Goal: Task Accomplishment & Management: Use online tool/utility

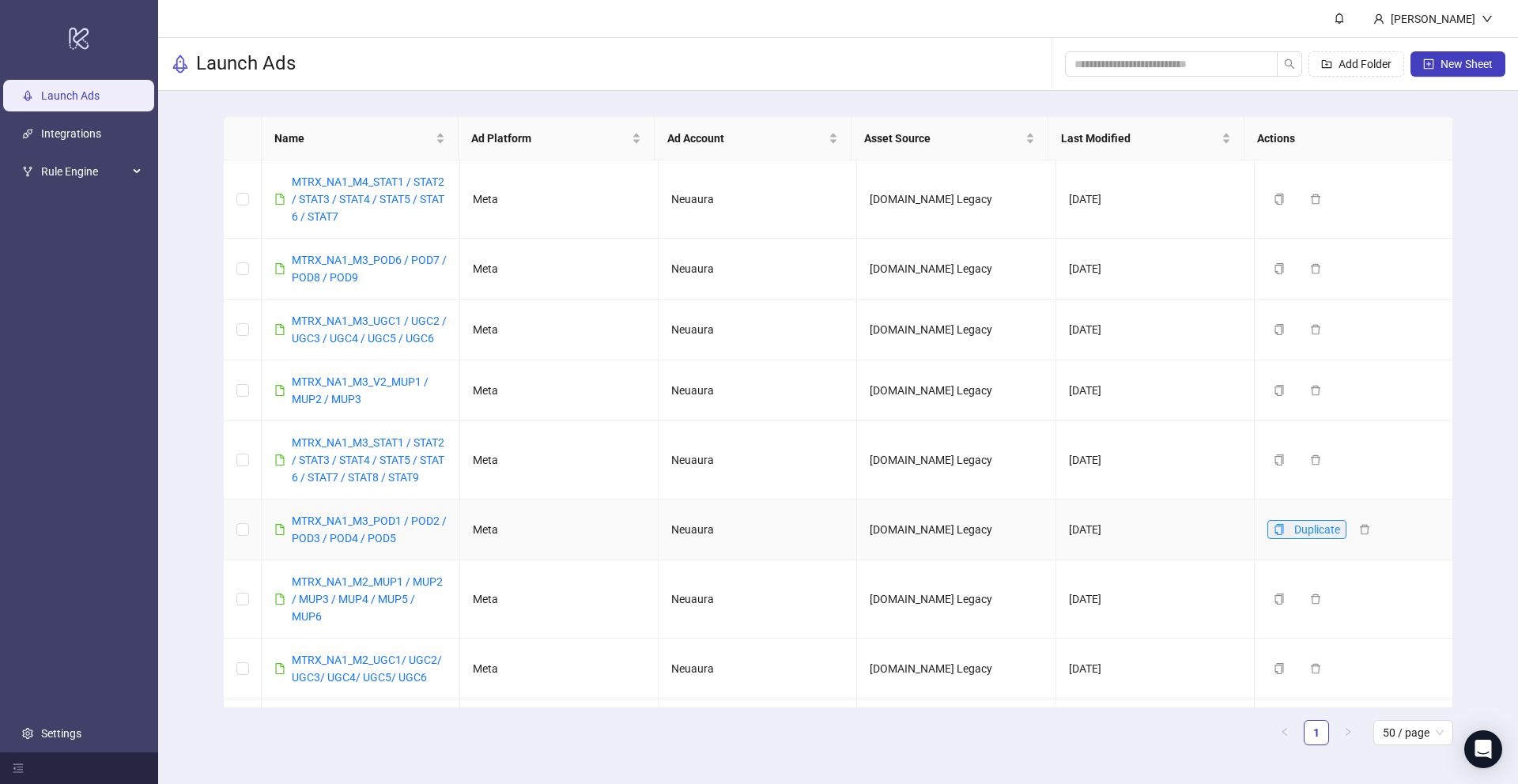
click at [1274, 535] on icon "copy" at bounding box center [1279, 529] width 11 height 11
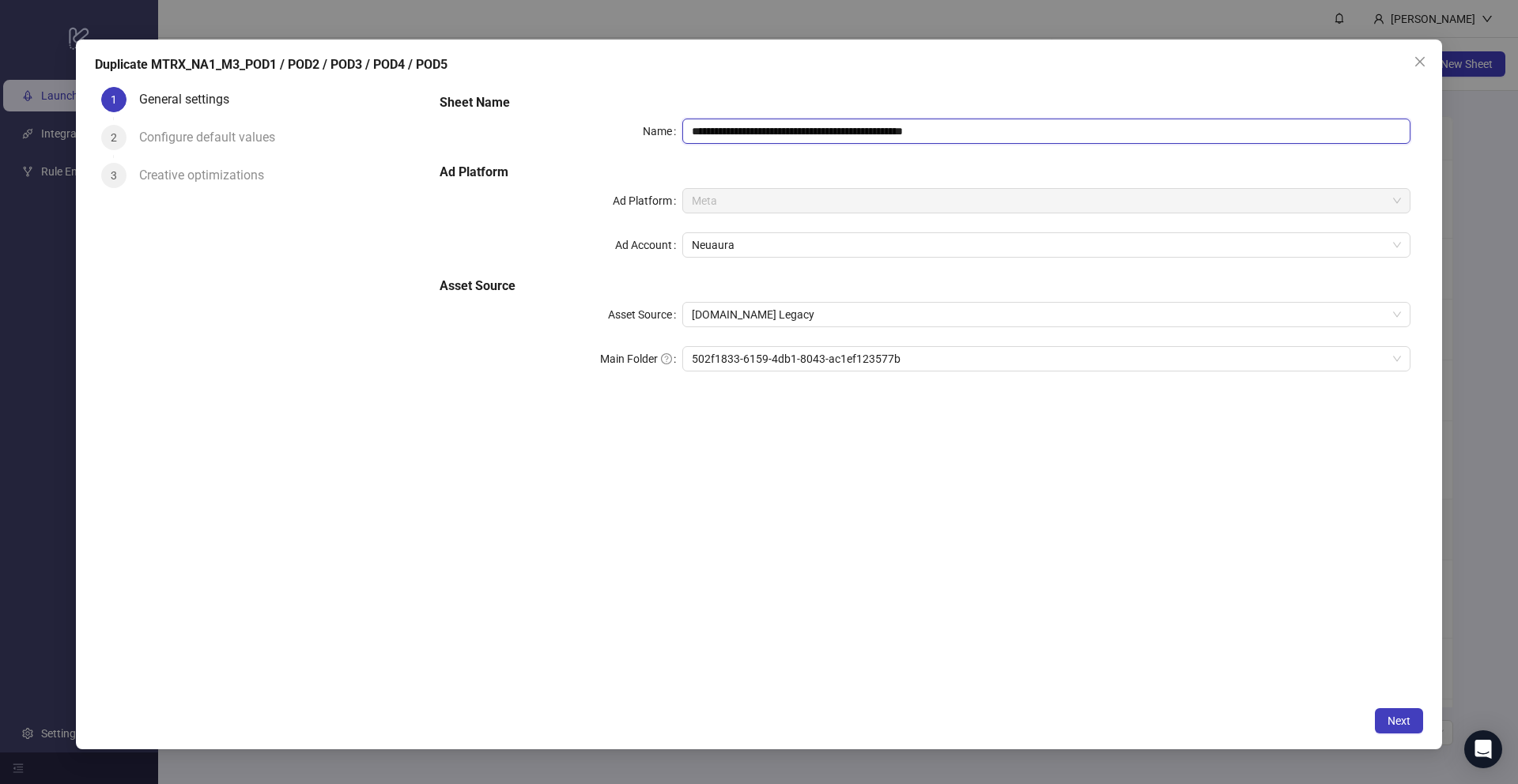
click at [766, 132] on input "**********" at bounding box center [1046, 131] width 728 height 26
drag, startPoint x: 957, startPoint y: 134, endPoint x: 1133, endPoint y: 134, distance: 176.0
click at [1133, 134] on input "**********" at bounding box center [1046, 131] width 728 height 26
click at [946, 370] on span "502f1833-6159-4db1-8043-ac1ef123577b" at bounding box center [1046, 359] width 709 height 24
type input "**********"
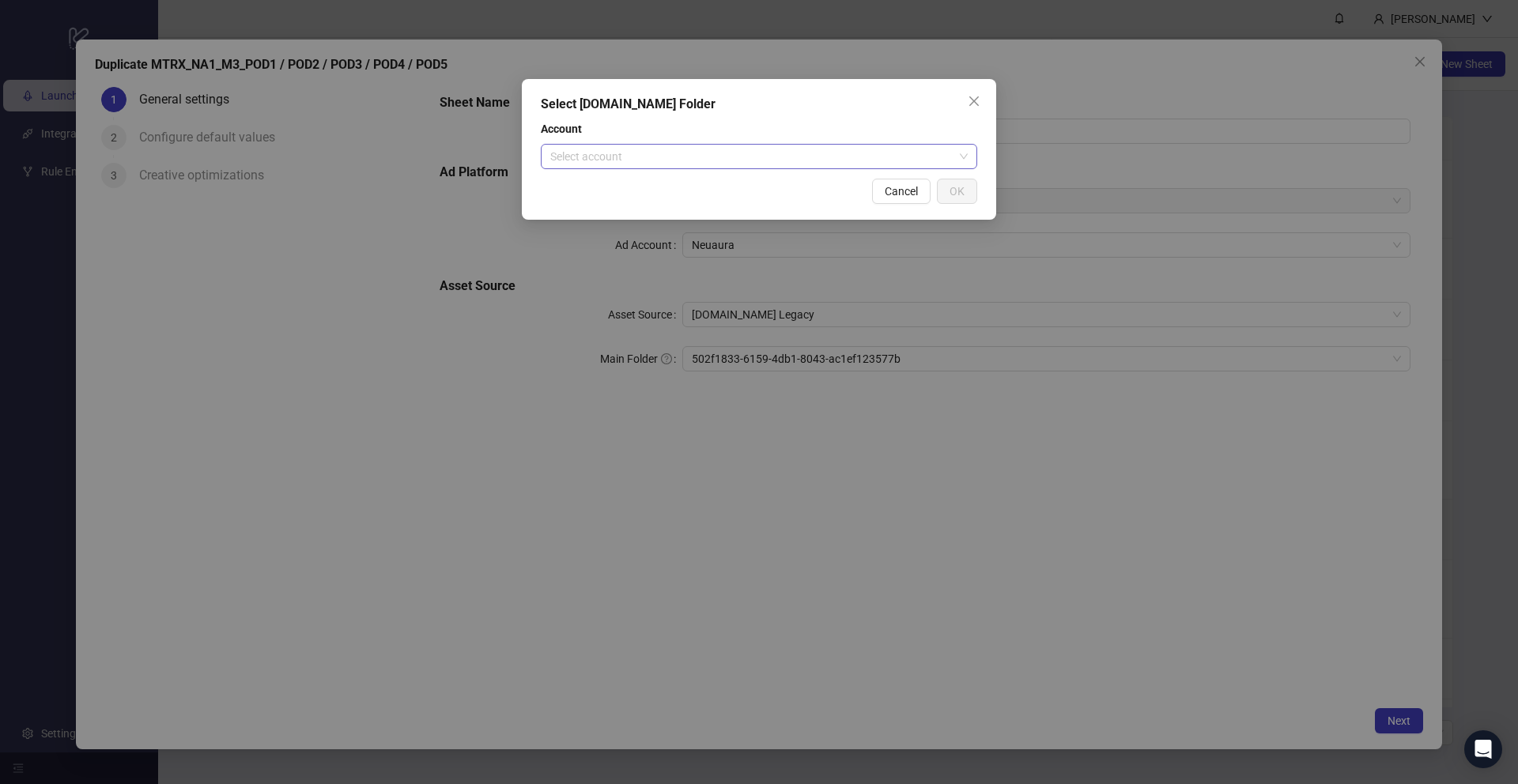
click at [852, 152] on input "search" at bounding box center [752, 156] width 403 height 24
click at [783, 183] on div "Mtrx Media" at bounding box center [759, 188] width 411 height 18
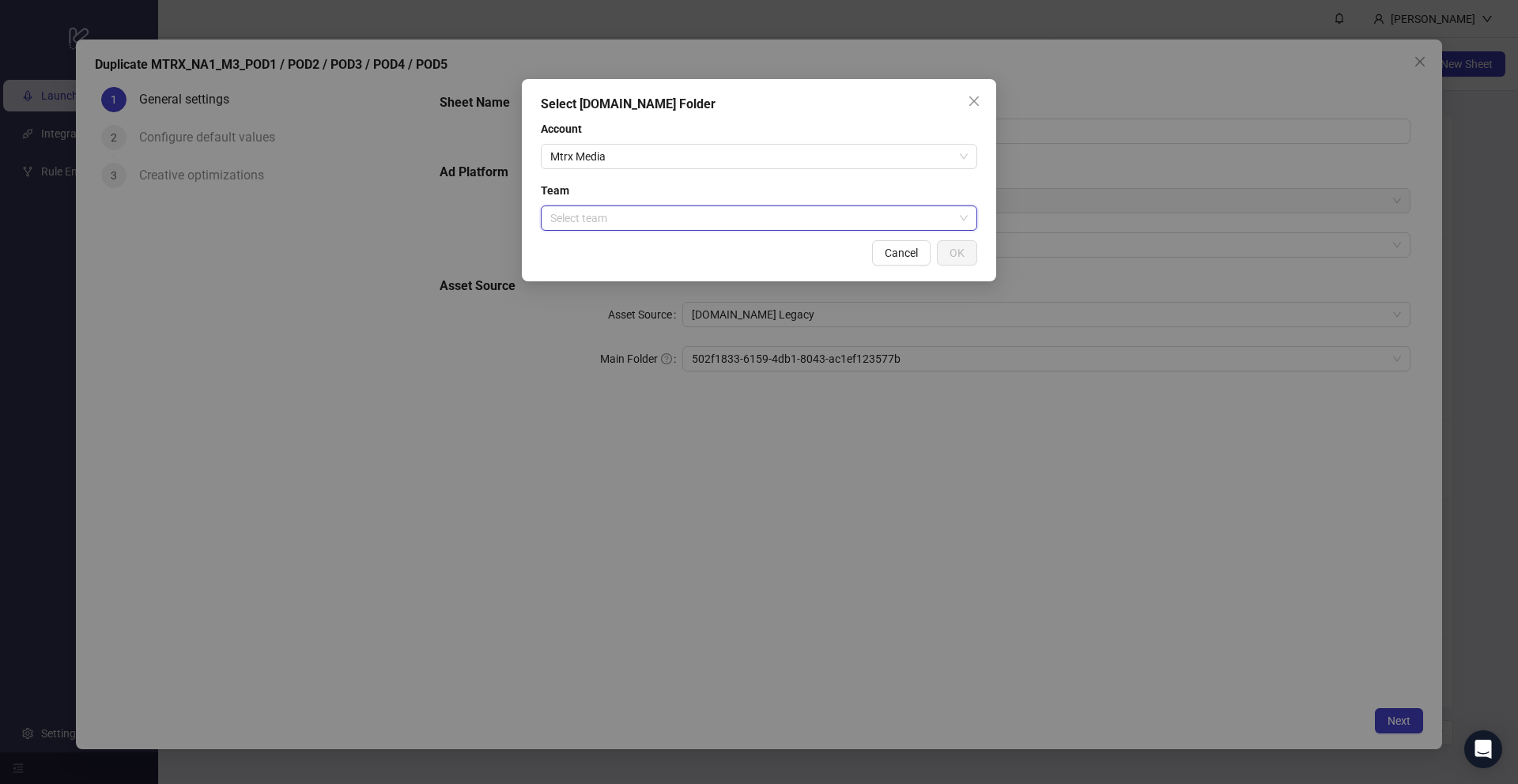
click at [724, 224] on input "search" at bounding box center [752, 218] width 403 height 24
click at [695, 253] on div "MTRX Media" at bounding box center [759, 250] width 411 height 18
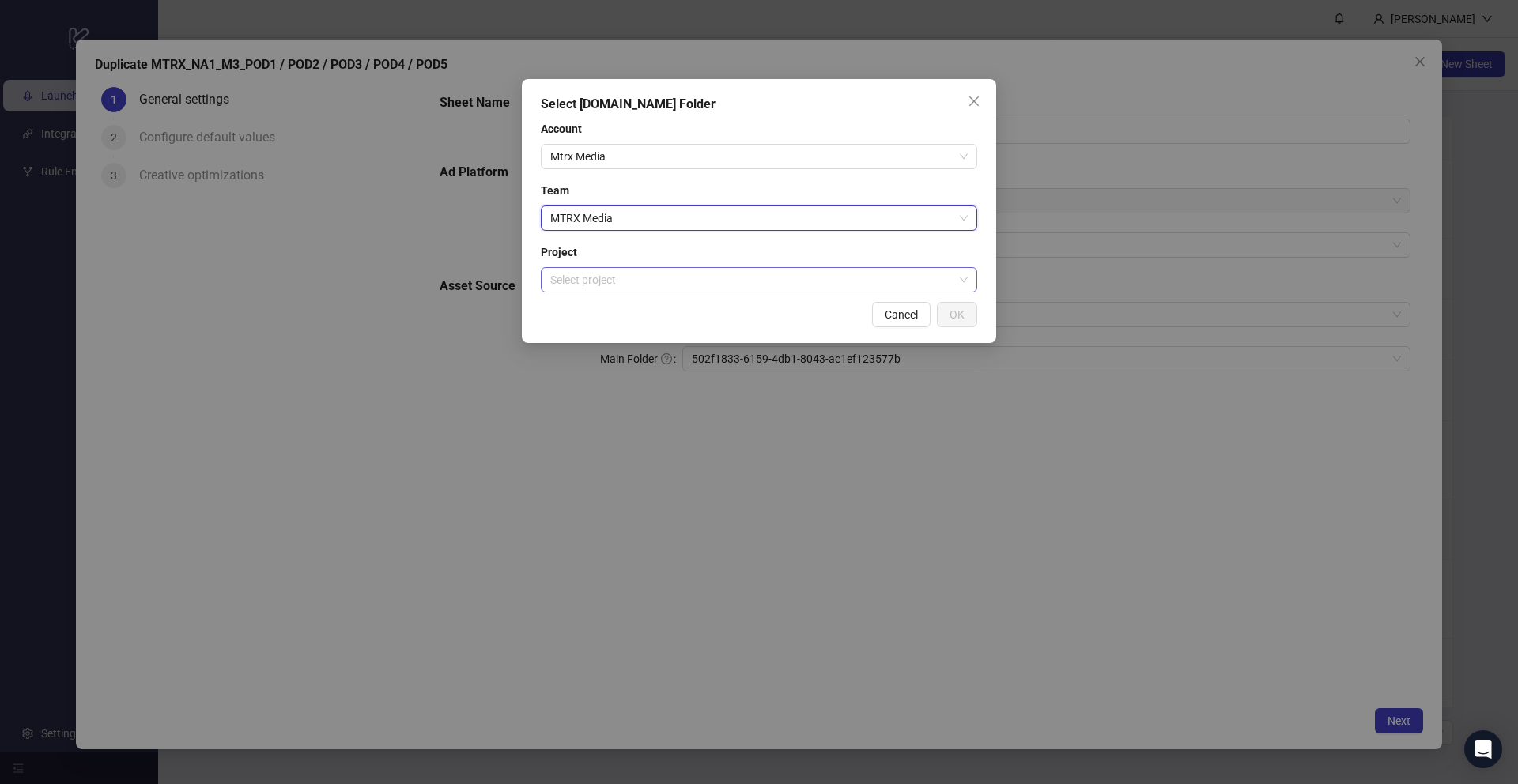
click at [689, 282] on input "search" at bounding box center [752, 280] width 403 height 24
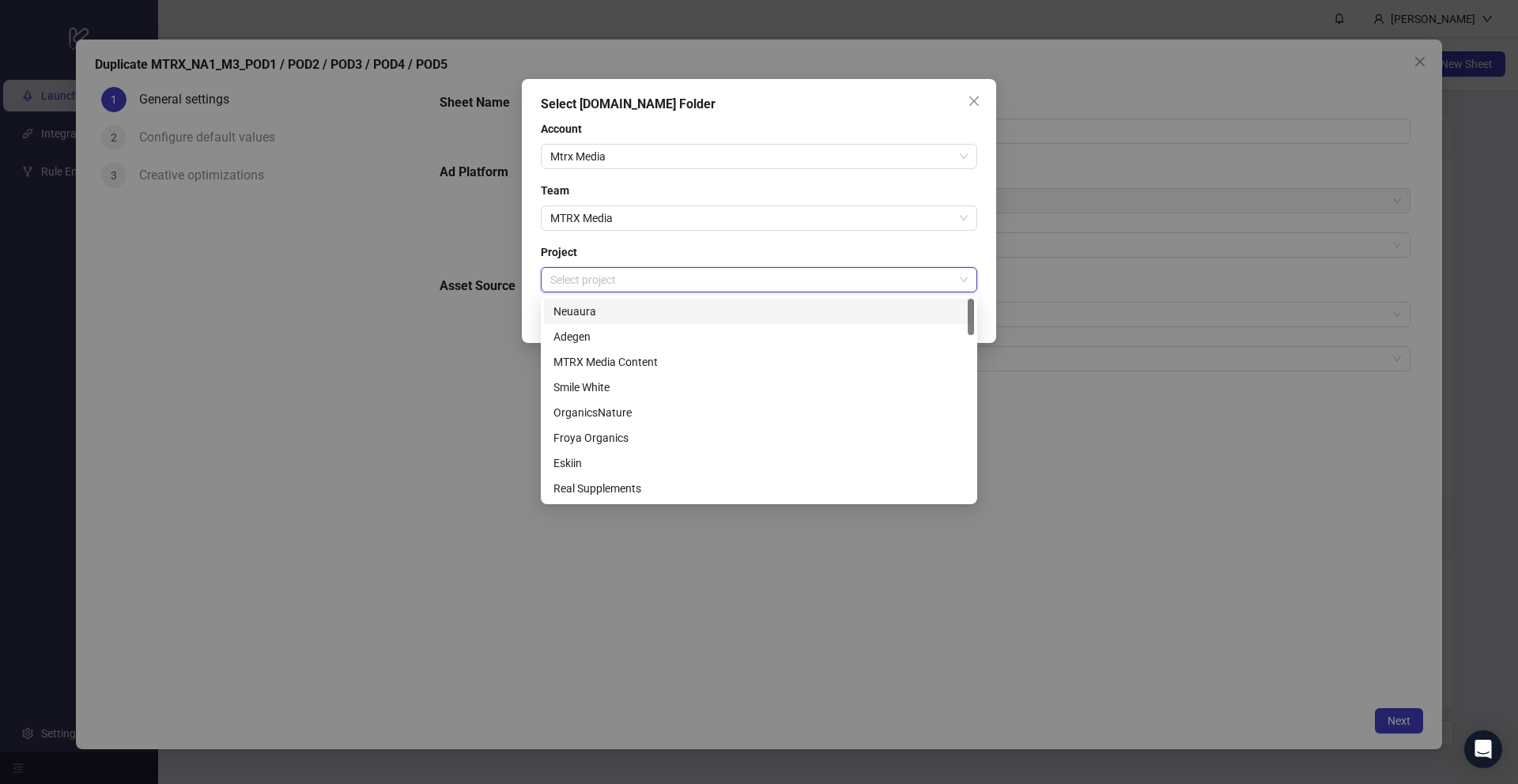
click at [673, 310] on div "Neuaura" at bounding box center [759, 312] width 411 height 18
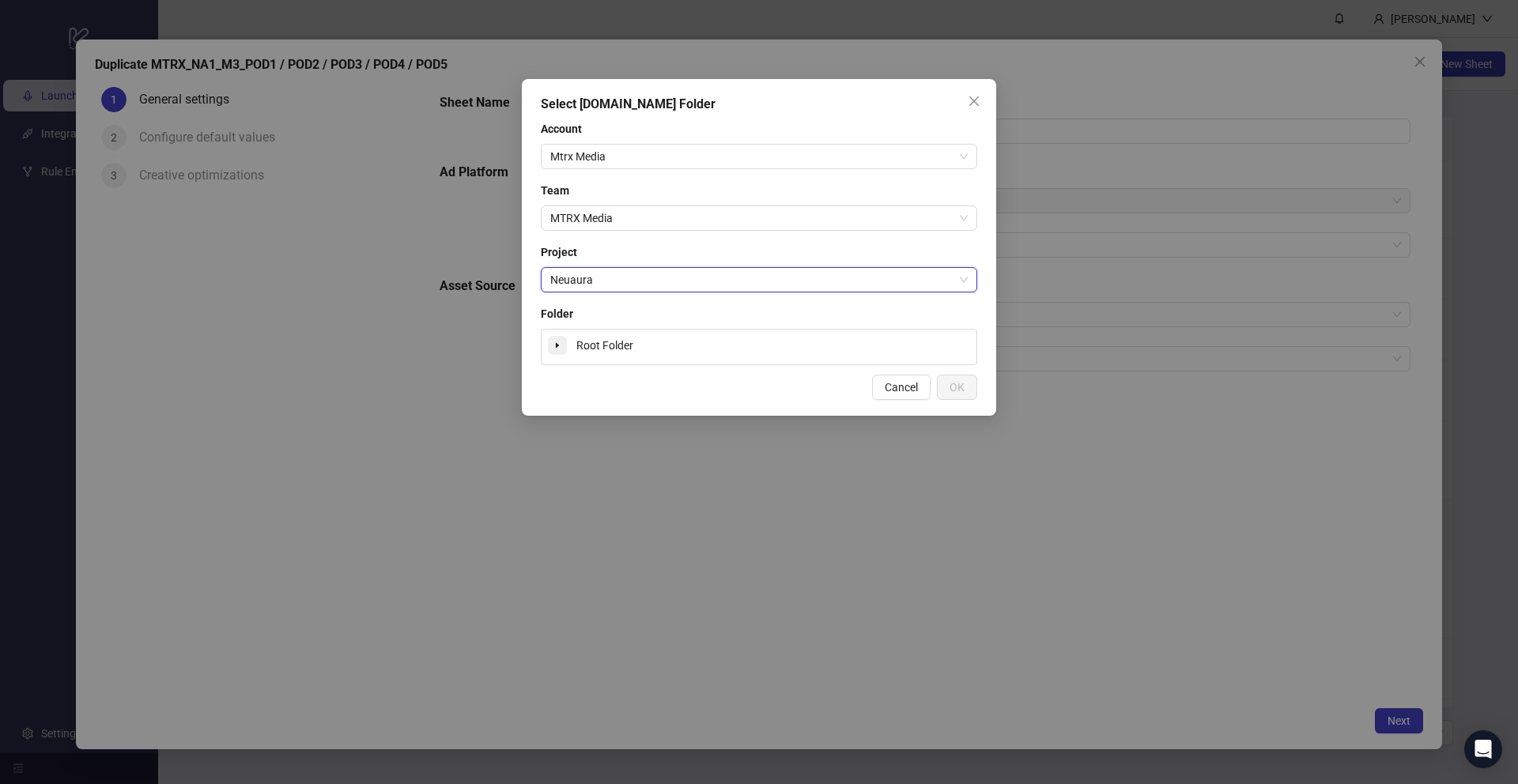
click at [562, 345] on span at bounding box center [556, 344] width 19 height 19
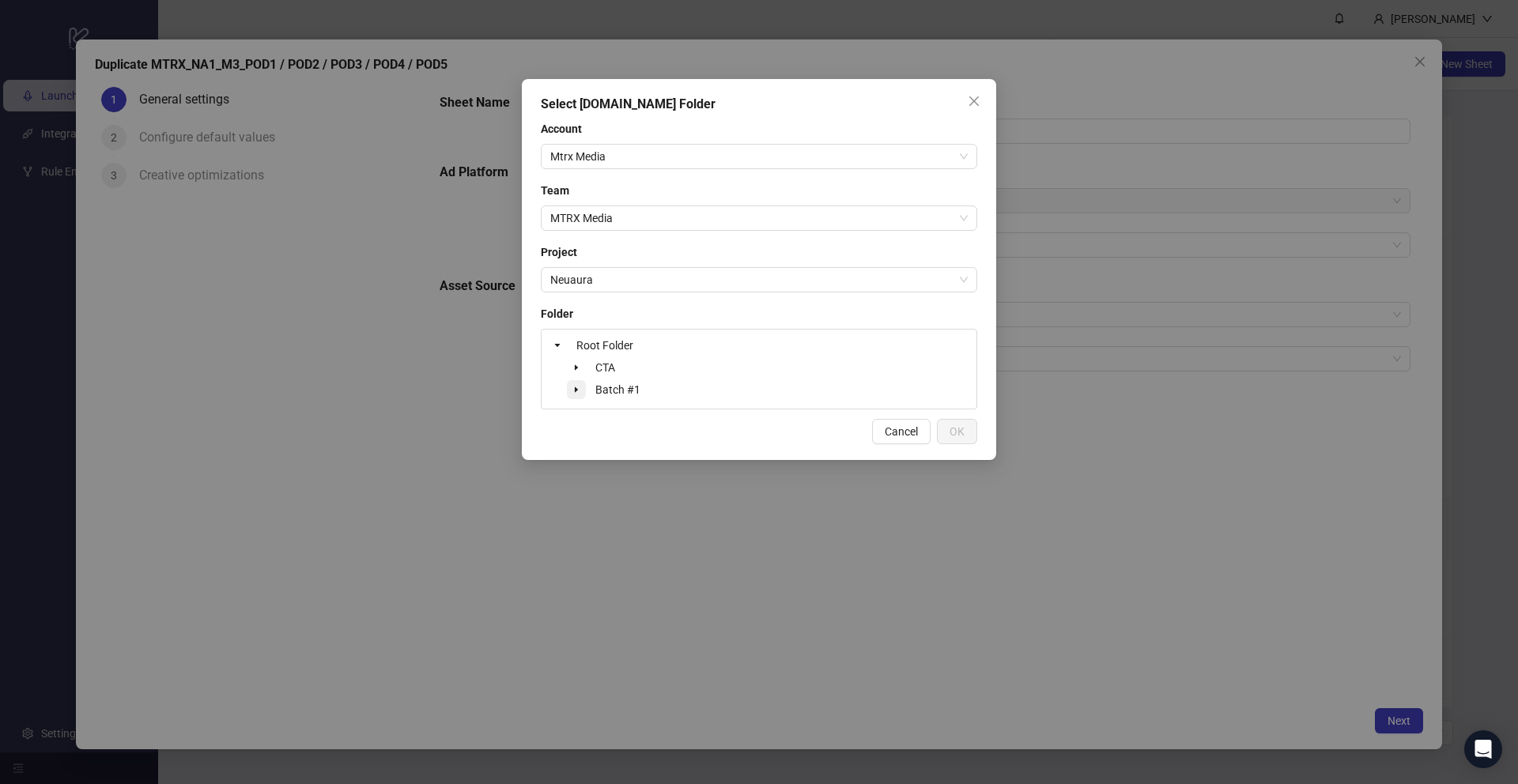
click at [580, 387] on span at bounding box center [576, 389] width 19 height 19
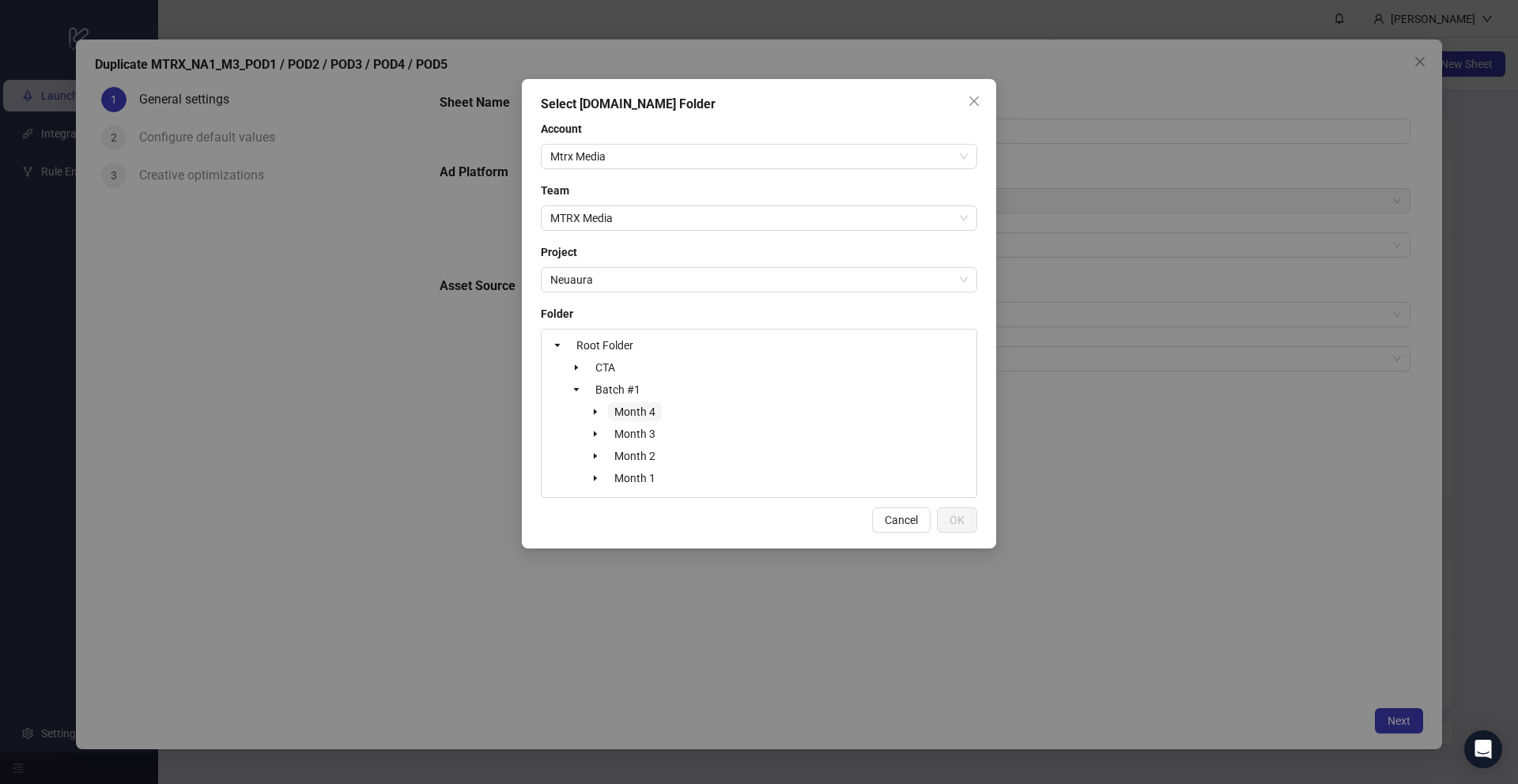
click at [646, 415] on span "Month 4" at bounding box center [635, 411] width 41 height 13
click at [961, 522] on span "OK" at bounding box center [957, 520] width 15 height 13
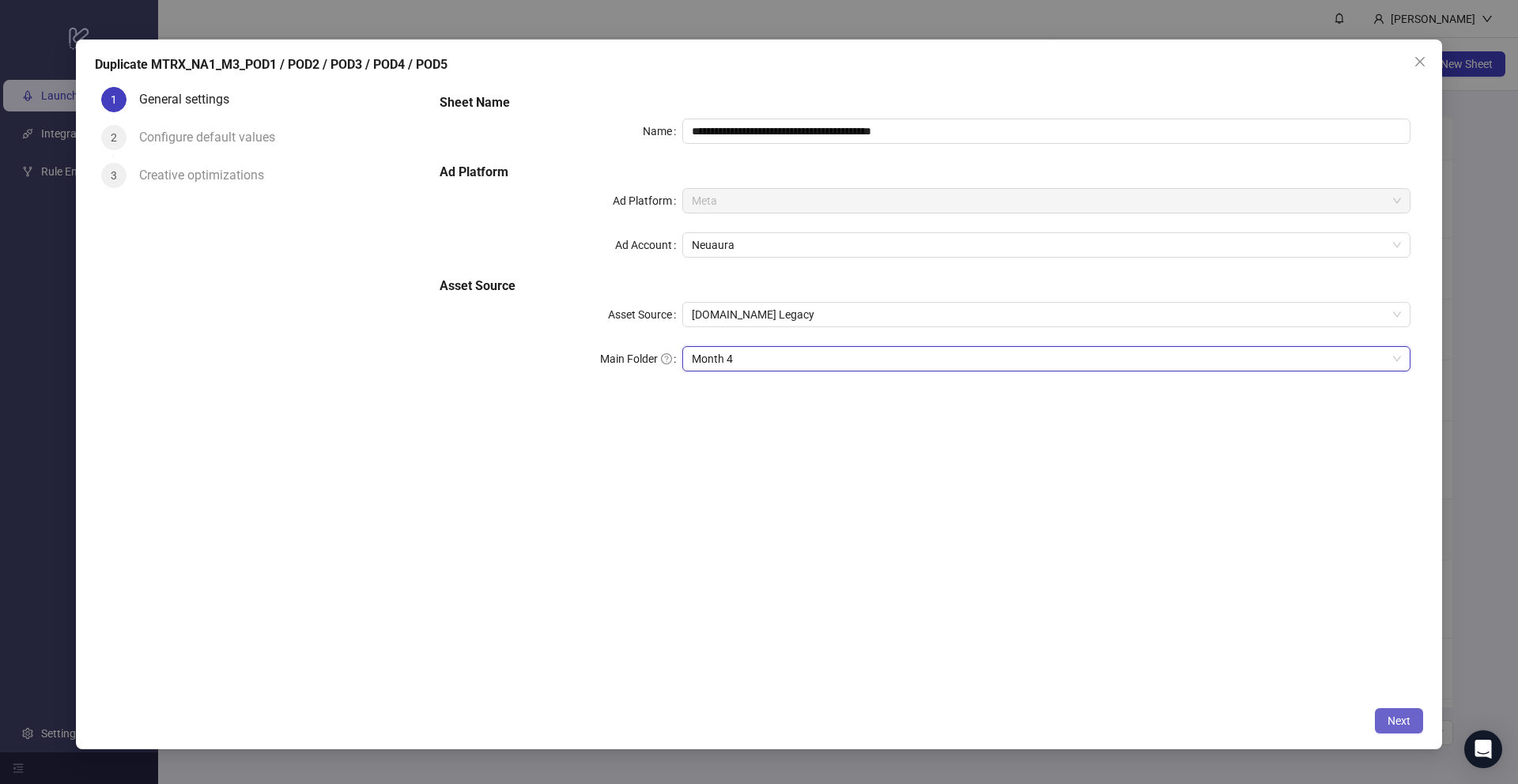
drag, startPoint x: 1387, startPoint y: 734, endPoint x: 1388, endPoint y: 726, distance: 8.1
click at [1386, 734] on div "**********" at bounding box center [759, 394] width 1366 height 710
click at [1388, 726] on span "Next" at bounding box center [1398, 720] width 23 height 13
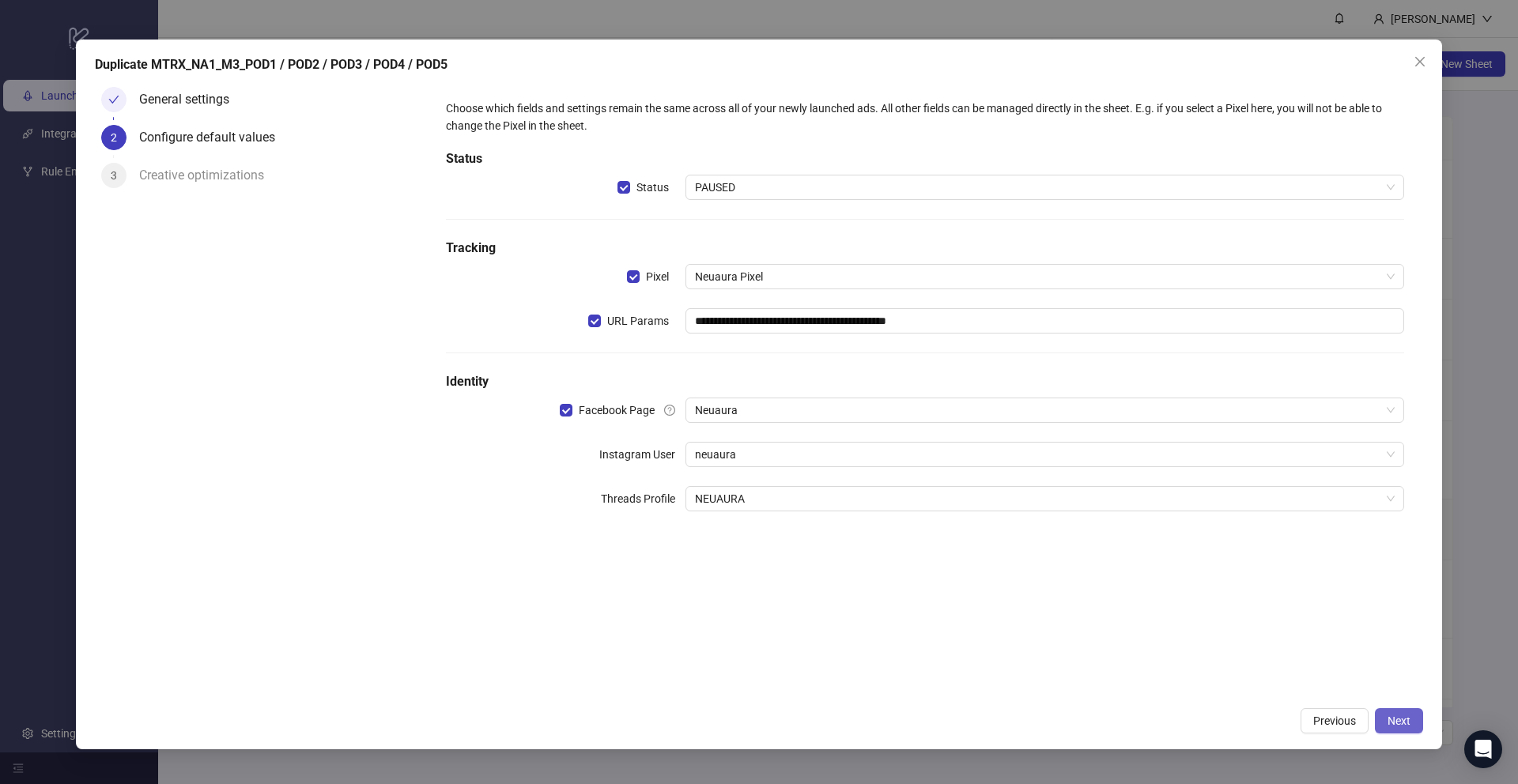
click at [1400, 722] on span "Next" at bounding box center [1398, 720] width 23 height 13
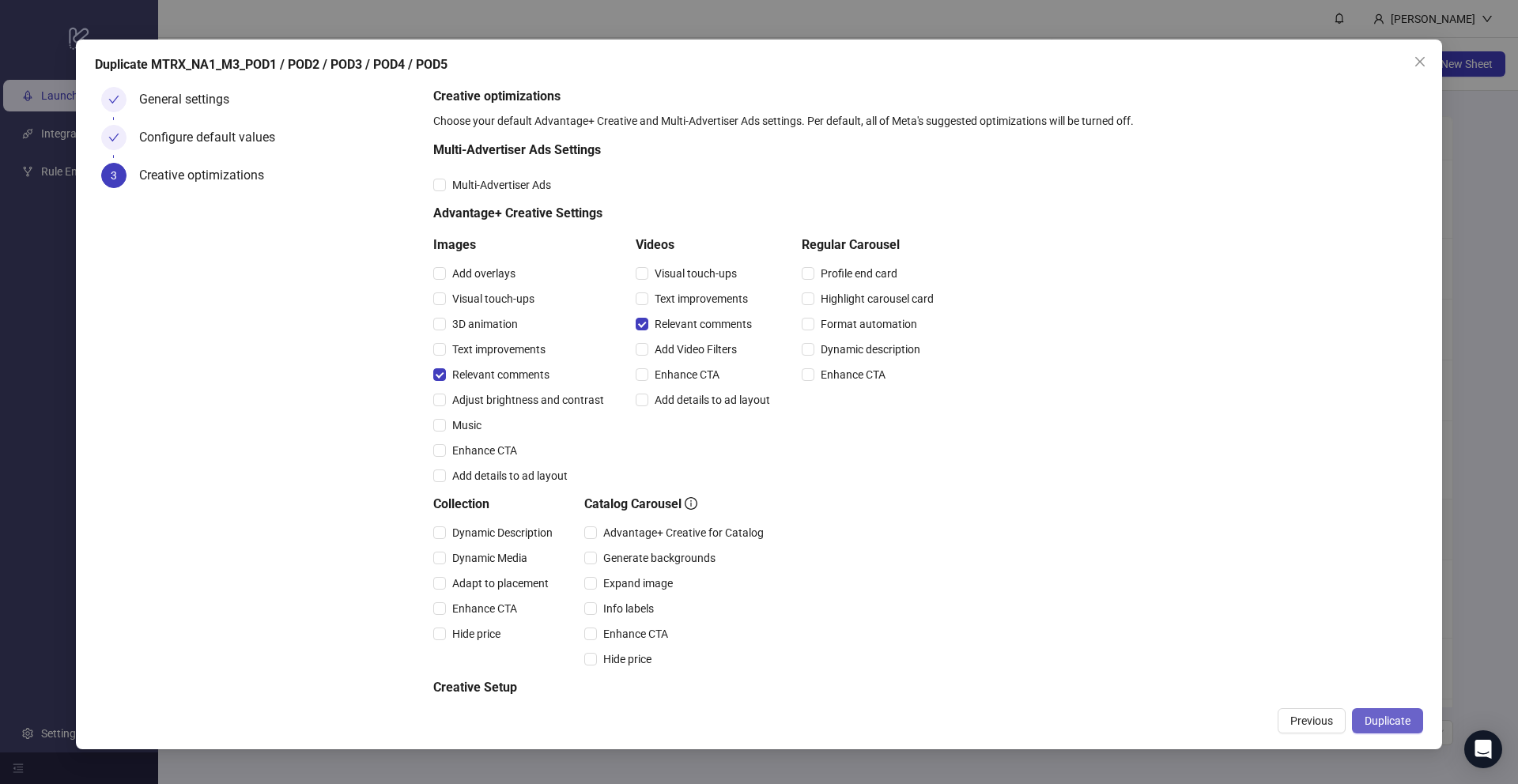
click at [1365, 709] on button "Duplicate" at bounding box center [1387, 721] width 72 height 26
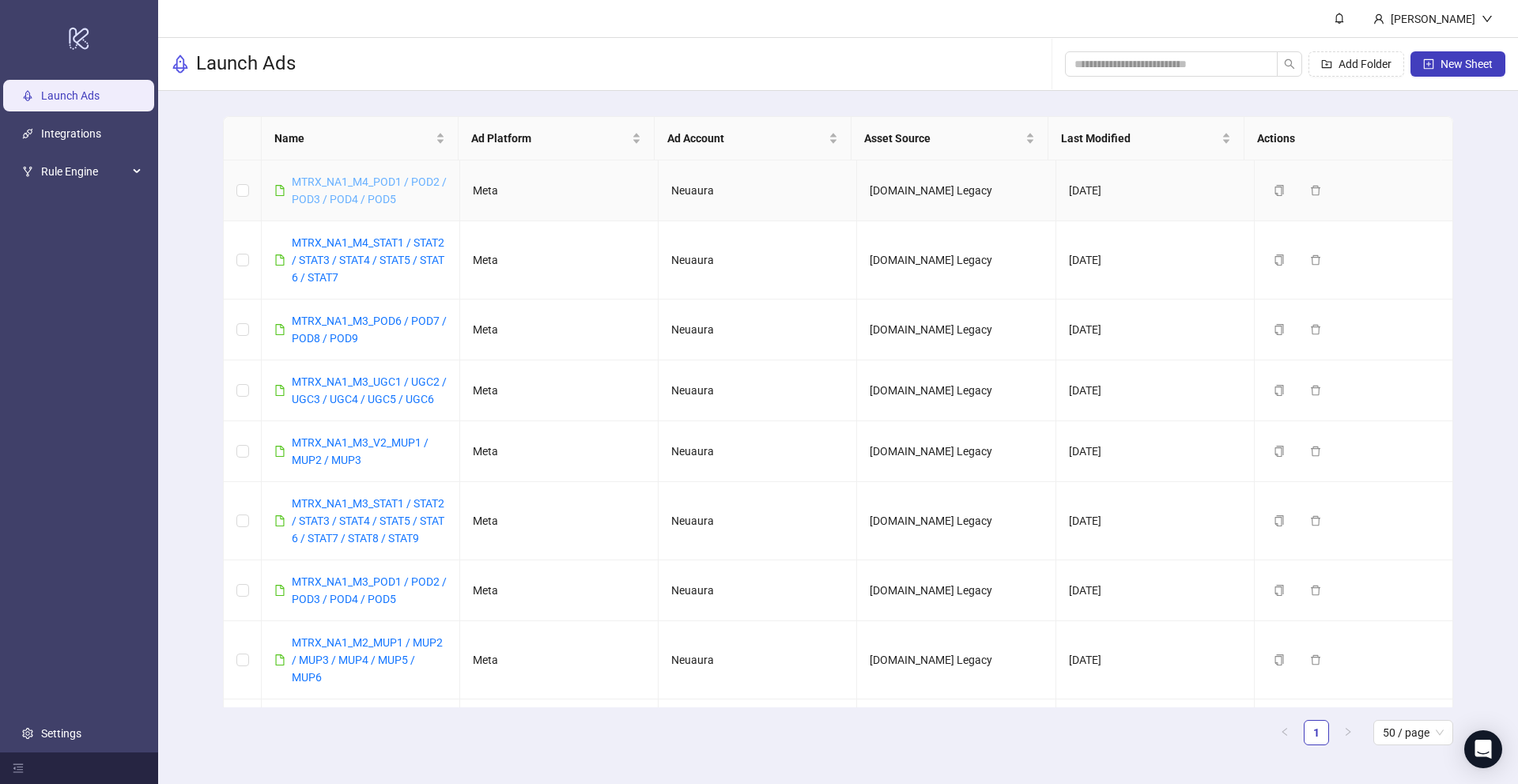
click at [430, 180] on link "MTRX_NA1_M4_POD1 / POD2 / POD3 / POD4 / POD5" at bounding box center [369, 190] width 155 height 30
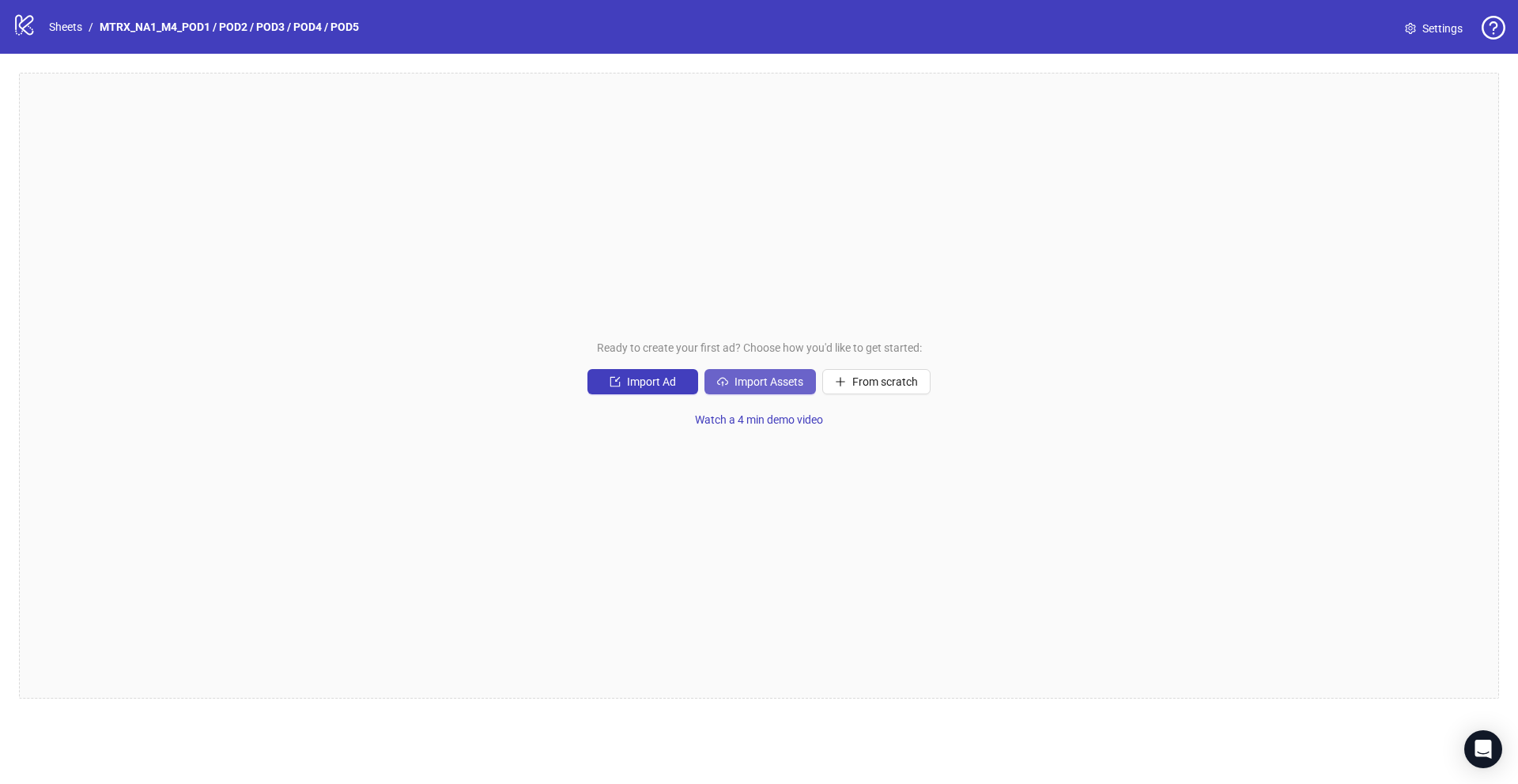
click at [763, 377] on span "Import Assets" at bounding box center [768, 382] width 69 height 13
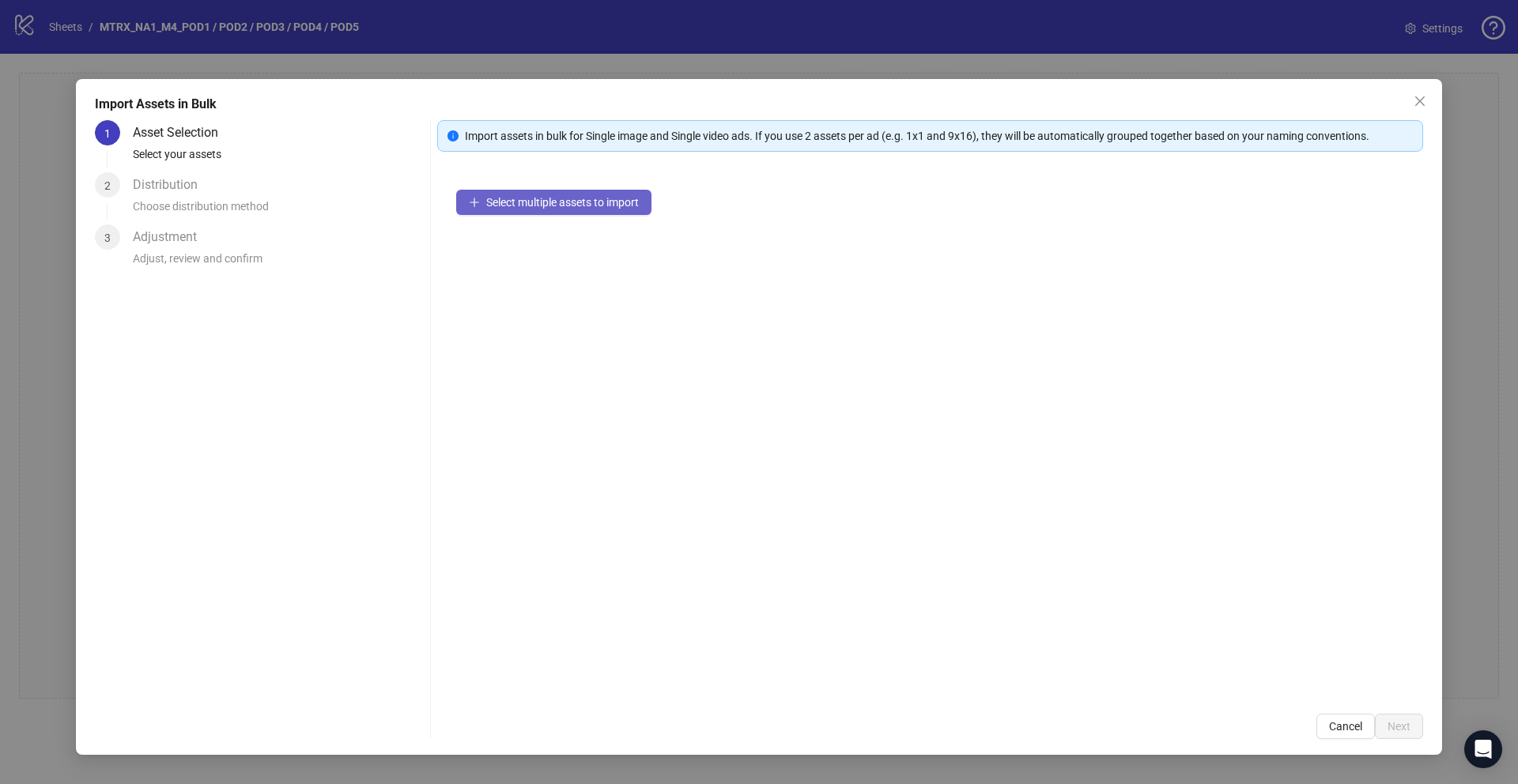
click at [558, 200] on span "Select multiple assets to import" at bounding box center [561, 202] width 152 height 13
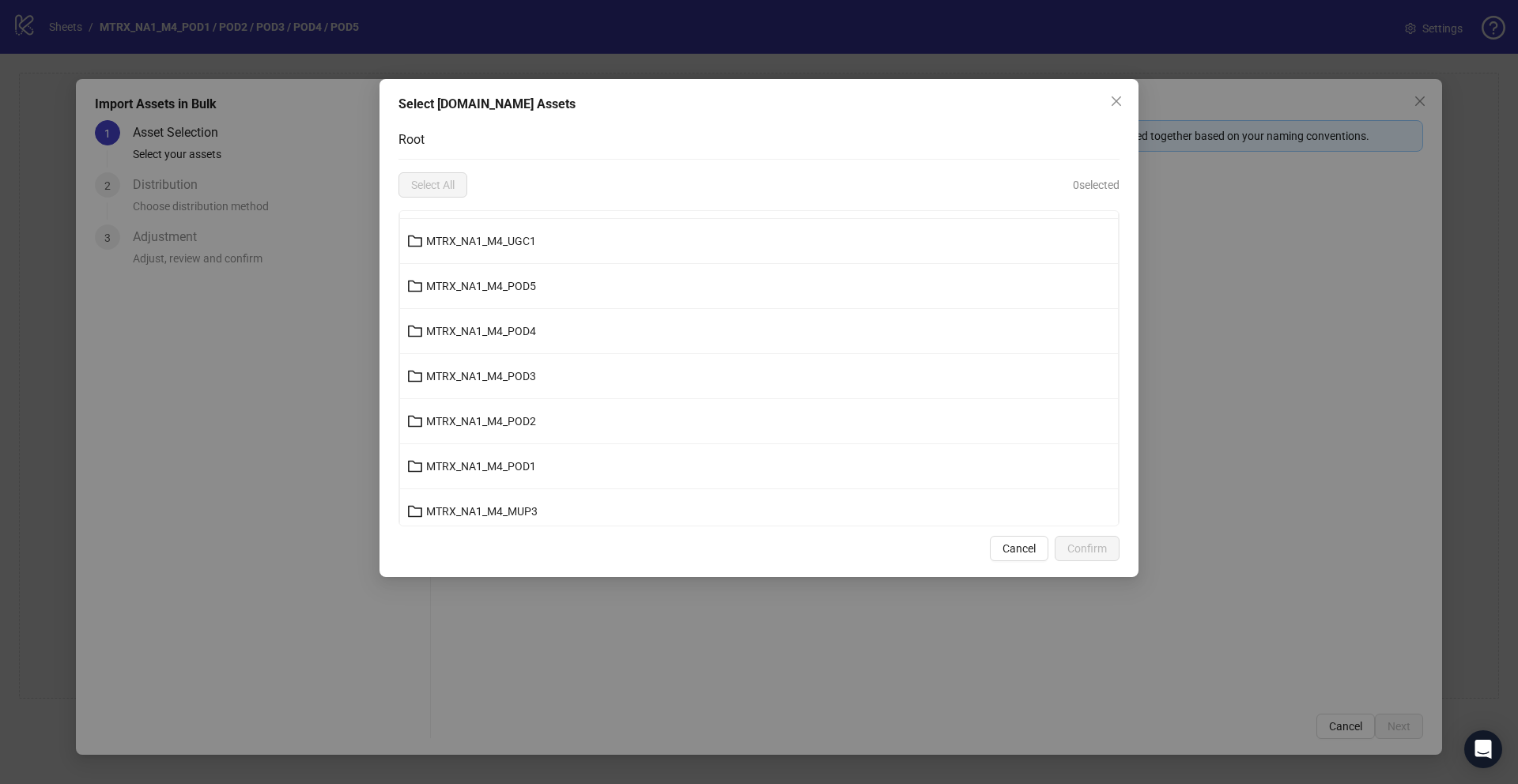
scroll to position [588, 0]
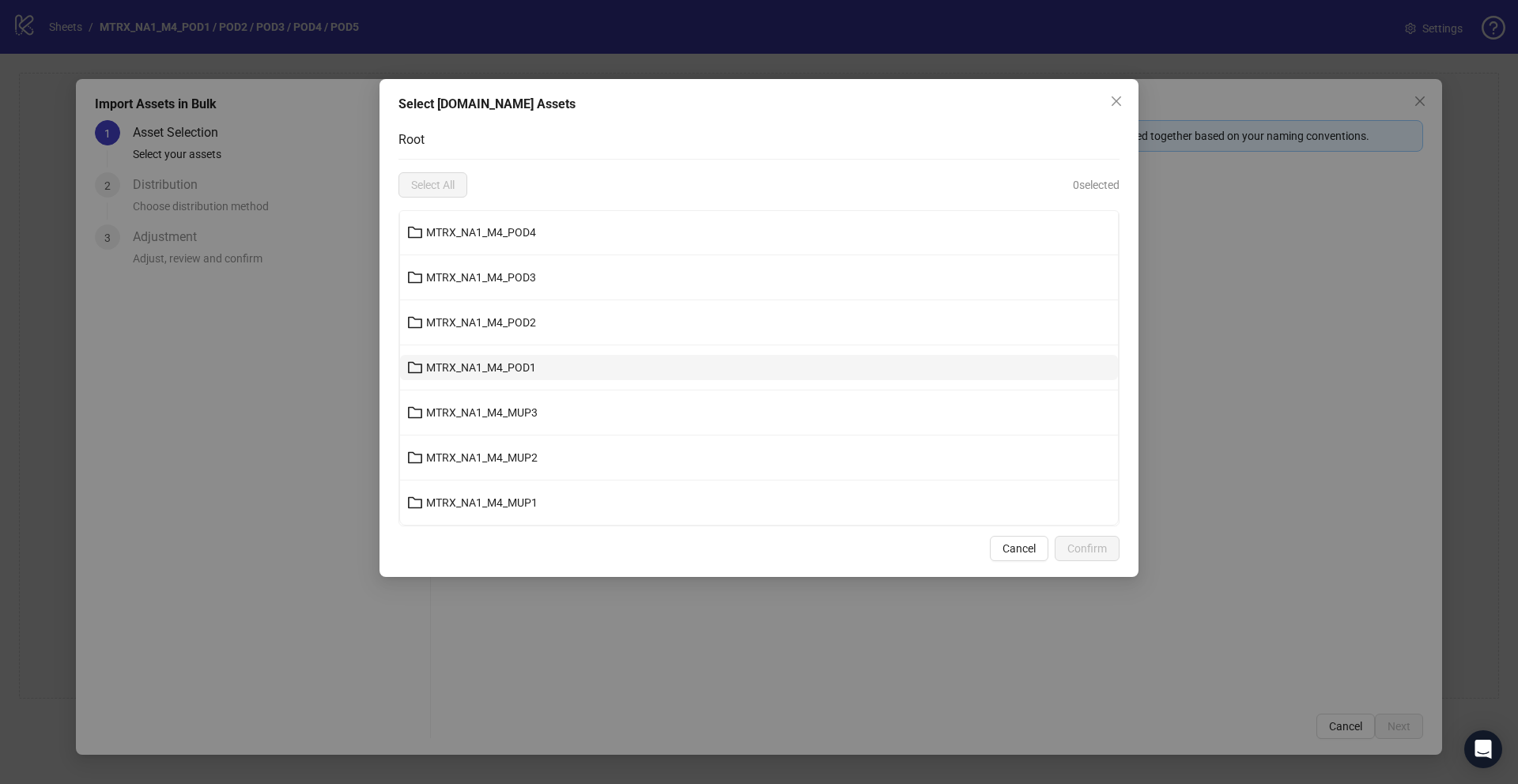
click at [485, 368] on span "MTRX_NA1_M4_POD1" at bounding box center [481, 367] width 110 height 13
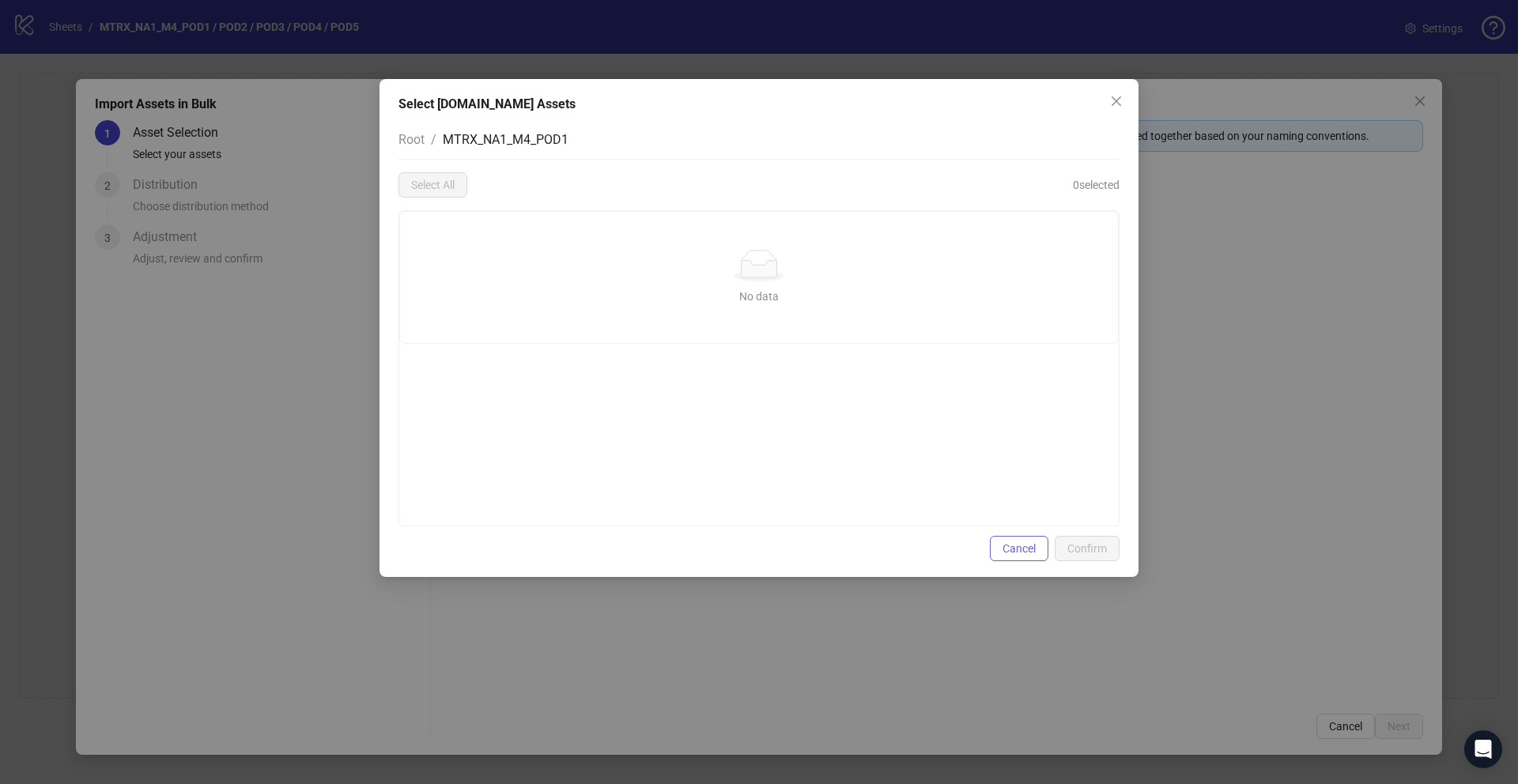
click at [1043, 555] on button "Cancel" at bounding box center [1020, 549] width 59 height 26
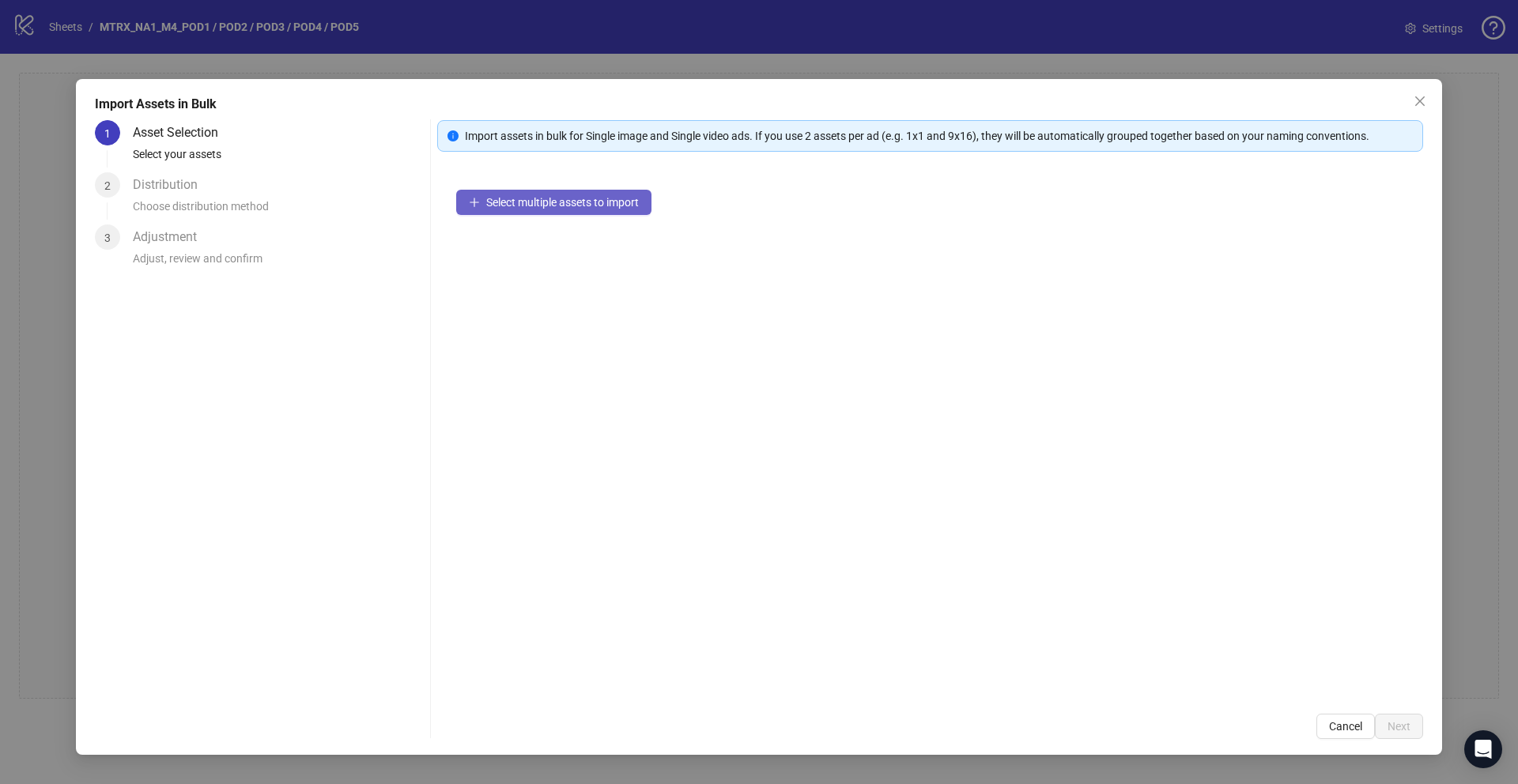
drag, startPoint x: 648, startPoint y: 213, endPoint x: 638, endPoint y: 208, distance: 11.2
click at [641, 210] on div "Select multiple assets to import" at bounding box center [929, 433] width 986 height 524
click at [638, 208] on span "Select multiple assets to import" at bounding box center [561, 202] width 152 height 13
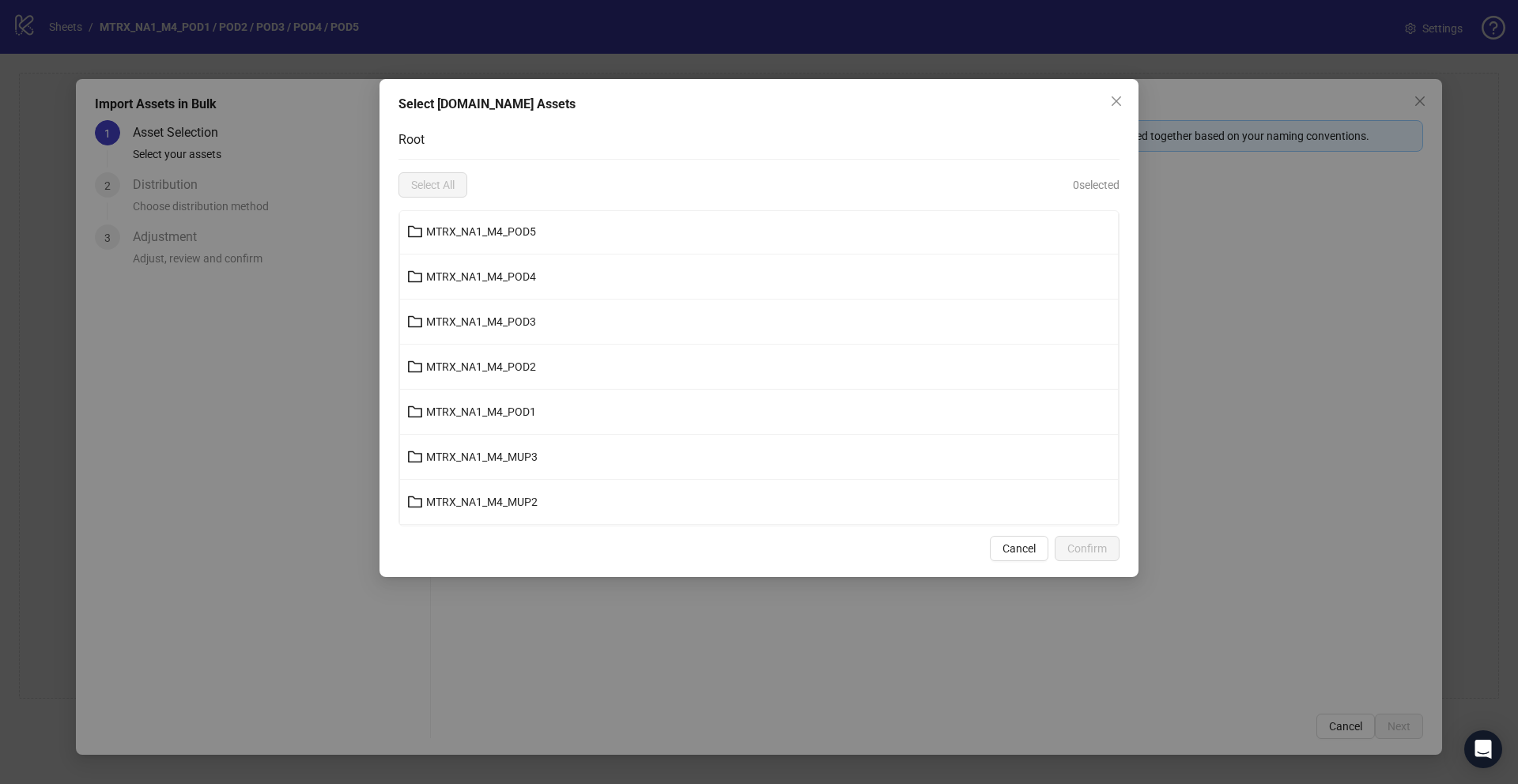
scroll to position [588, 0]
click at [539, 315] on button "MTRX_NA1_M4_POD2" at bounding box center [759, 323] width 717 height 26
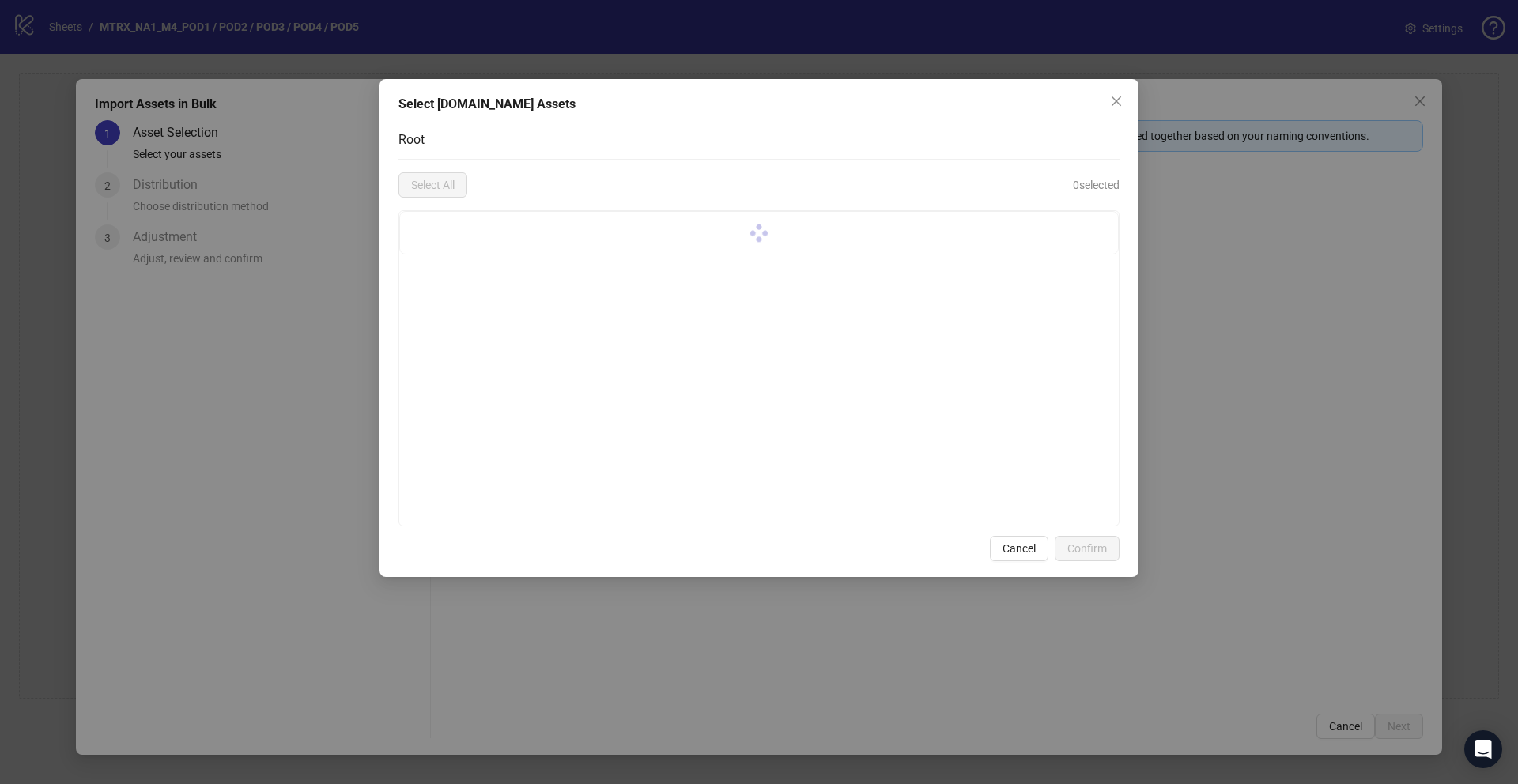
scroll to position [0, 0]
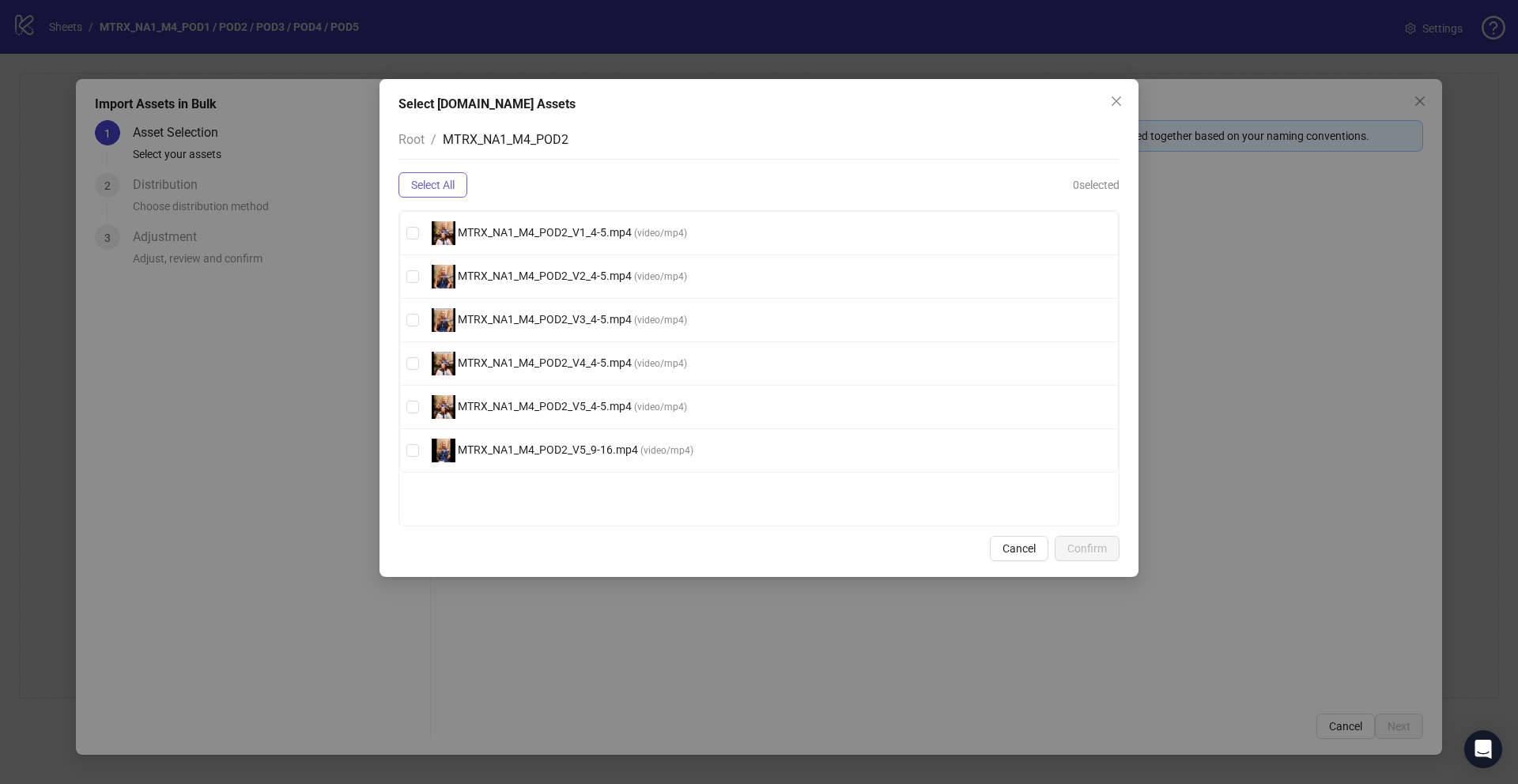
click at [439, 192] on button "Select All" at bounding box center [433, 185] width 69 height 26
click at [1092, 545] on span "Confirm" at bounding box center [1087, 549] width 39 height 13
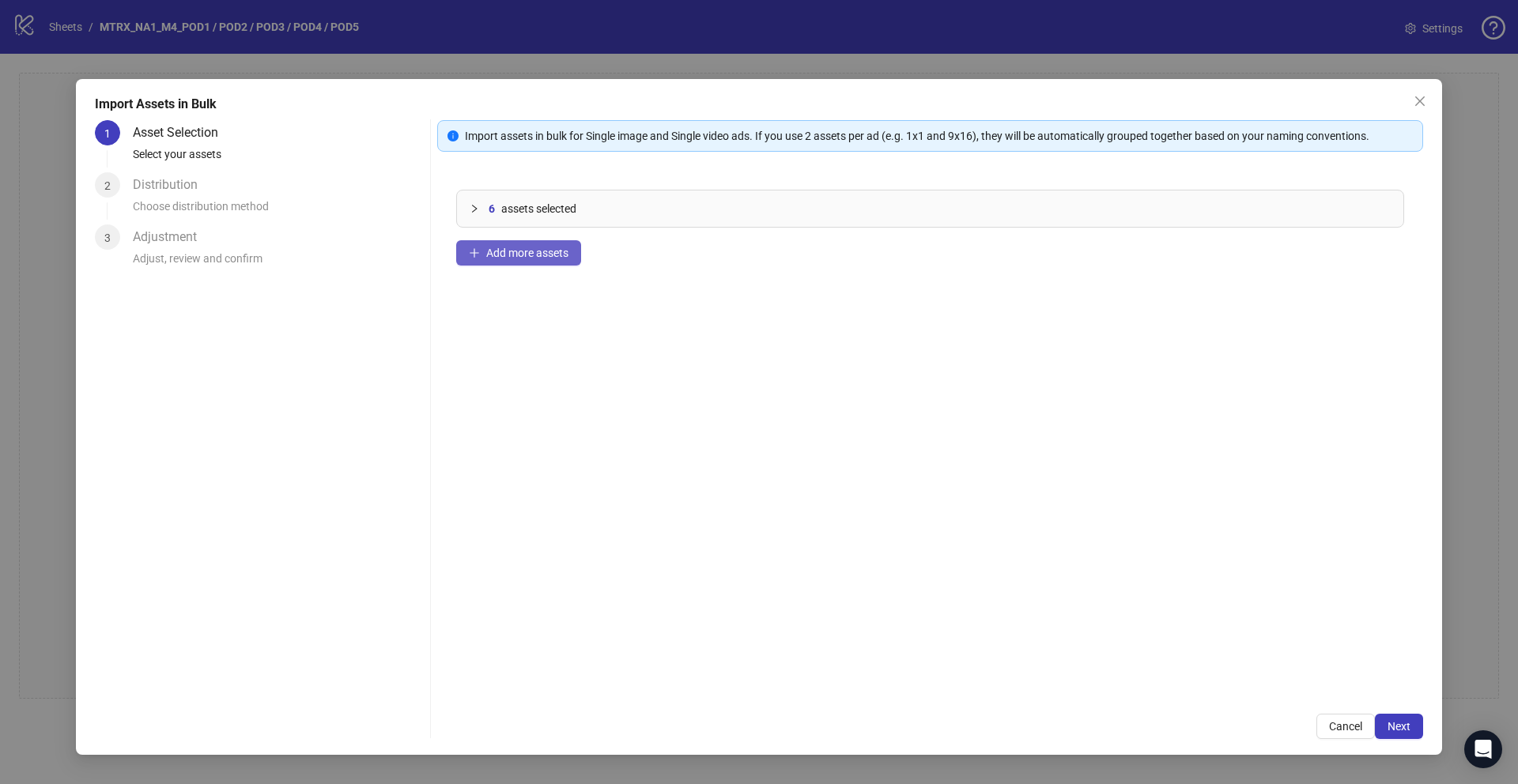
click at [558, 261] on button "Add more assets" at bounding box center [518, 253] width 125 height 26
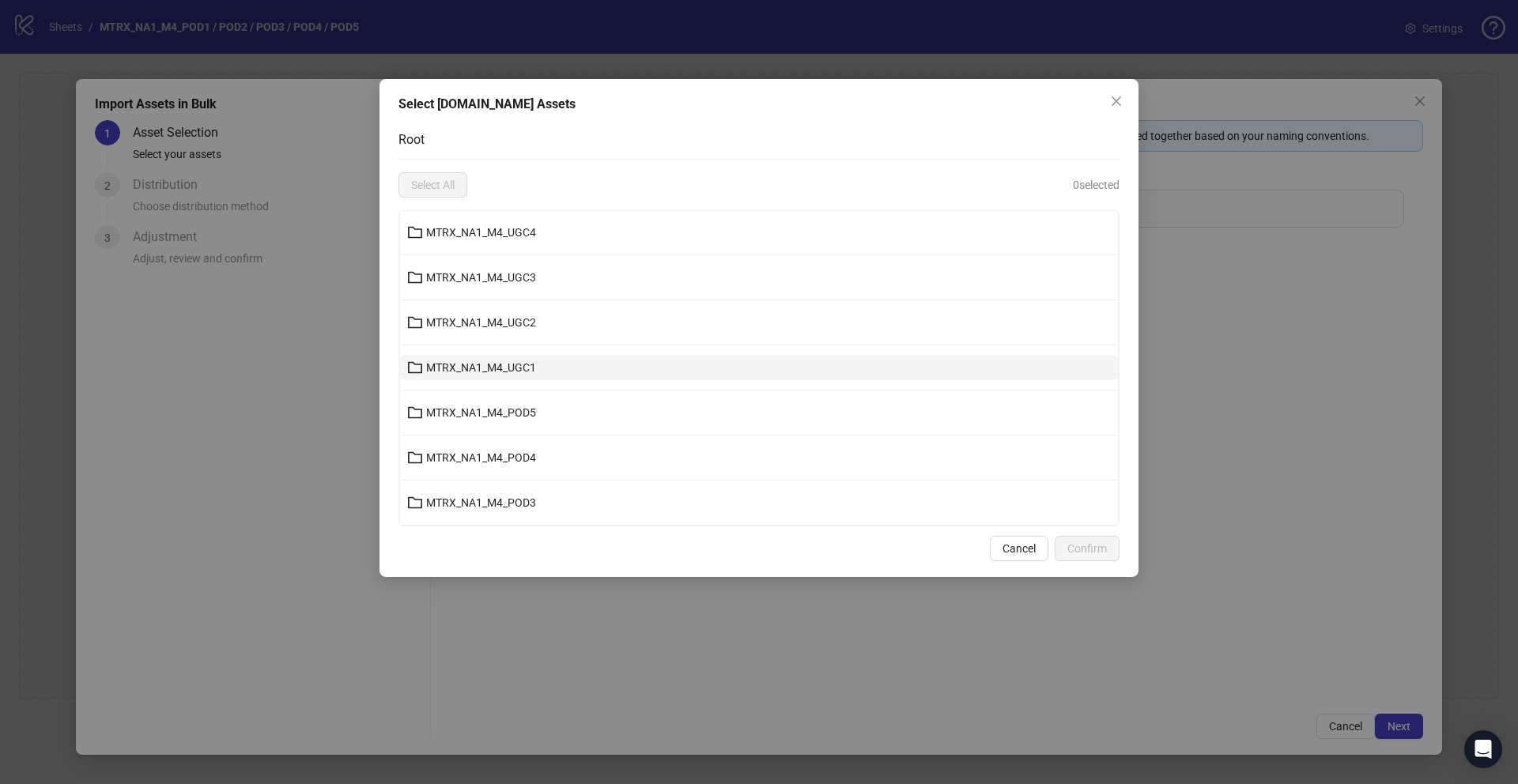
scroll to position [365, 0]
click at [555, 417] on button "MTRX_NA1_M4_POD5" at bounding box center [759, 409] width 717 height 26
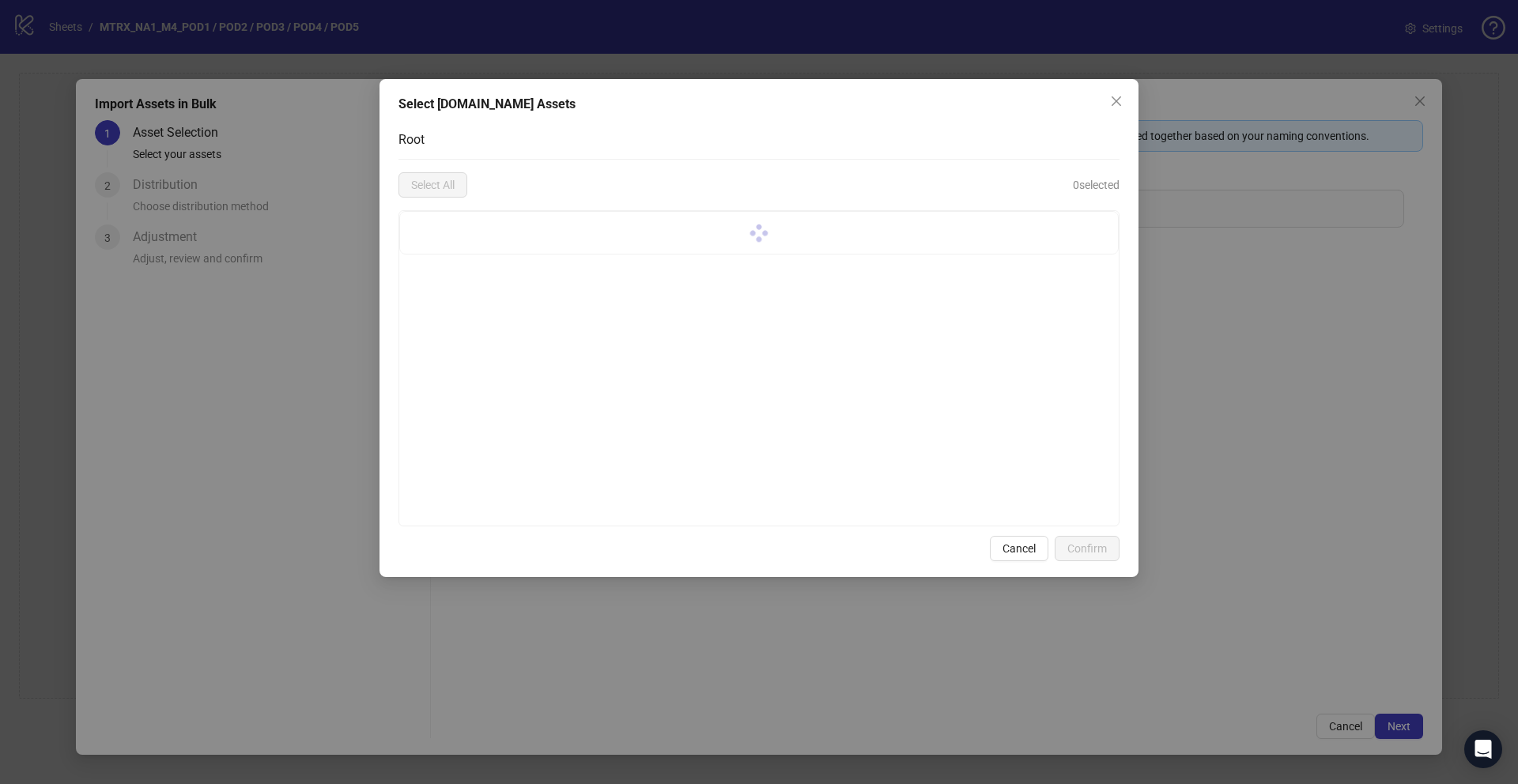
scroll to position [0, 0]
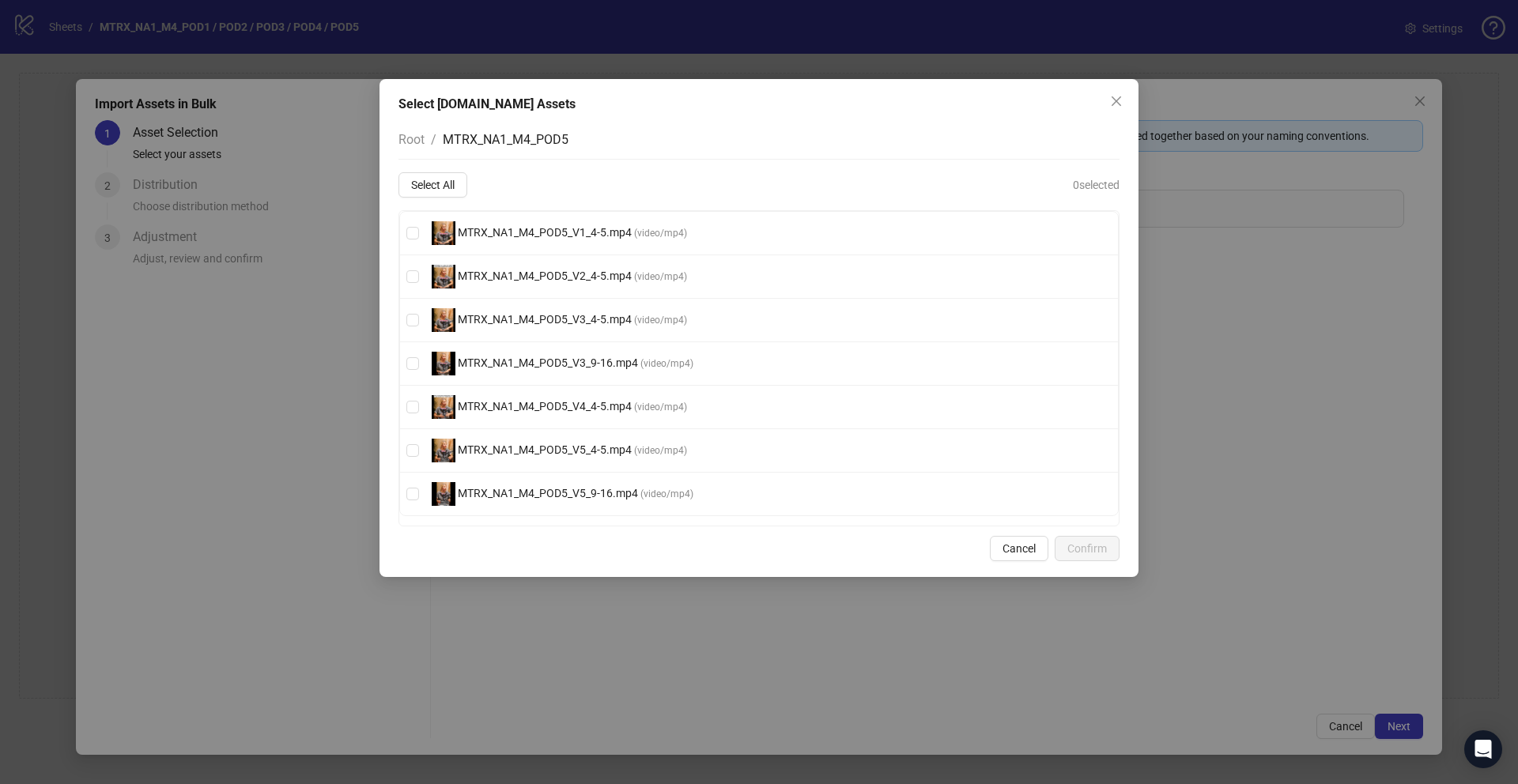
click at [383, 140] on div "Select [DOMAIN_NAME] Assets Root / MTRX_NA1_M4_POD5 Select All 0 selected MTRX_…" at bounding box center [759, 329] width 759 height 498
click at [412, 168] on div "Root / MTRX_NA1_M4_POD5 Select All 0 selected MTRX_NA1_M4_POD5_V1_4-5.mp4 ( vid…" at bounding box center [759, 323] width 721 height 406
click at [421, 173] on button "Select All" at bounding box center [433, 185] width 69 height 26
click at [1092, 548] on span "Confirm" at bounding box center [1087, 549] width 39 height 13
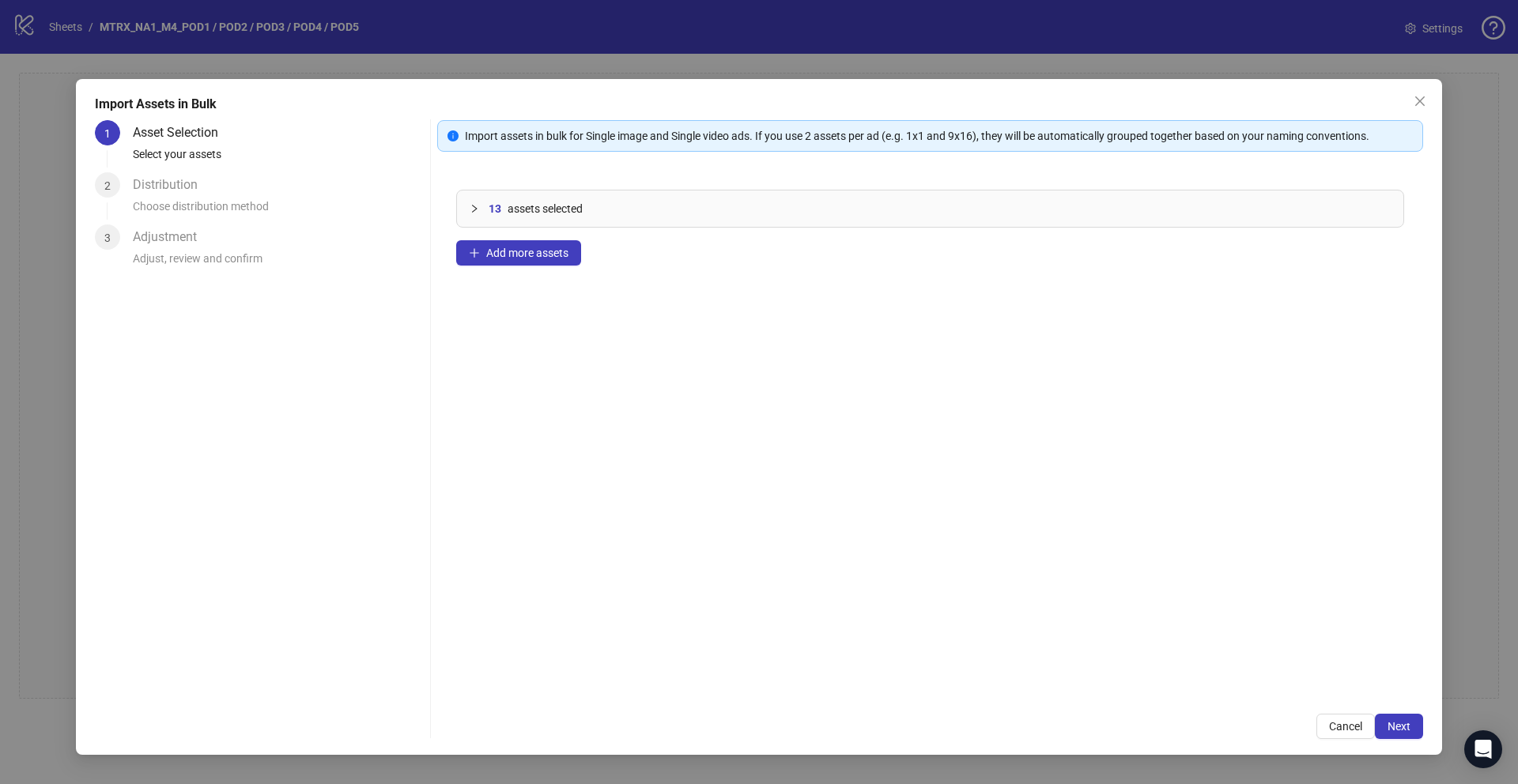
click at [562, 274] on div "13 assets selected Add more assets" at bounding box center [929, 433] width 986 height 524
click at [535, 238] on div "13 assets selected Add more assets" at bounding box center [929, 433] width 986 height 524
click at [539, 255] on span "Add more assets" at bounding box center [527, 252] width 82 height 13
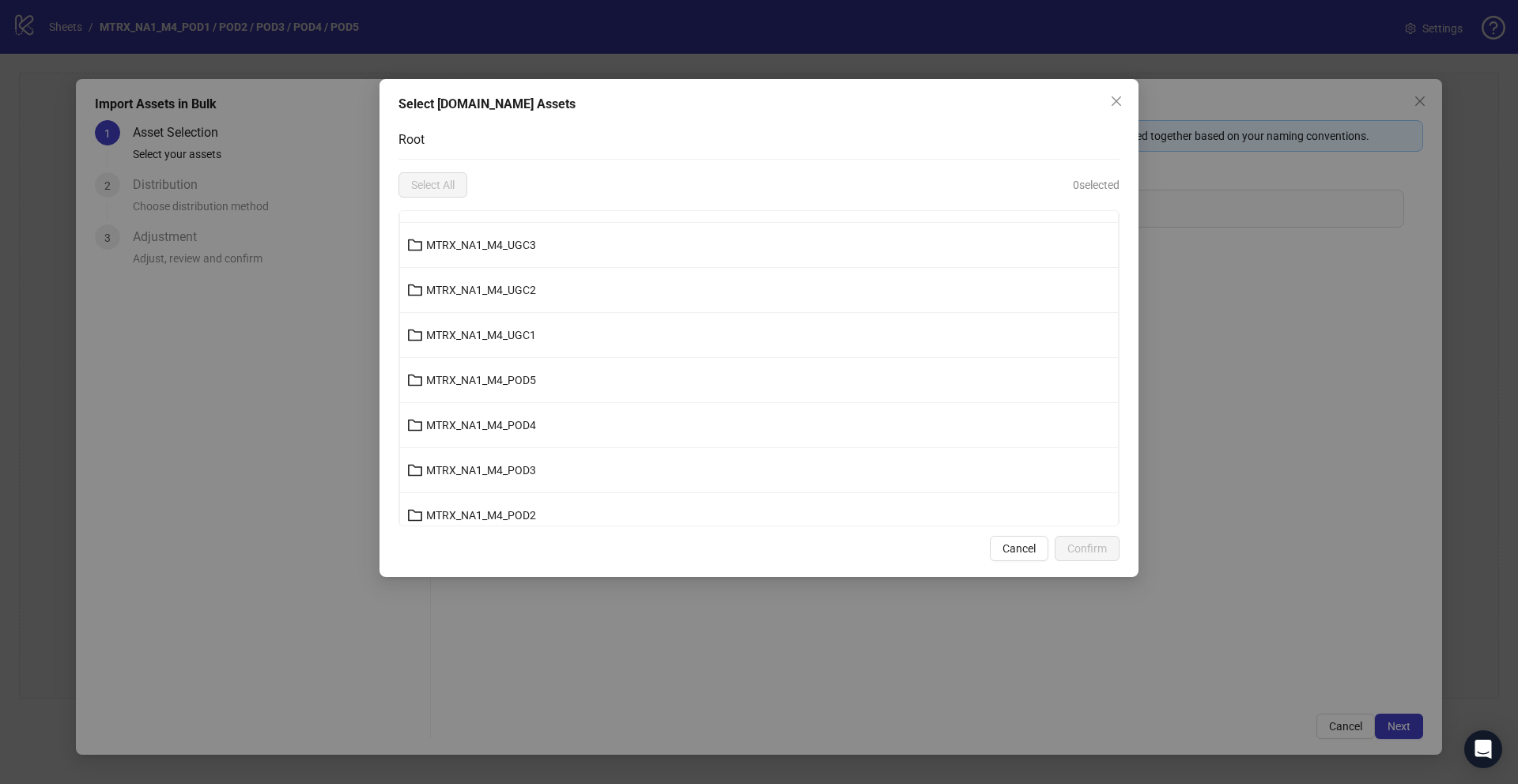
scroll to position [397, 0]
click at [507, 420] on span "MTRX_NA1_M4_POD4" at bounding box center [481, 422] width 110 height 13
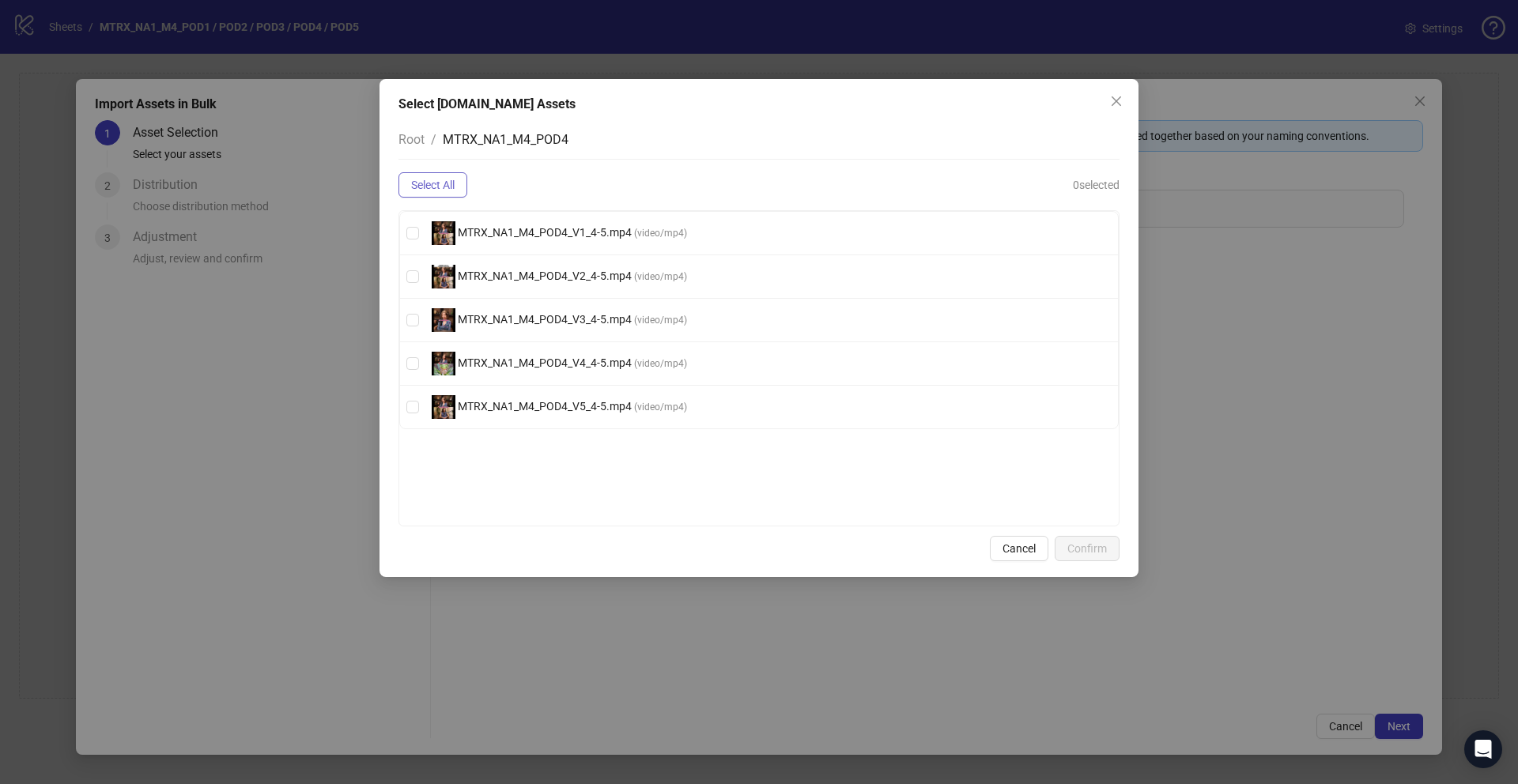
click at [440, 185] on span "Select All" at bounding box center [433, 184] width 43 height 13
drag, startPoint x: 1080, startPoint y: 564, endPoint x: 1075, endPoint y: 547, distance: 17.7
click at [1077, 559] on div "Select [DOMAIN_NAME] Assets Root / MTRX_NA1_M4_POD4 Deselect All 5 selected MTR…" at bounding box center [759, 329] width 759 height 498
click at [1075, 546] on span "Confirm" at bounding box center [1087, 549] width 39 height 13
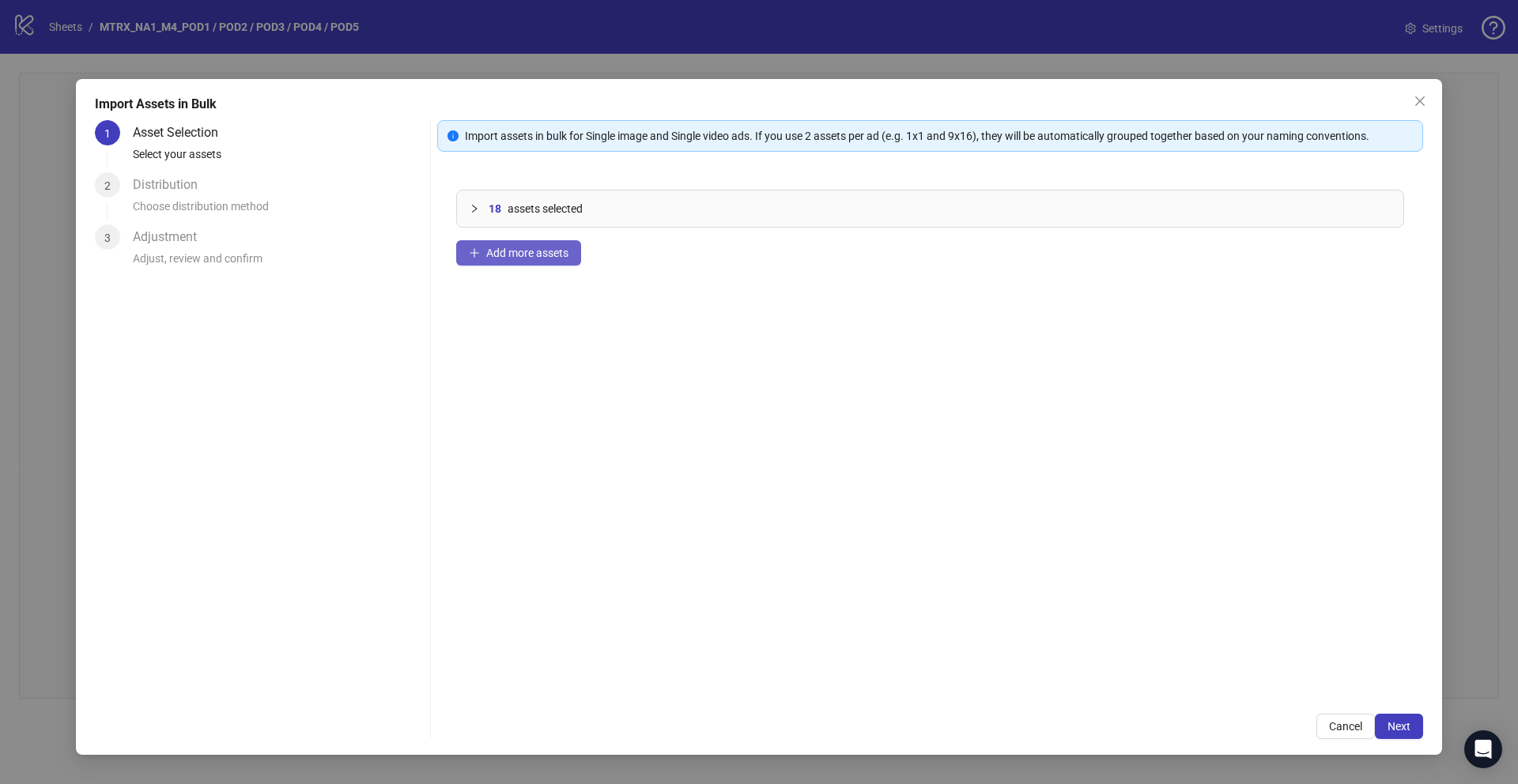
click at [520, 254] on span "Add more assets" at bounding box center [527, 252] width 82 height 13
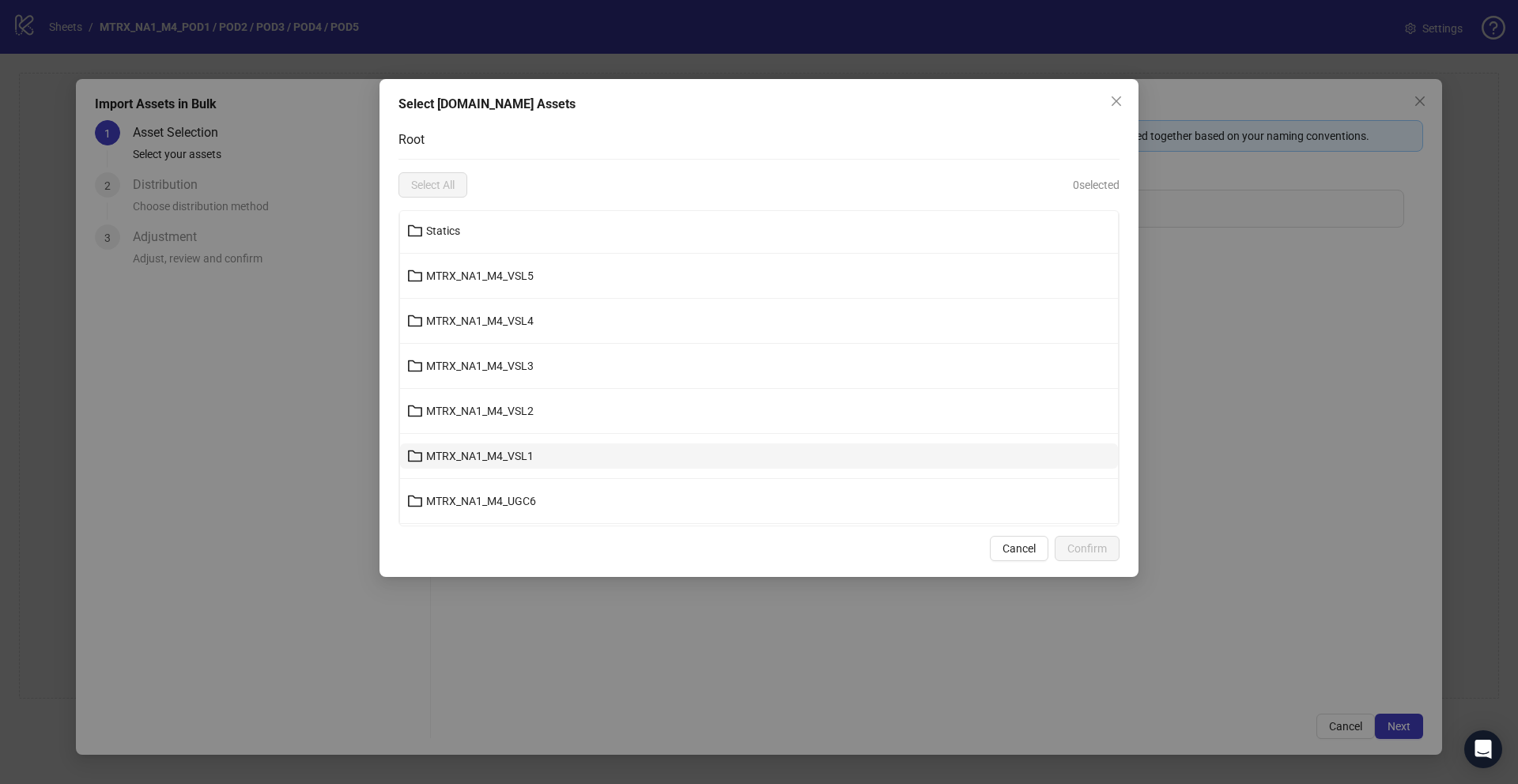
scroll to position [502, 0]
click at [527, 363] on span "MTRX_NA1_M4_POD3" at bounding box center [481, 362] width 110 height 13
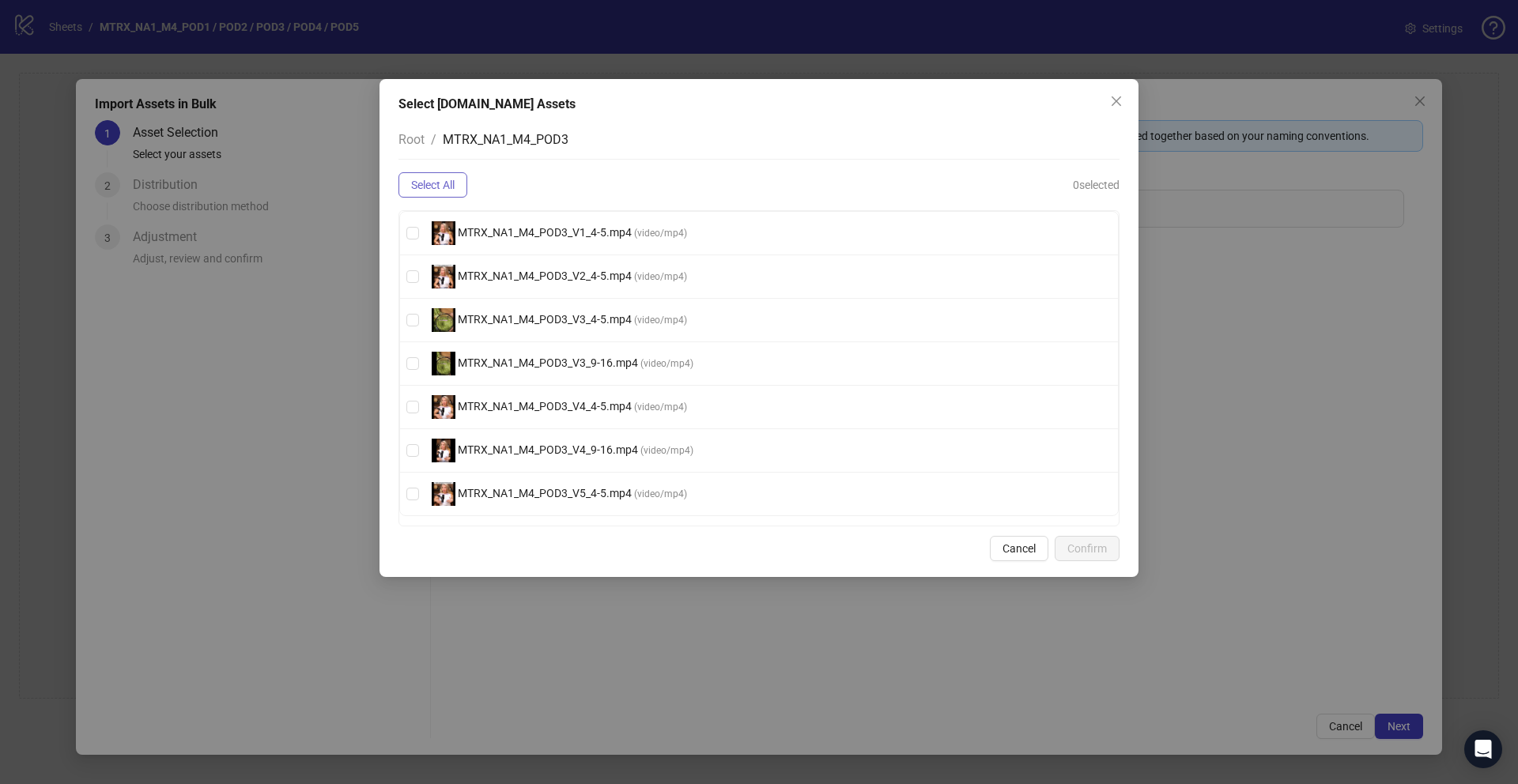
click at [427, 188] on span "Select All" at bounding box center [433, 184] width 43 height 13
click at [1093, 549] on span "Confirm" at bounding box center [1087, 549] width 39 height 13
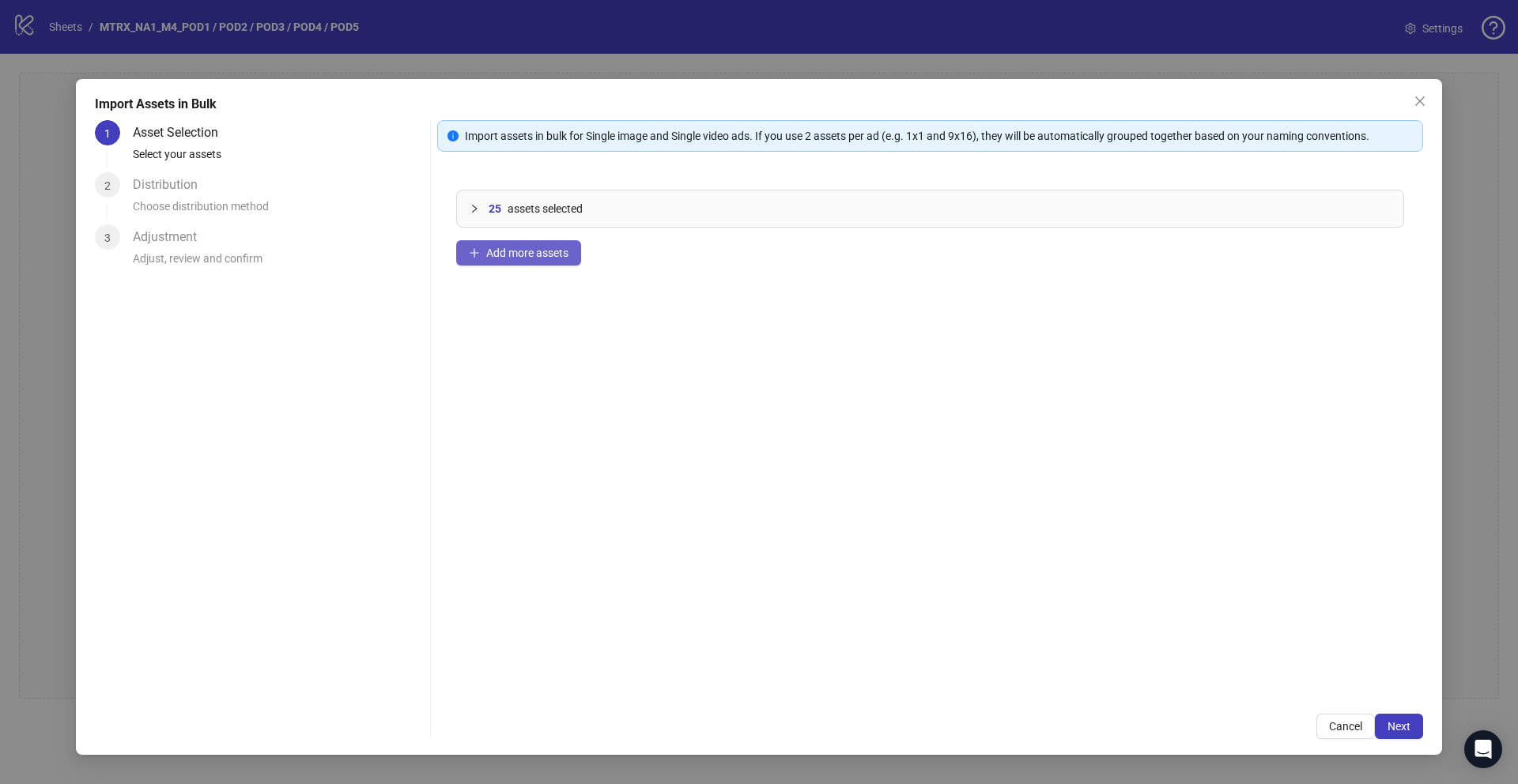
click at [550, 246] on span "Add more assets" at bounding box center [527, 252] width 82 height 13
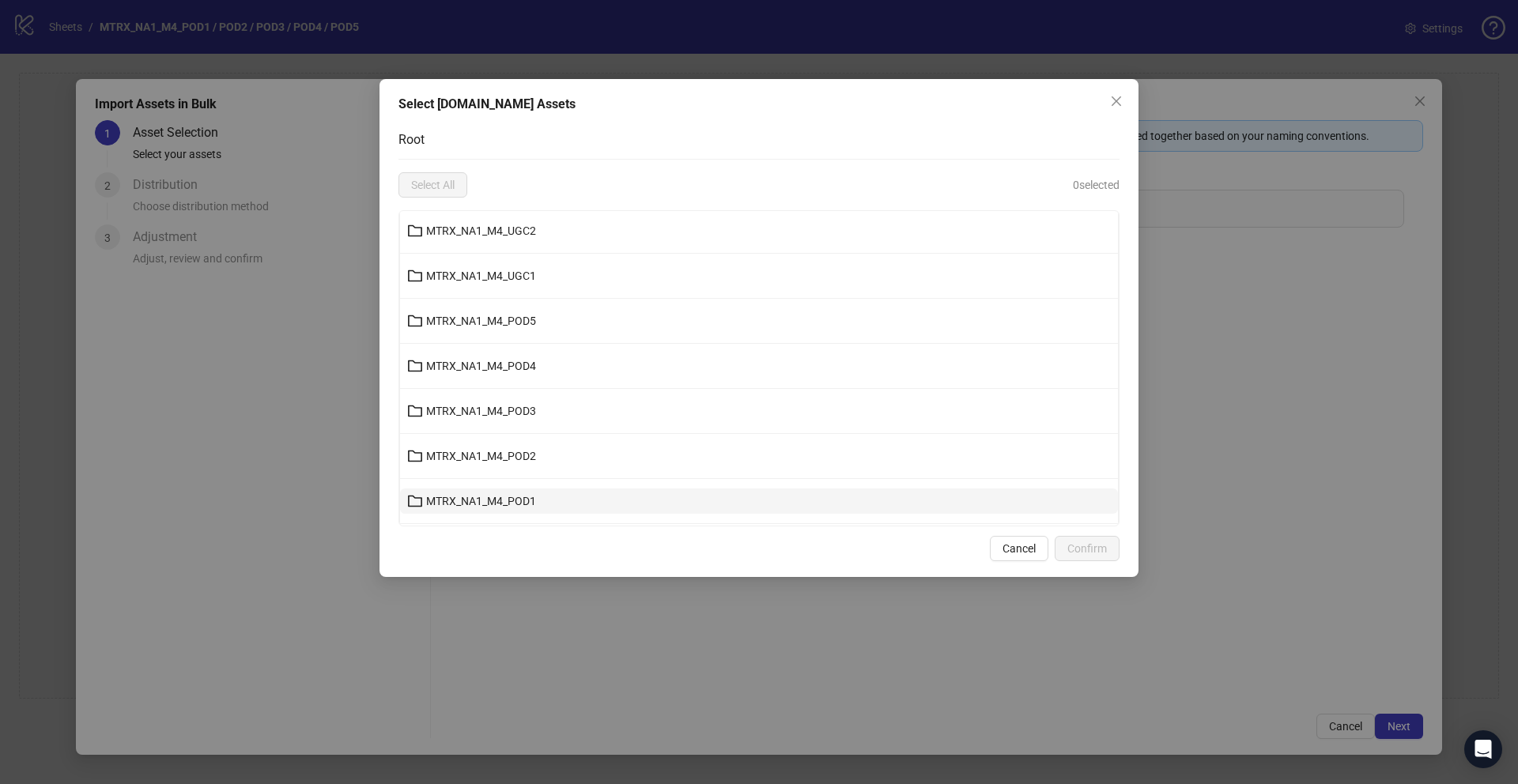
scroll to position [483, 0]
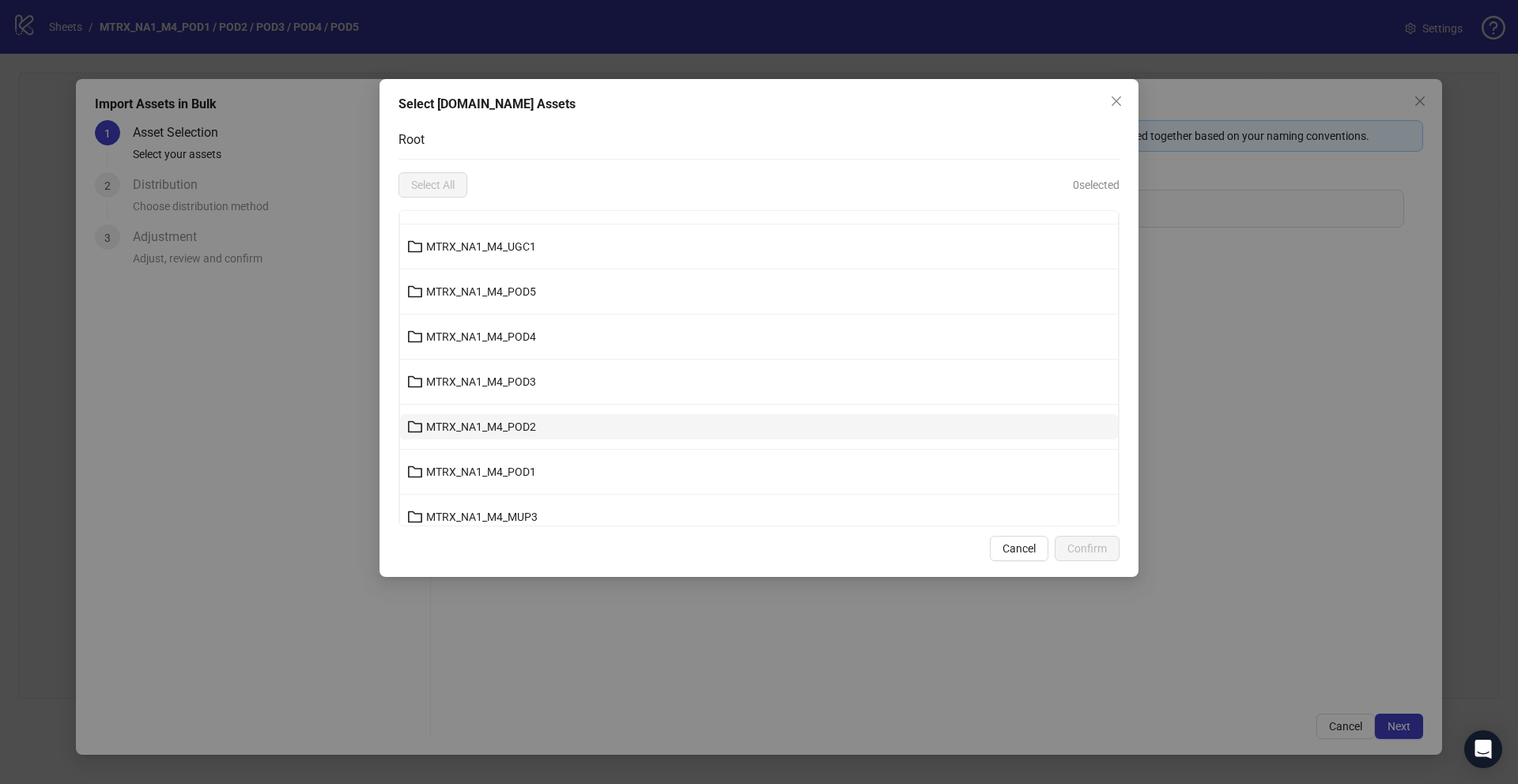
click at [492, 414] on button "MTRX_NA1_M4_POD2" at bounding box center [759, 427] width 717 height 26
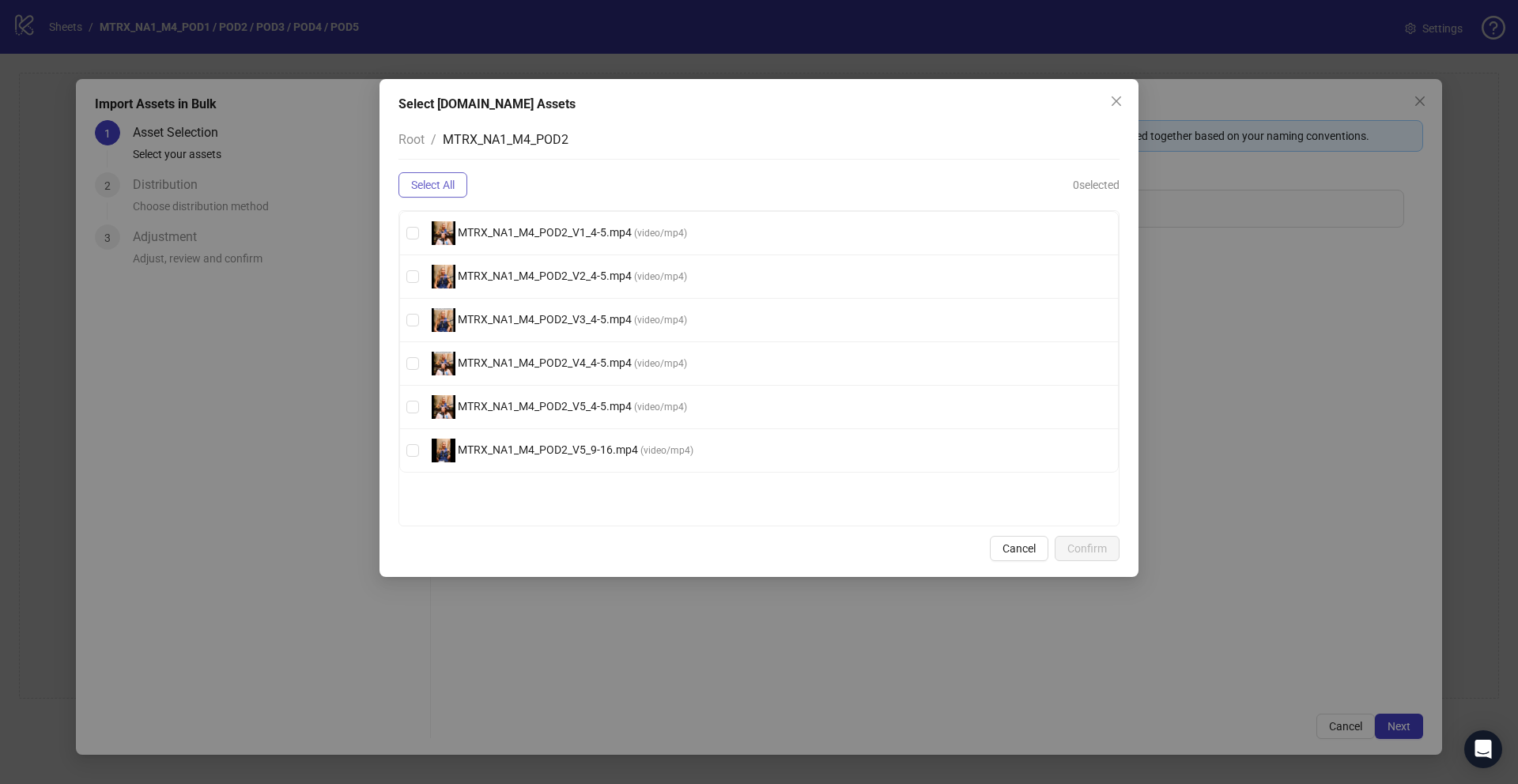
click at [429, 179] on span "Select All" at bounding box center [433, 184] width 43 height 13
click at [1084, 554] on span "Confirm" at bounding box center [1087, 549] width 39 height 13
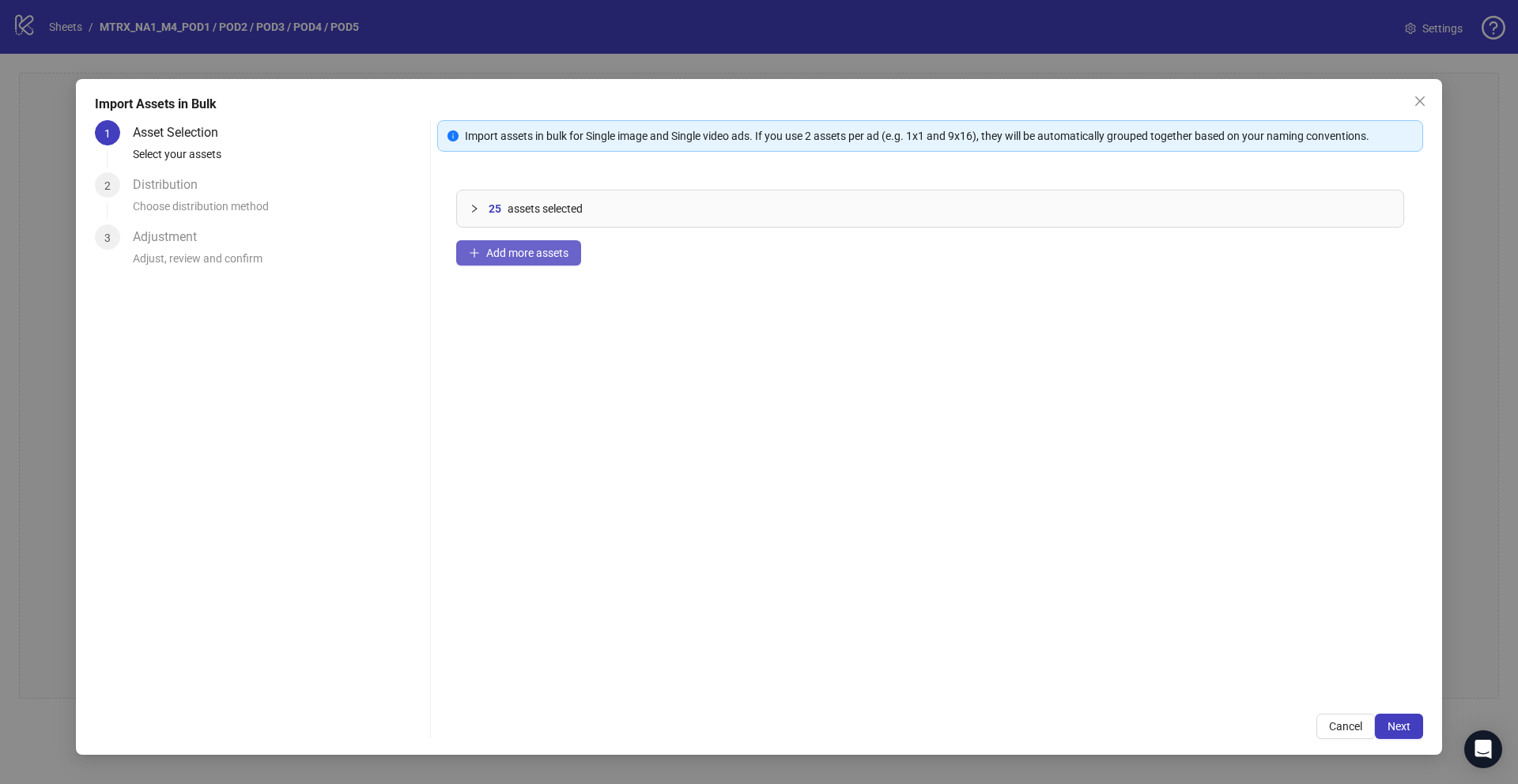
click at [563, 253] on span "Add more assets" at bounding box center [527, 252] width 82 height 13
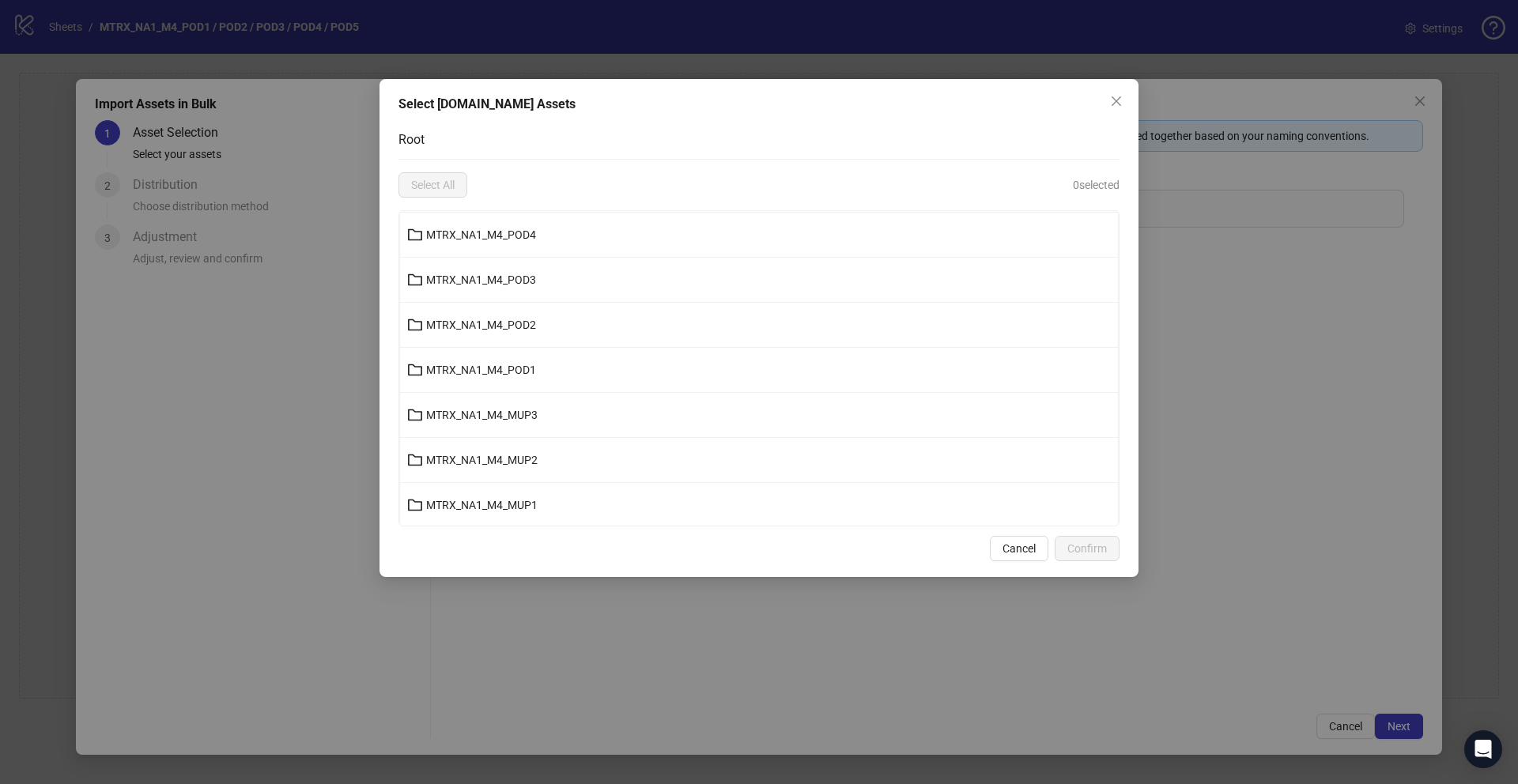
scroll to position [588, 0]
click at [537, 358] on button "MTRX_NA1_M4_POD1" at bounding box center [759, 368] width 717 height 26
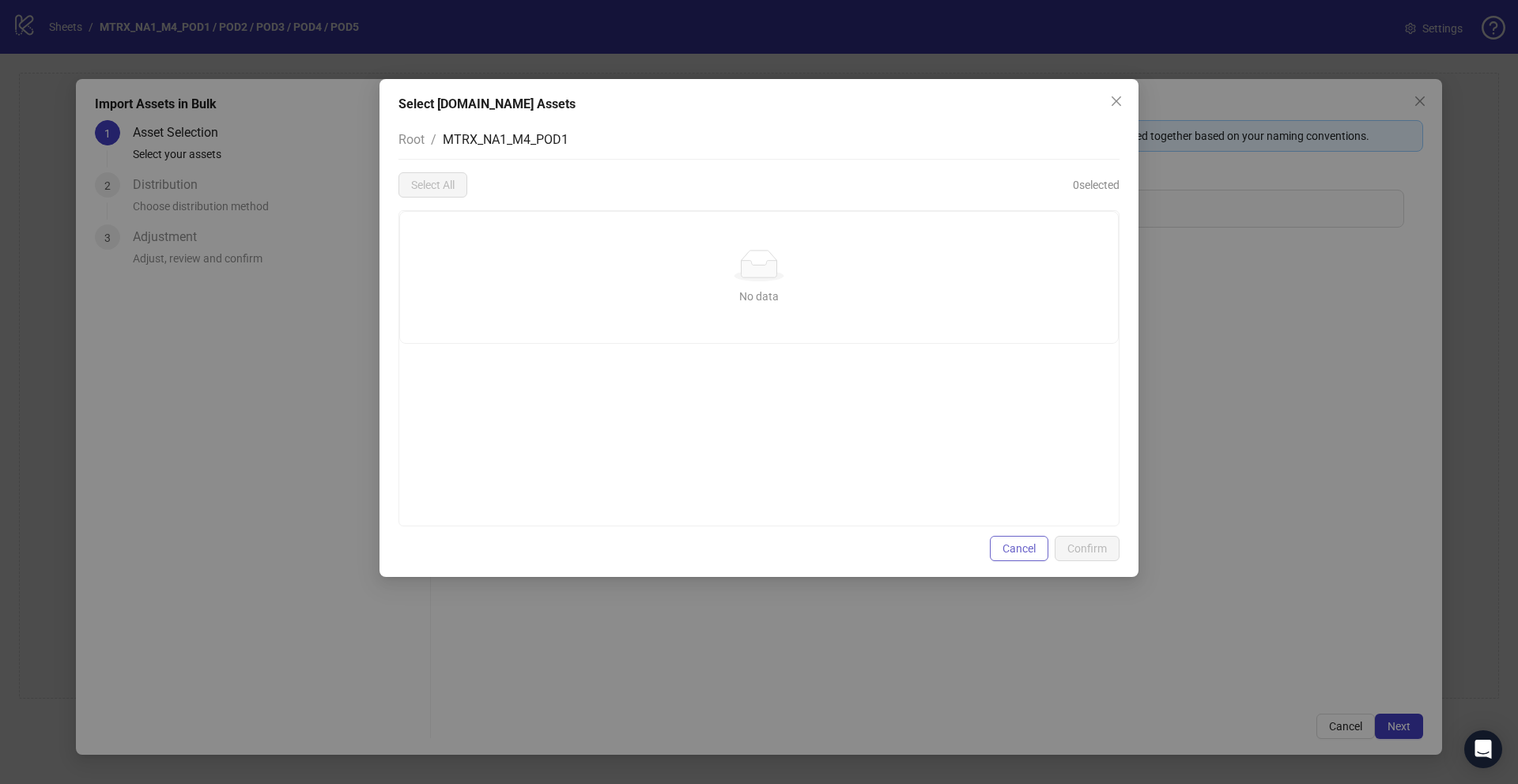
click at [1006, 536] on button "Cancel" at bounding box center [1020, 549] width 59 height 26
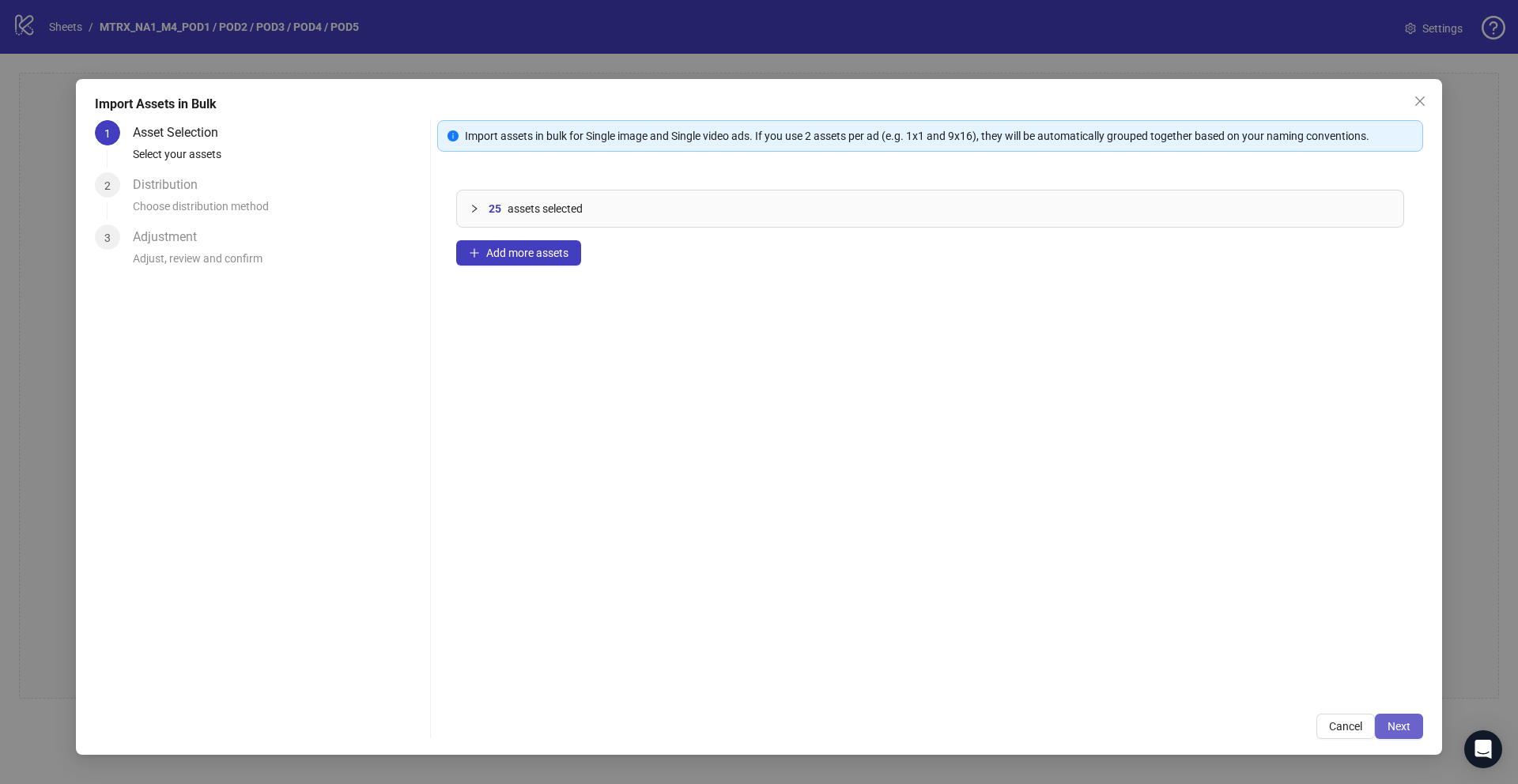
click at [1409, 723] on span "Next" at bounding box center [1398, 726] width 23 height 13
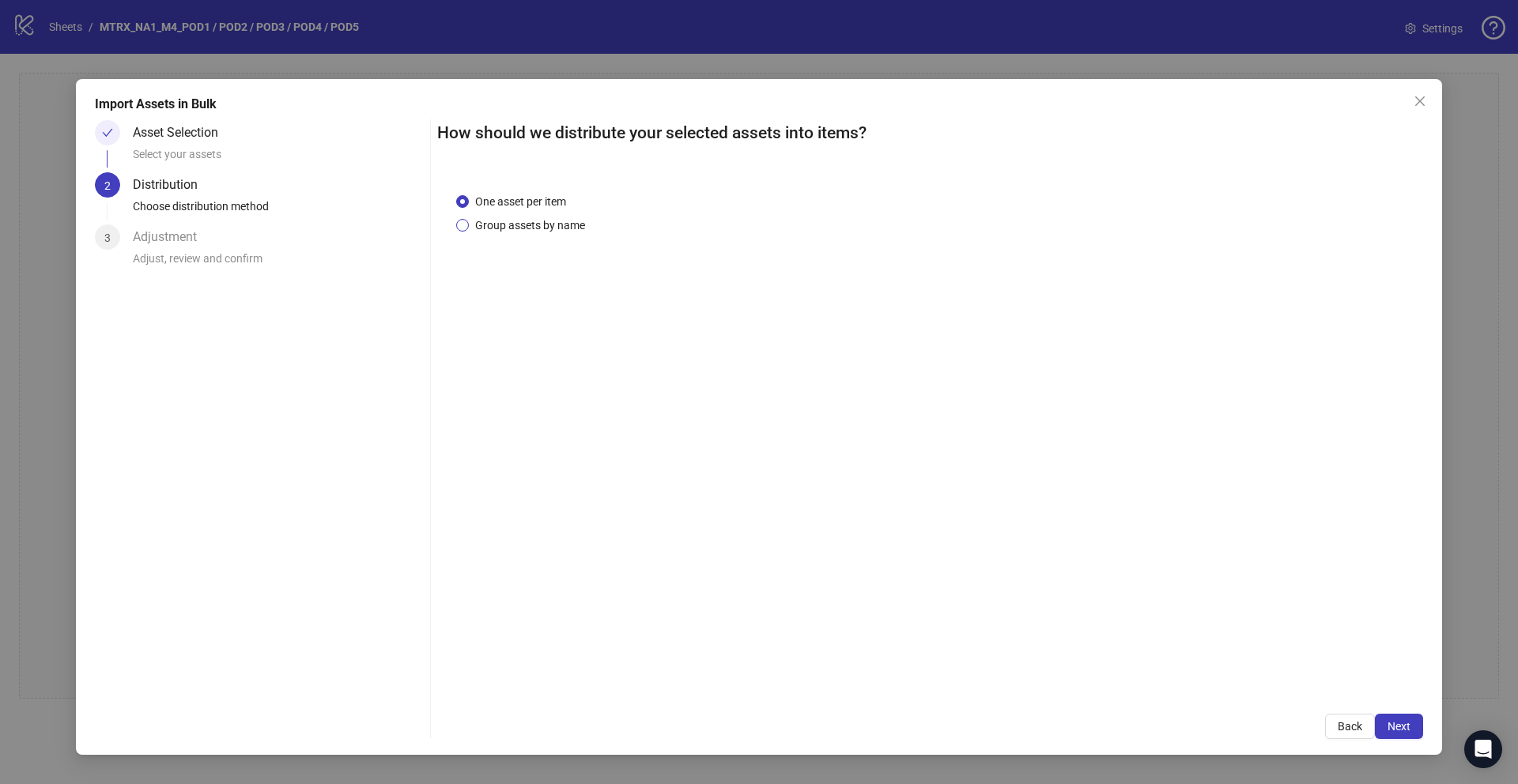
click at [571, 224] on span "Group assets by name" at bounding box center [530, 226] width 123 height 18
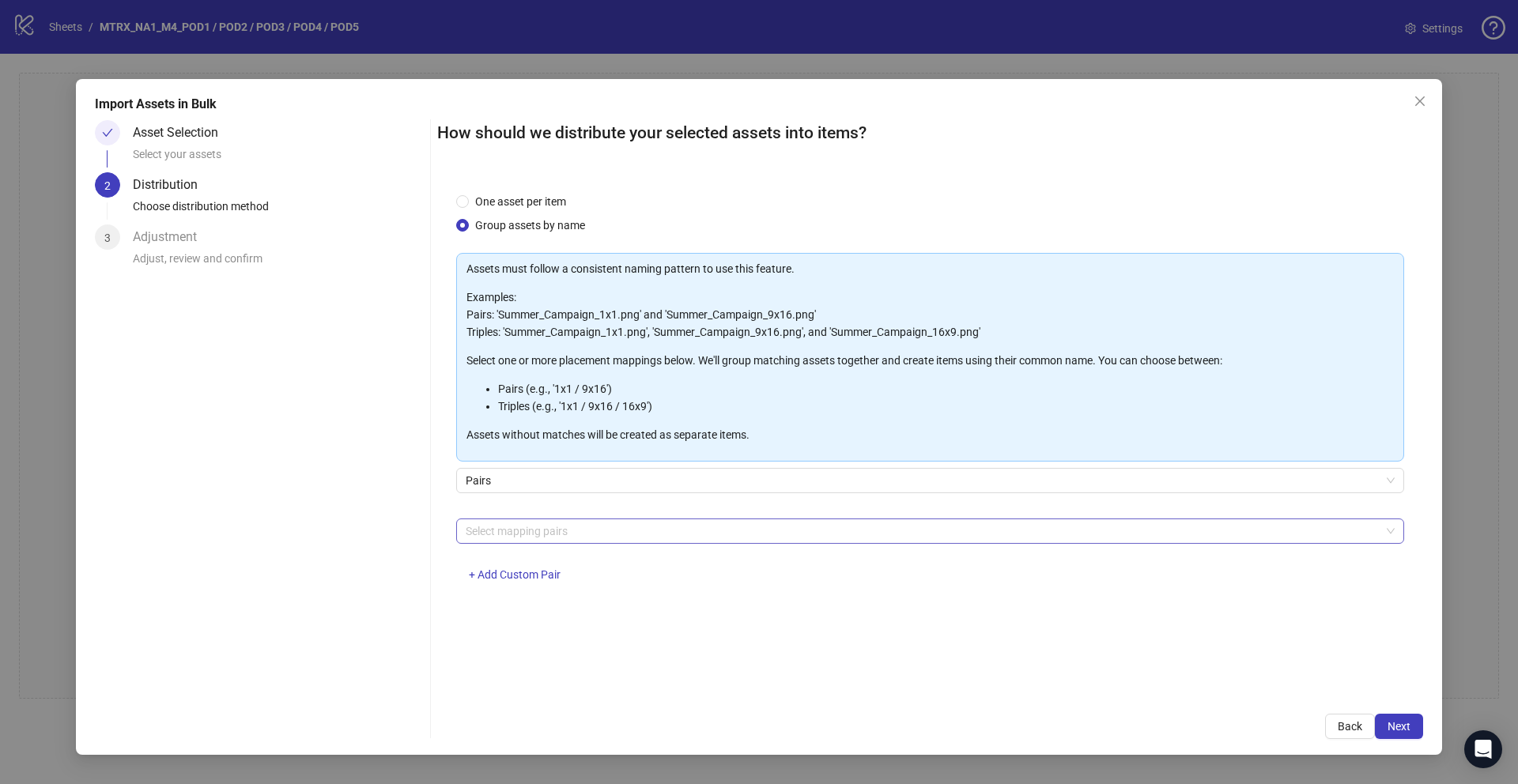
click at [788, 524] on div at bounding box center [921, 531] width 925 height 23
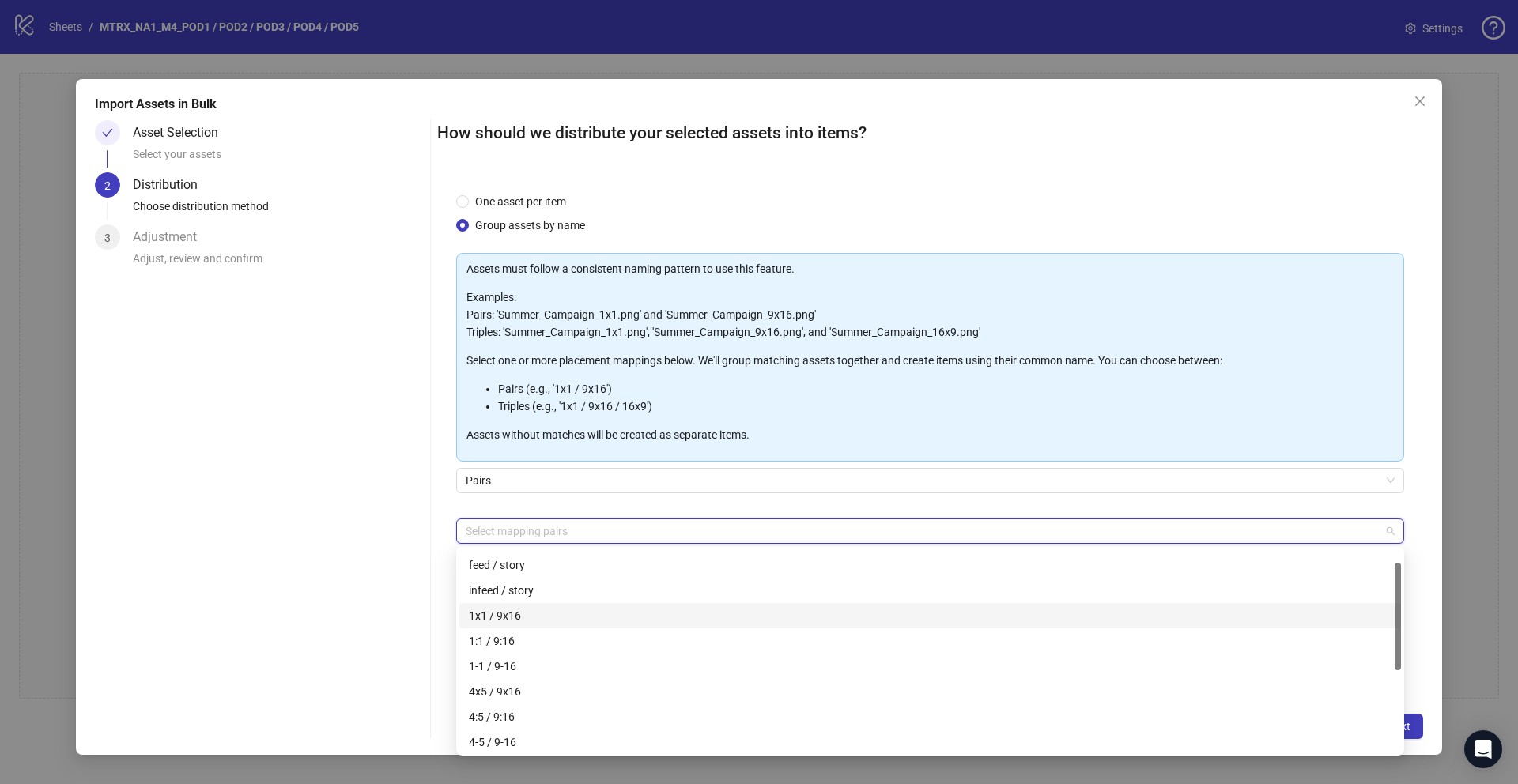
scroll to position [55, 0]
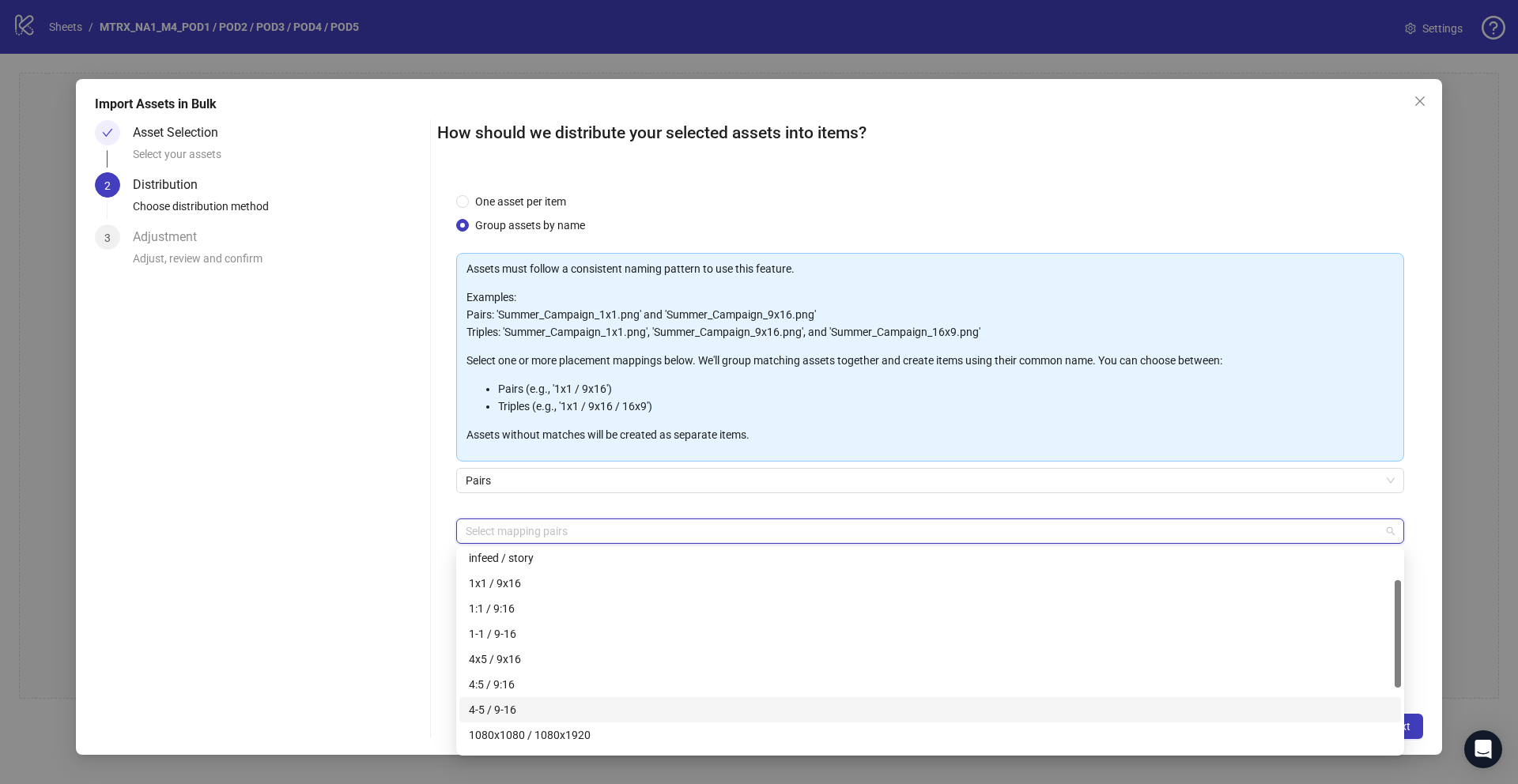
click at [741, 710] on div "4-5 / 9-16" at bounding box center [930, 710] width 922 height 18
click at [1189, 502] on div "Pairs" at bounding box center [930, 490] width 948 height 44
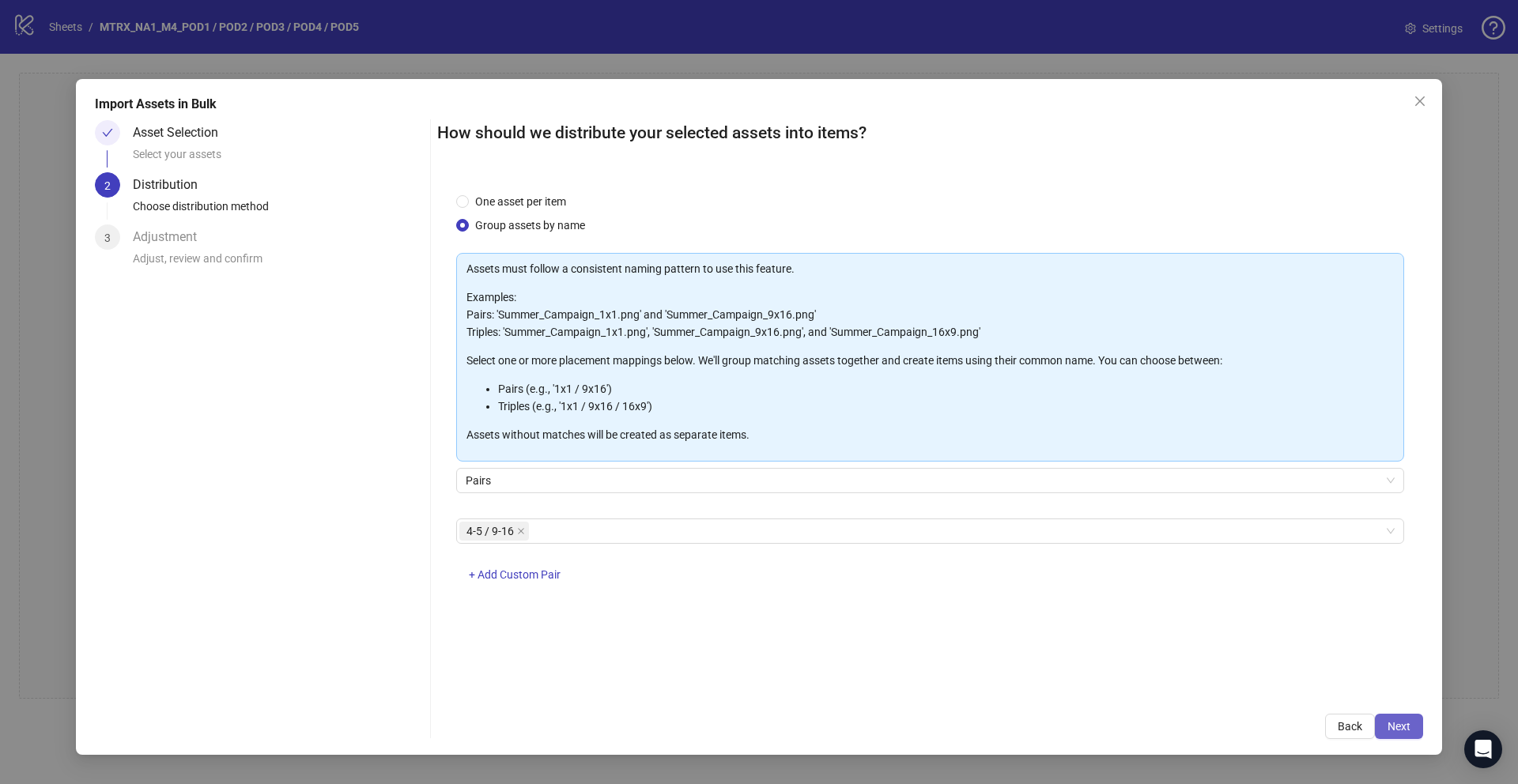
click at [1399, 729] on span "Next" at bounding box center [1398, 726] width 23 height 13
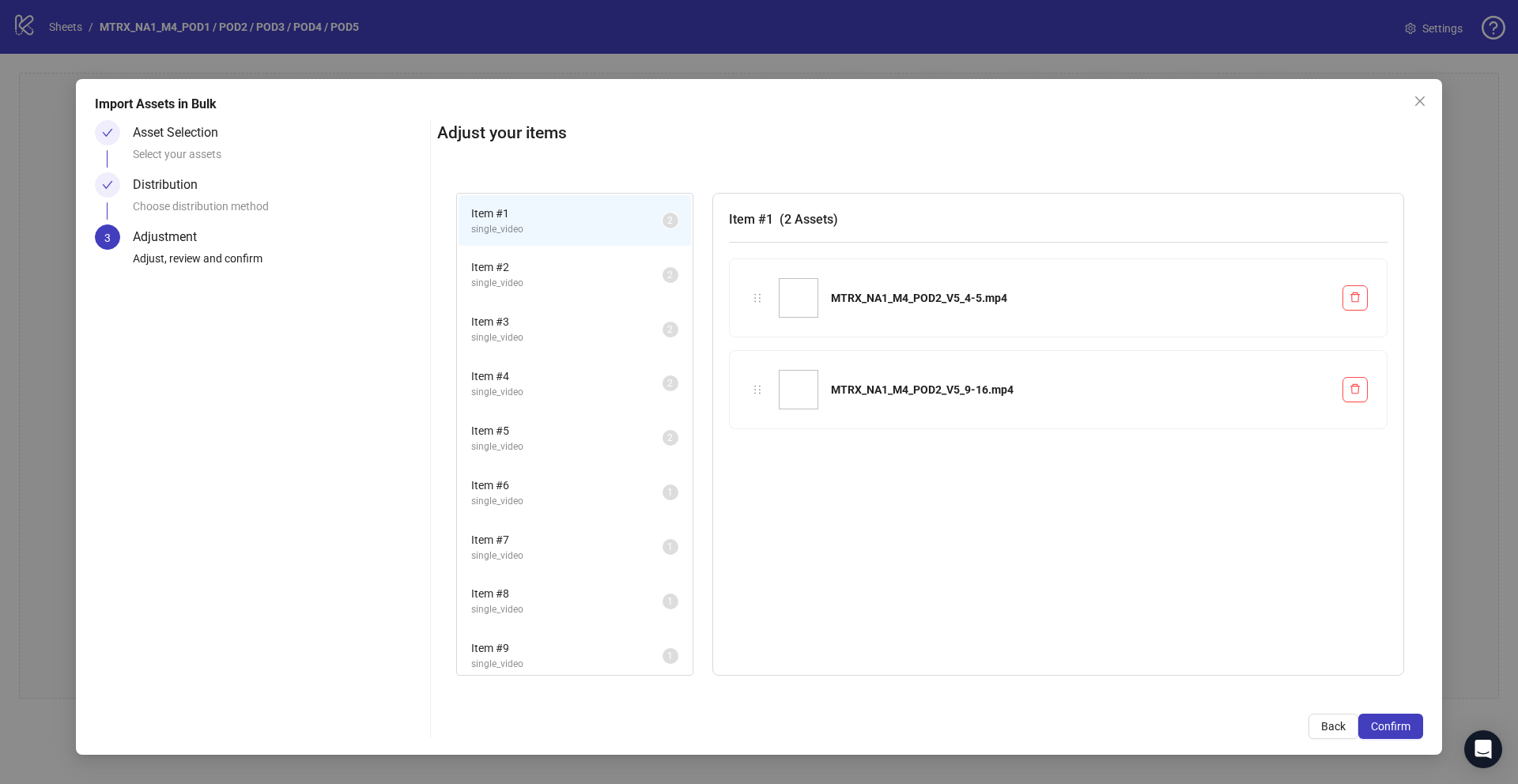
scroll to position [606, 0]
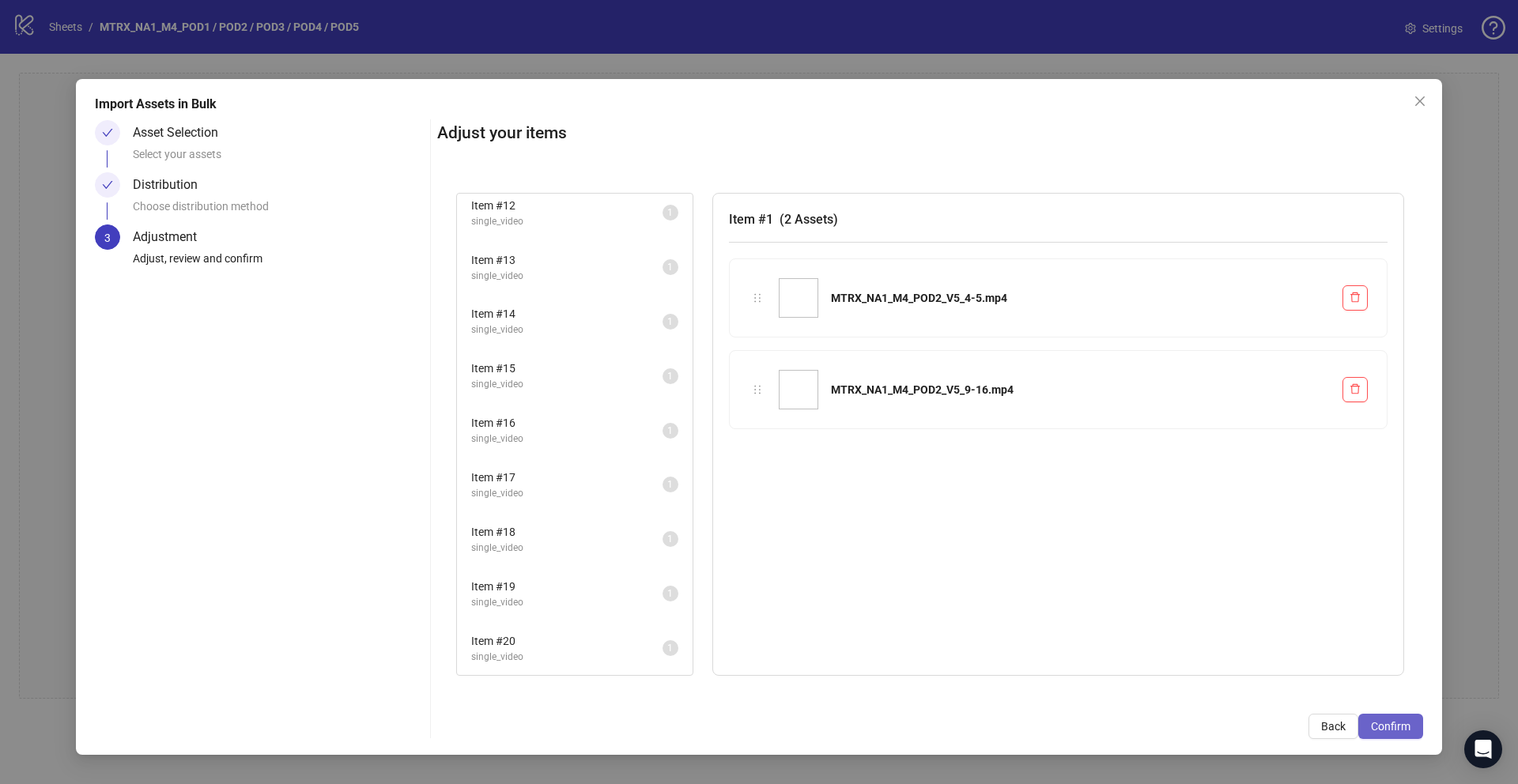
click at [1405, 728] on span "Confirm" at bounding box center [1390, 726] width 39 height 13
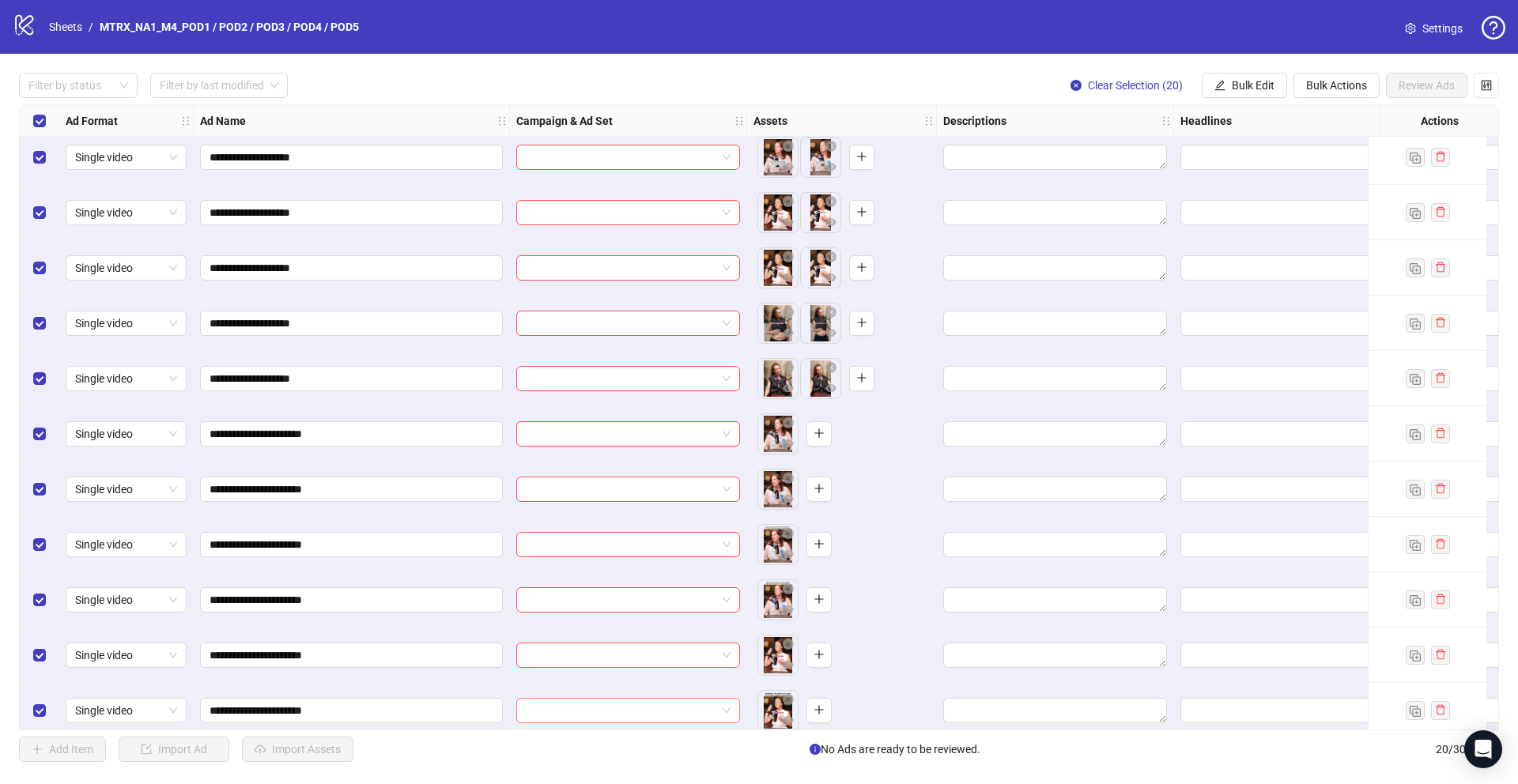
scroll to position [0, 0]
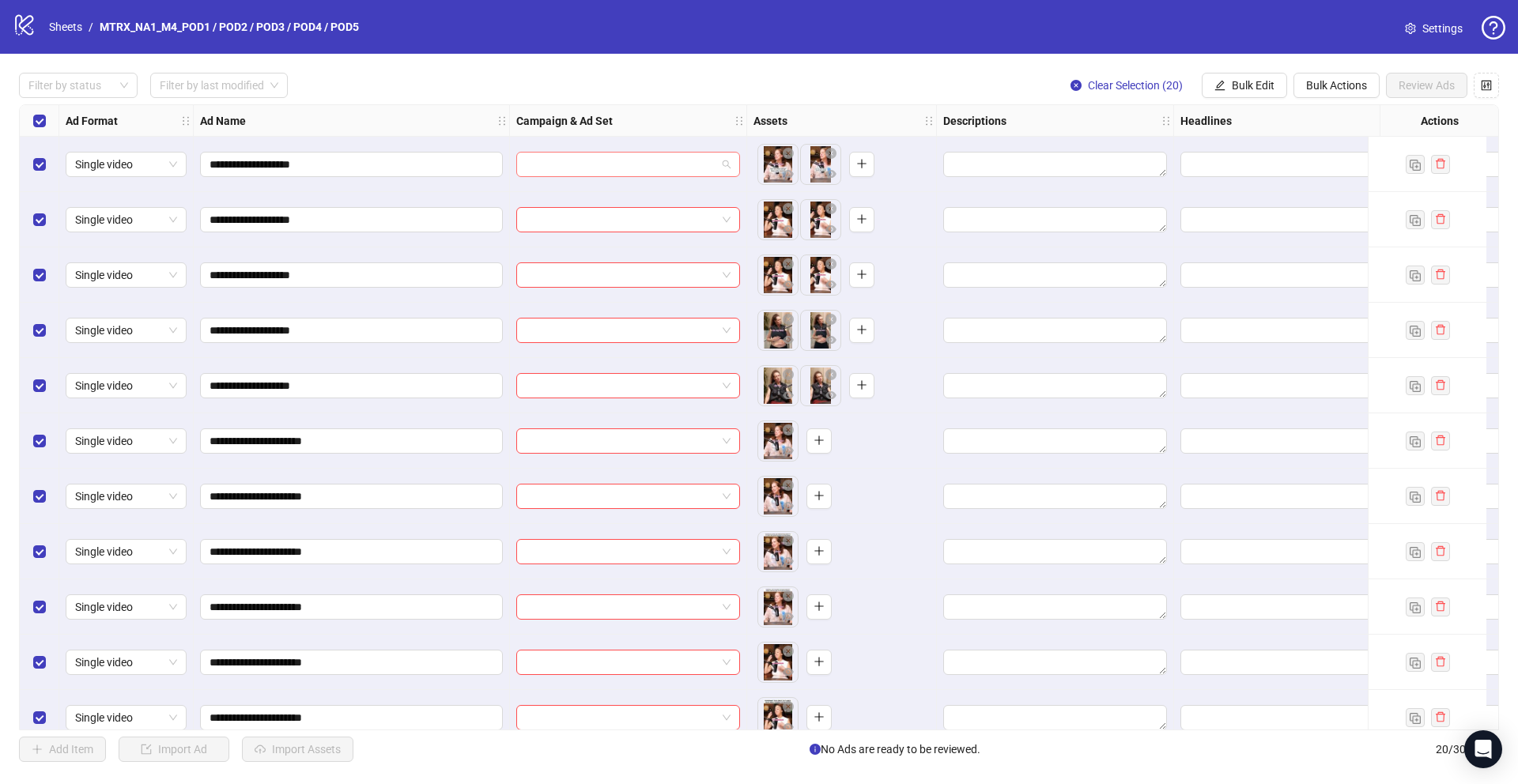
click at [714, 168] on input "search" at bounding box center [621, 164] width 190 height 24
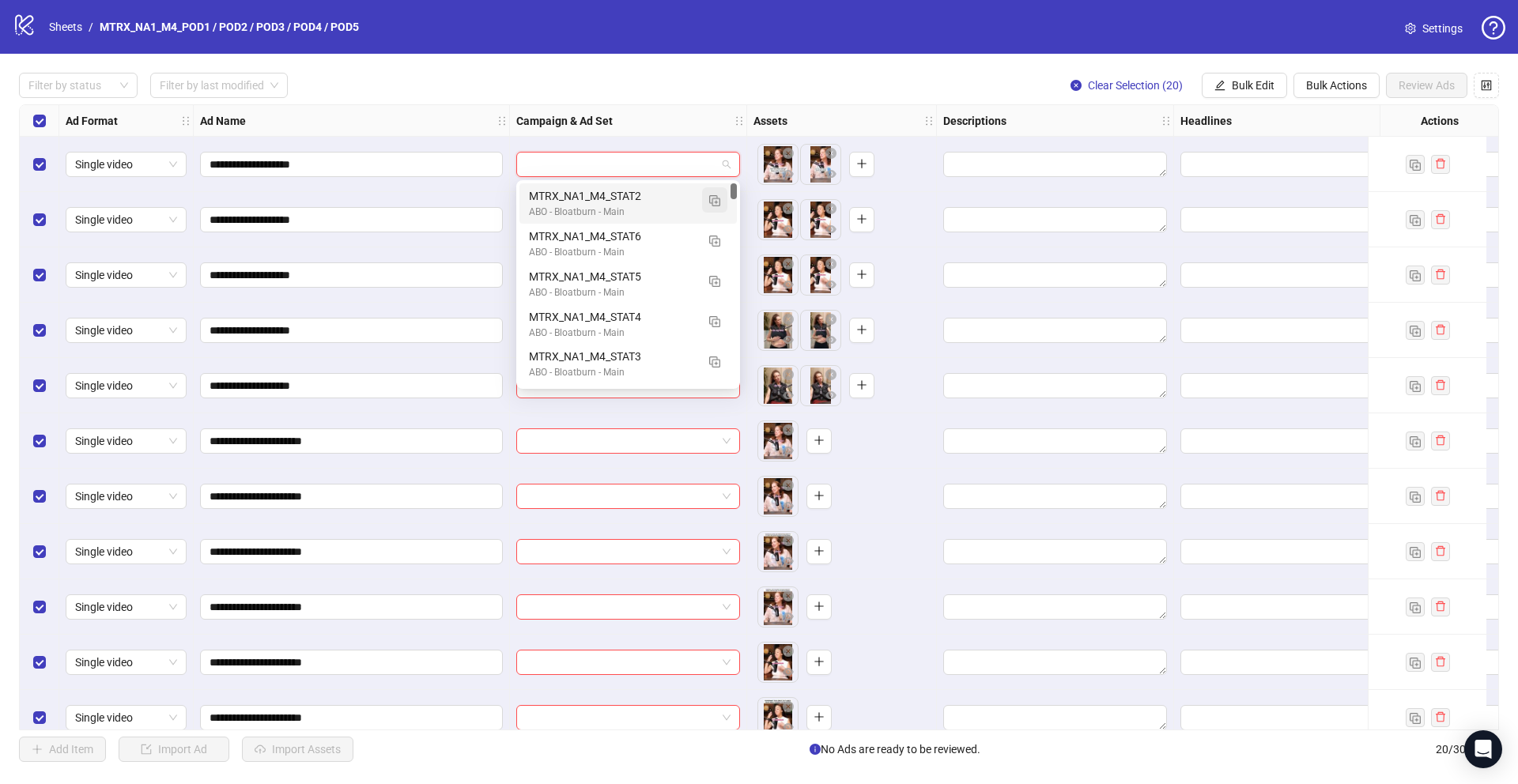
click at [715, 204] on img "button" at bounding box center [714, 200] width 11 height 11
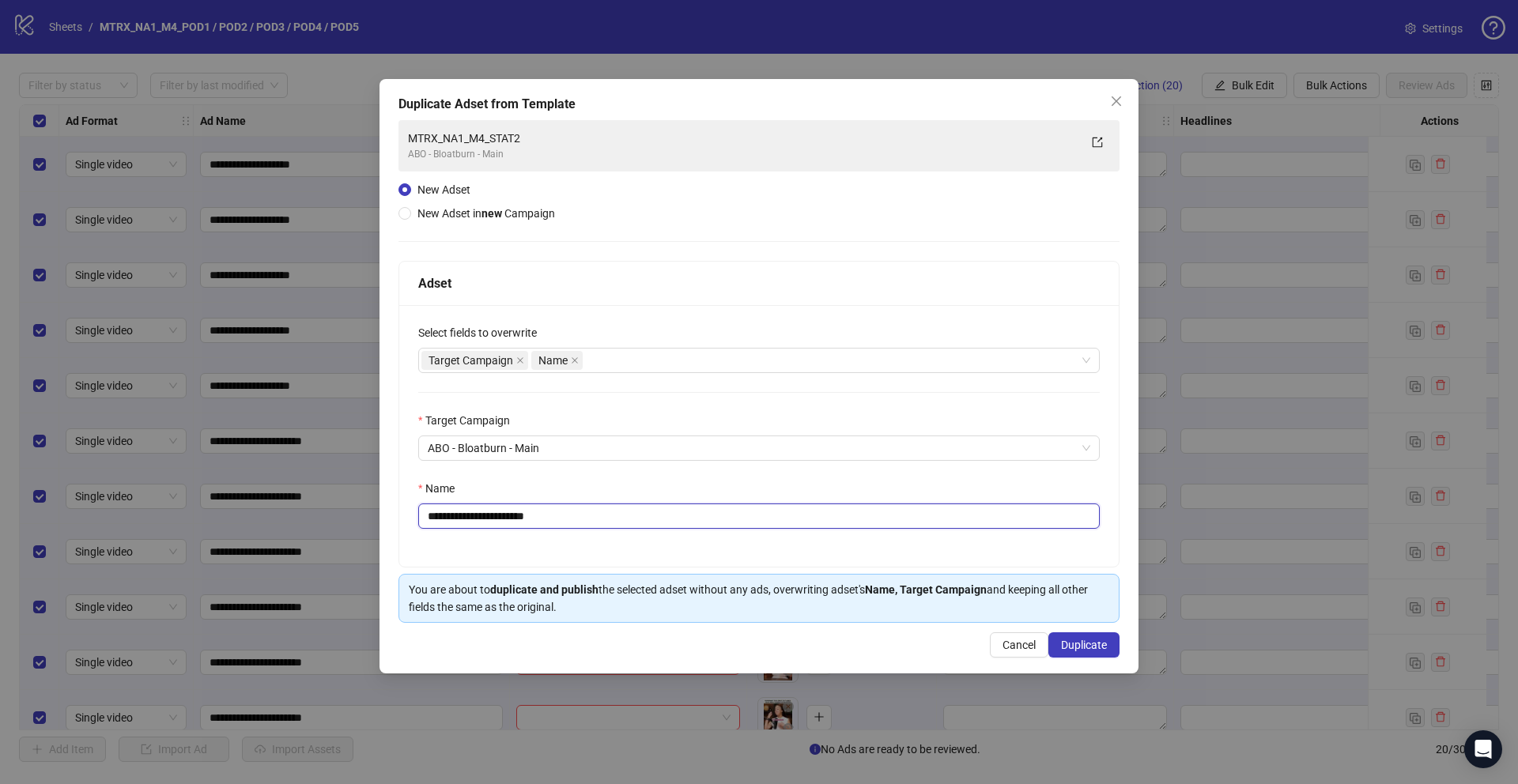
drag, startPoint x: 542, startPoint y: 514, endPoint x: 511, endPoint y: 517, distance: 31.1
click at [511, 517] on input "**********" at bounding box center [759, 516] width 681 height 26
type input "**********"
click at [1081, 649] on span "Duplicate" at bounding box center [1083, 645] width 46 height 13
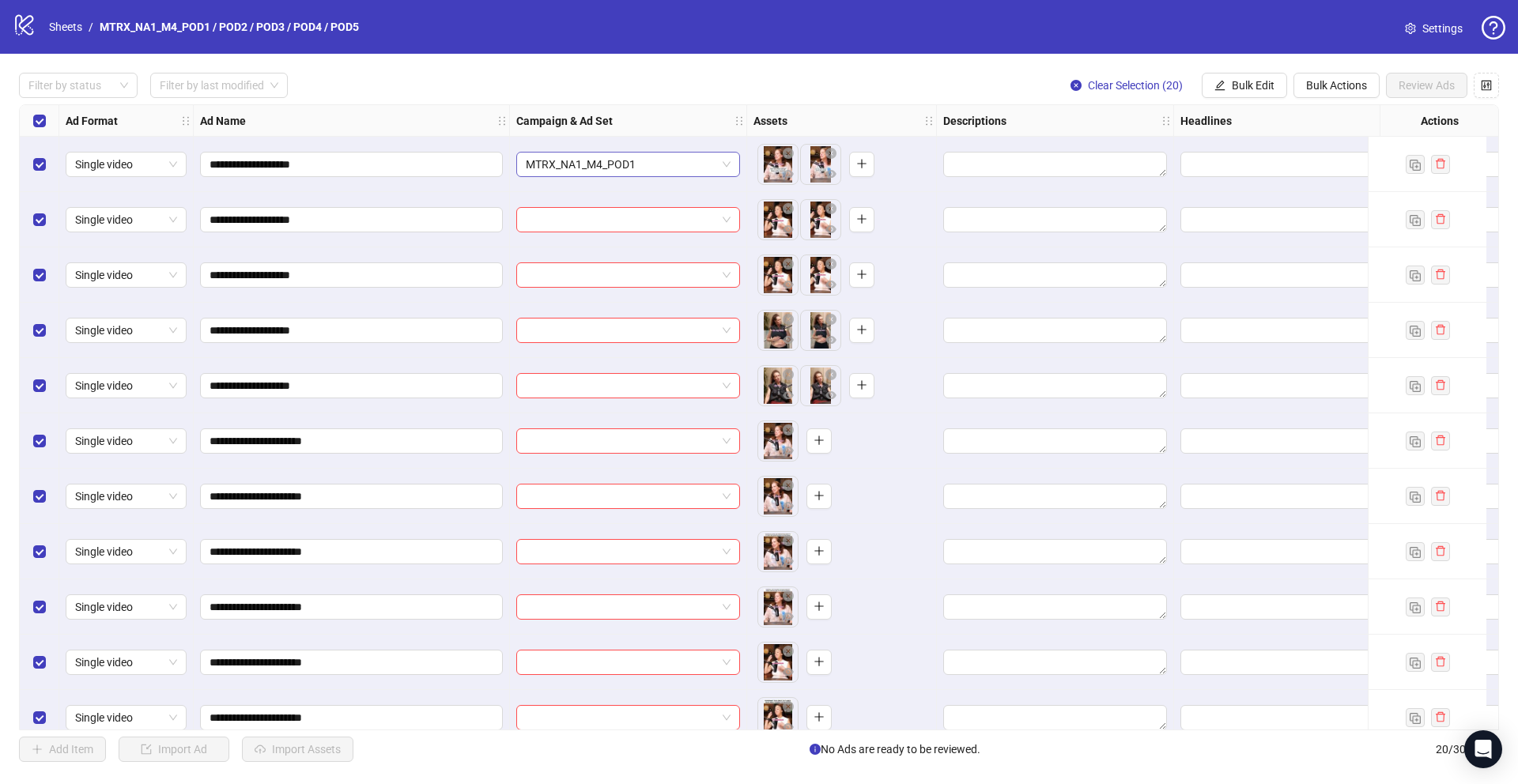
click at [710, 165] on span "MTRX_NA1_M4_POD1" at bounding box center [628, 164] width 205 height 24
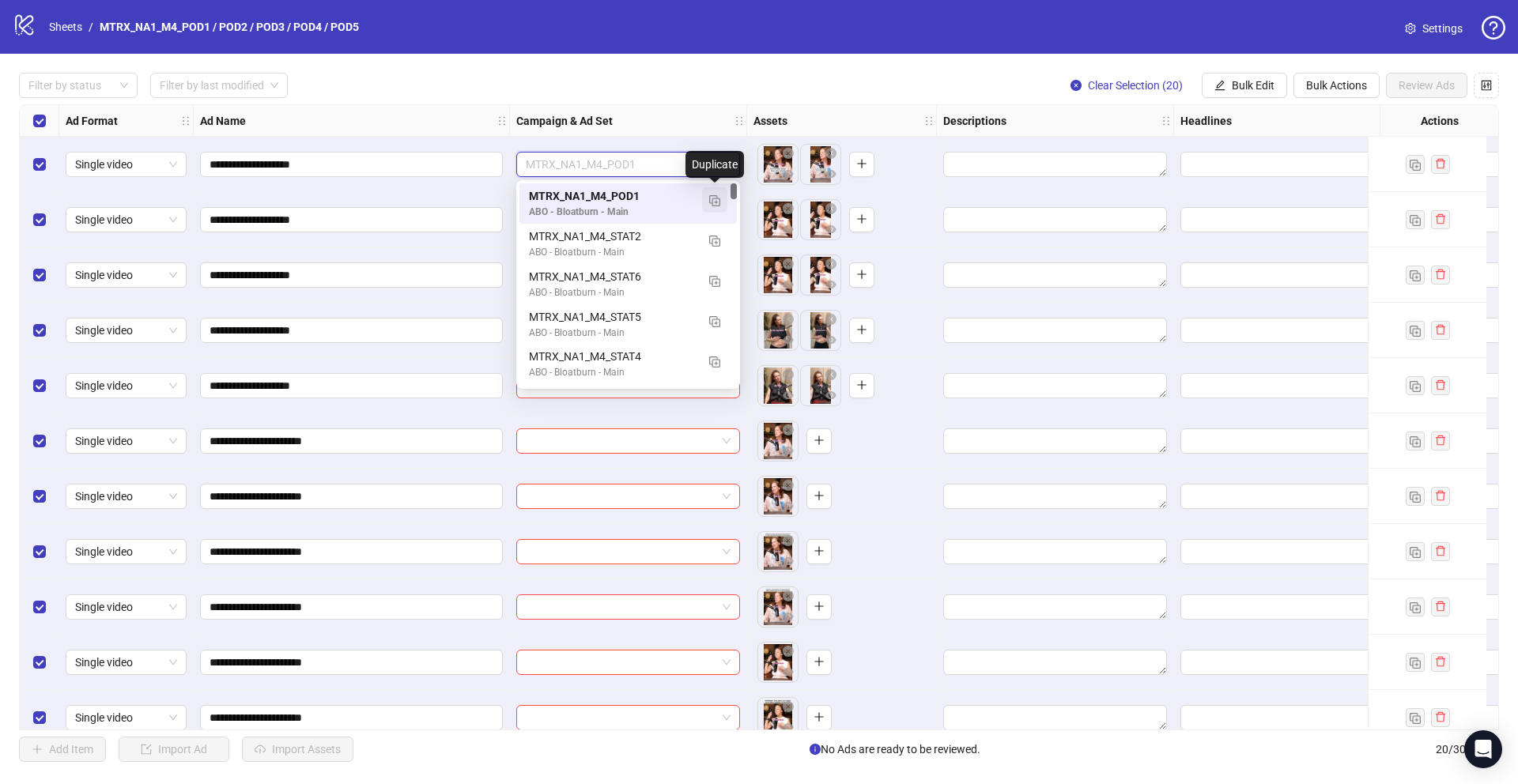
click at [717, 197] on img "button" at bounding box center [714, 200] width 11 height 11
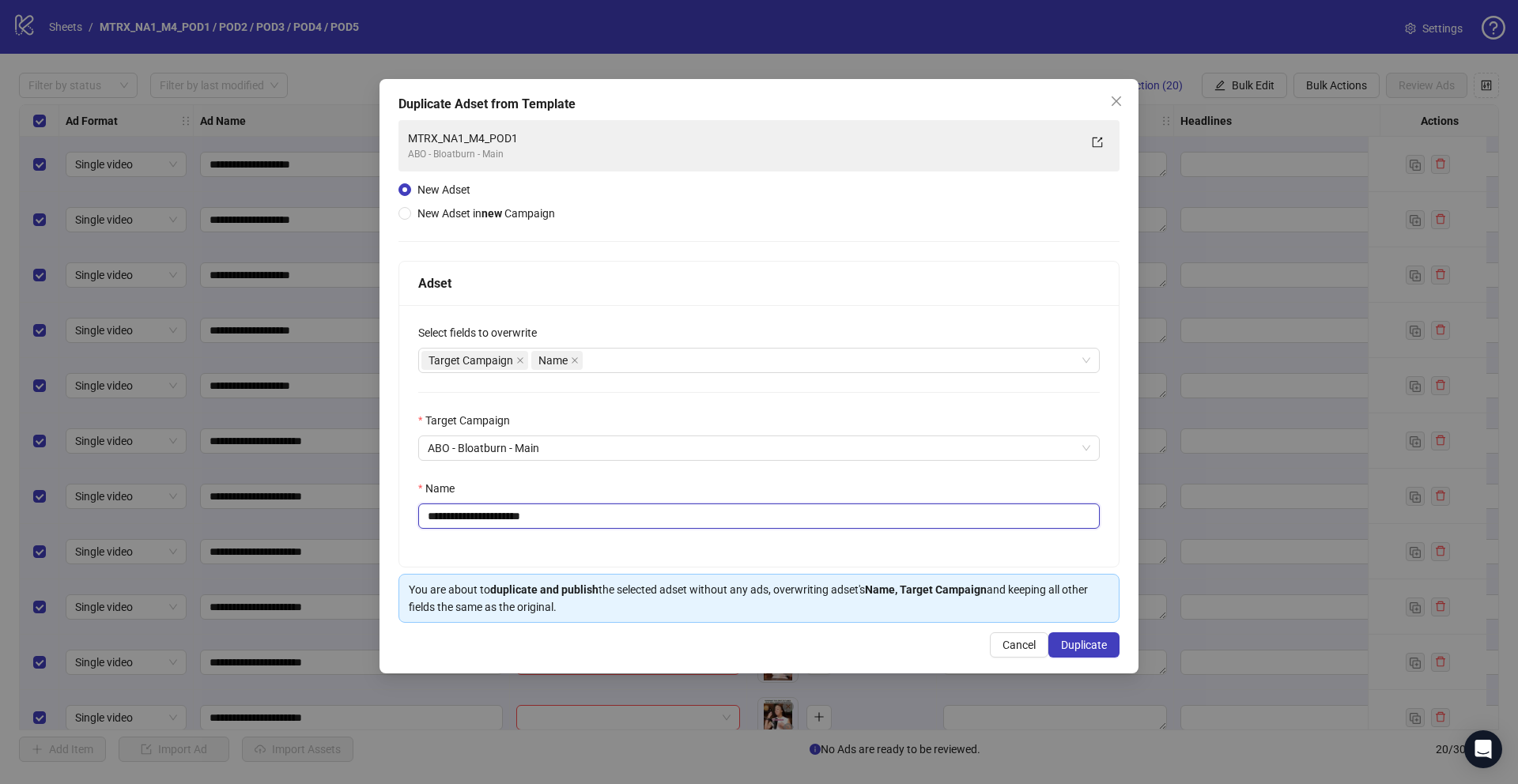
drag, startPoint x: 534, startPoint y: 511, endPoint x: 755, endPoint y: 563, distance: 227.0
click at [755, 563] on div "**********" at bounding box center [759, 436] width 719 height 262
type input "**********"
click at [1086, 634] on button "Duplicate" at bounding box center [1083, 645] width 72 height 26
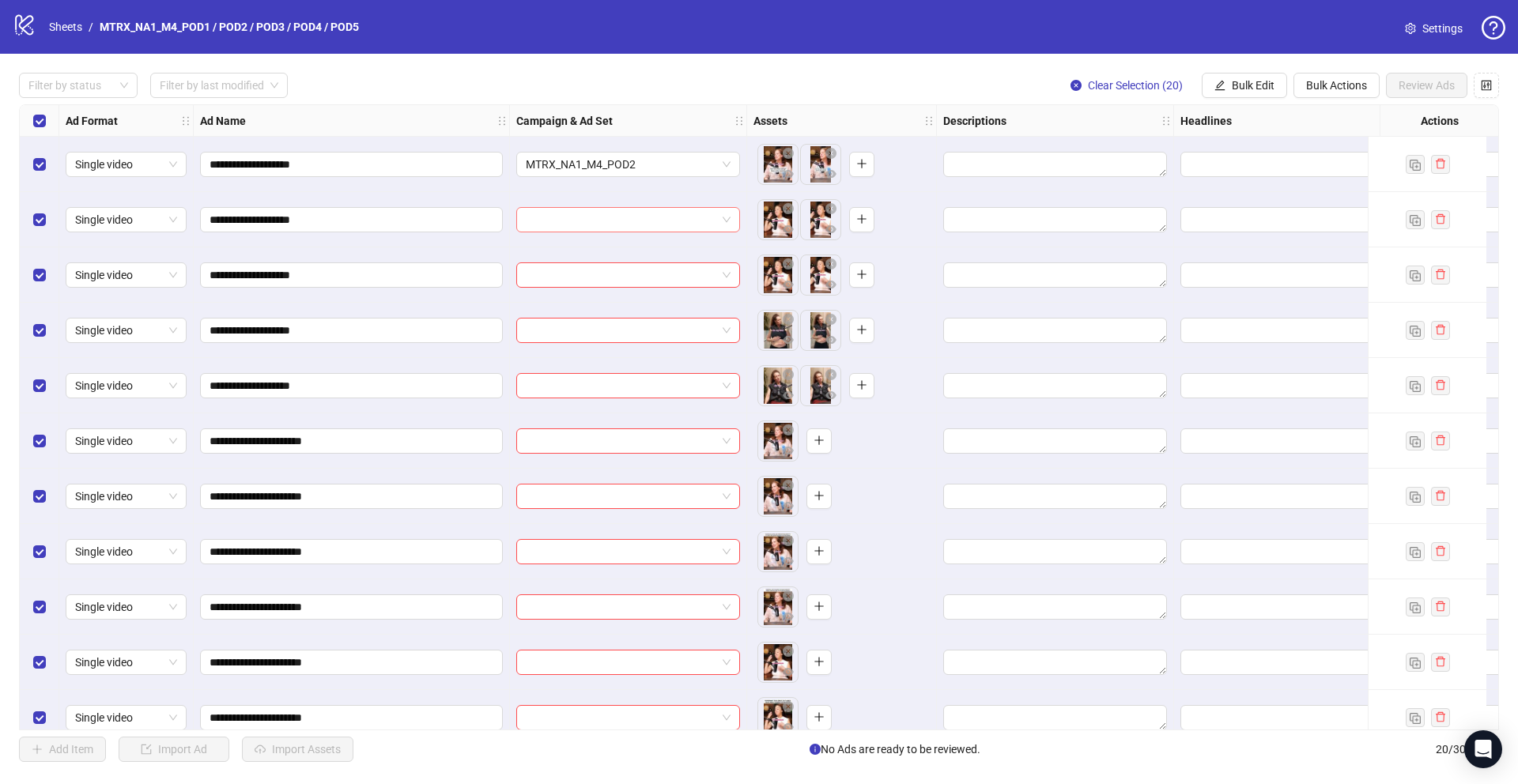
click at [721, 228] on span at bounding box center [628, 220] width 205 height 24
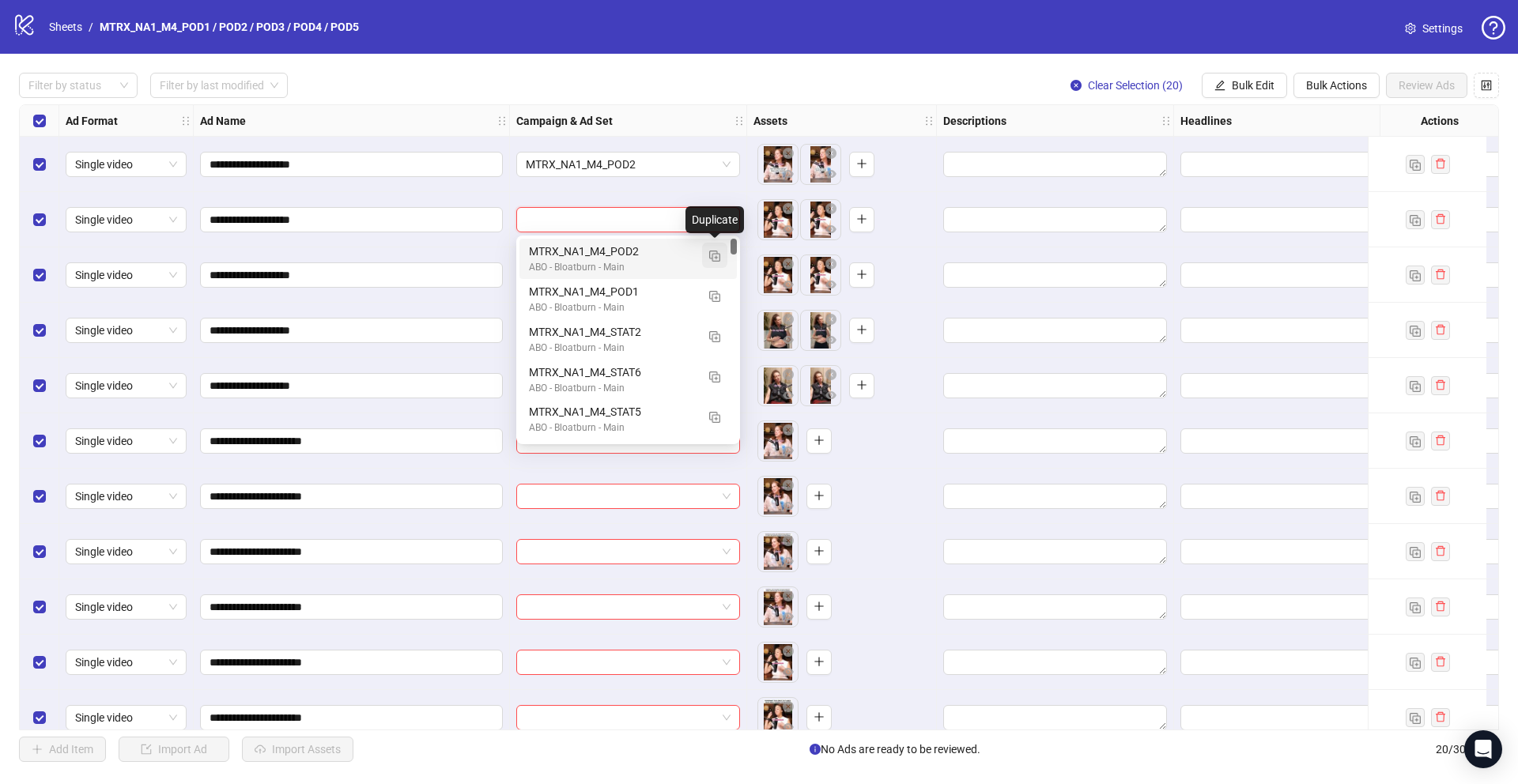
click at [715, 258] on img "button" at bounding box center [714, 255] width 11 height 11
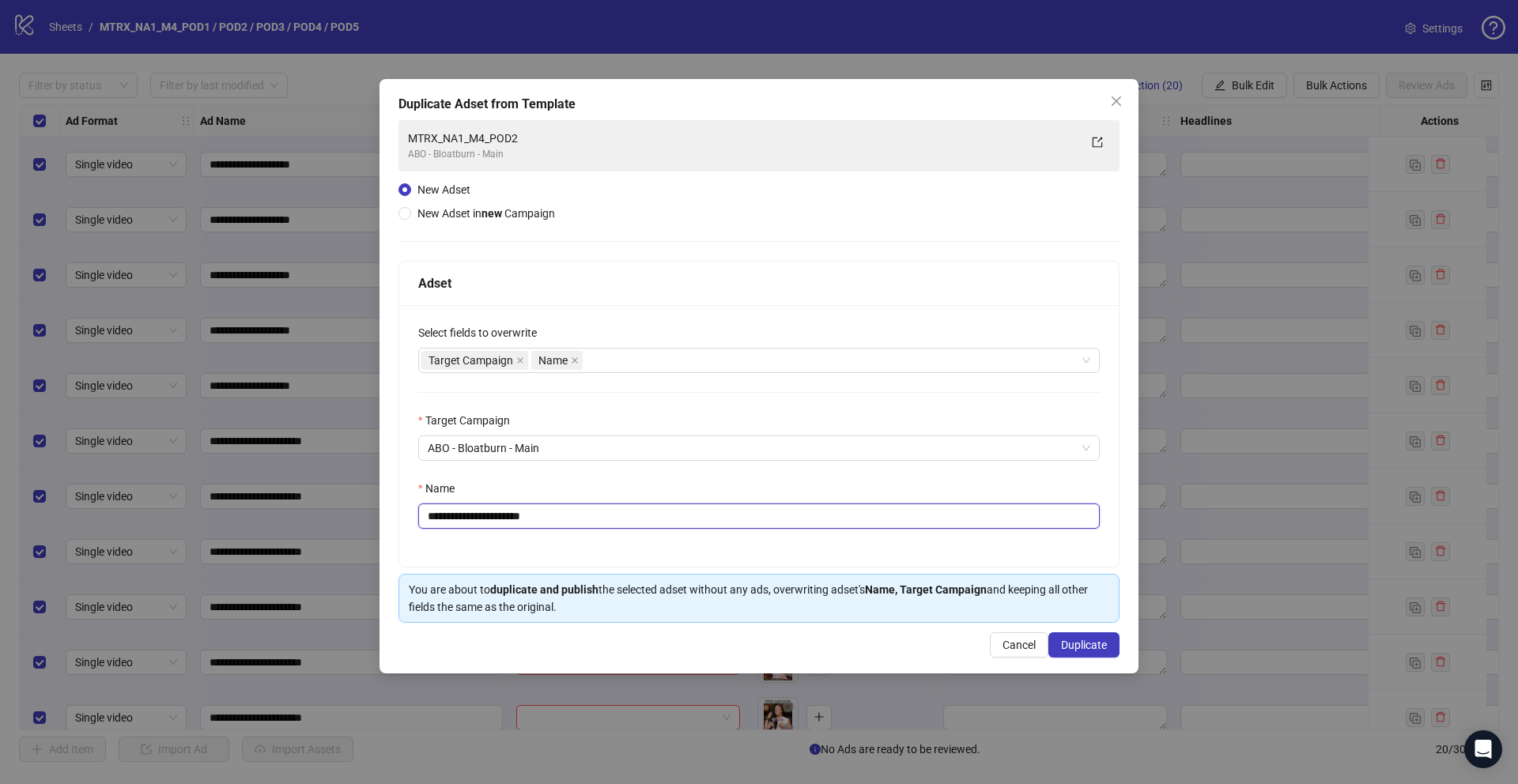
drag, startPoint x: 531, startPoint y: 514, endPoint x: 745, endPoint y: 555, distance: 217.9
click at [745, 555] on div "**********" at bounding box center [759, 436] width 719 height 262
type input "**********"
click at [1089, 641] on span "Duplicate" at bounding box center [1083, 645] width 46 height 13
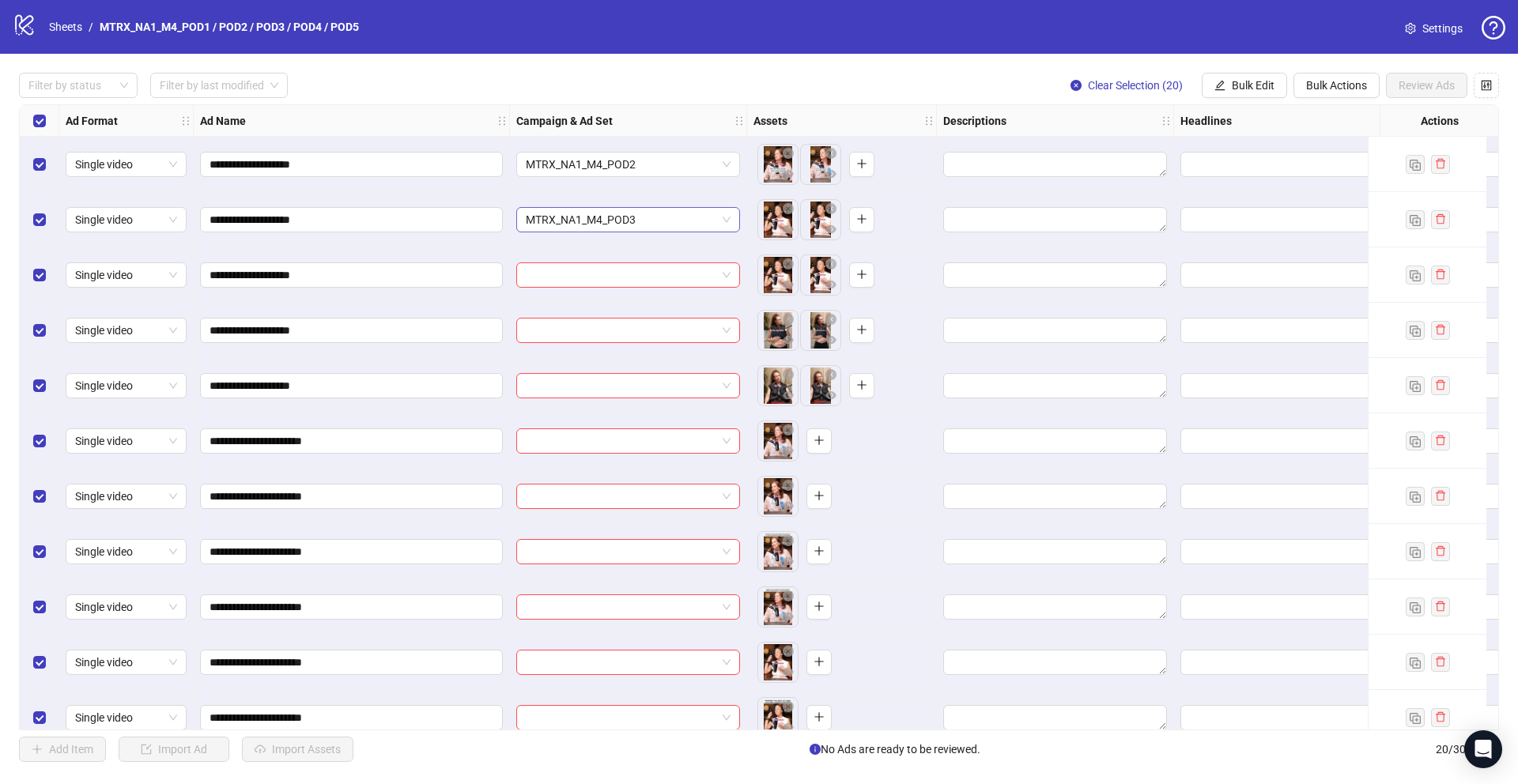
click at [726, 218] on span "MTRX_NA1_M4_POD3" at bounding box center [628, 220] width 205 height 24
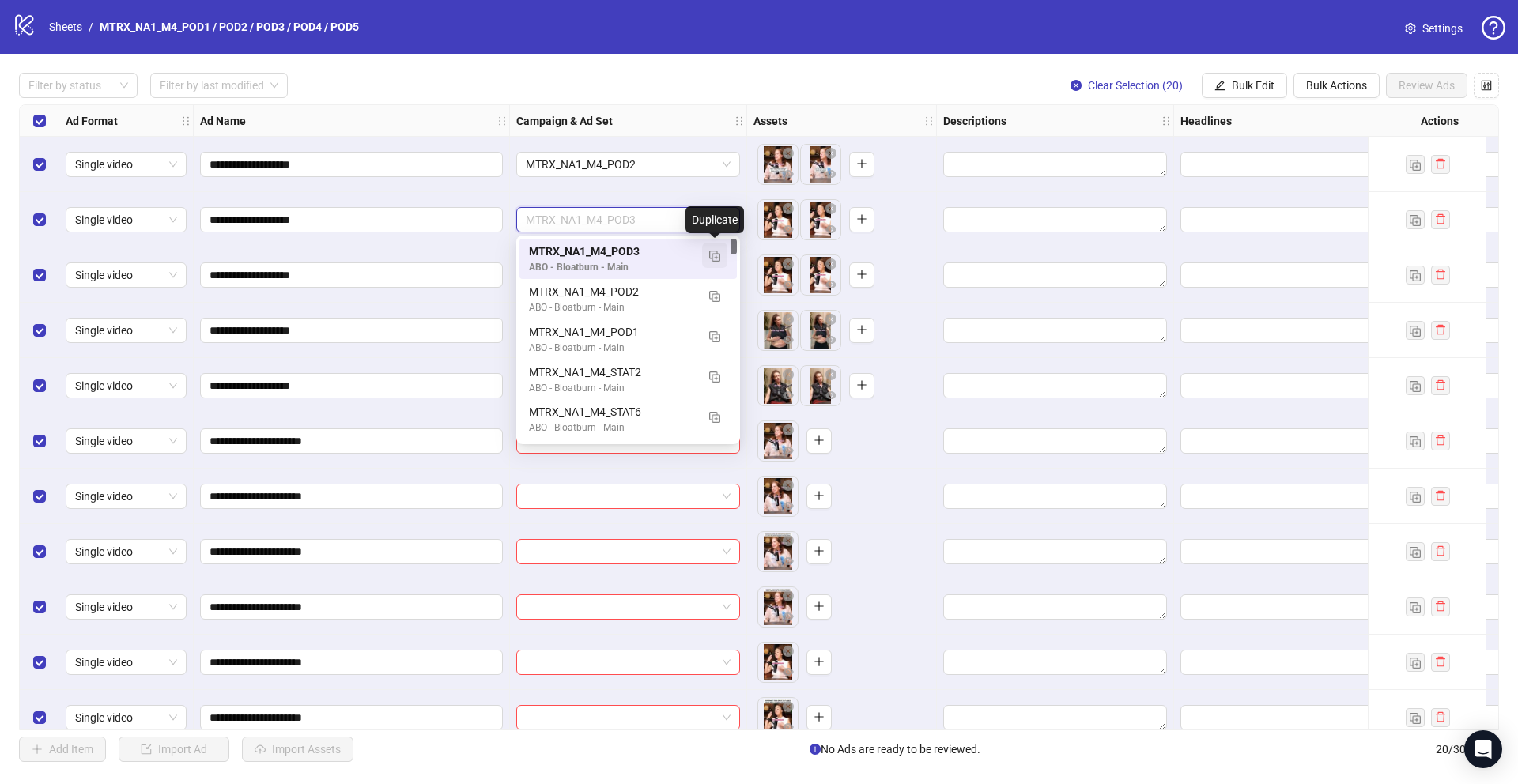
click at [717, 255] on img "button" at bounding box center [714, 255] width 11 height 11
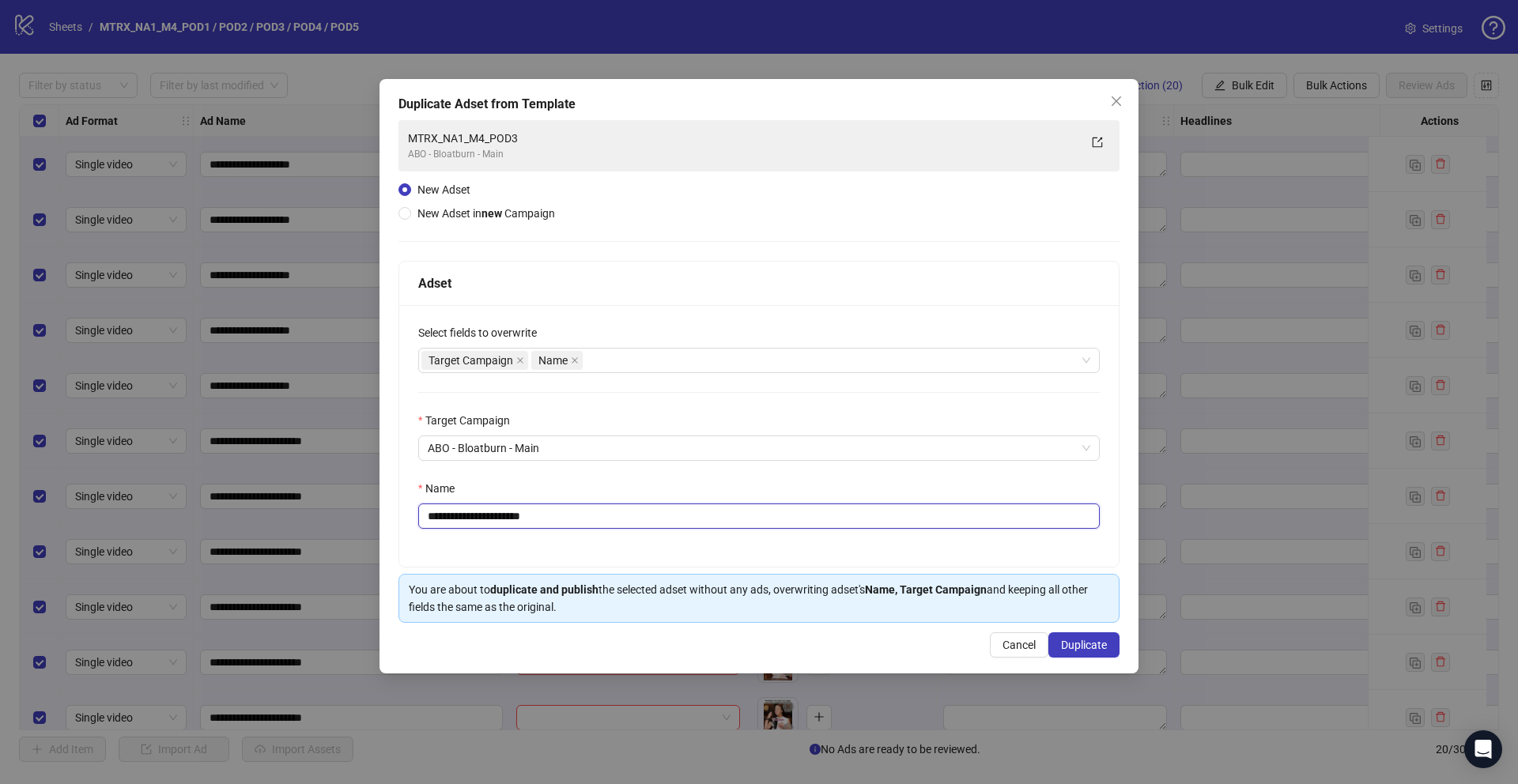
drag, startPoint x: 531, startPoint y: 515, endPoint x: 694, endPoint y: 533, distance: 164.0
click at [694, 533] on div "**********" at bounding box center [759, 436] width 719 height 262
type input "**********"
click at [1106, 647] on span "Duplicate" at bounding box center [1083, 645] width 46 height 13
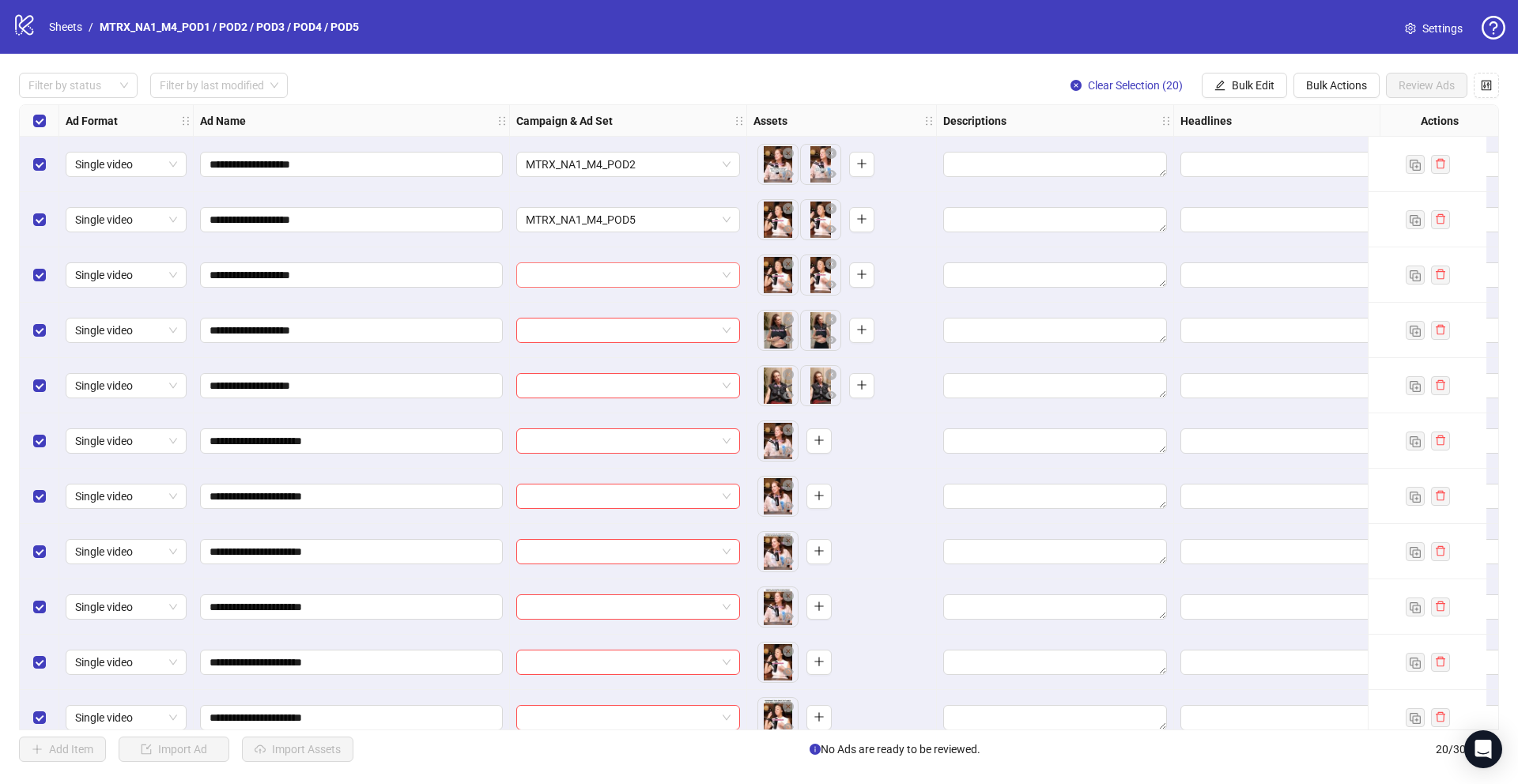
click at [728, 282] on span at bounding box center [628, 275] width 205 height 24
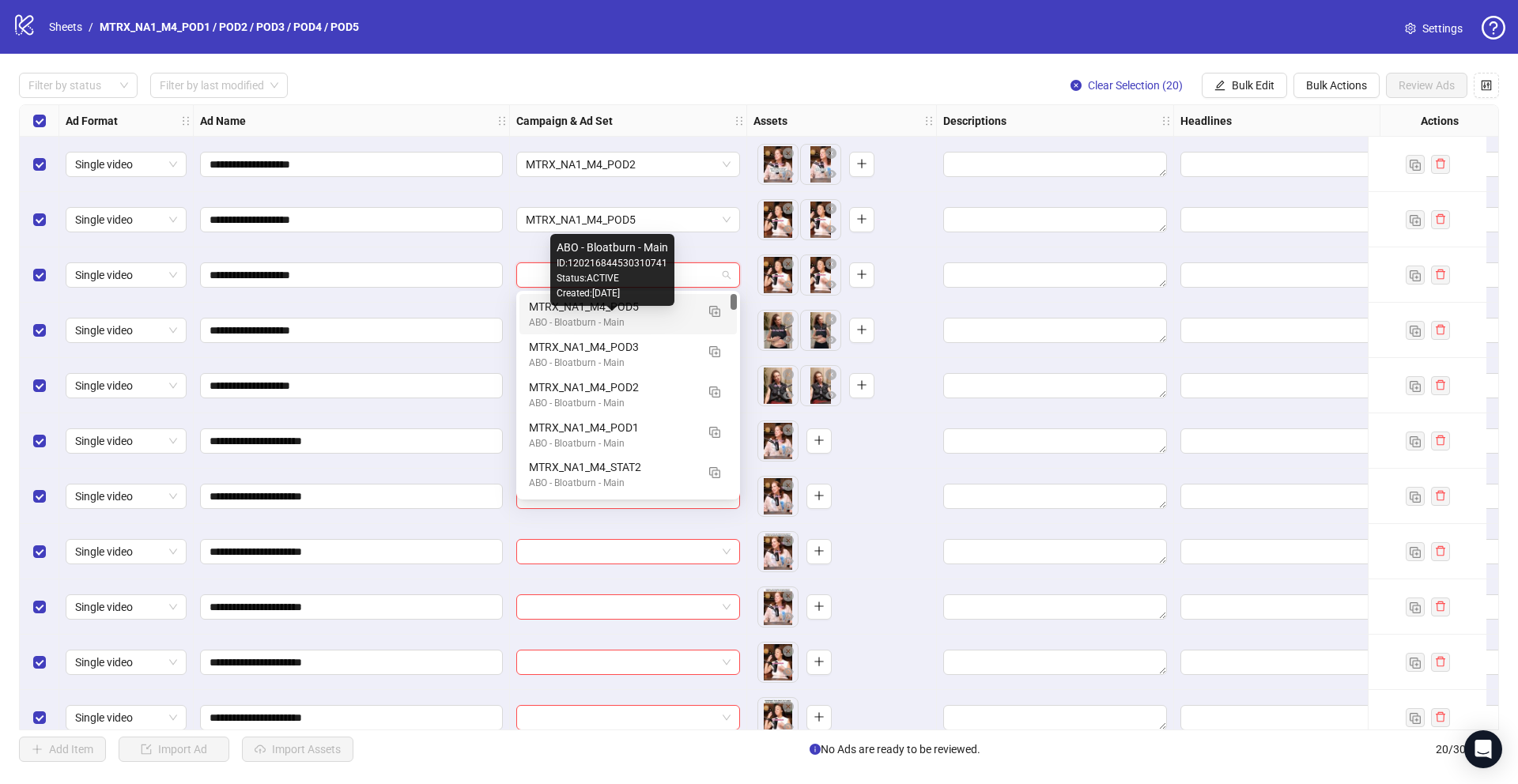
click at [660, 319] on div "ABO - Bloatburn - Main" at bounding box center [612, 322] width 167 height 15
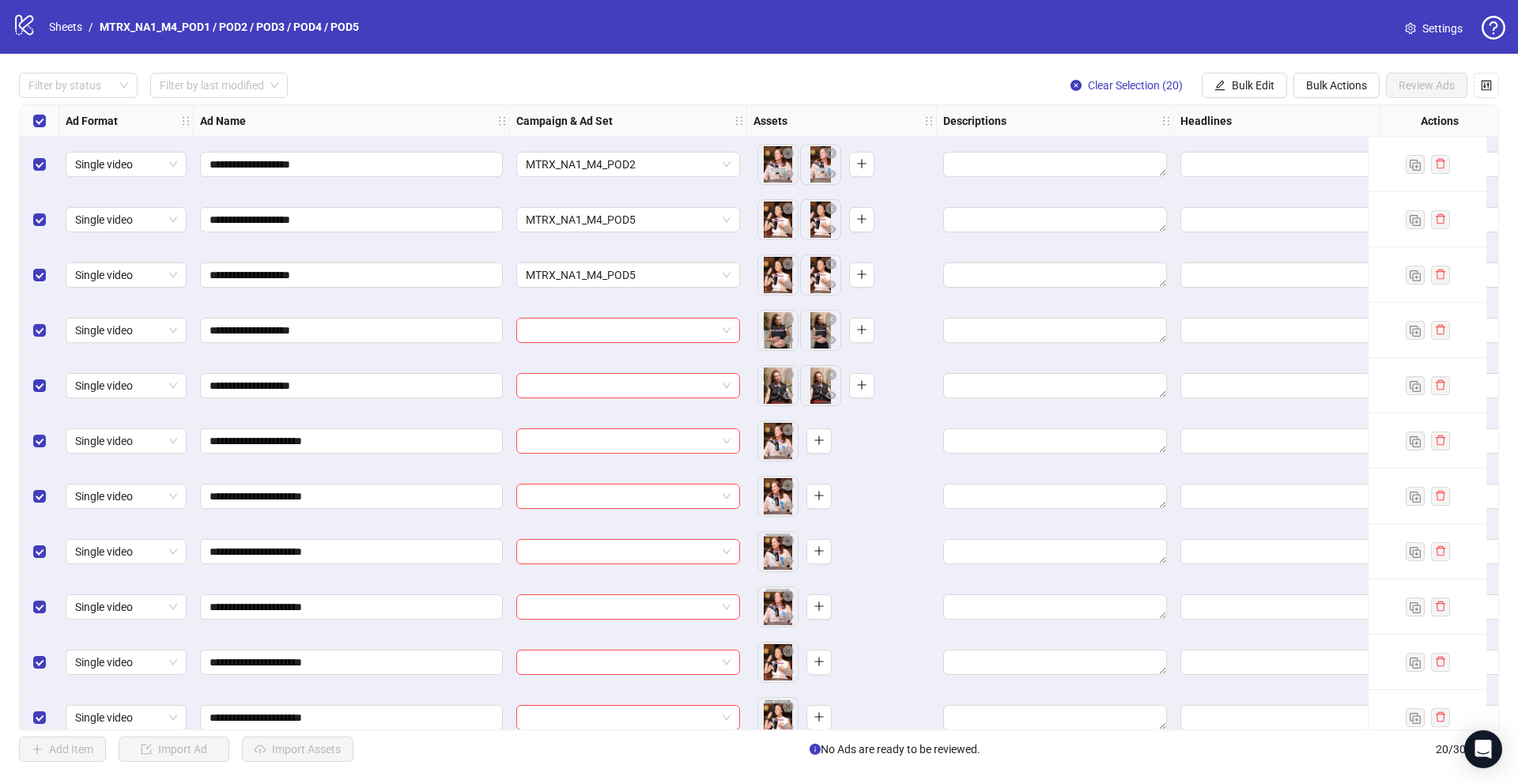
click at [707, 312] on div at bounding box center [629, 331] width 237 height 55
click at [703, 325] on input "search" at bounding box center [621, 331] width 190 height 24
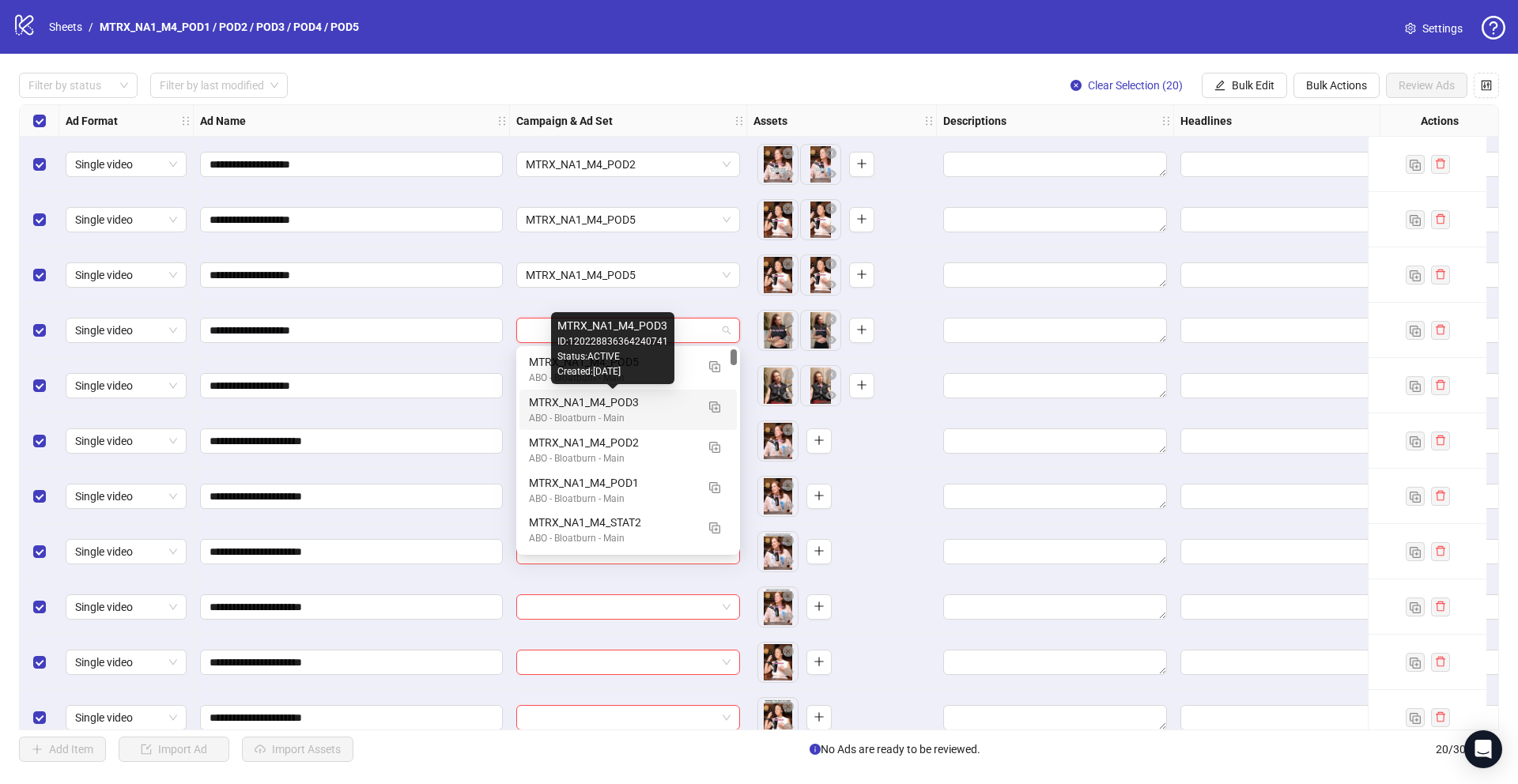
click at [661, 404] on div "MTRX_NA1_M4_POD3" at bounding box center [612, 402] width 167 height 18
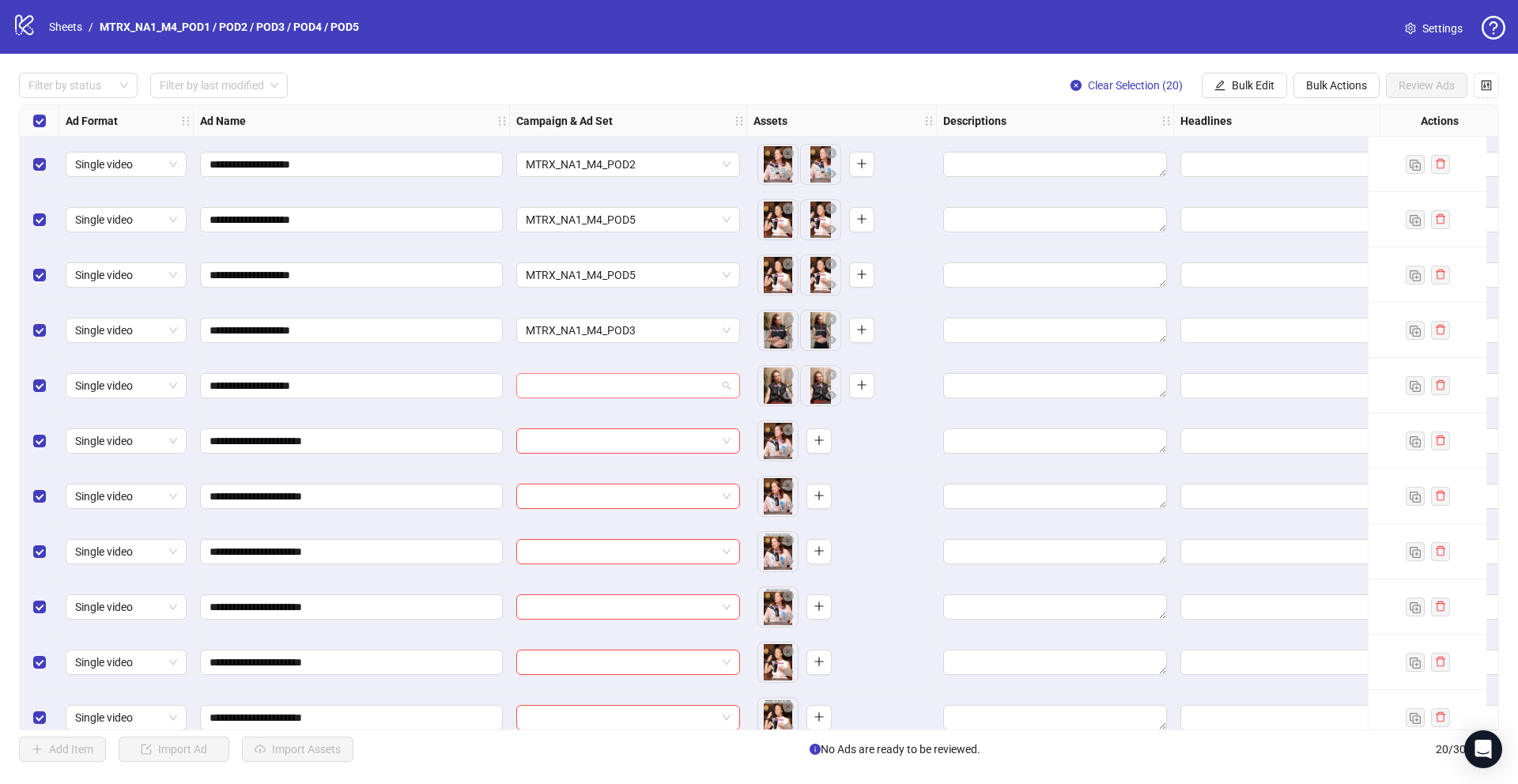
click at [661, 388] on input "search" at bounding box center [621, 386] width 190 height 24
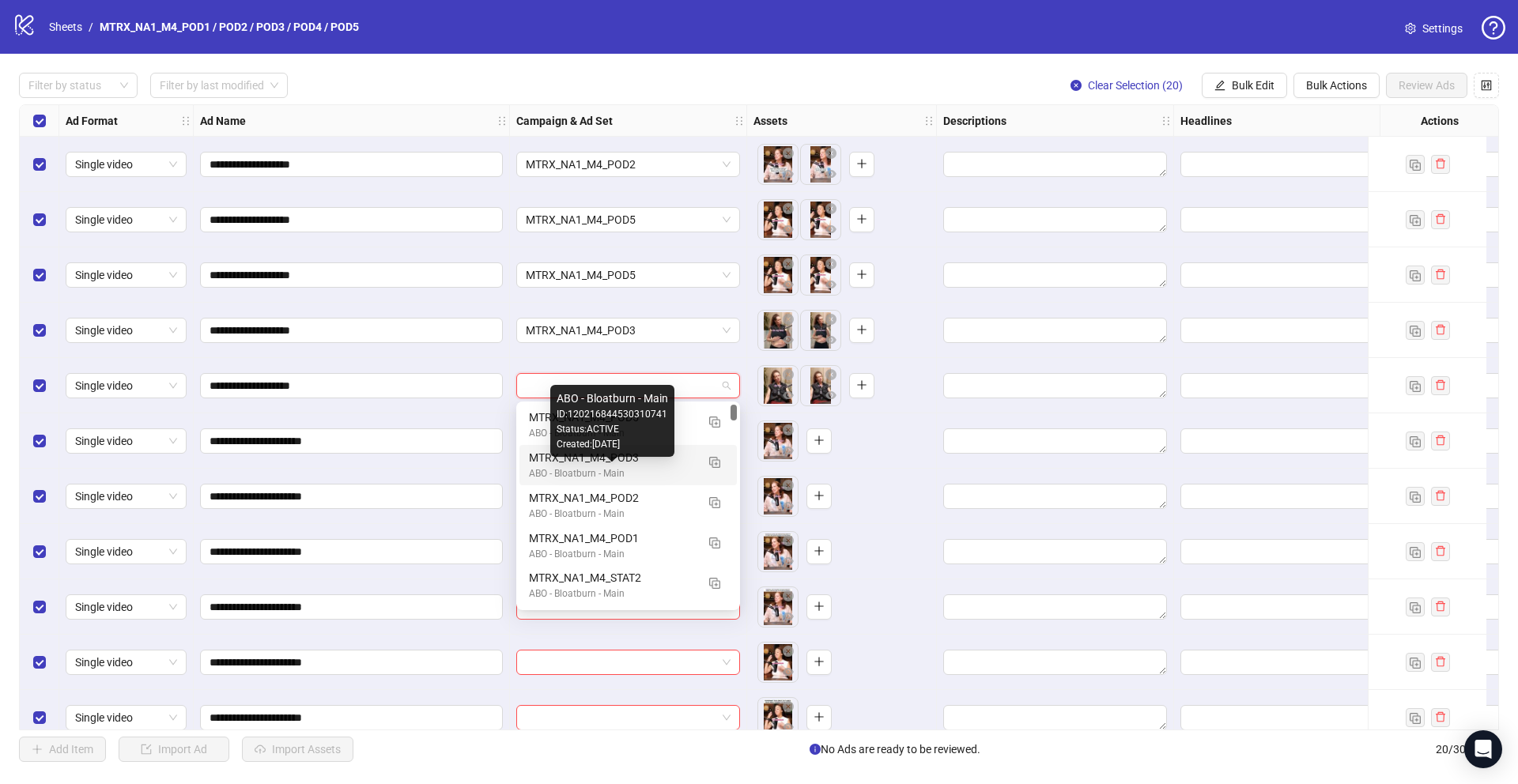
click at [652, 470] on div "ABO - Bloatburn - Main" at bounding box center [612, 473] width 167 height 15
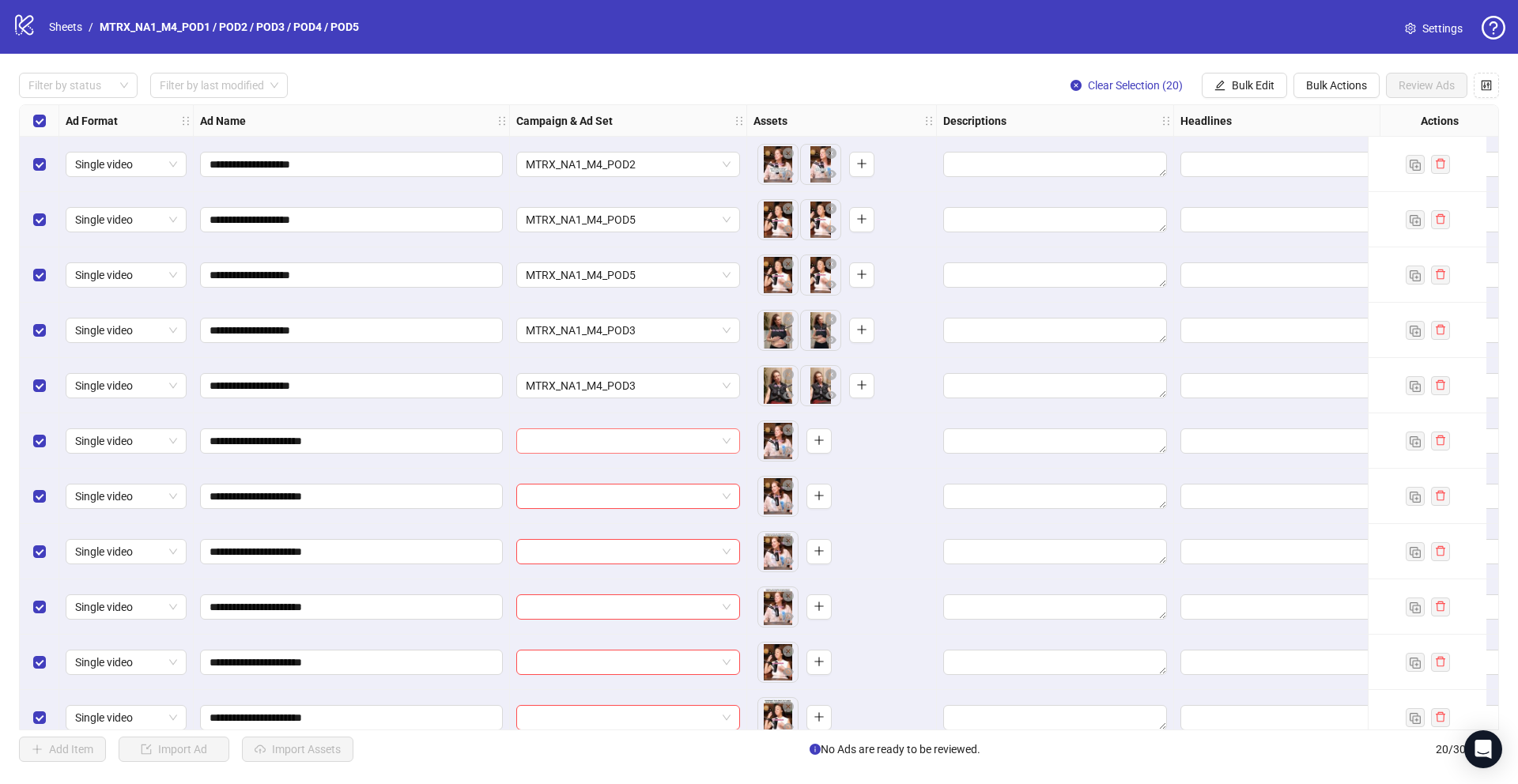
click at [634, 441] on input "search" at bounding box center [621, 441] width 190 height 24
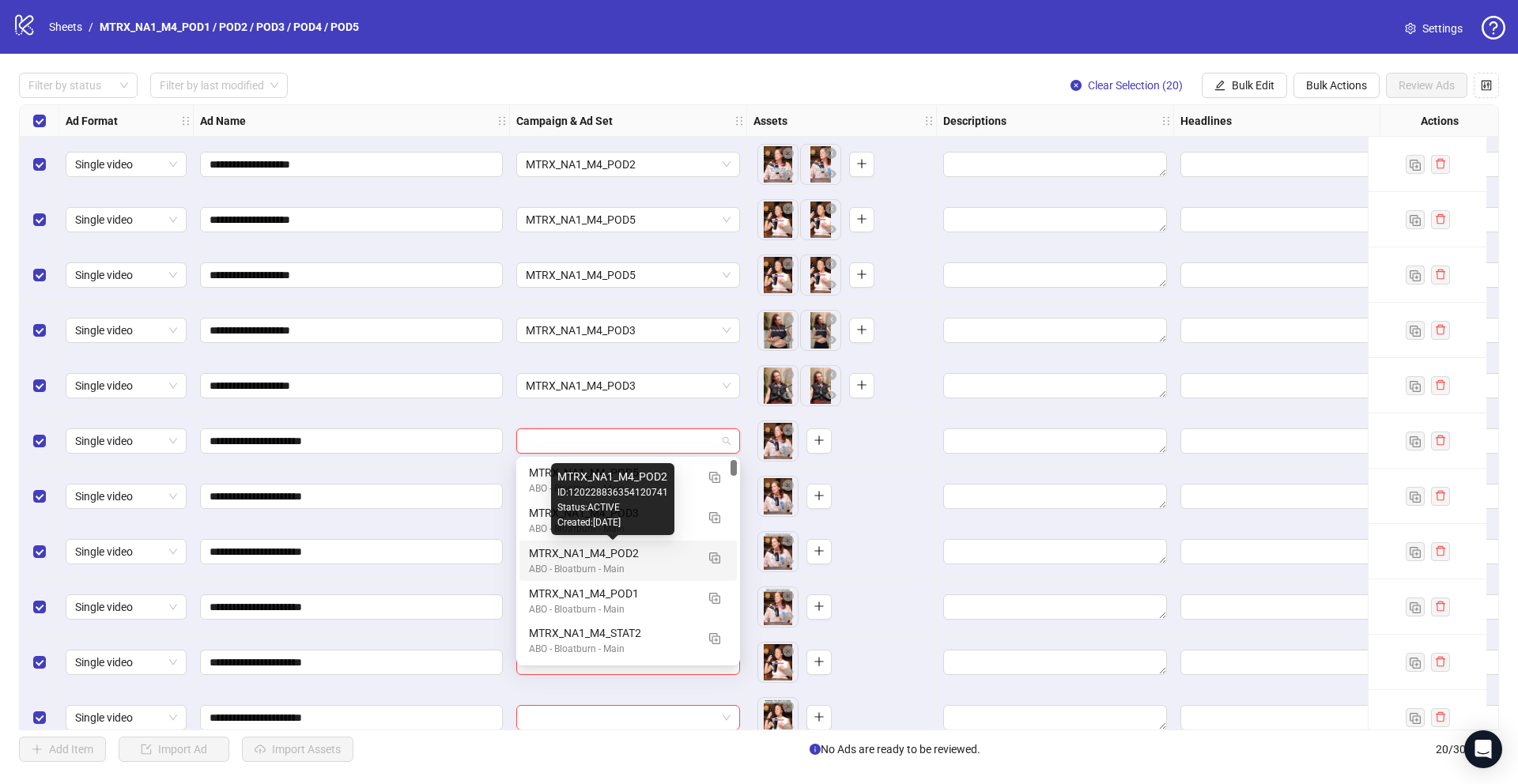
click at [649, 555] on div "MTRX_NA1_M4_POD2" at bounding box center [612, 553] width 167 height 18
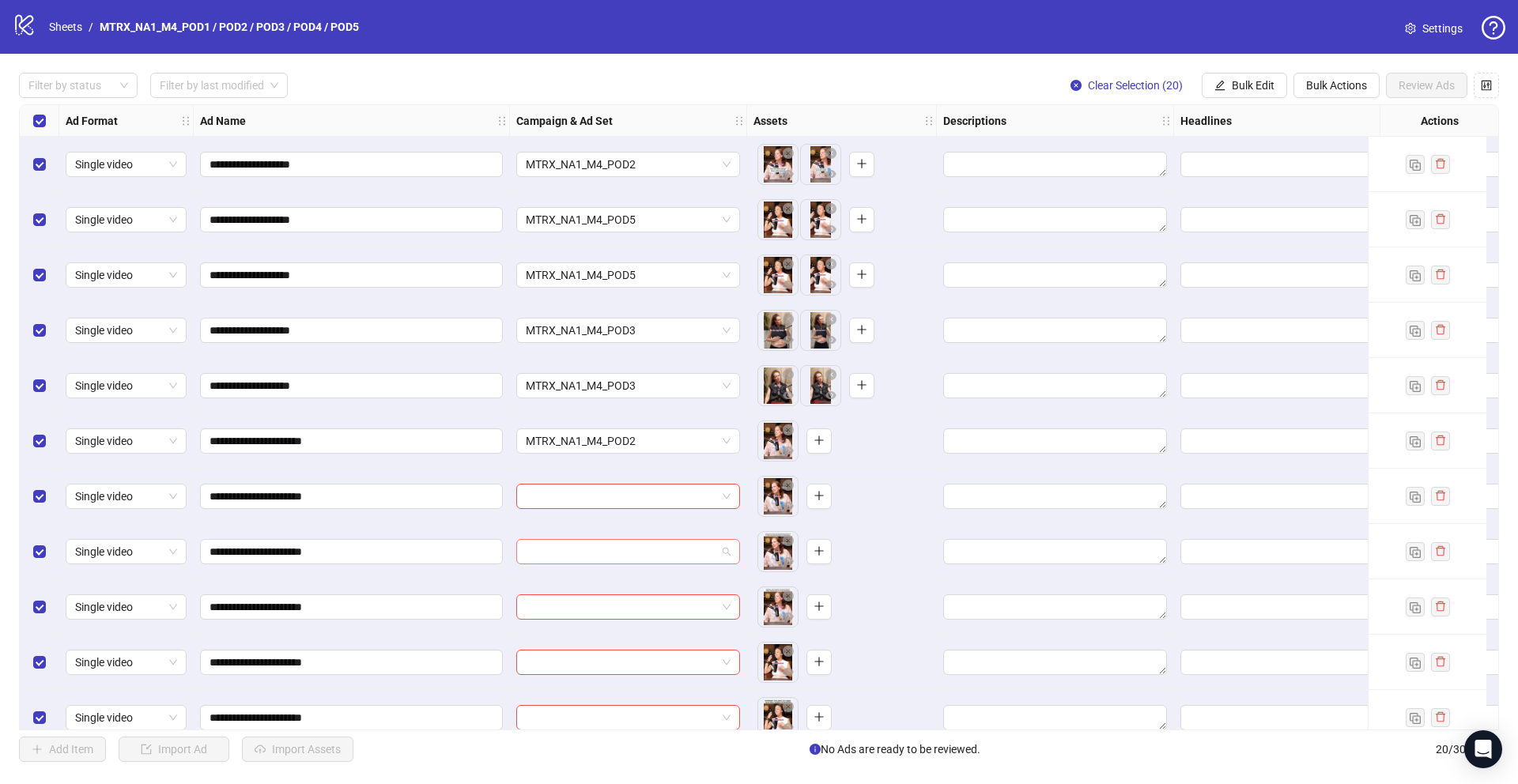
click at [643, 550] on input "search" at bounding box center [621, 551] width 190 height 24
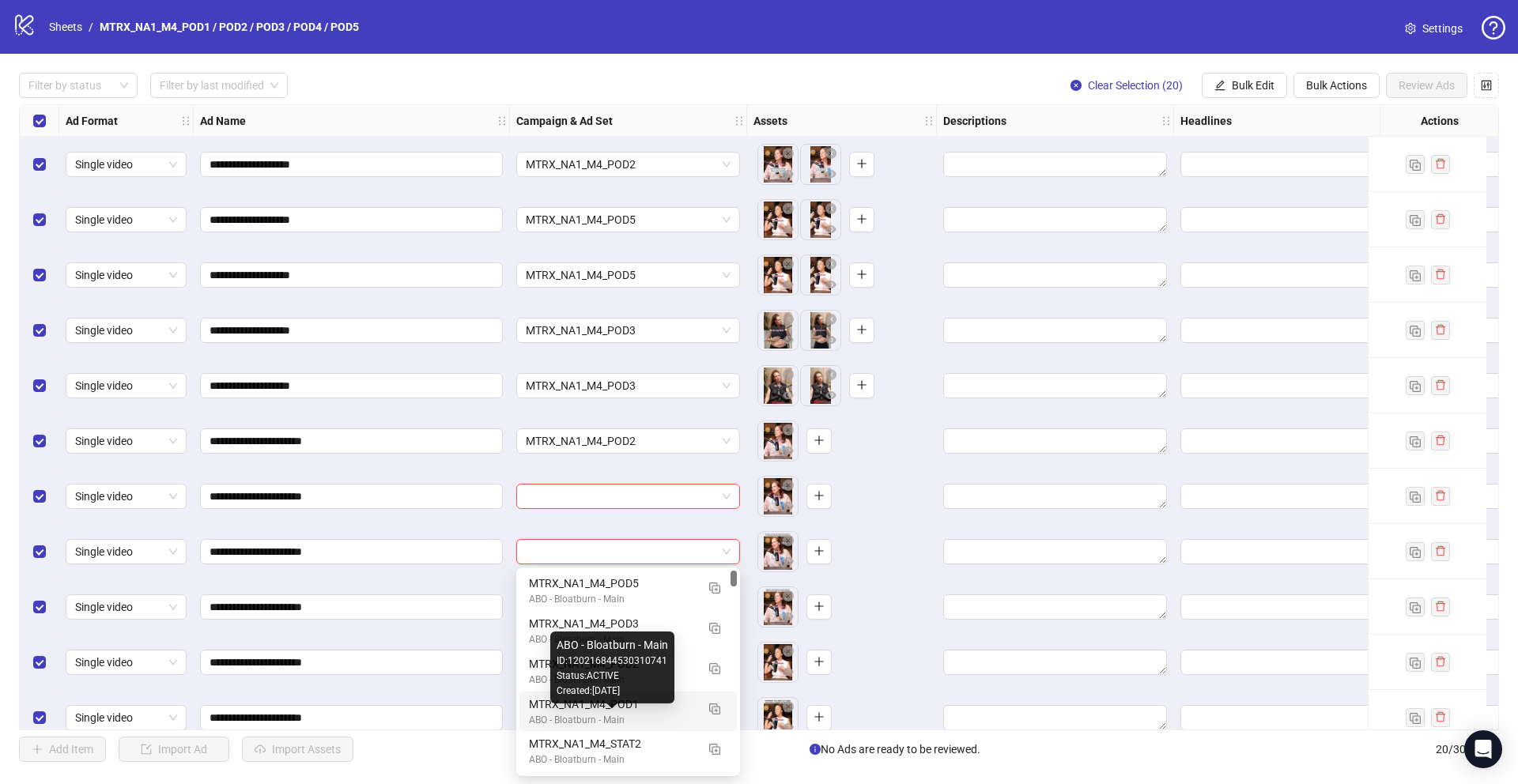
click at [644, 673] on div "Status: ACTIVE" at bounding box center [612, 676] width 112 height 15
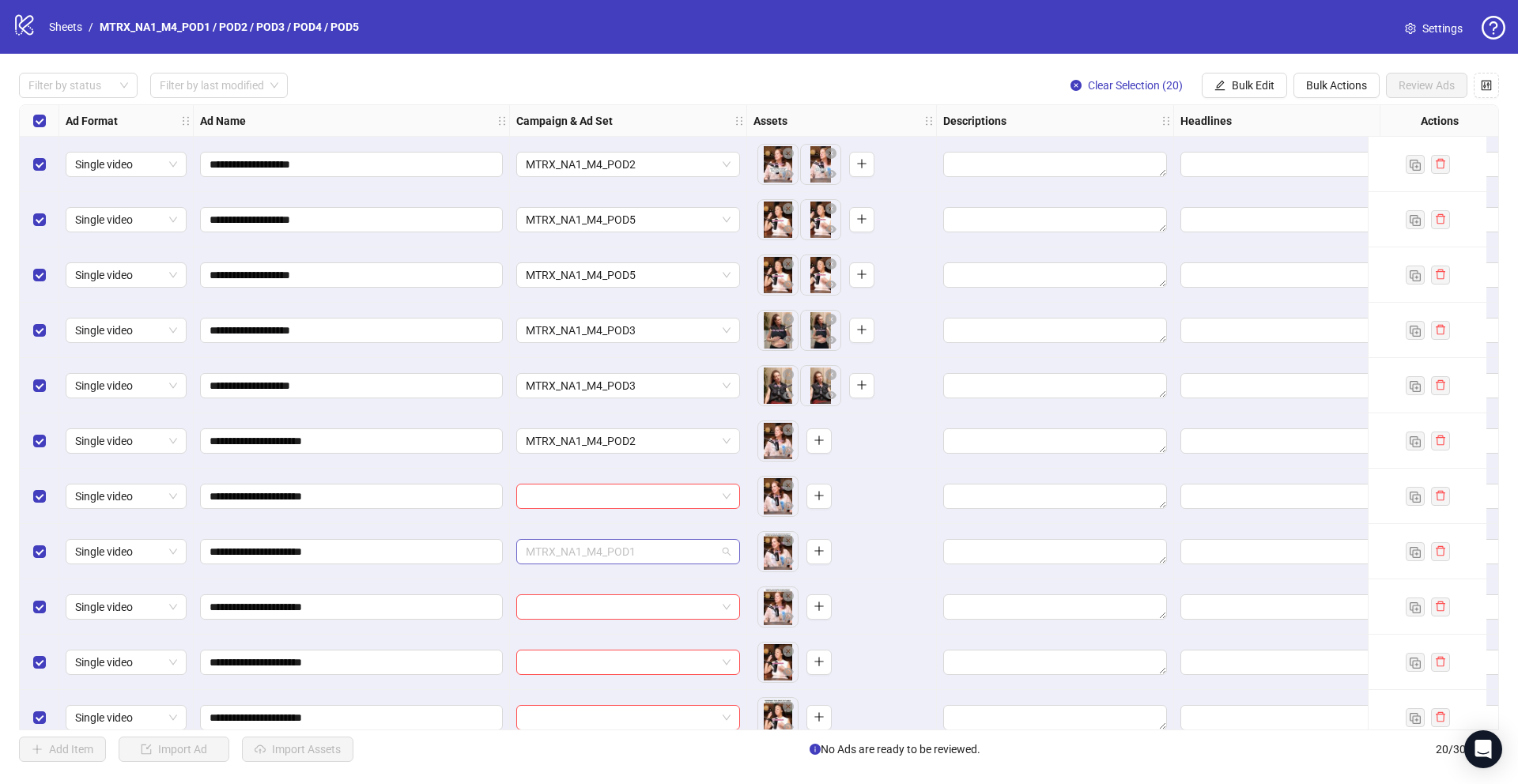
click at [660, 552] on span "MTRX_NA1_M4_POD1" at bounding box center [628, 551] width 205 height 24
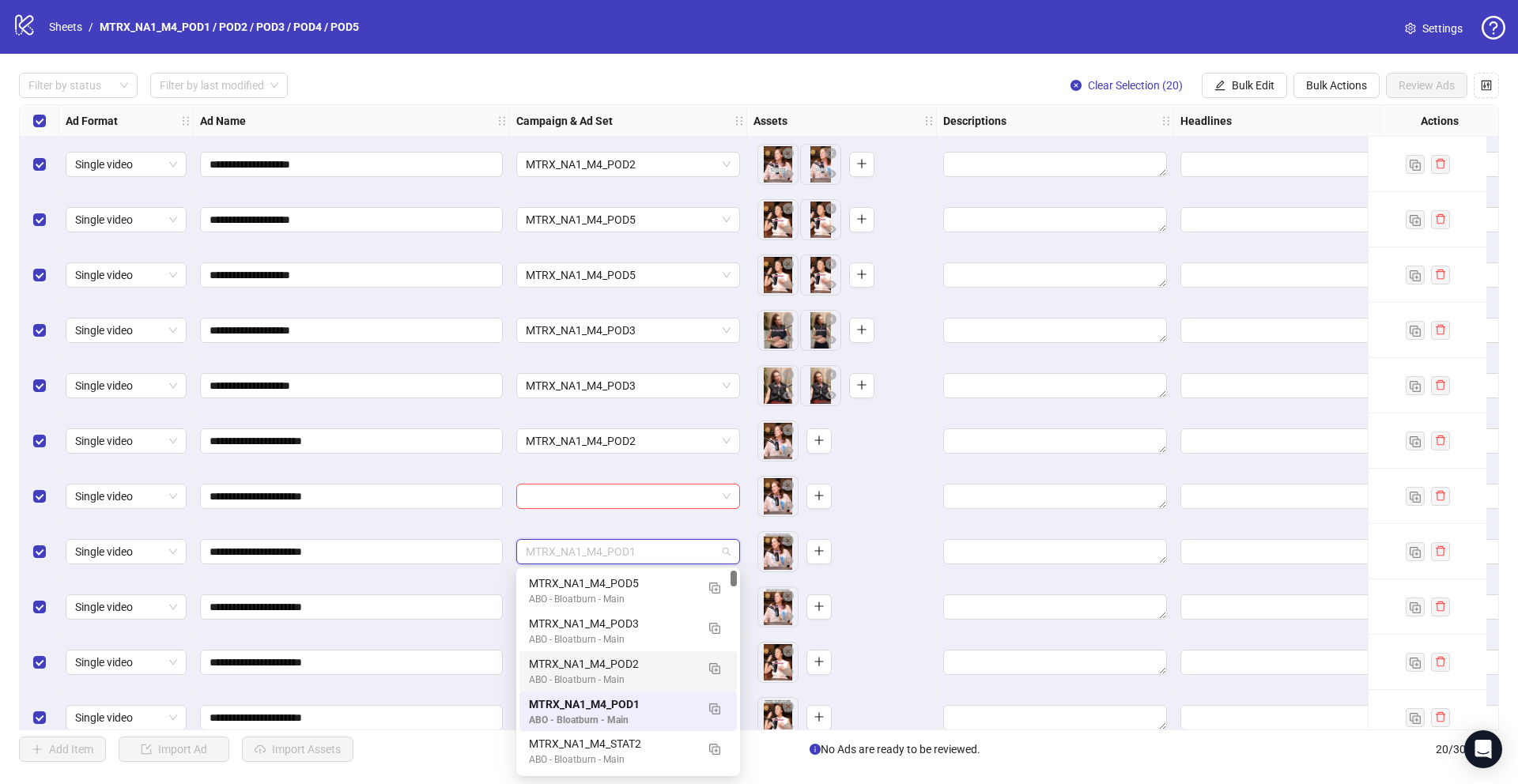
click at [665, 671] on div "MTRX_NA1_M4_POD2" at bounding box center [612, 664] width 167 height 18
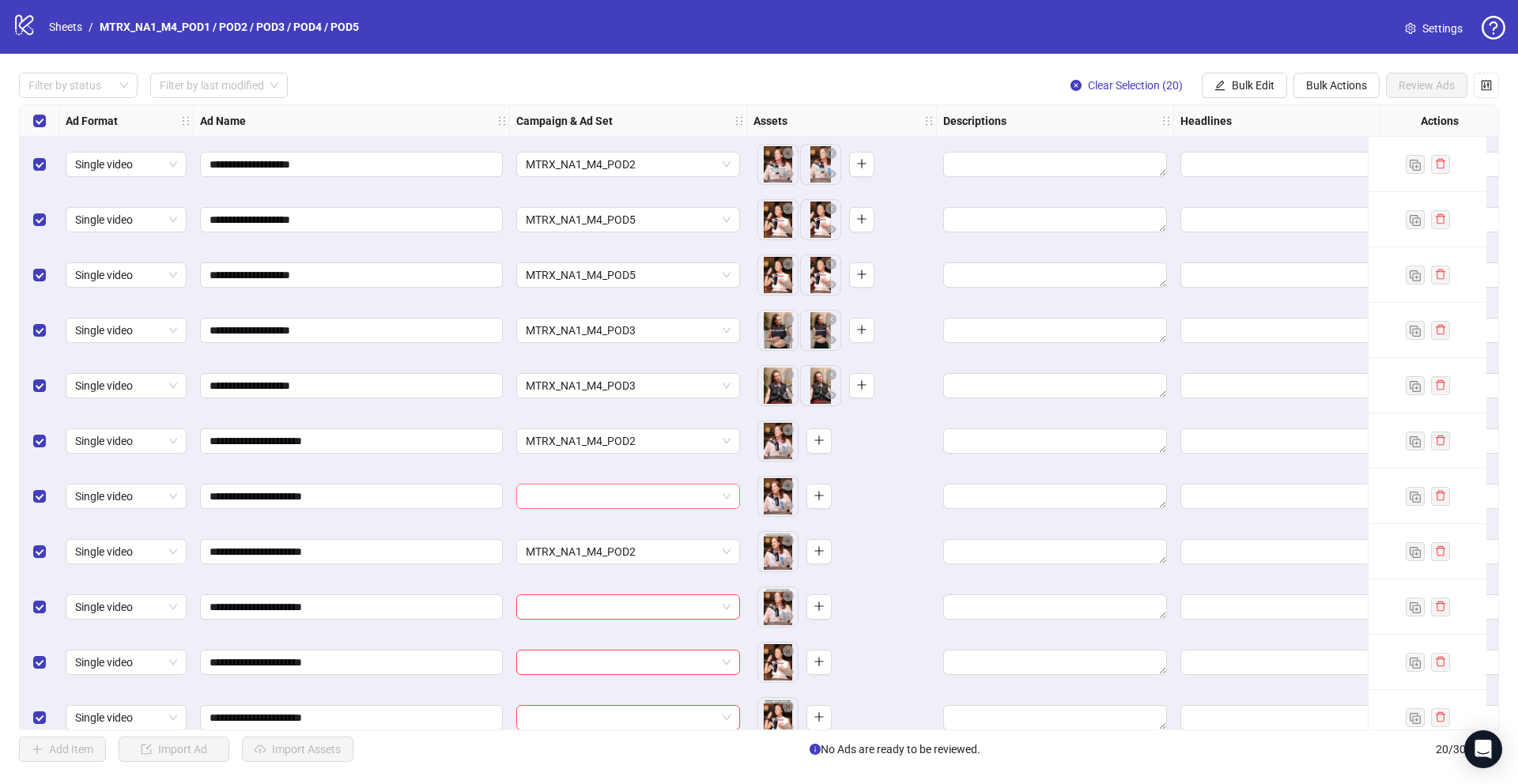
click at [677, 498] on input "search" at bounding box center [621, 497] width 190 height 24
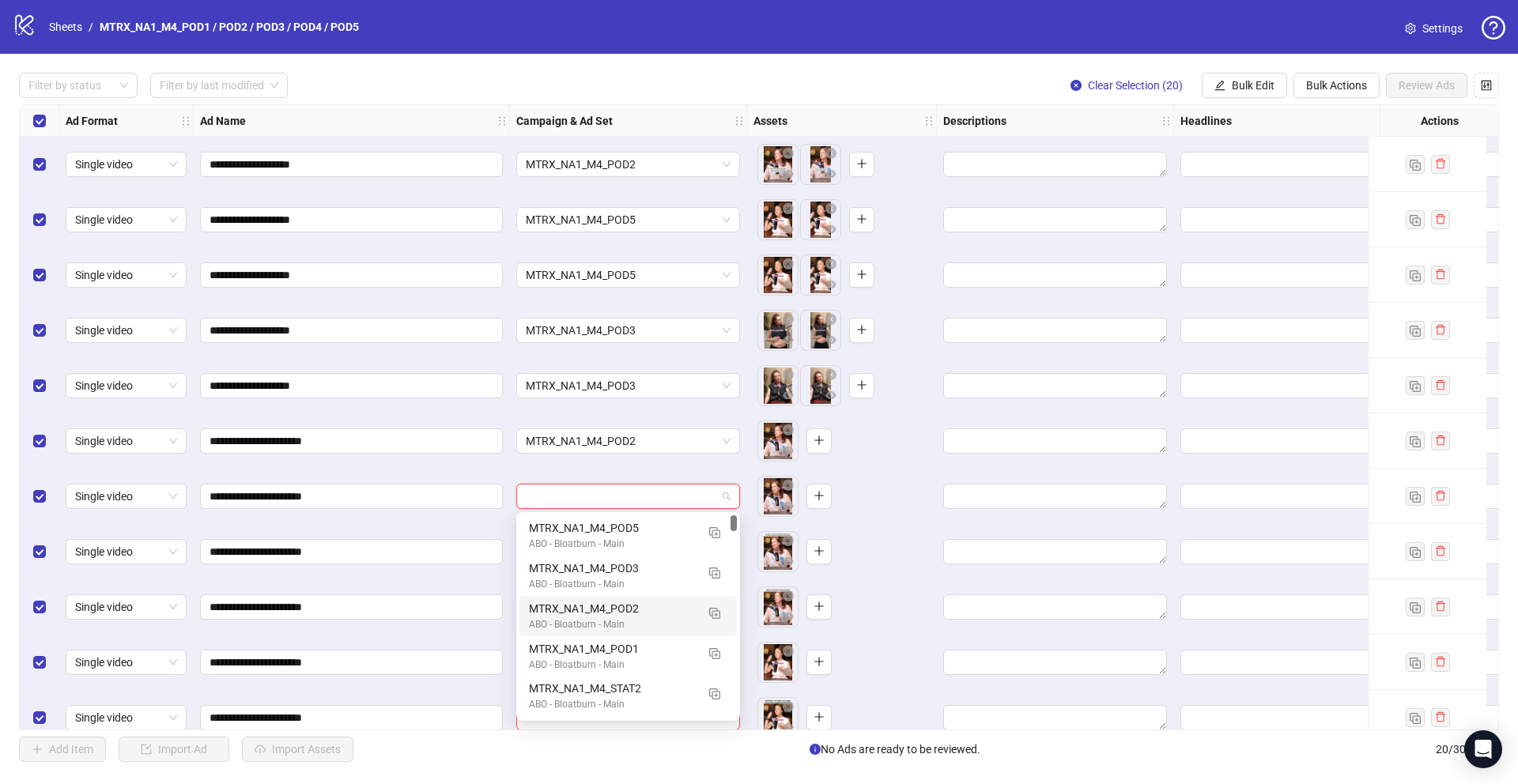
click at [653, 603] on div "MTRX_NA1_M4_POD2" at bounding box center [612, 608] width 167 height 18
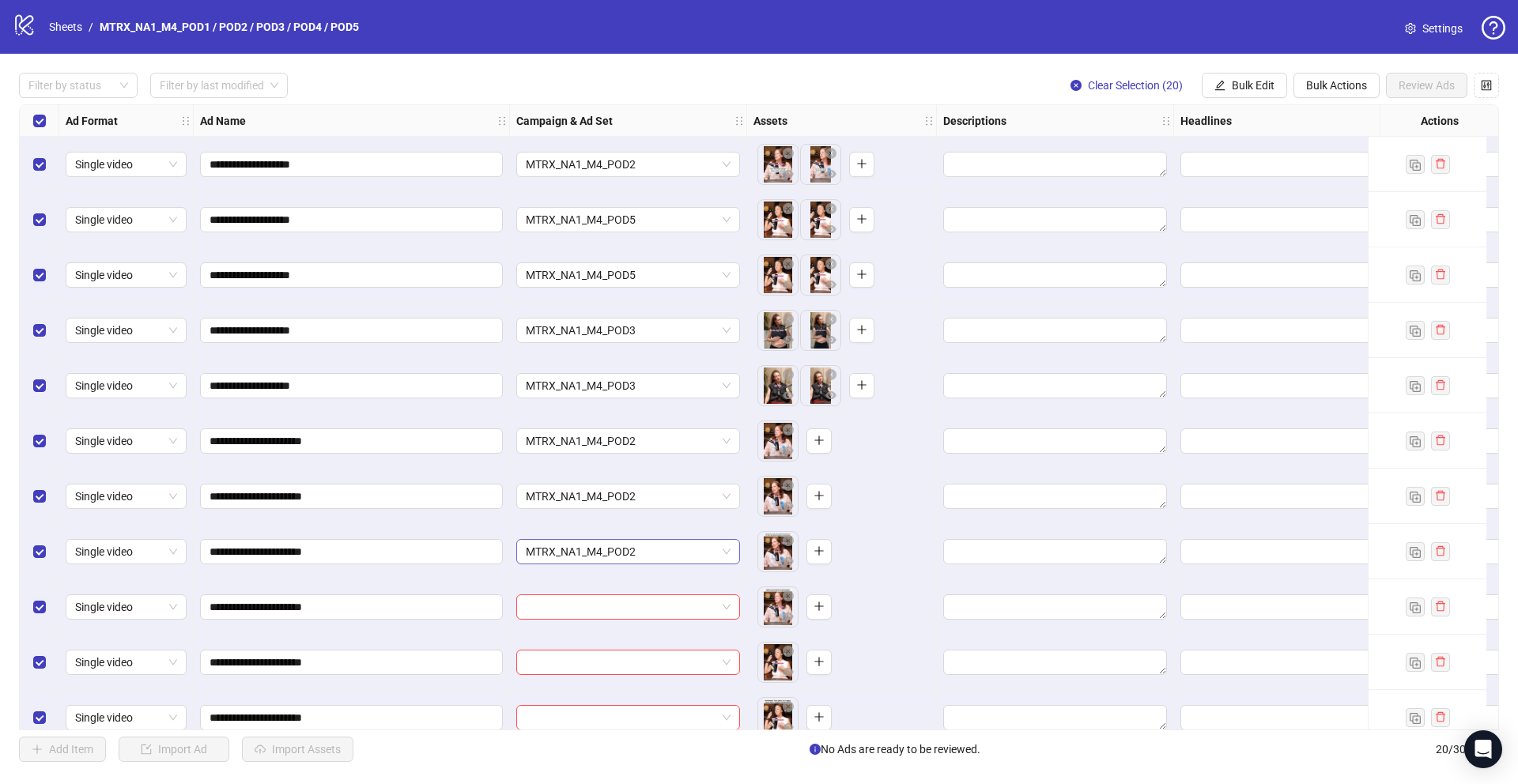
scroll to position [124, 0]
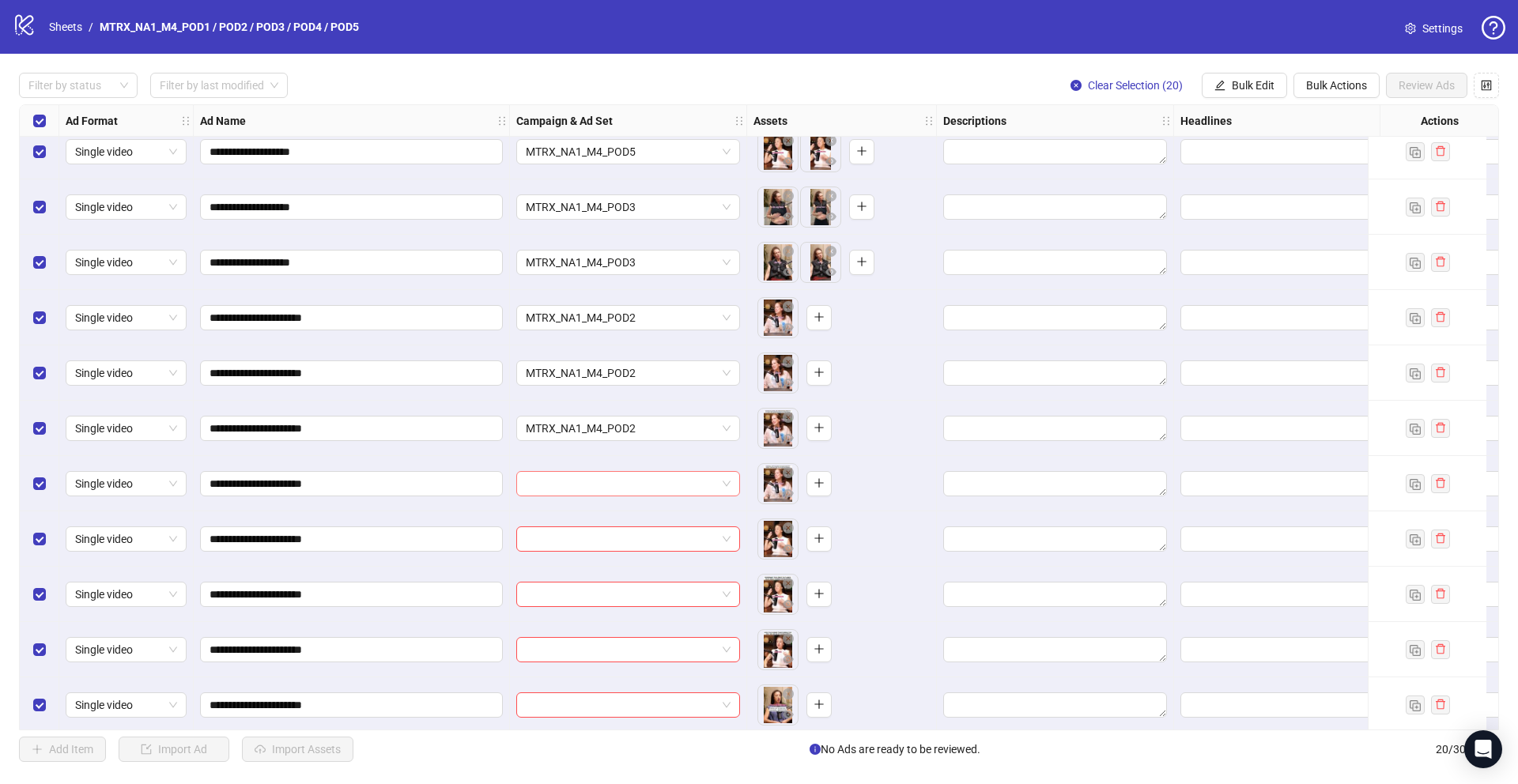
click at [644, 491] on input "search" at bounding box center [621, 484] width 190 height 24
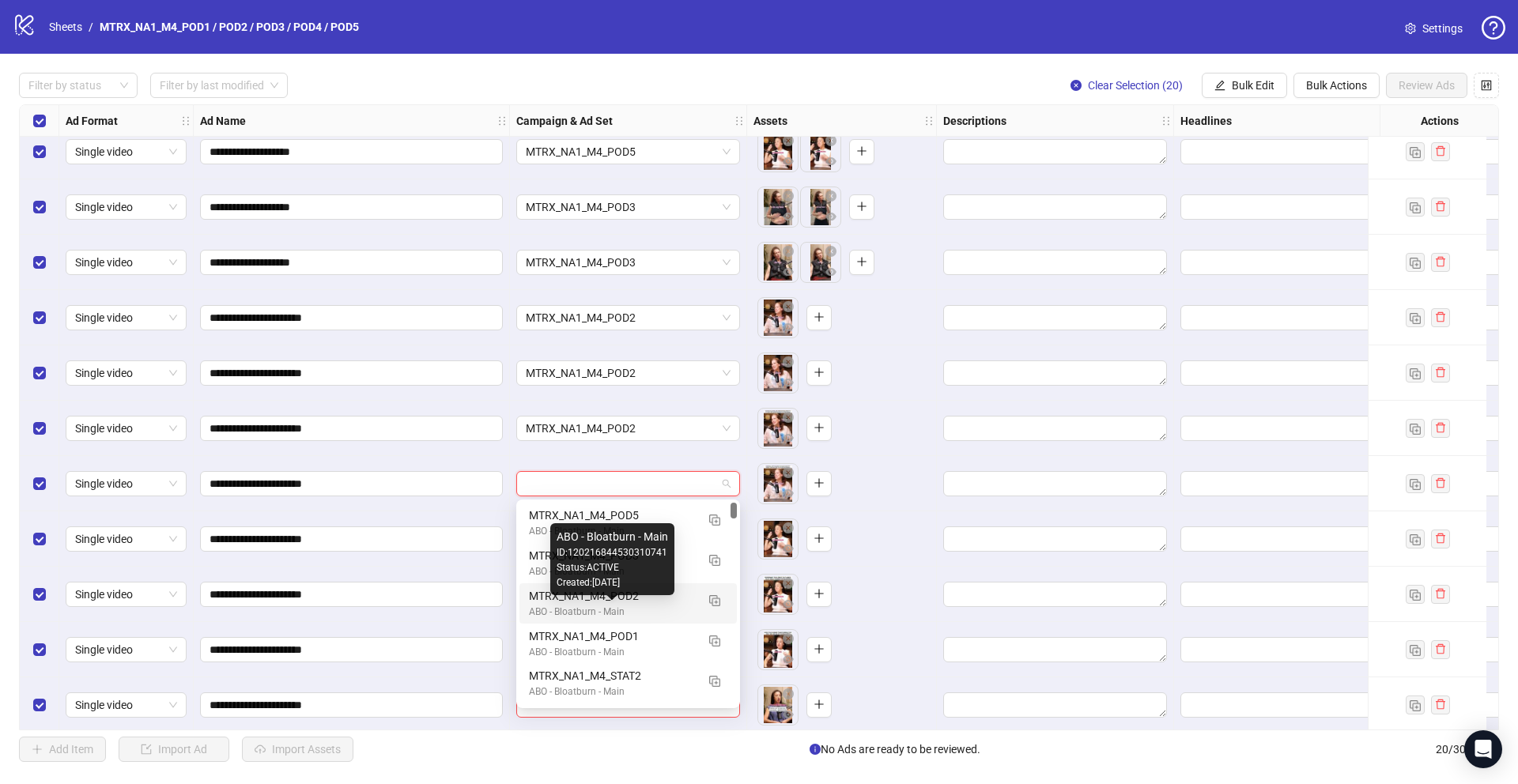
click at [642, 598] on div "MTRX_NA1_M4_POD2" at bounding box center [612, 597] width 167 height 18
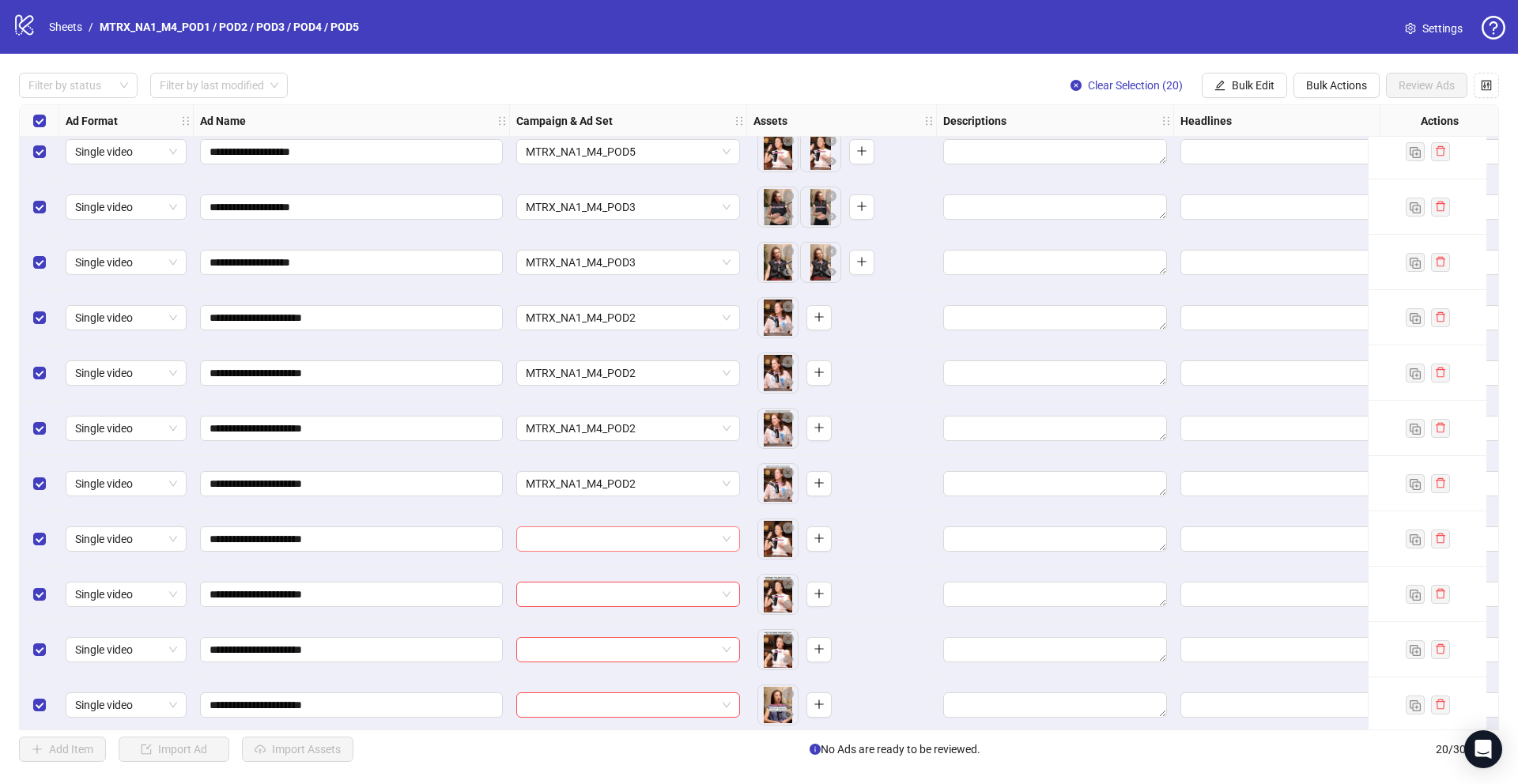
click at [667, 539] on input "search" at bounding box center [621, 539] width 190 height 24
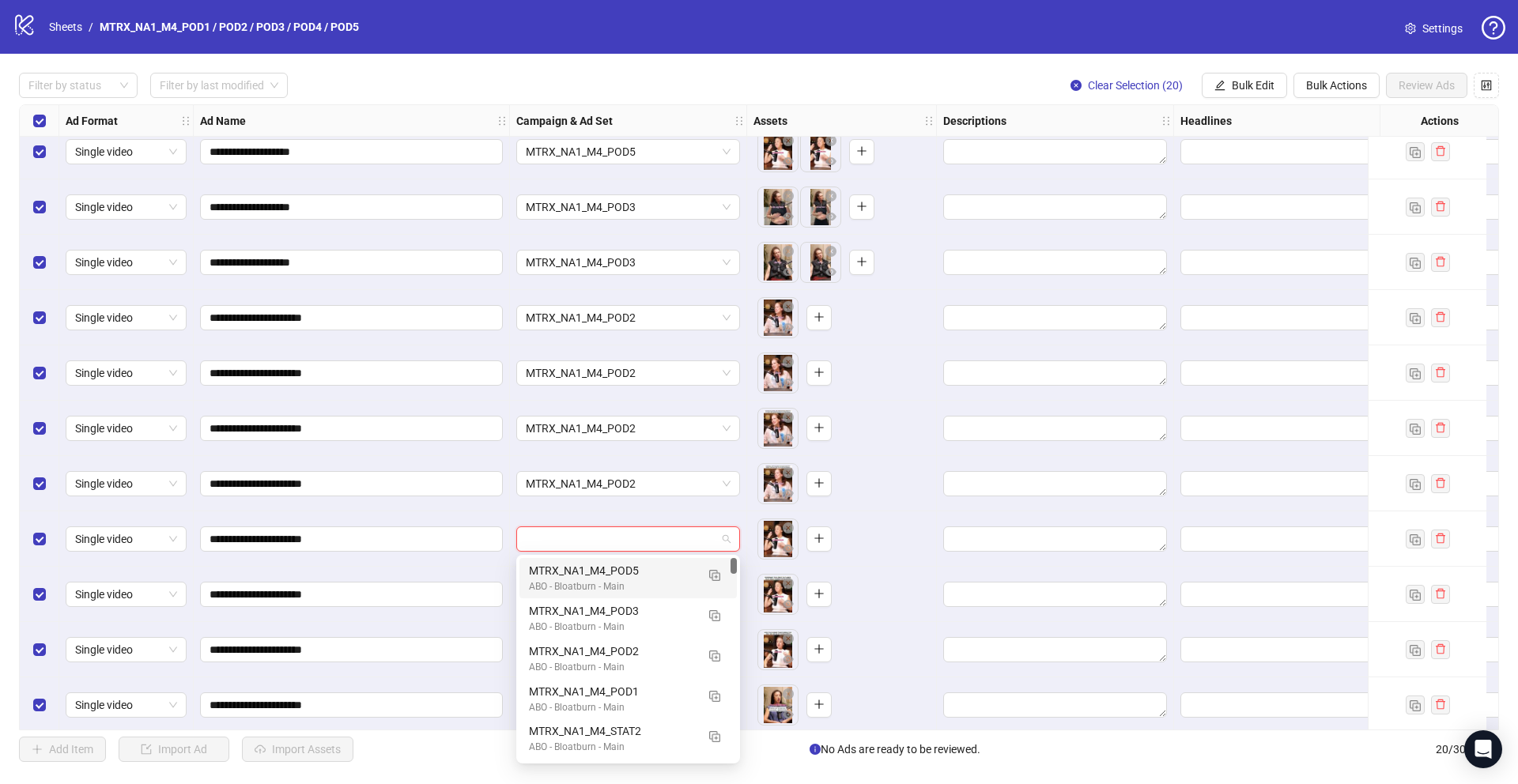
click at [656, 567] on div "MTRX_NA1_M4_POD5" at bounding box center [612, 571] width 167 height 18
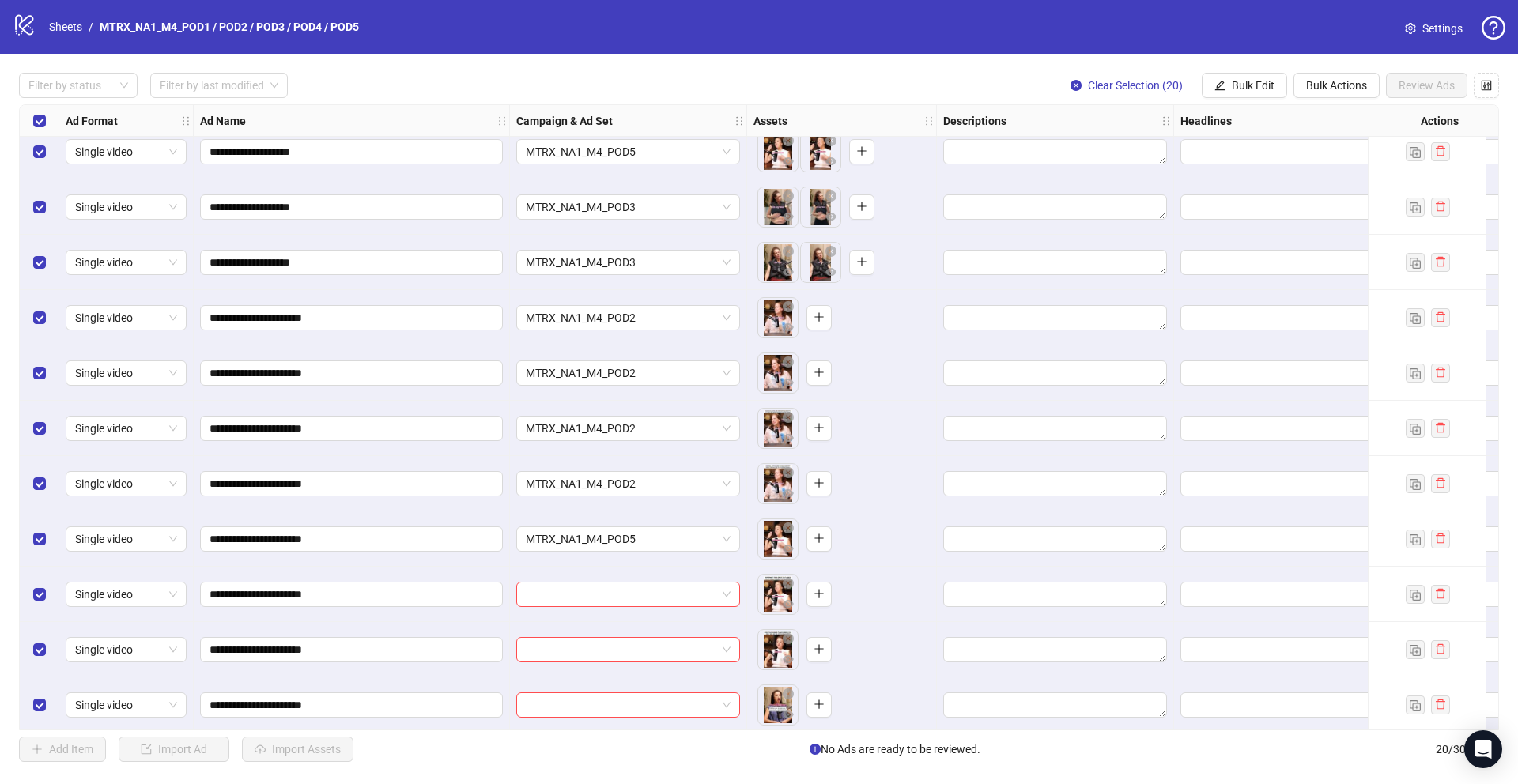
scroll to position [234, 0]
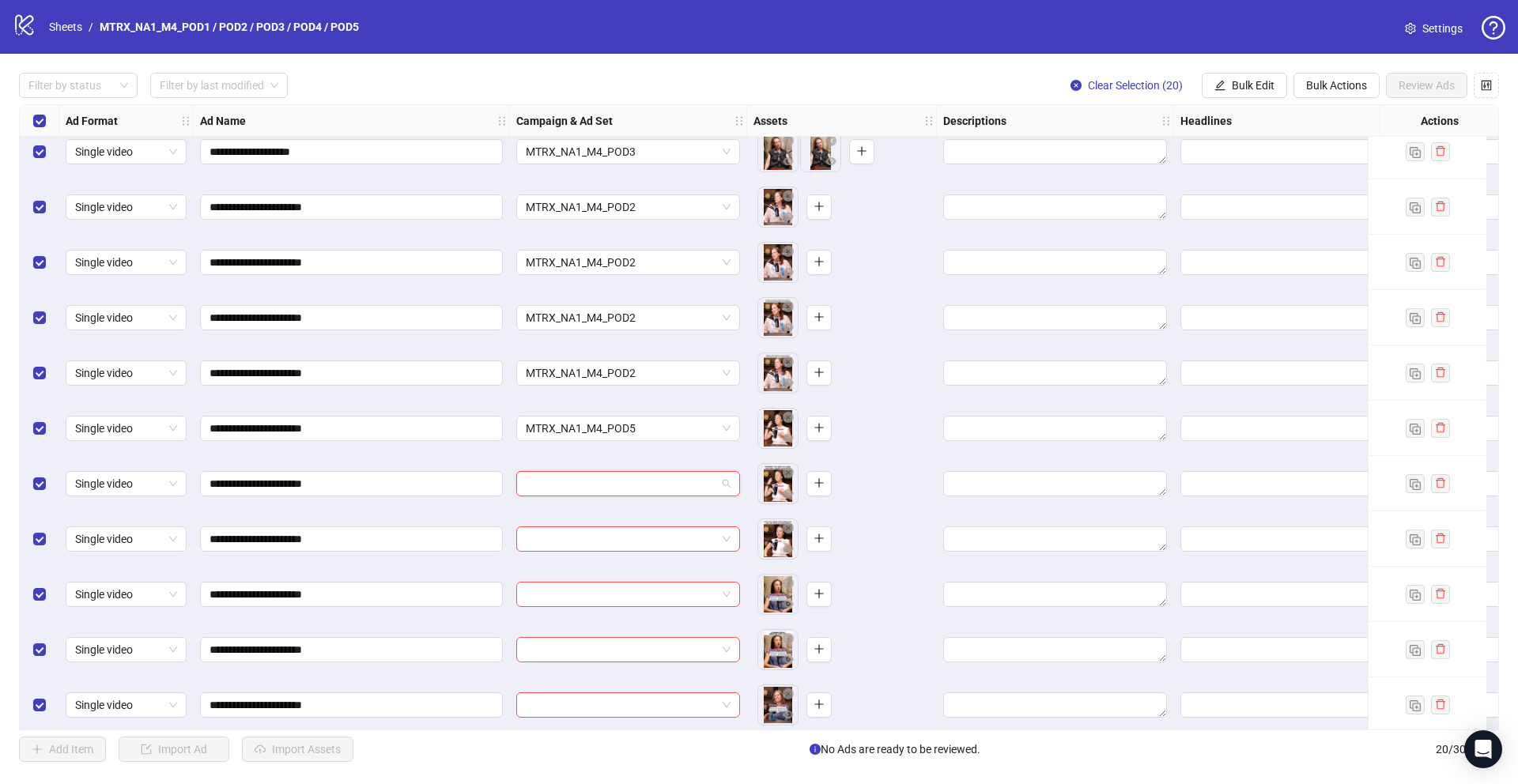
click at [673, 479] on input "search" at bounding box center [621, 484] width 190 height 24
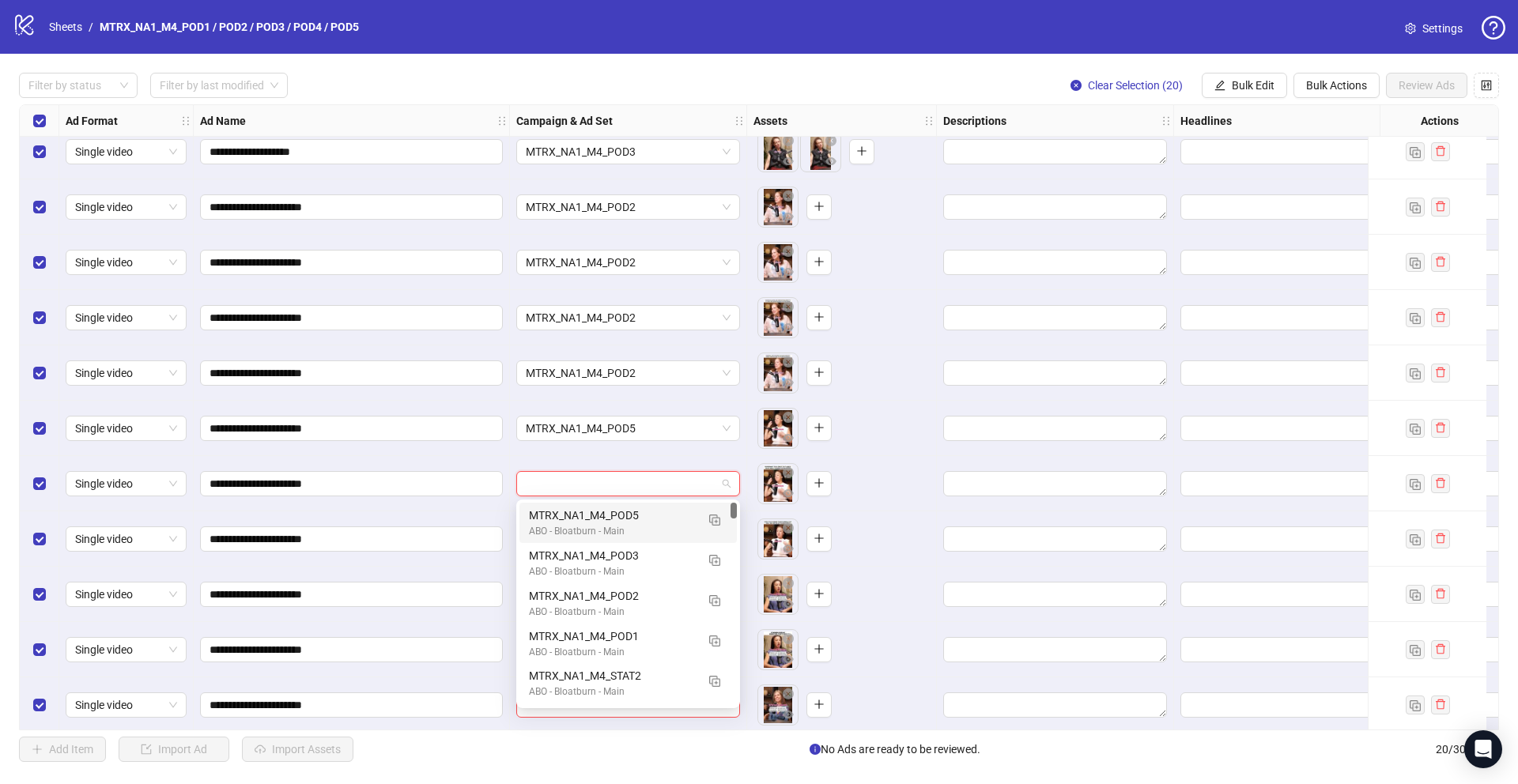
click at [656, 528] on div "ABO - Bloatburn - Main" at bounding box center [612, 531] width 167 height 15
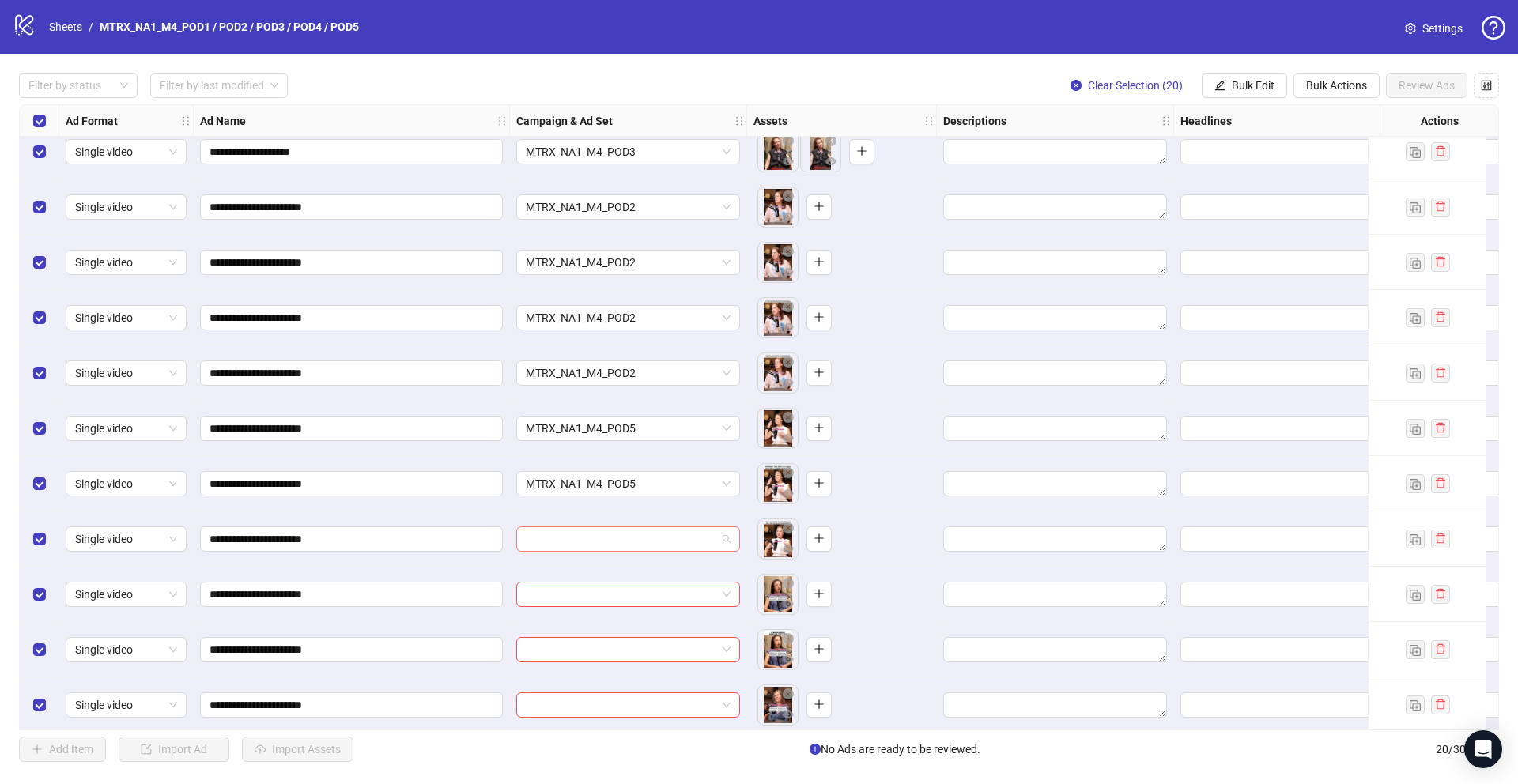
click at [657, 544] on input "search" at bounding box center [621, 539] width 190 height 24
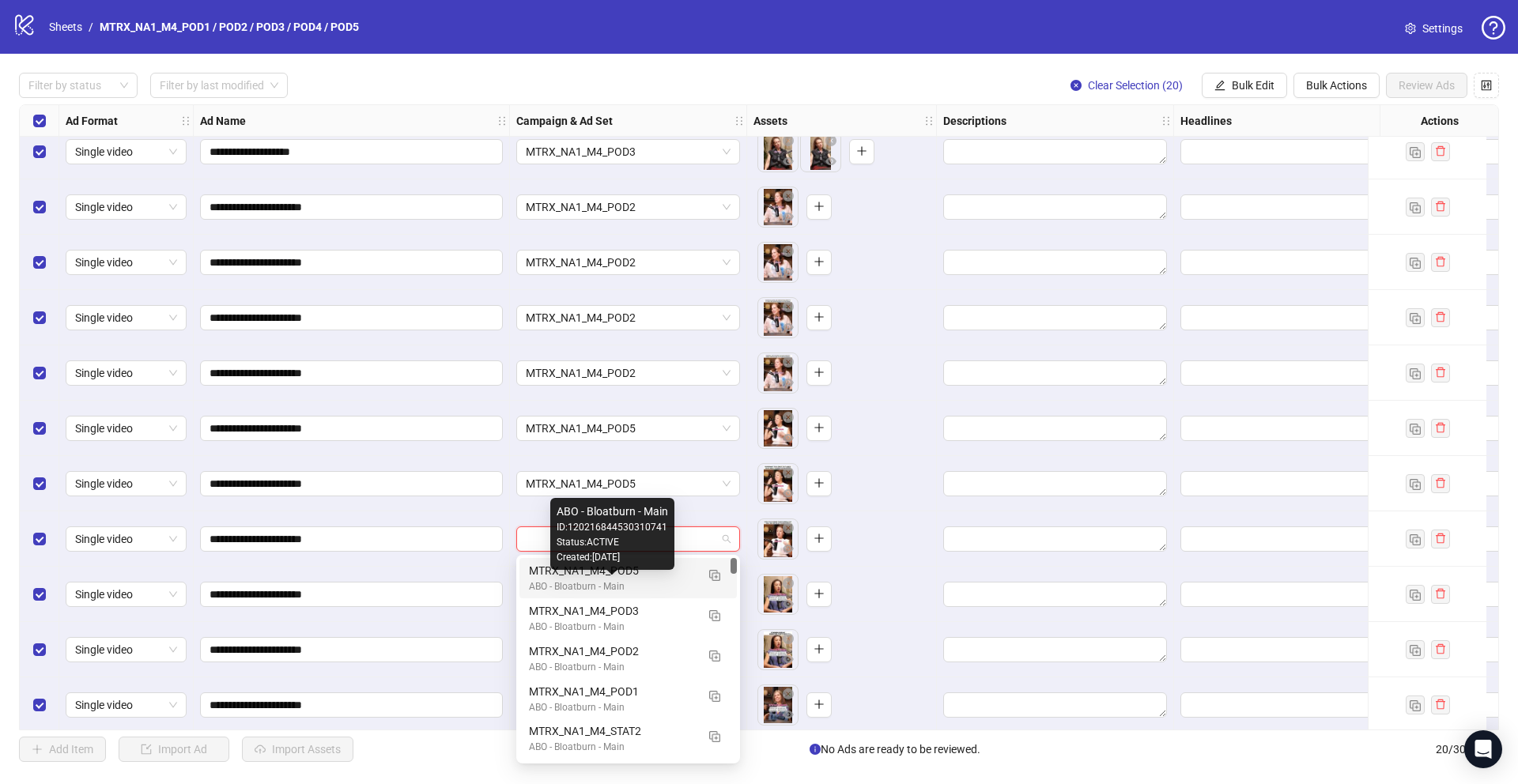
click at [638, 567] on div "ABO - Bloatburn - Main ID: 120216844530310741 Status: ACTIVE Created: [DATE]" at bounding box center [612, 534] width 124 height 72
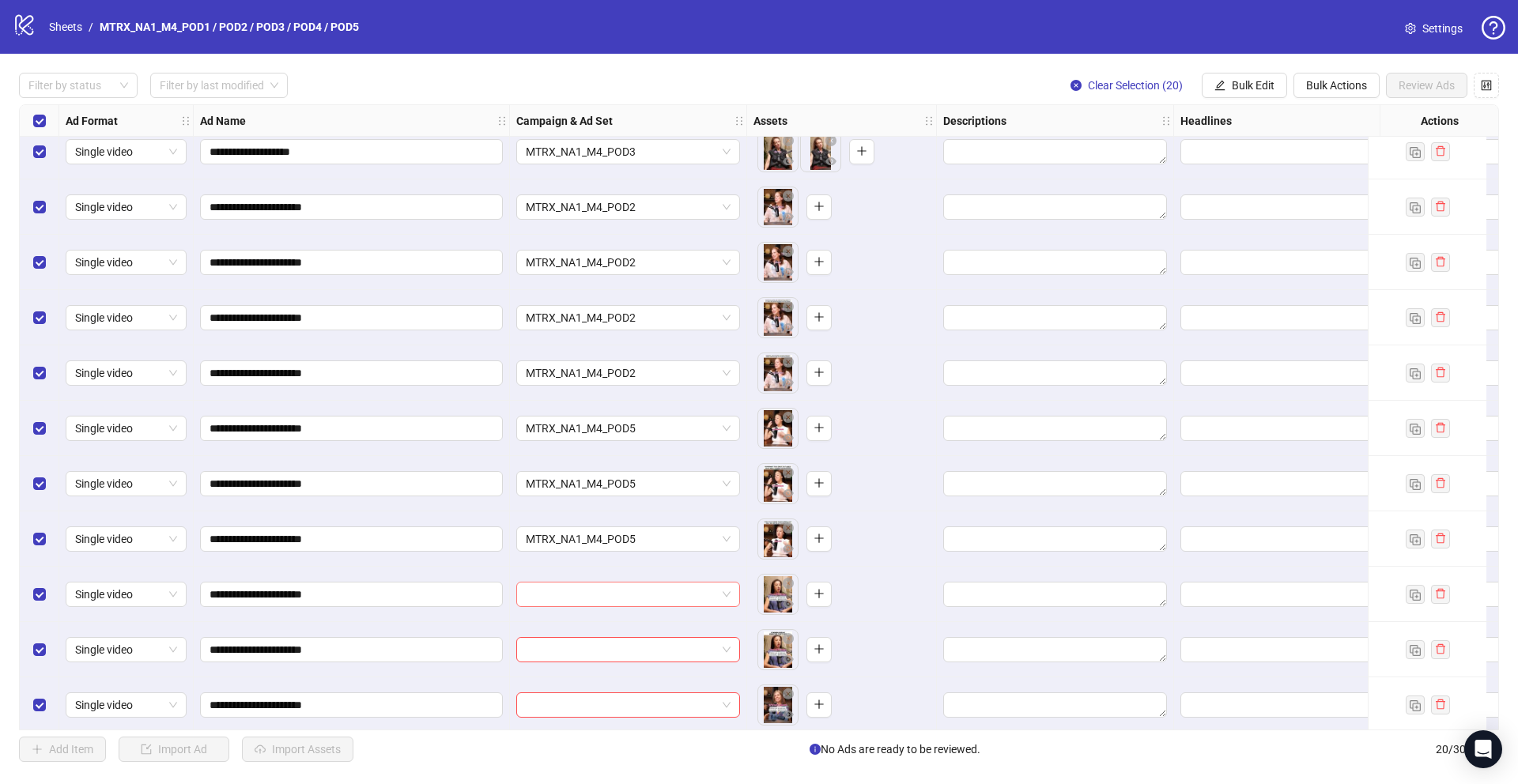
click at [629, 601] on input "search" at bounding box center [621, 595] width 190 height 24
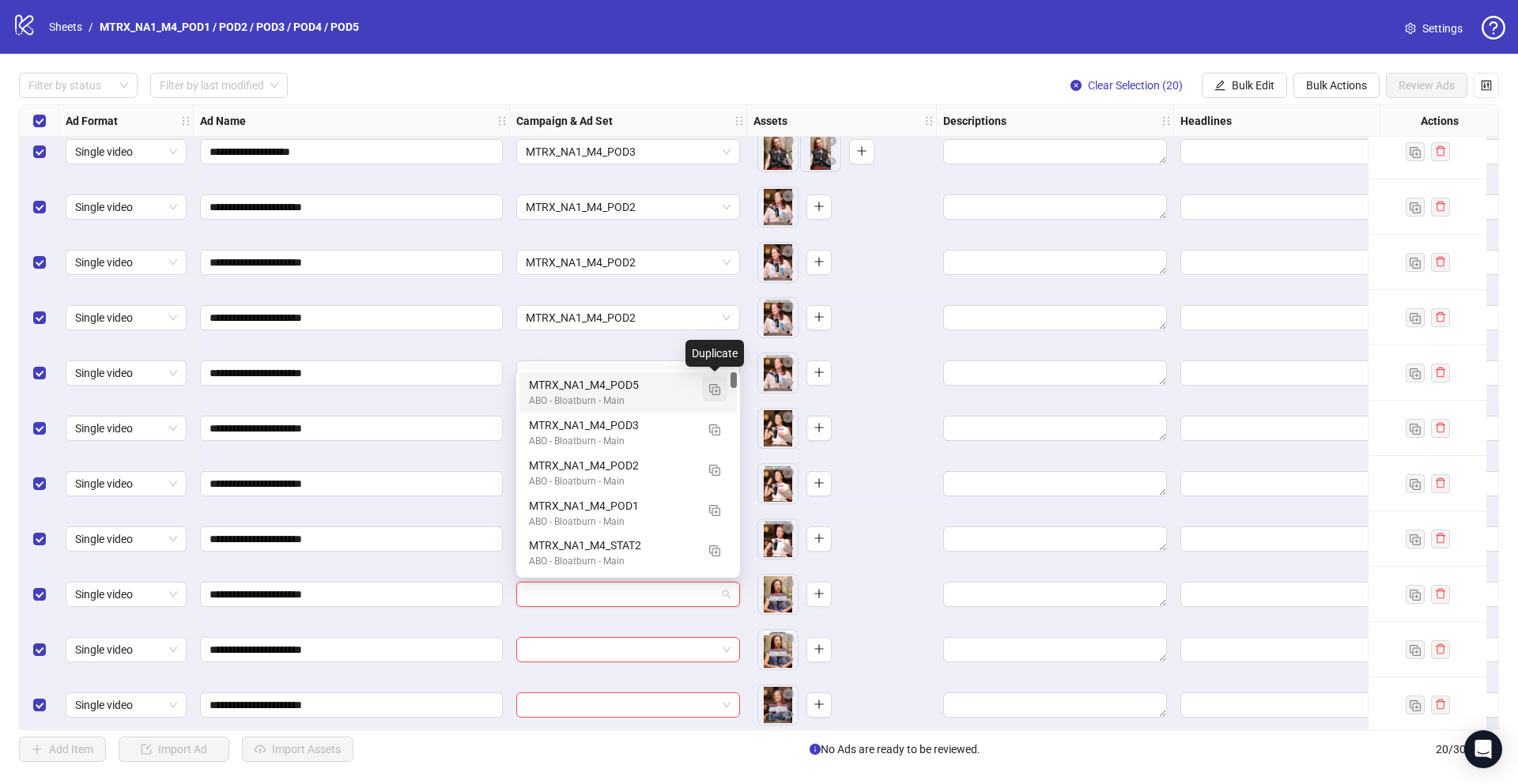
click at [709, 391] on img "button" at bounding box center [714, 390] width 11 height 11
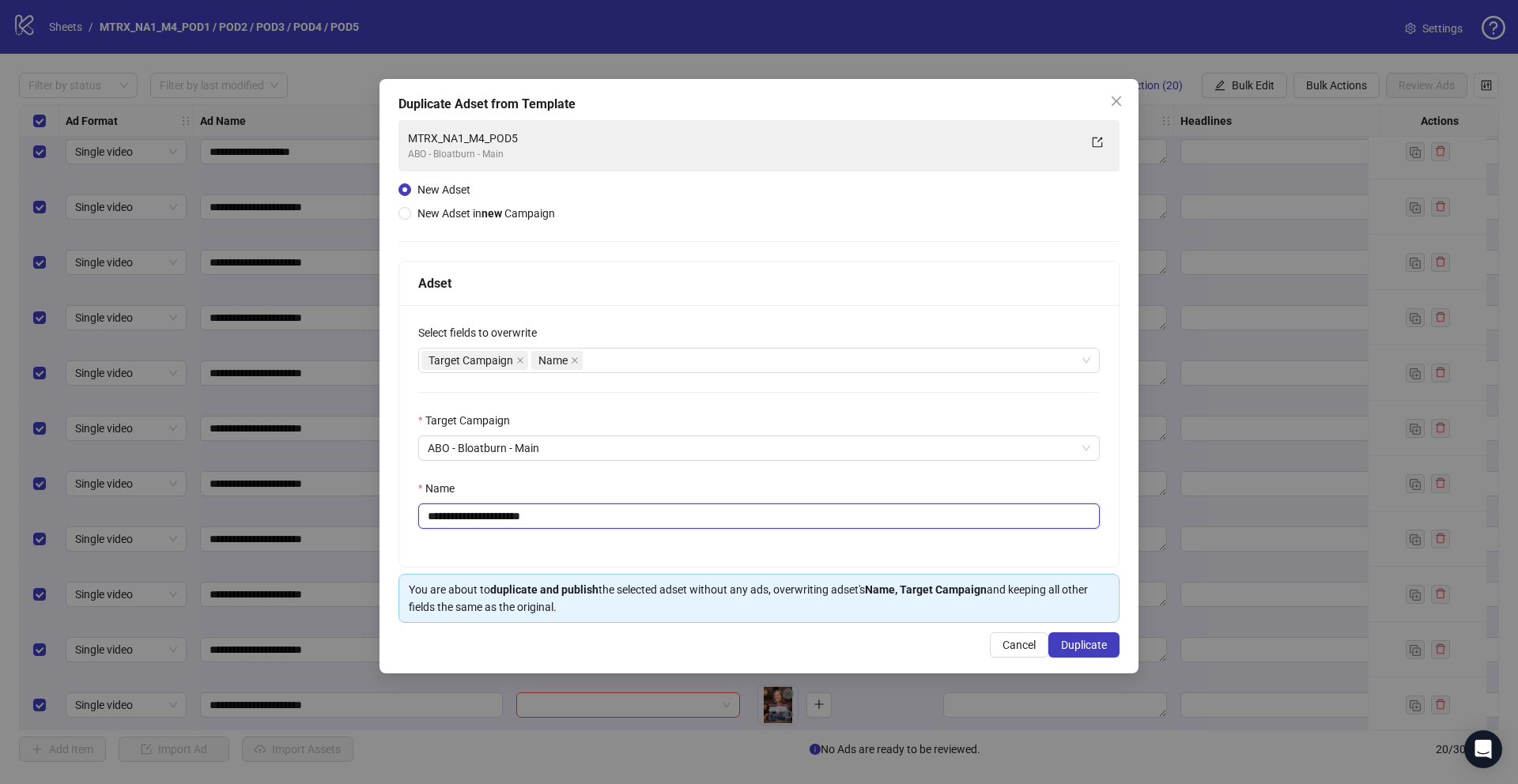
click at [536, 510] on input "**********" at bounding box center [759, 516] width 681 height 26
drag, startPoint x: 533, startPoint y: 510, endPoint x: 685, endPoint y: 549, distance: 156.9
click at [685, 549] on div "**********" at bounding box center [759, 436] width 719 height 262
type input "**********"
click at [1104, 643] on span "Duplicate" at bounding box center [1083, 645] width 46 height 13
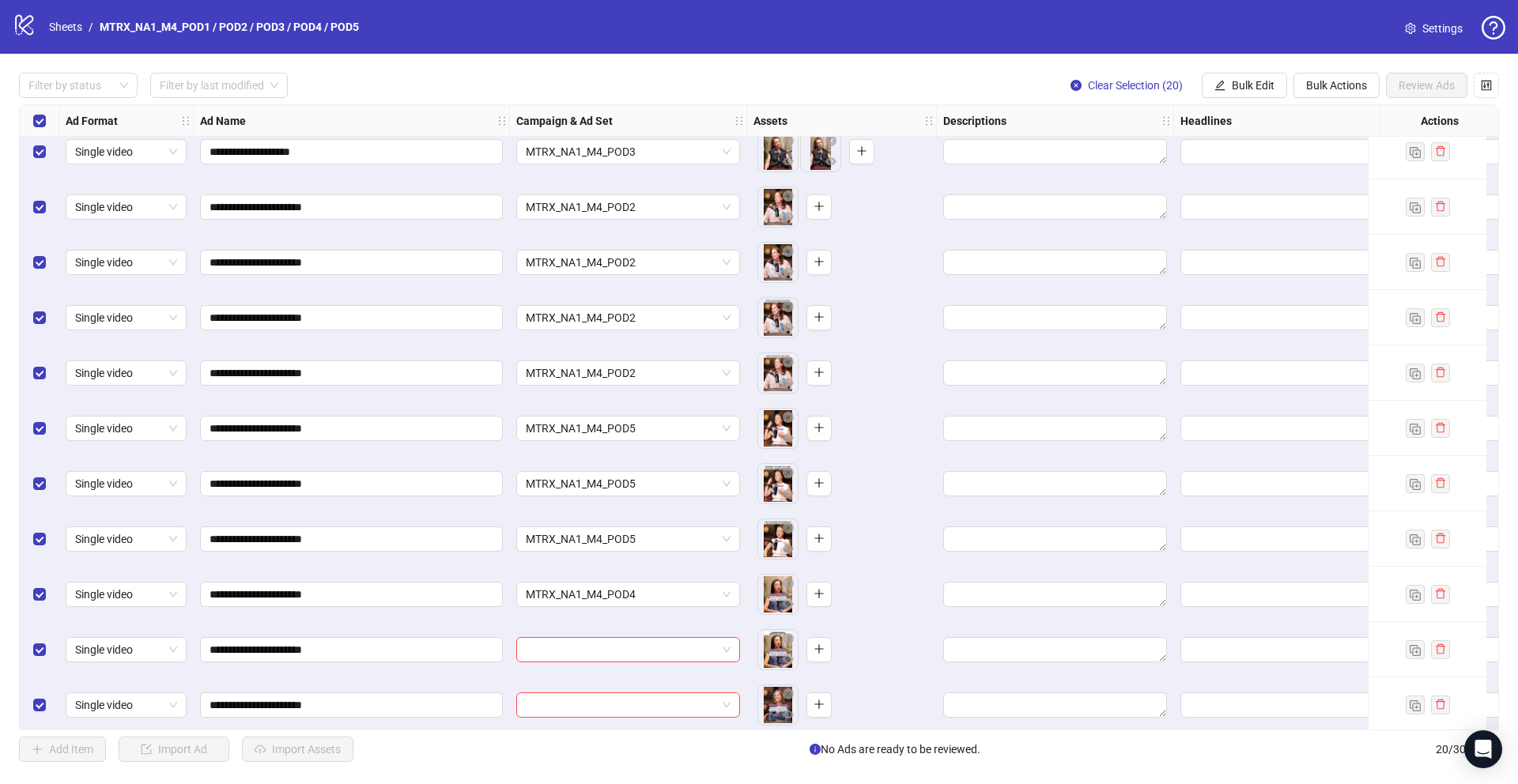
click at [677, 632] on div at bounding box center [629, 650] width 237 height 55
click at [672, 648] on input "search" at bounding box center [621, 650] width 190 height 24
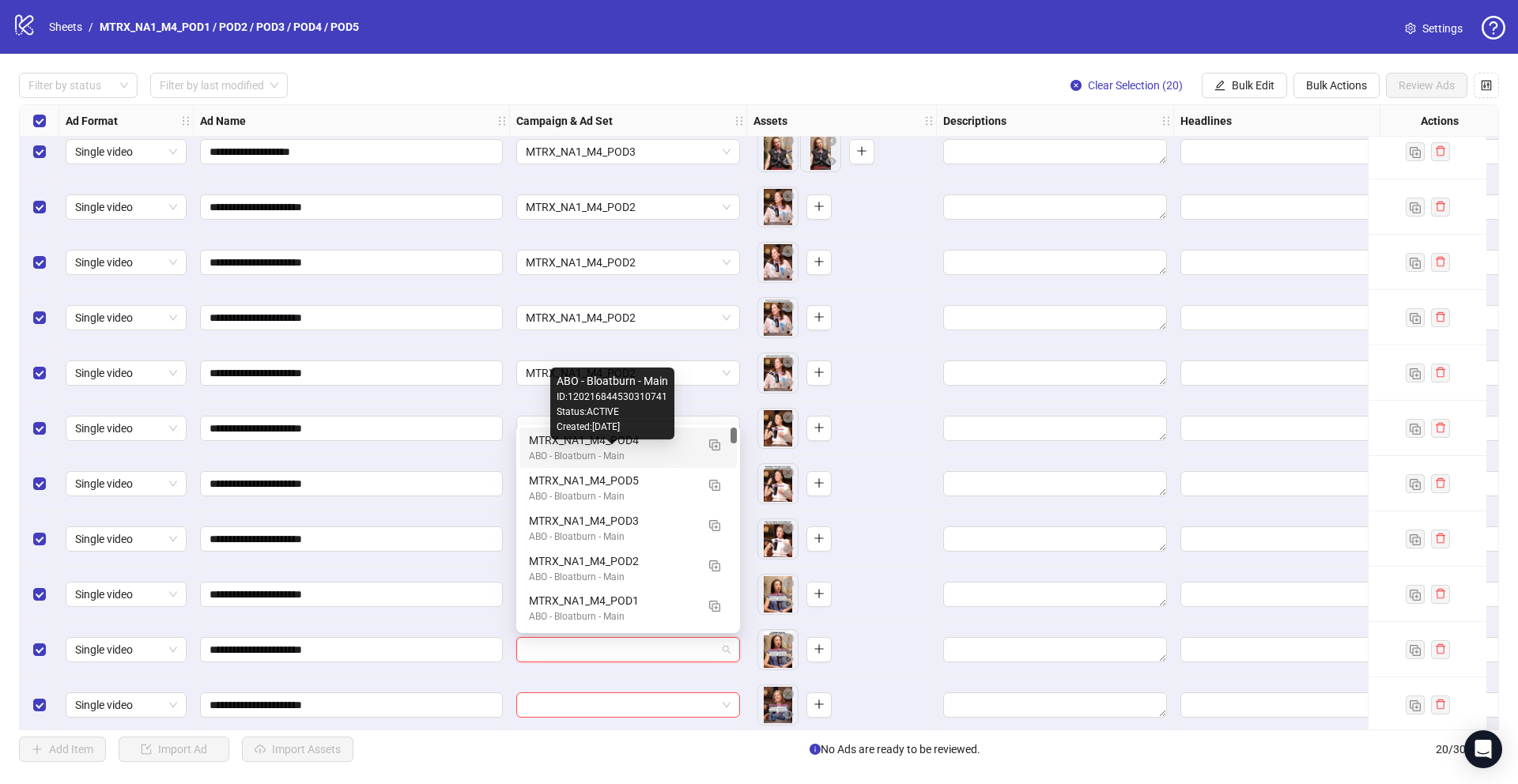
click at [645, 454] on div "ABO - Bloatburn - Main" at bounding box center [612, 456] width 167 height 15
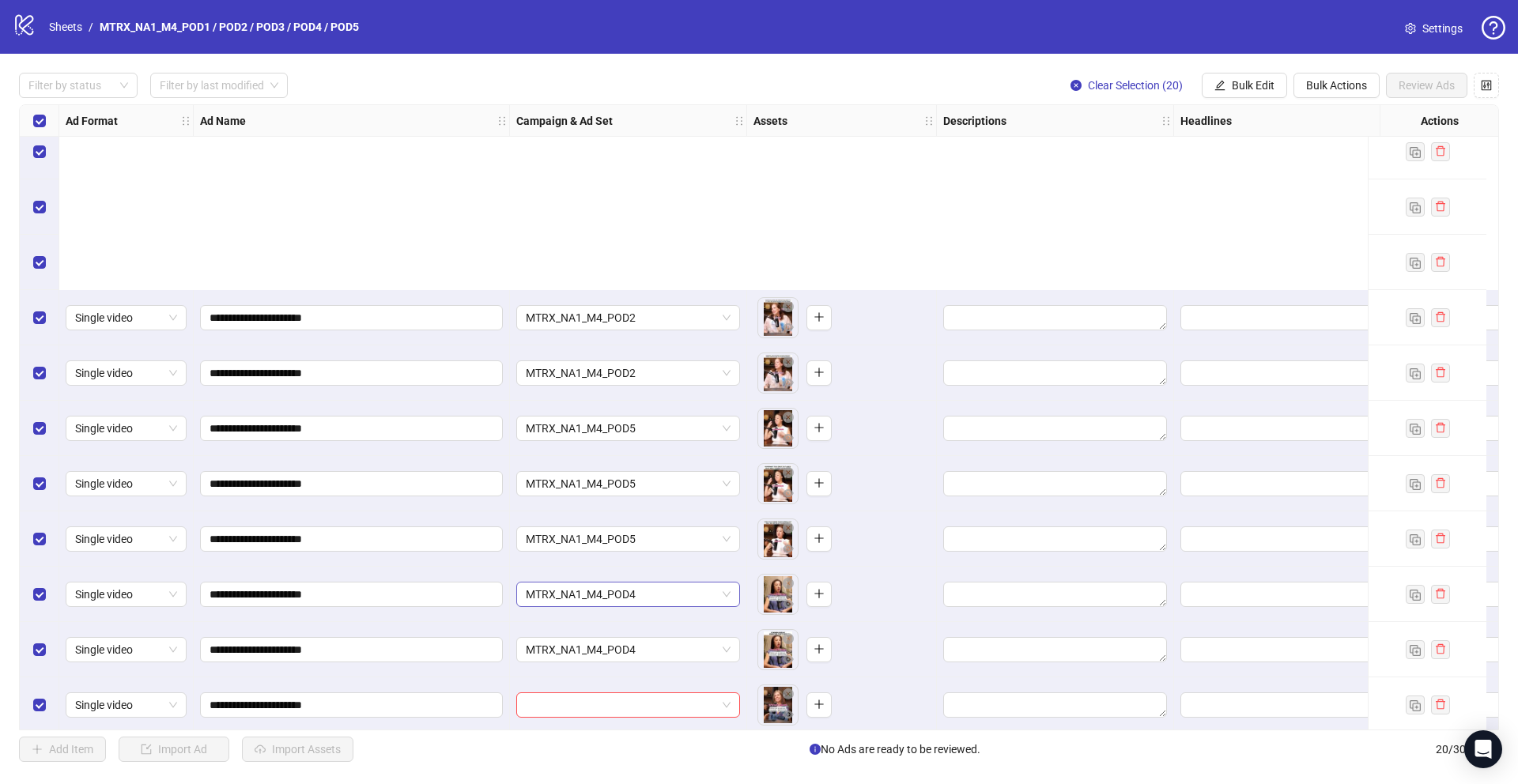
scroll to position [520, 0]
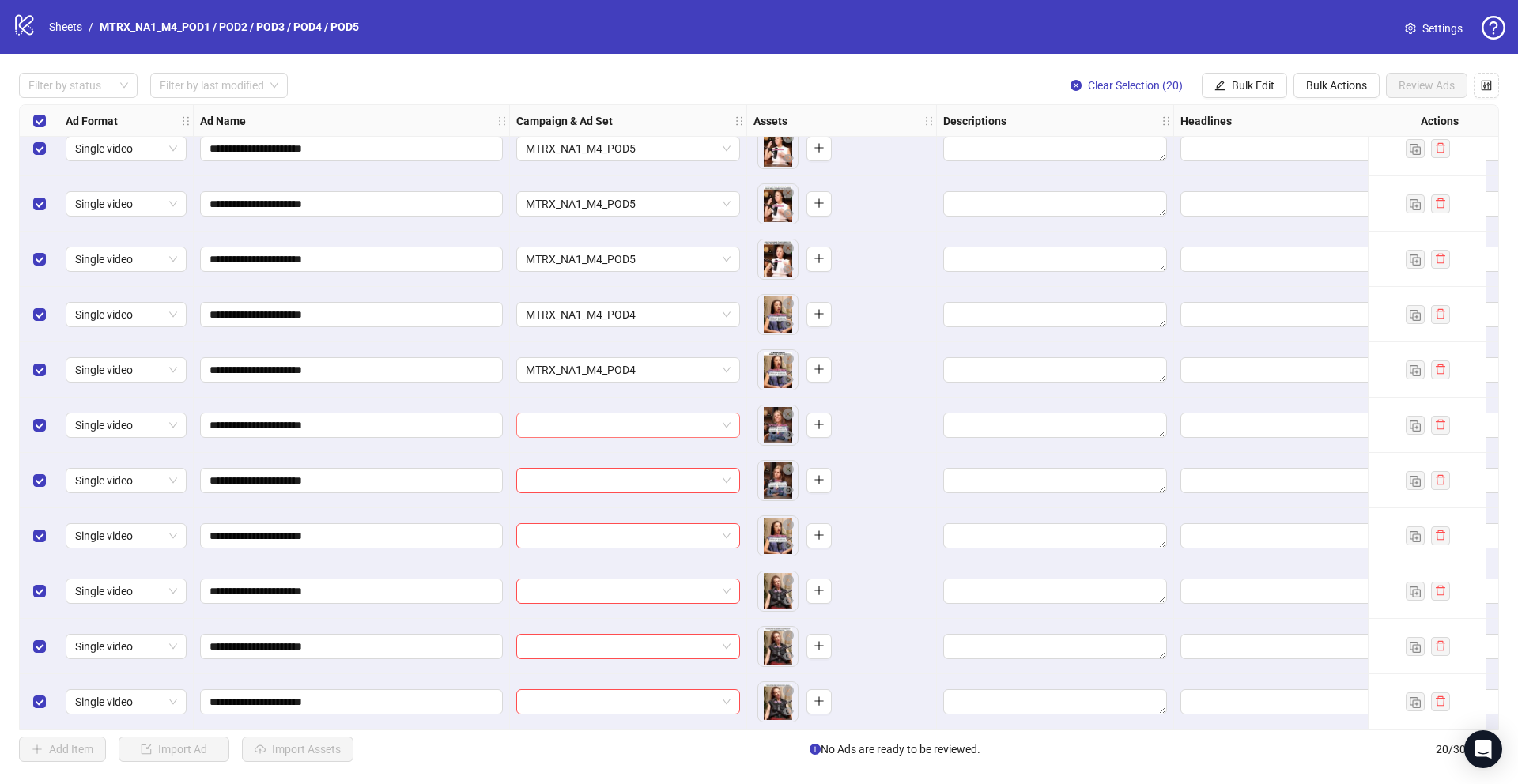
click at [673, 413] on input "search" at bounding box center [621, 425] width 190 height 24
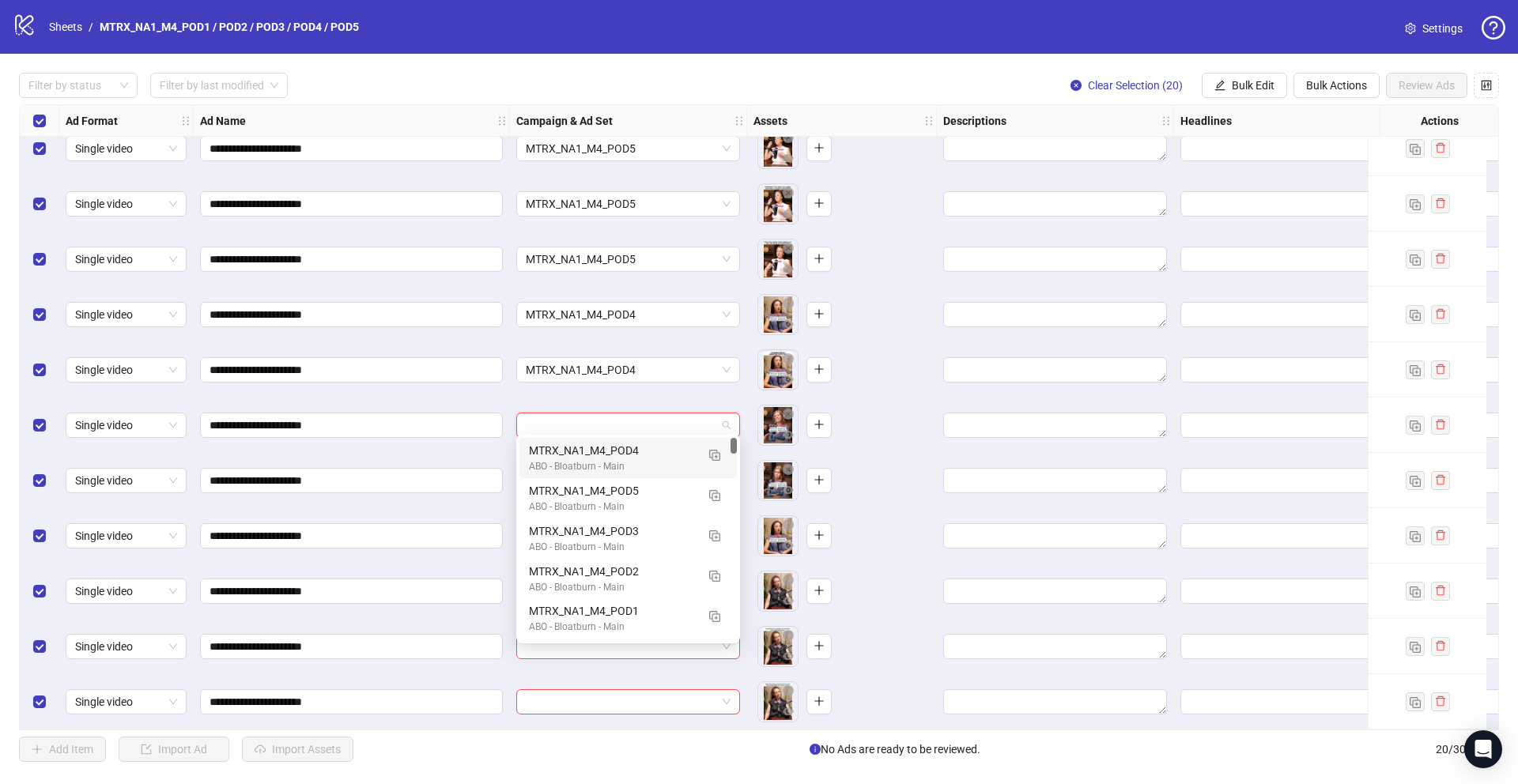
click at [665, 444] on div "MTRX_NA1_M4_POD4" at bounding box center [612, 450] width 167 height 18
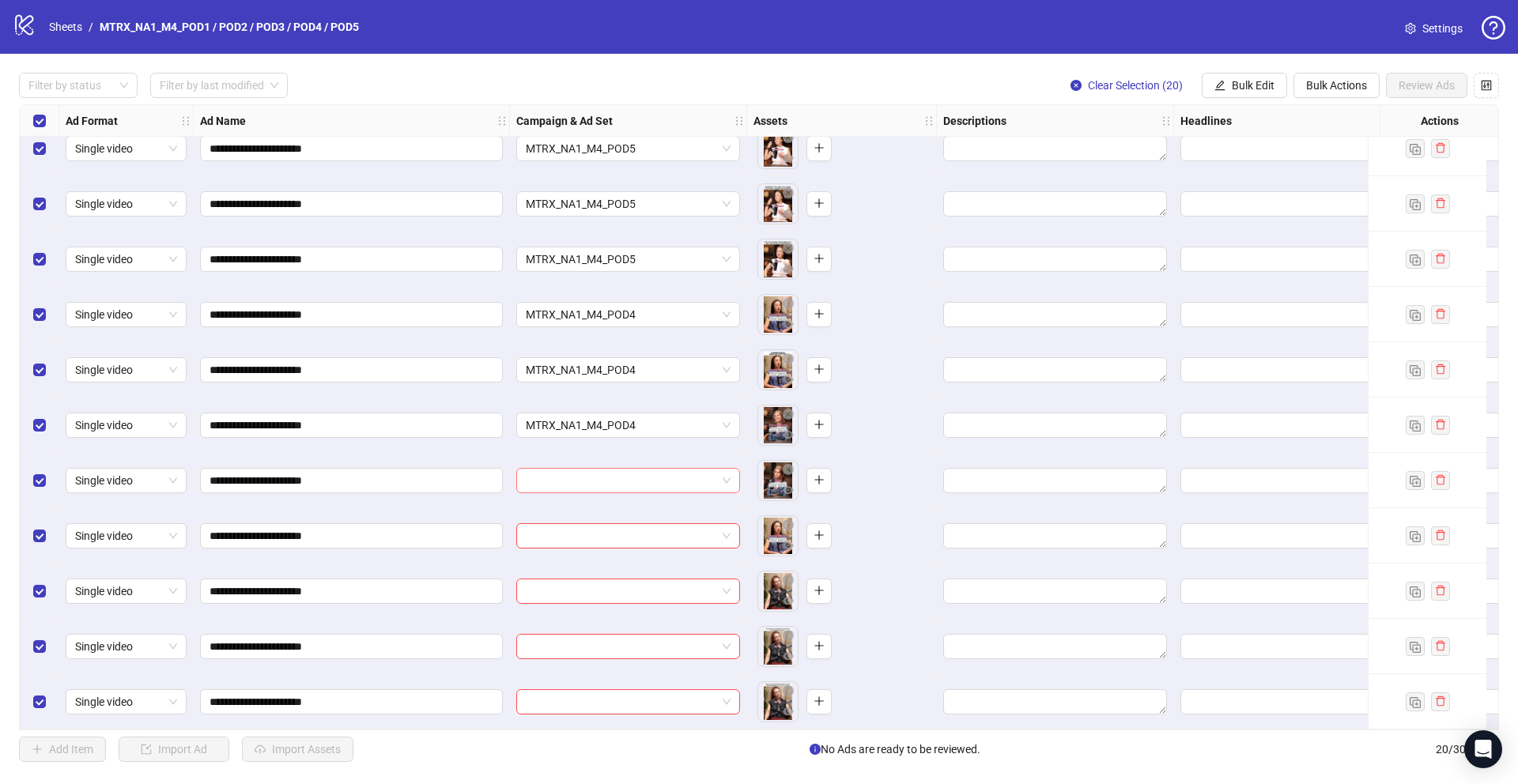
click at [646, 476] on input "search" at bounding box center [621, 481] width 190 height 24
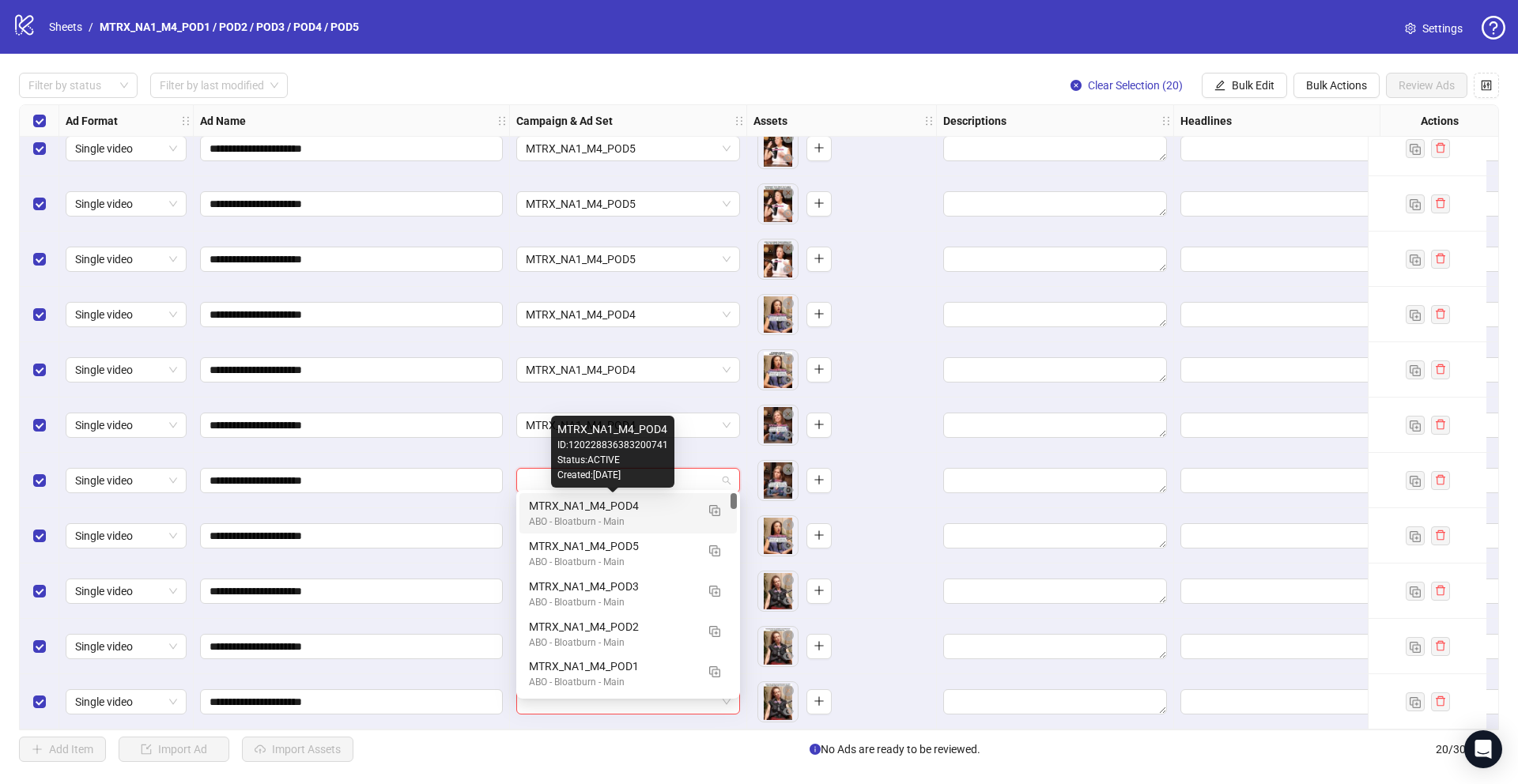
click at [643, 505] on div "MTRX_NA1_M4_POD4" at bounding box center [612, 506] width 167 height 18
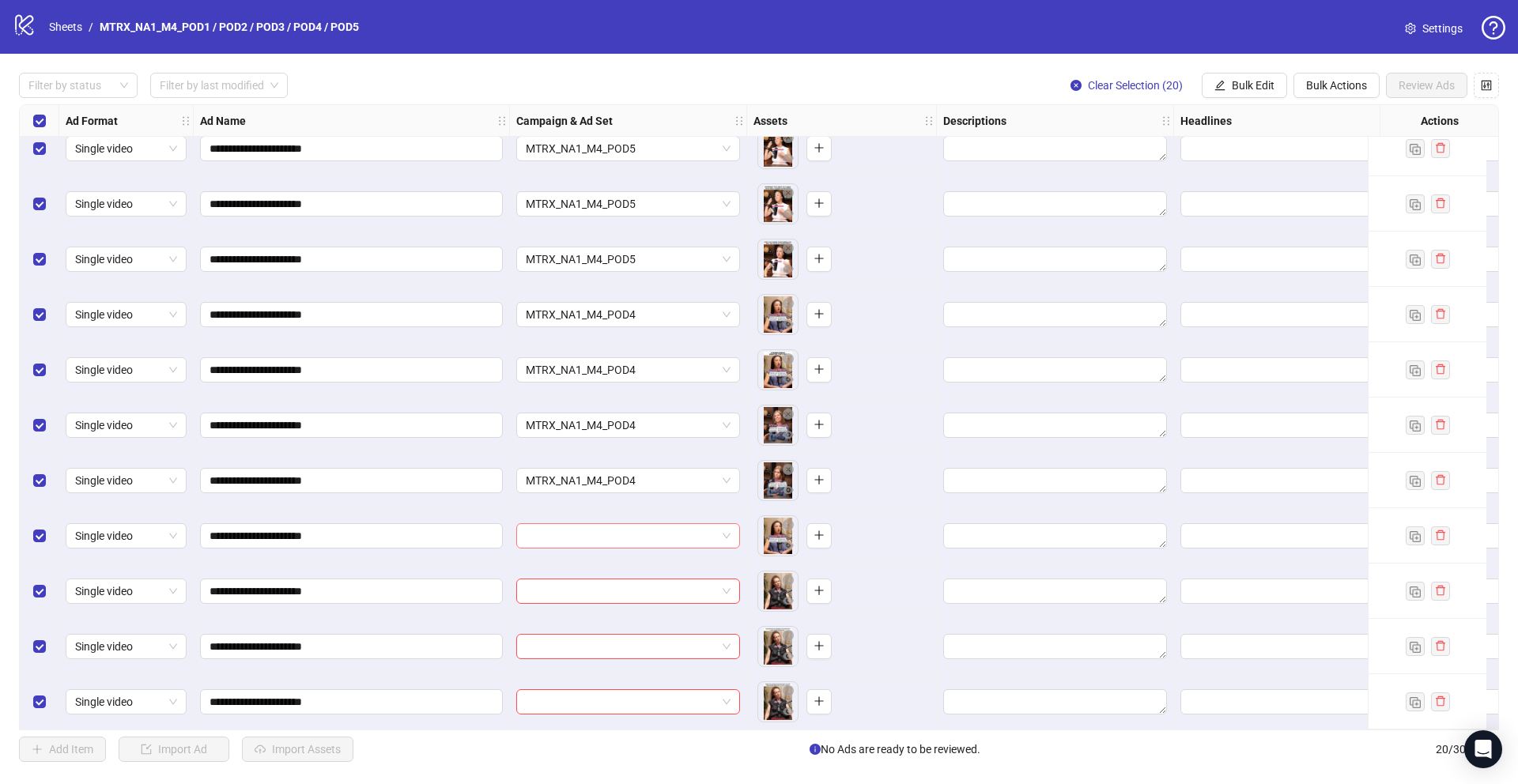
click at [634, 539] on input "search" at bounding box center [621, 536] width 190 height 24
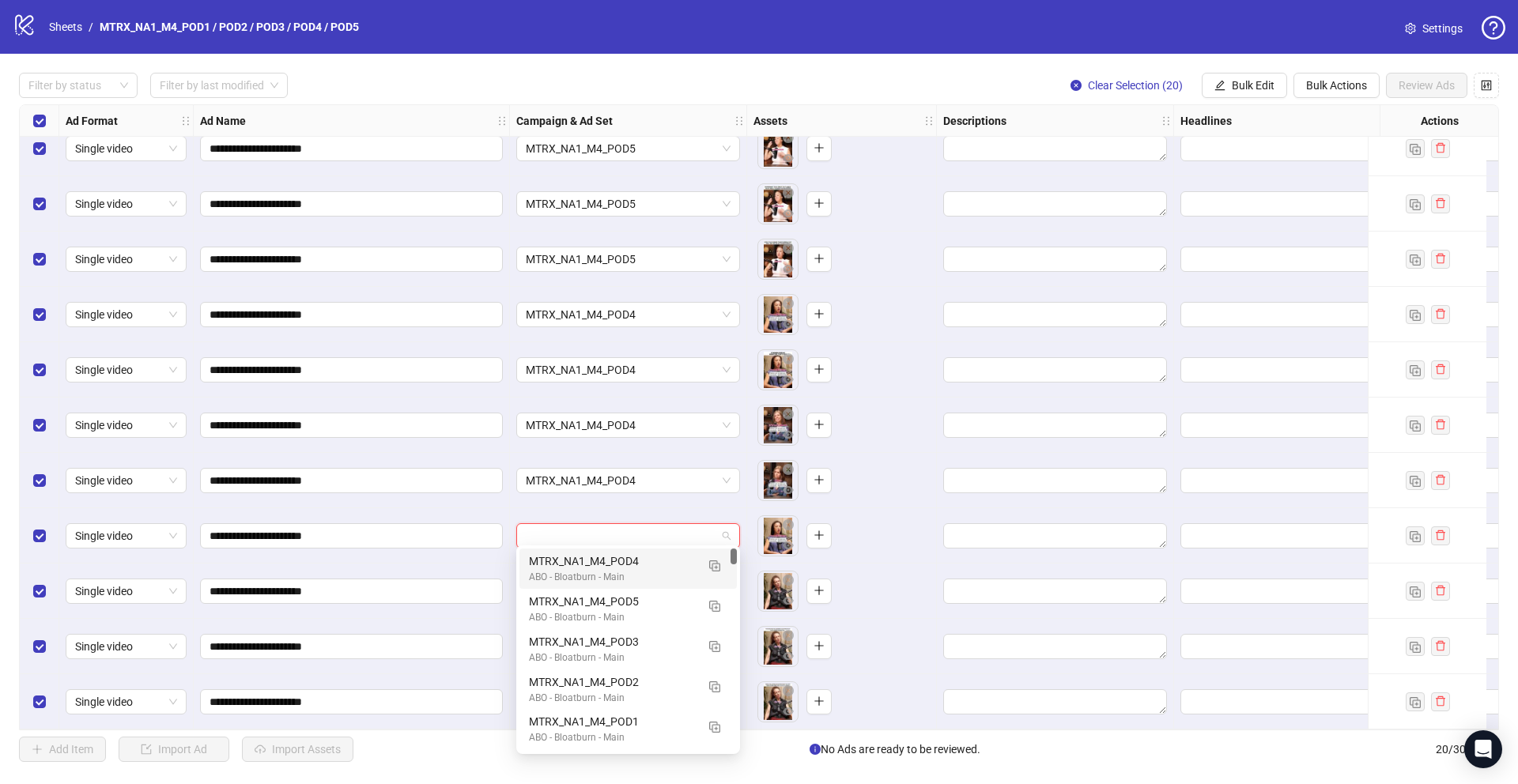
click at [631, 568] on div "MTRX_NA1_M4_POD4" at bounding box center [612, 561] width 167 height 18
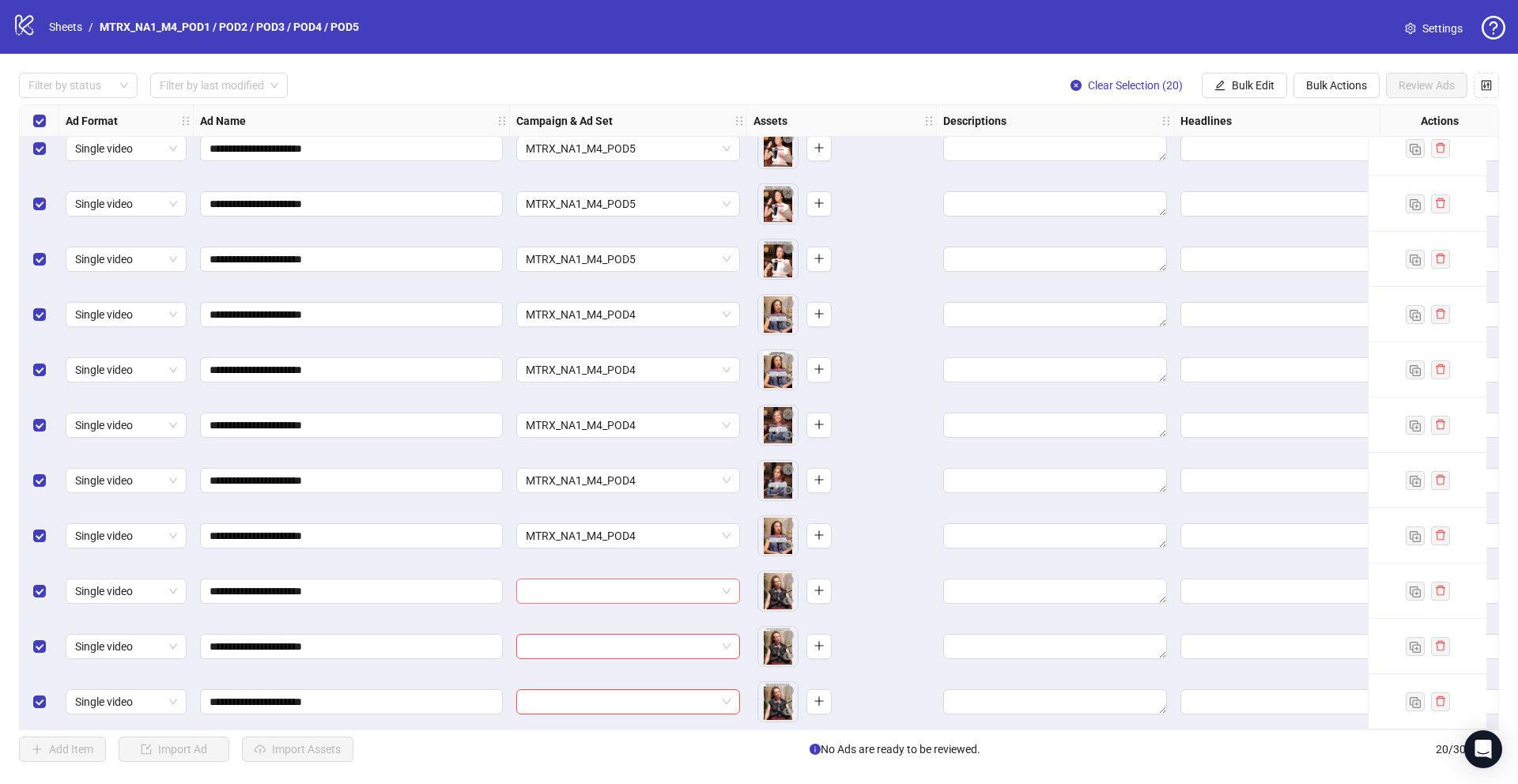
click at [627, 595] on input "search" at bounding box center [621, 591] width 190 height 24
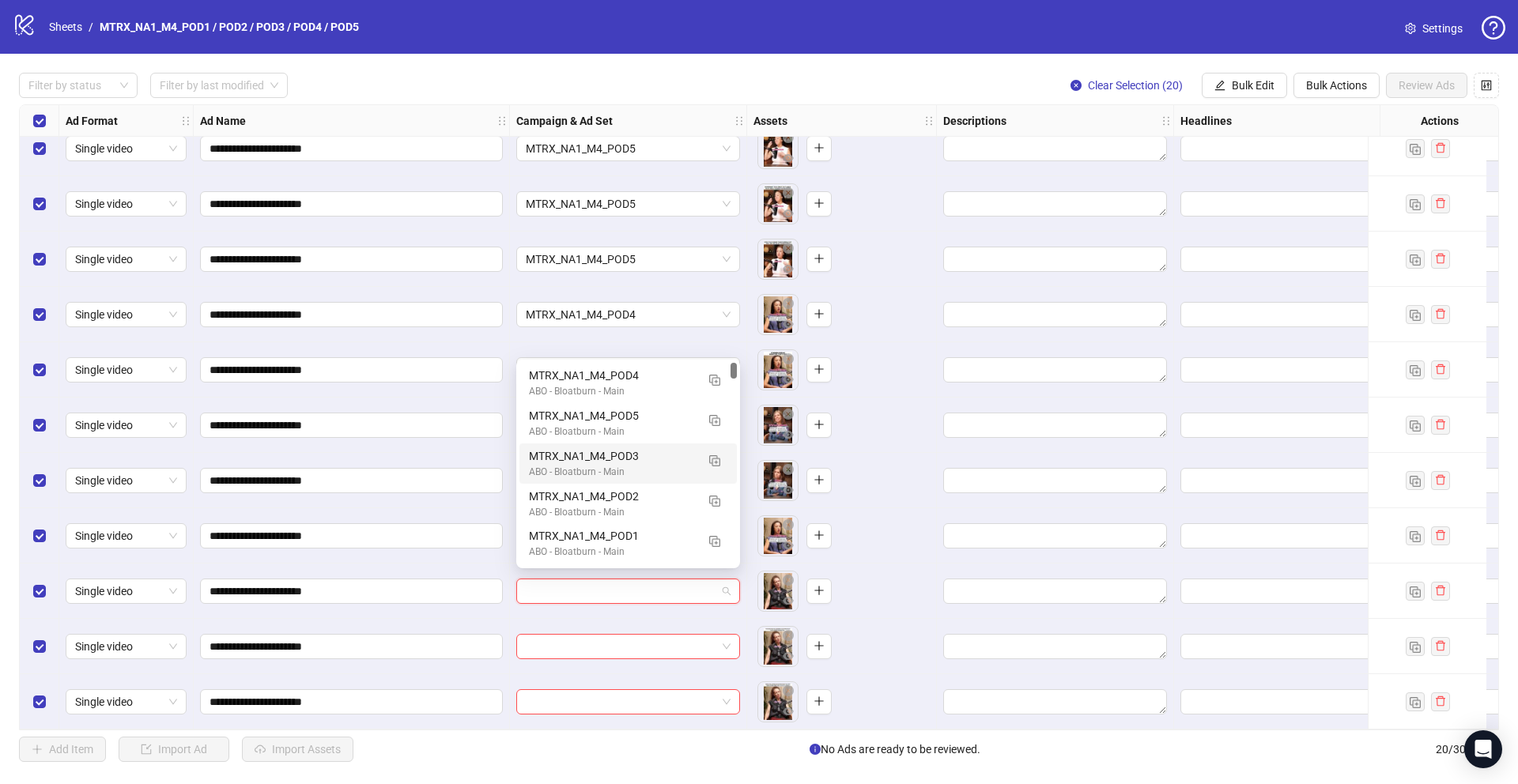
click at [659, 449] on div "MTRX_NA1_M4_POD3" at bounding box center [612, 456] width 167 height 18
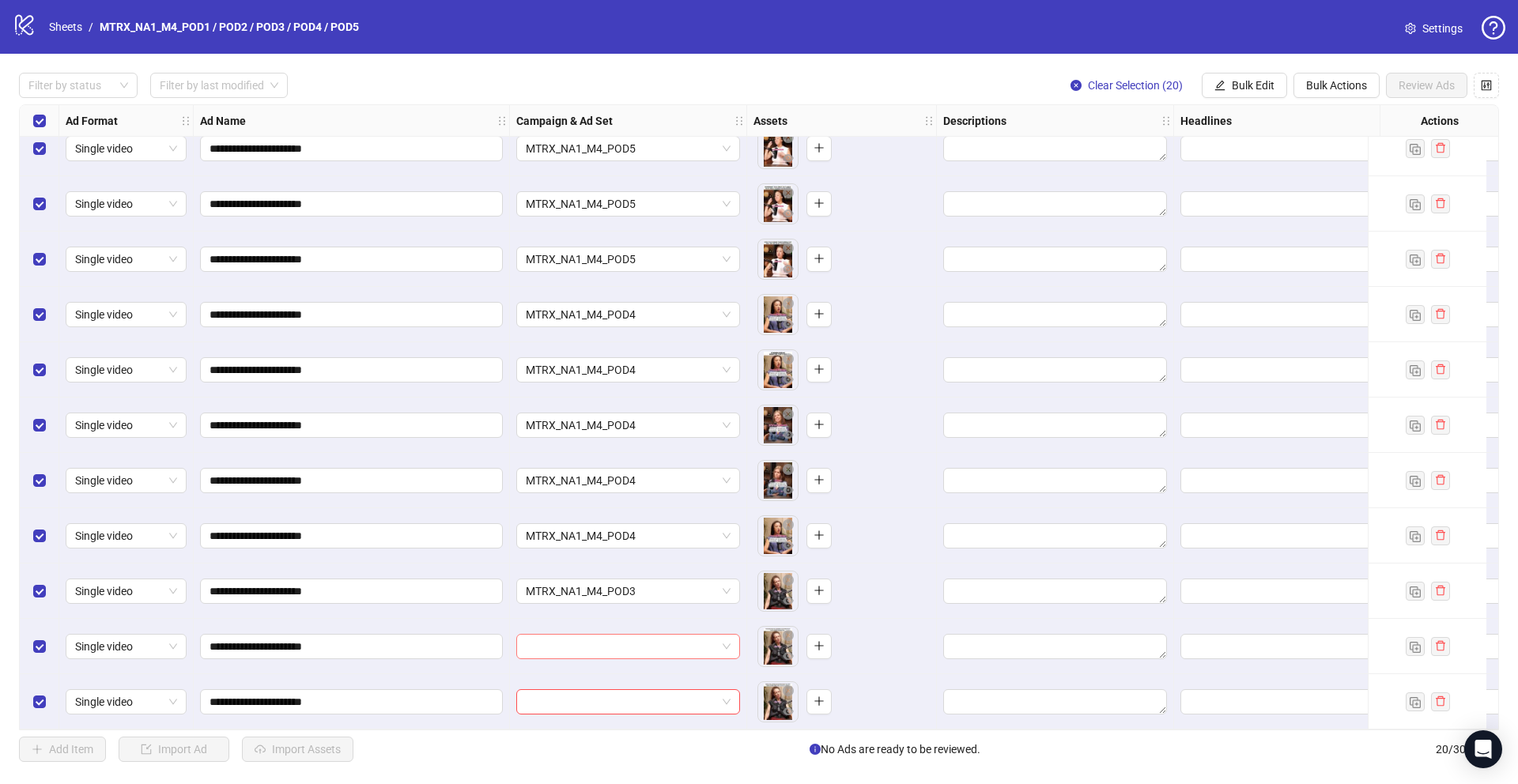
click at [603, 635] on input "search" at bounding box center [621, 647] width 190 height 24
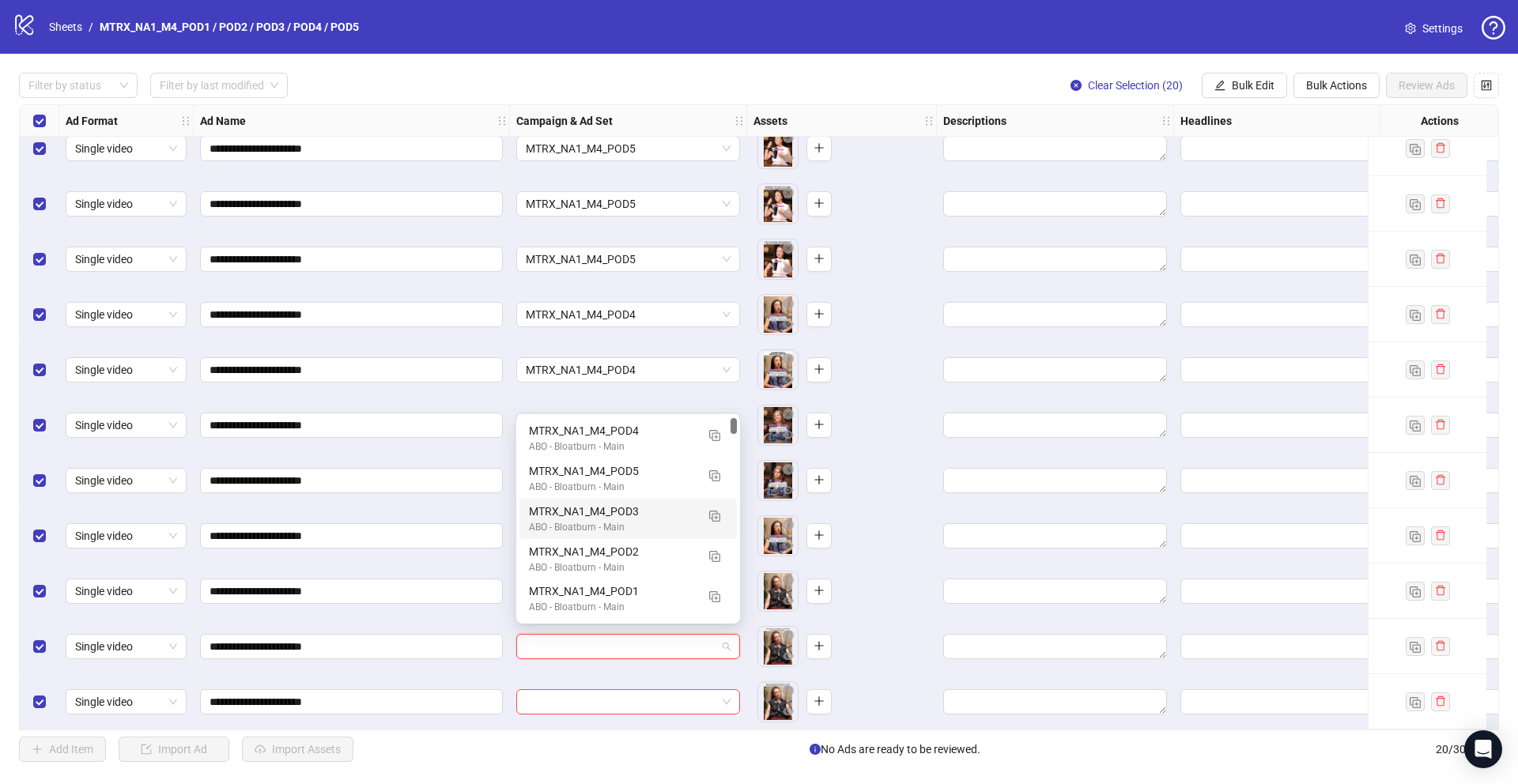
click at [637, 514] on div "MTRX_NA1_M4_POD3" at bounding box center [612, 511] width 167 height 18
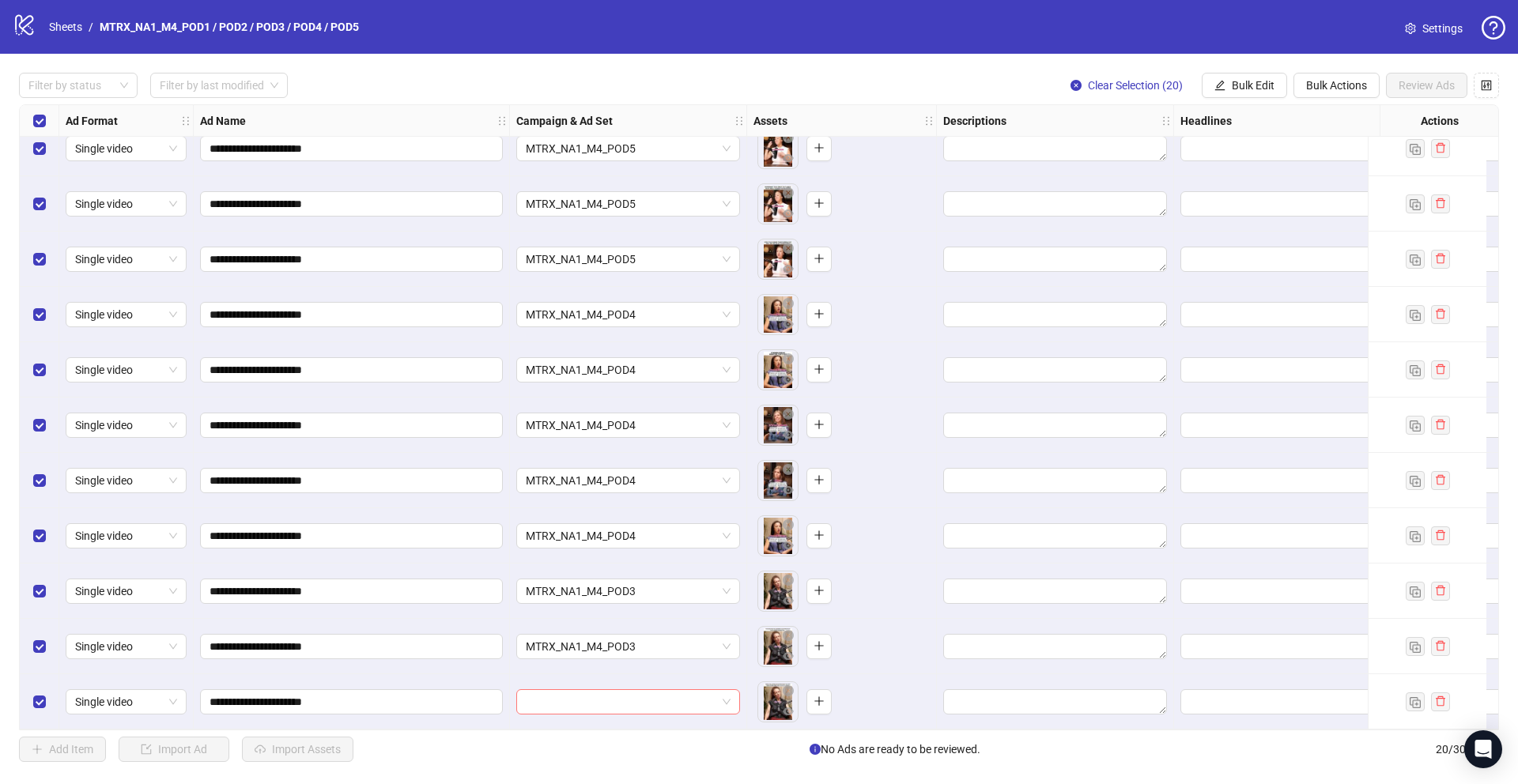
click at [597, 690] on input "search" at bounding box center [621, 702] width 190 height 24
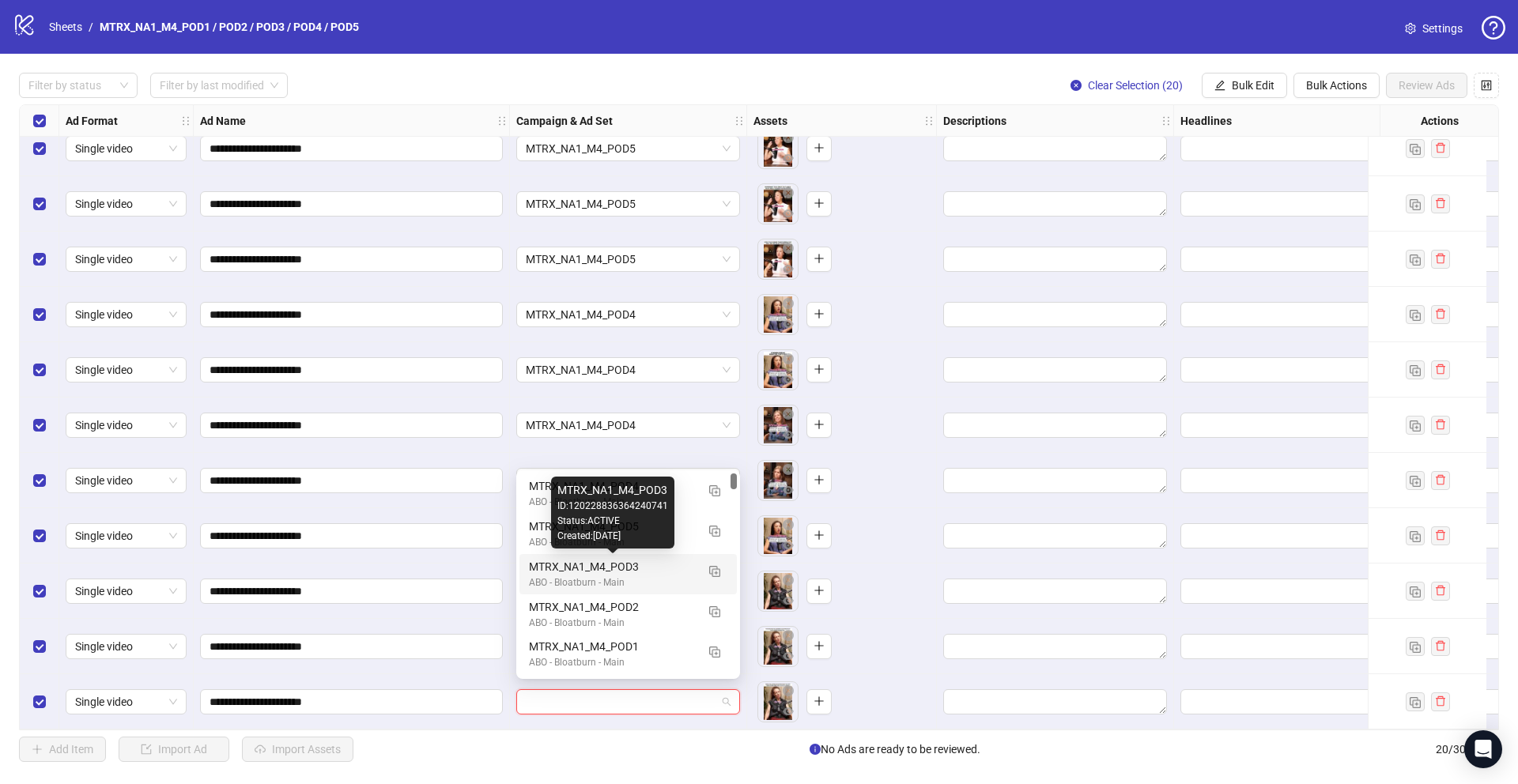
click at [616, 565] on div "MTRX_NA1_M4_POD3" at bounding box center [612, 567] width 167 height 18
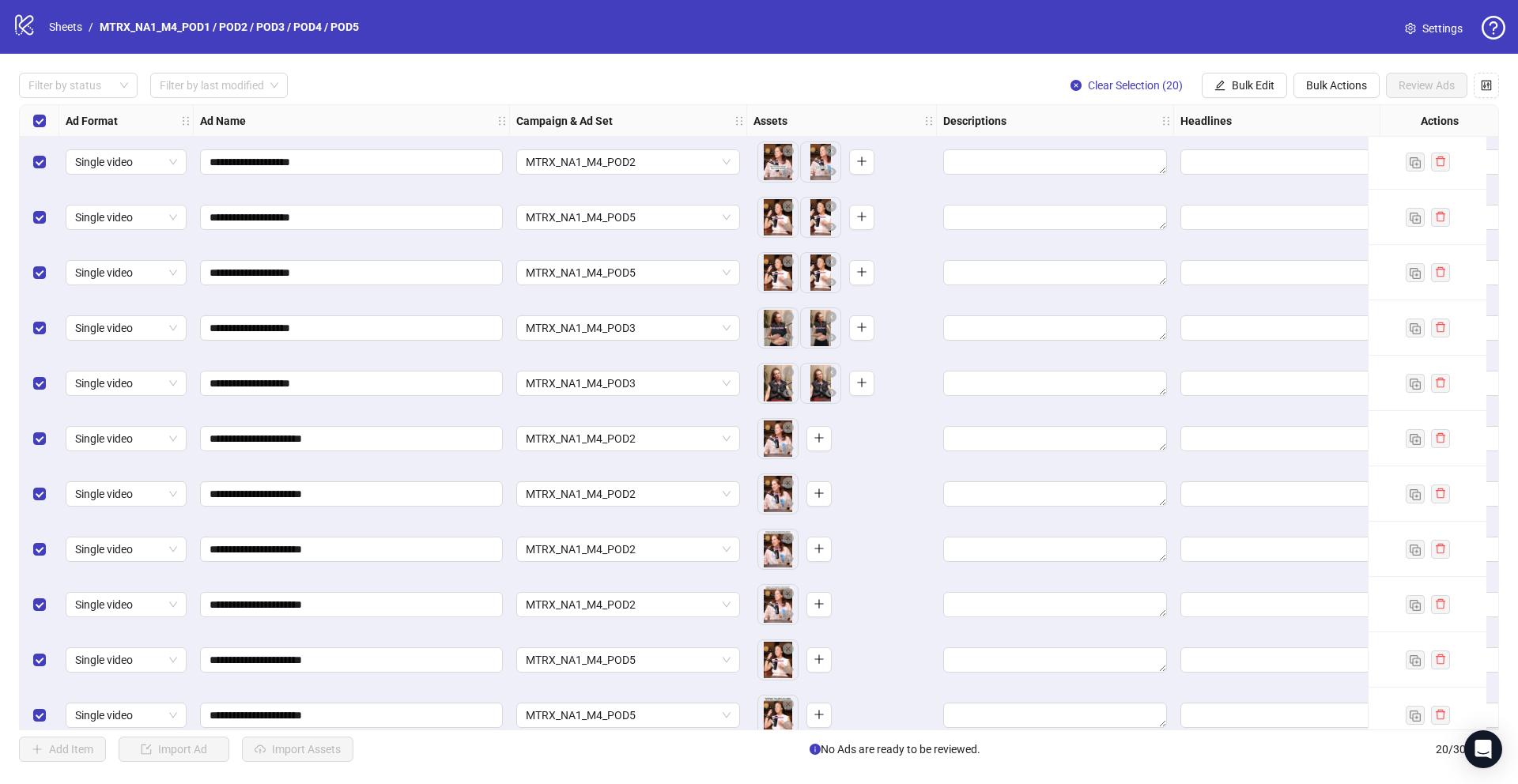
scroll to position [0, 0]
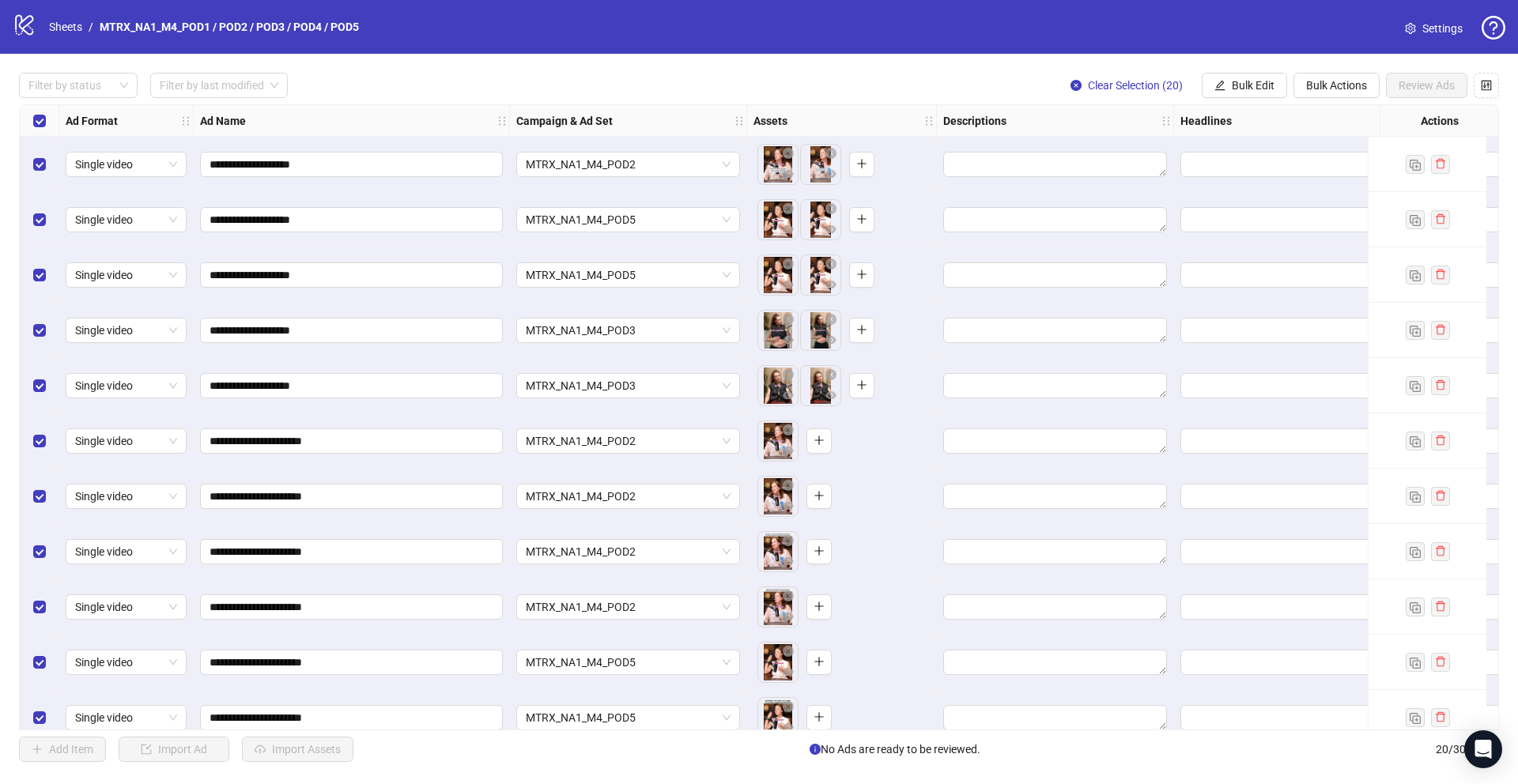
click at [749, 730] on div "**********" at bounding box center [759, 417] width 1480 height 626
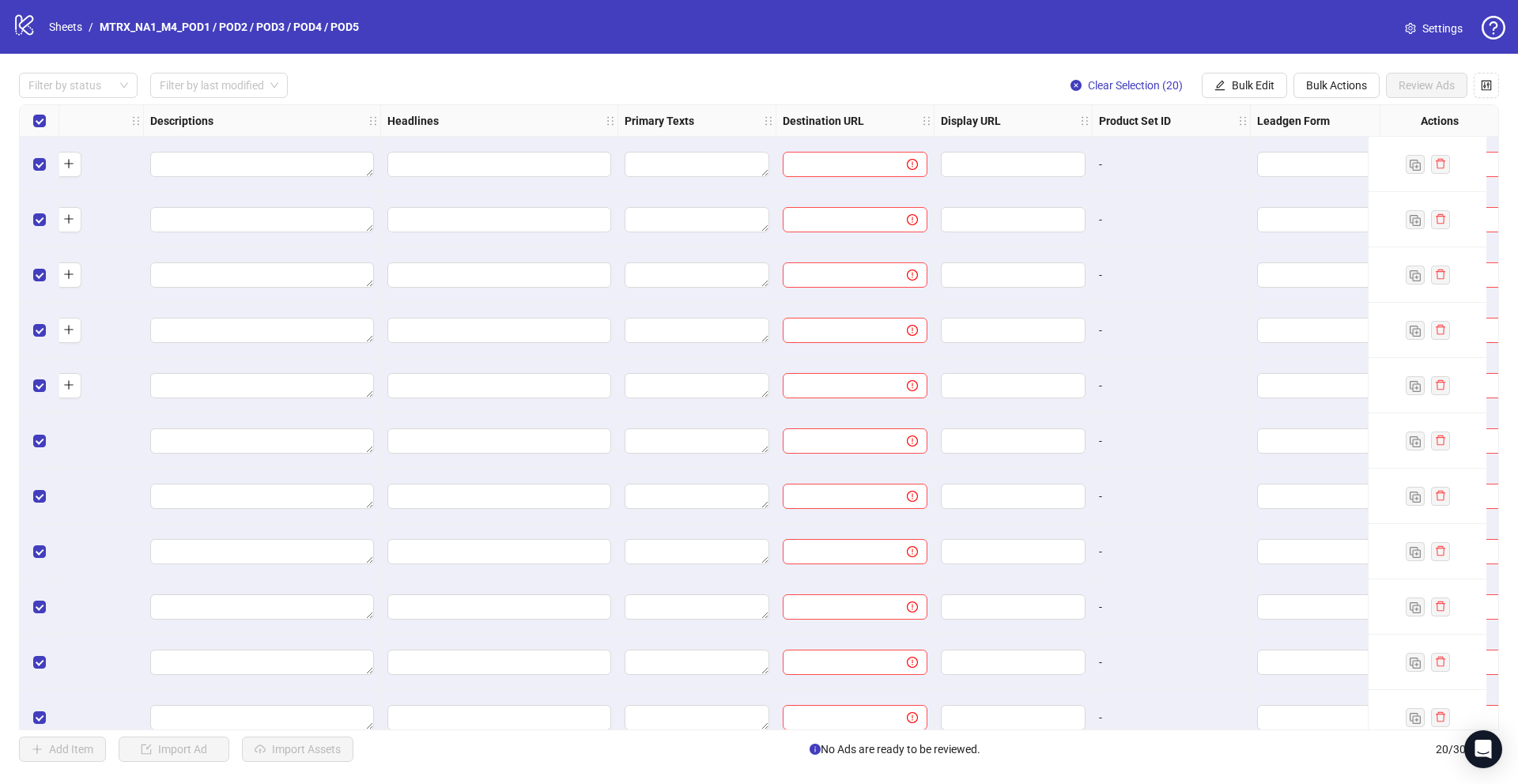
scroll to position [0, 803]
click at [303, 211] on textarea "Edit values" at bounding box center [252, 220] width 224 height 26
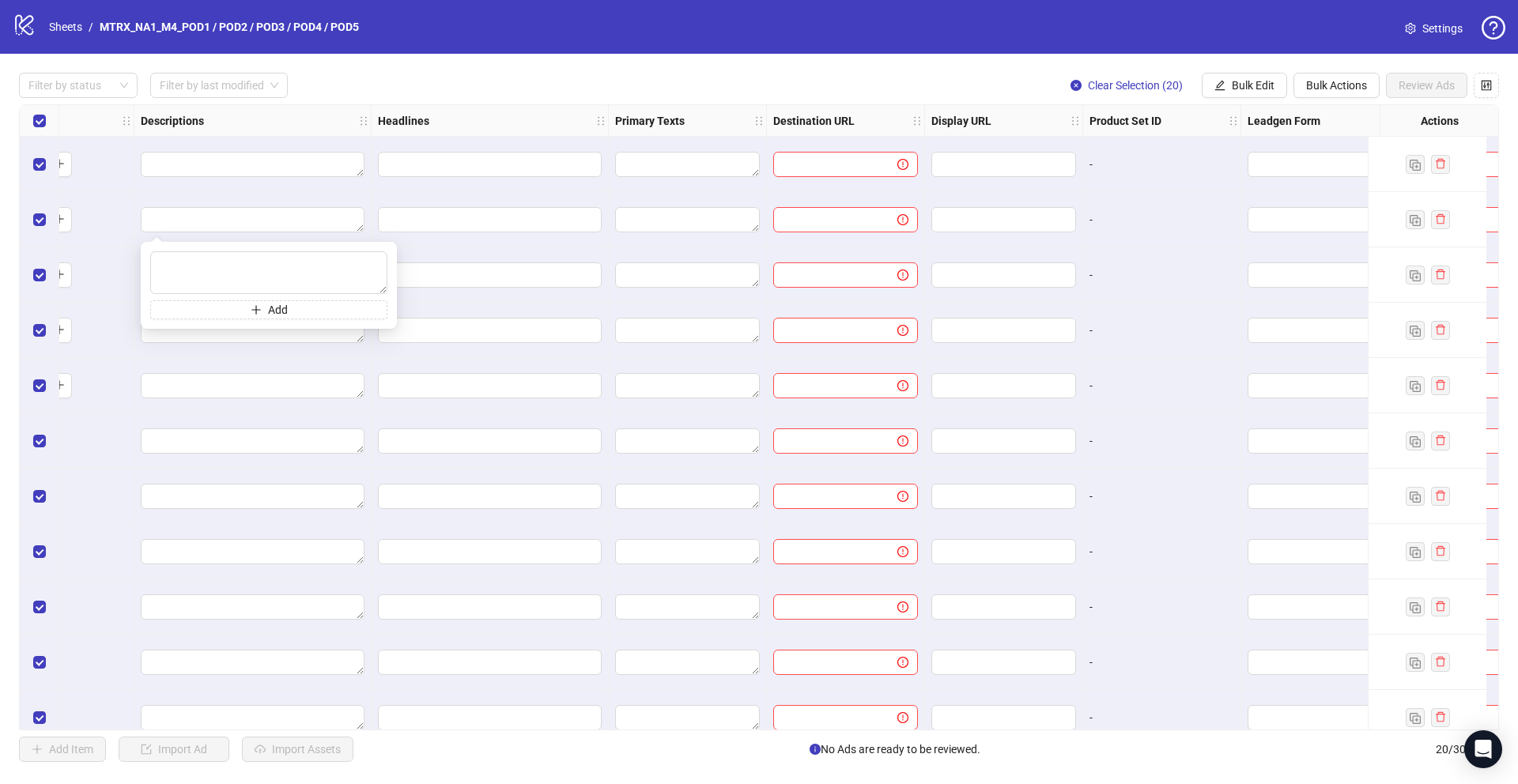
click at [307, 189] on div at bounding box center [253, 164] width 237 height 55
click at [315, 170] on textarea "Edit values" at bounding box center [252, 165] width 224 height 26
click at [868, 161] on input "text" at bounding box center [829, 165] width 92 height 18
click at [1277, 93] on button "Bulk Edit" at bounding box center [1243, 85] width 85 height 26
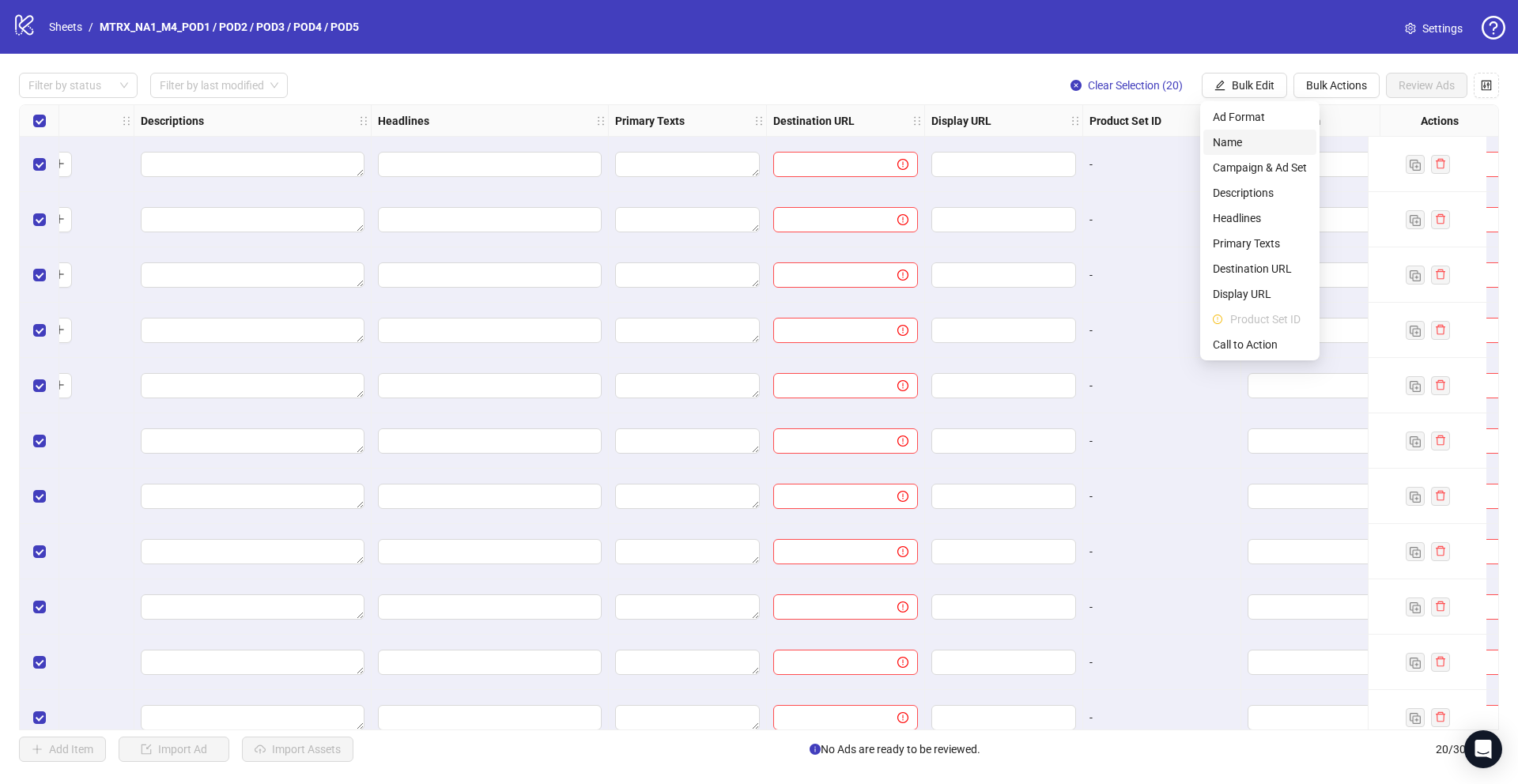
click at [1274, 136] on span "Name" at bounding box center [1260, 142] width 94 height 18
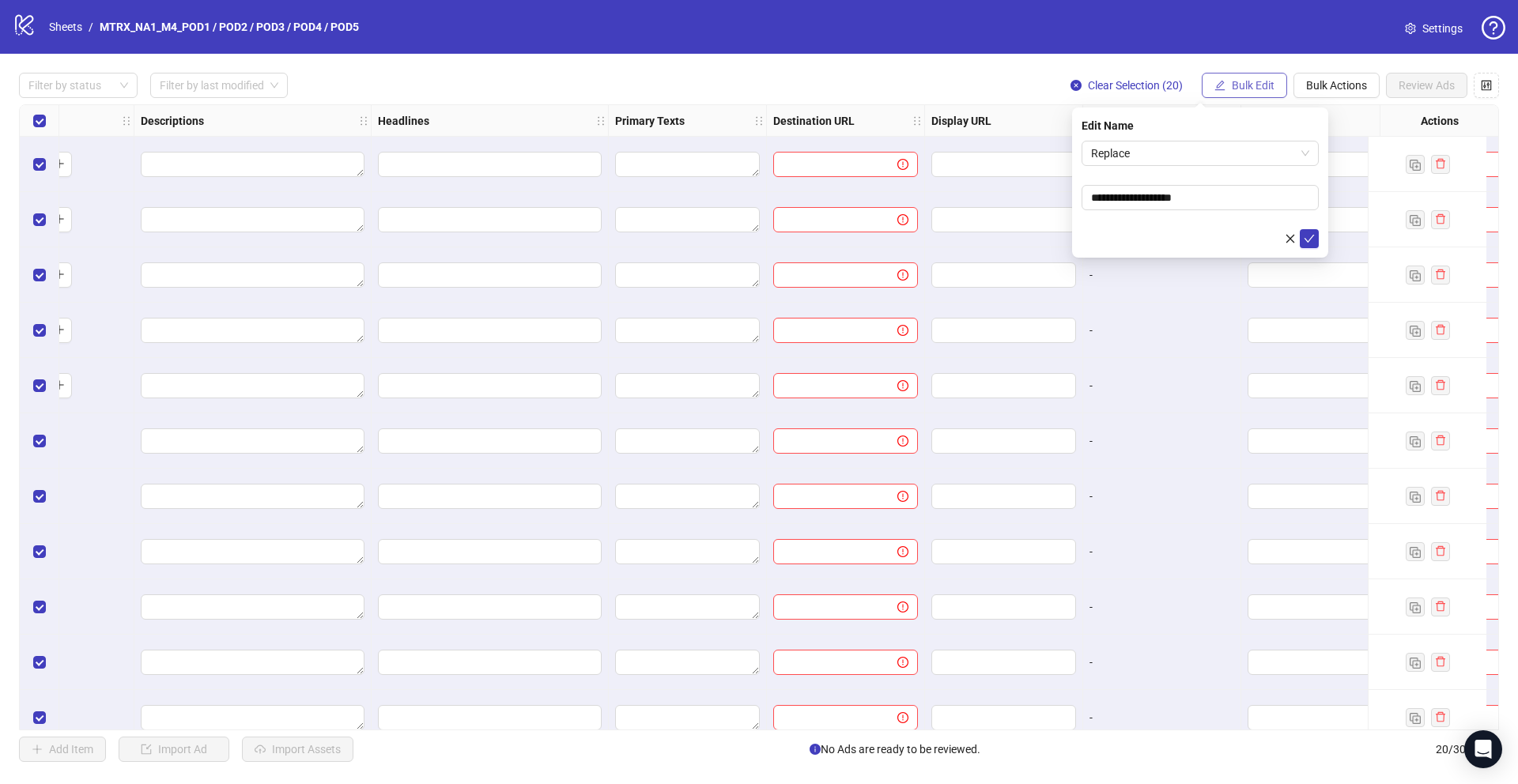
click at [1254, 85] on span "Bulk Edit" at bounding box center [1253, 85] width 43 height 13
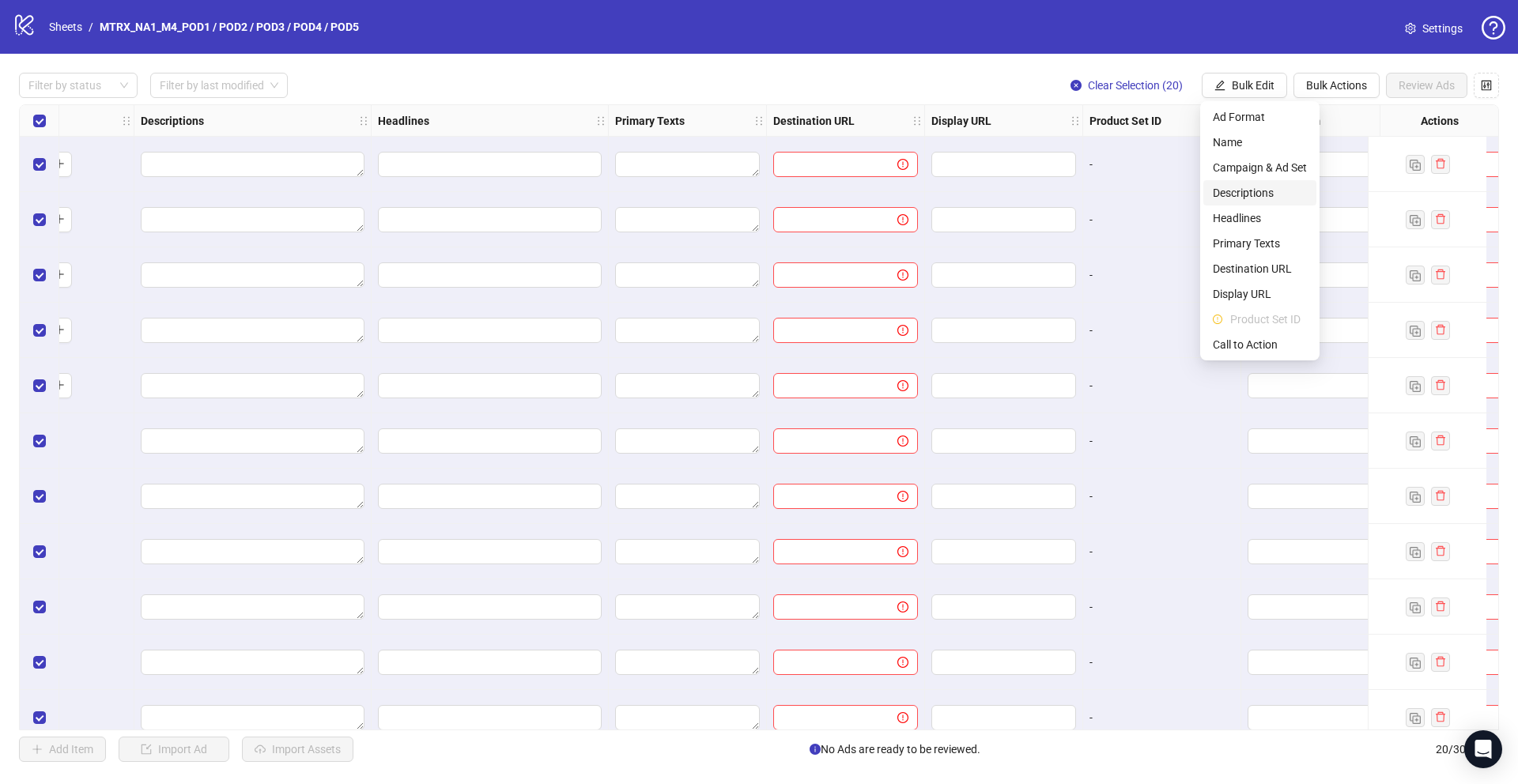
click at [1259, 195] on span "Descriptions" at bounding box center [1260, 193] width 94 height 18
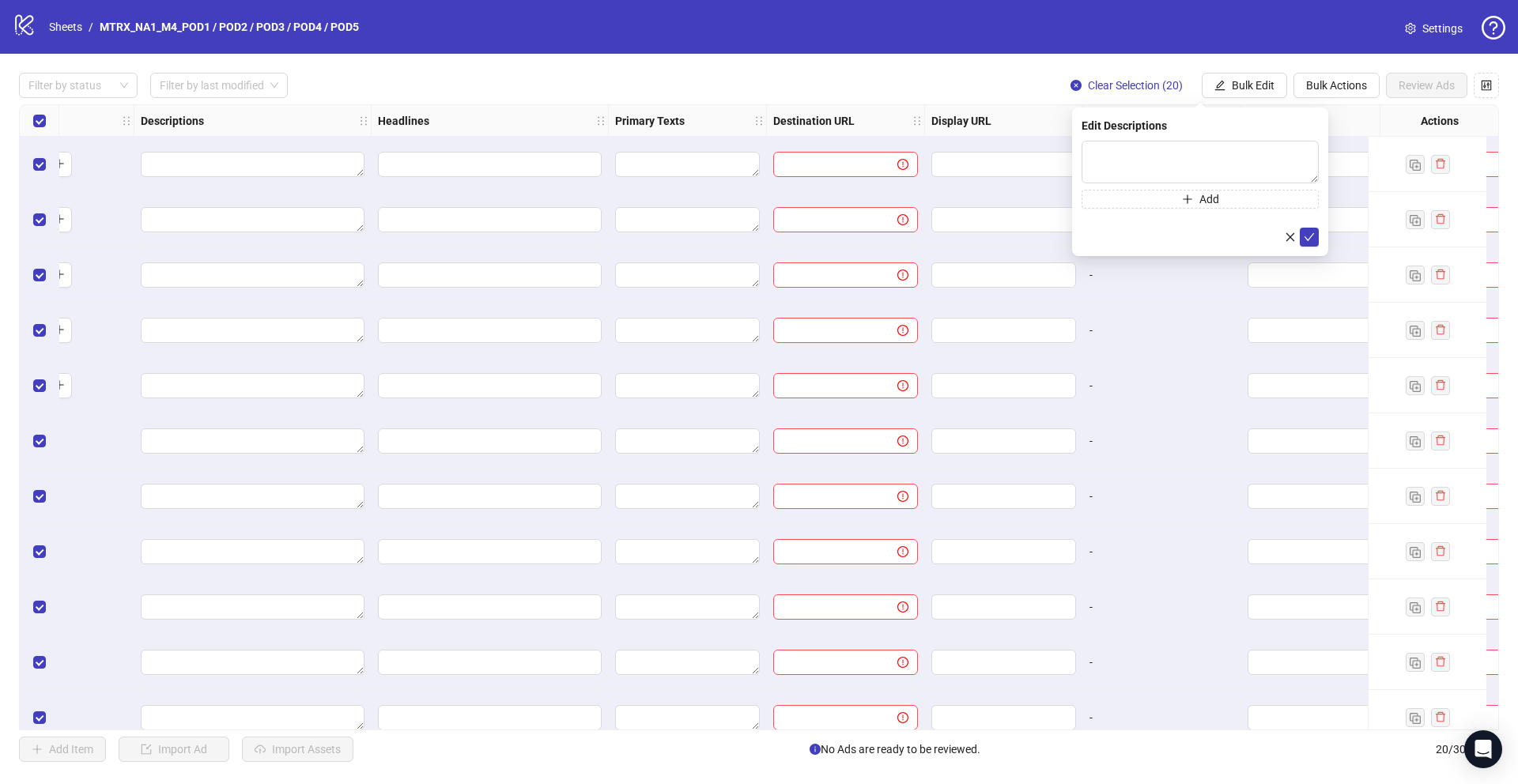
click at [1210, 322] on div "-" at bounding box center [1161, 331] width 144 height 18
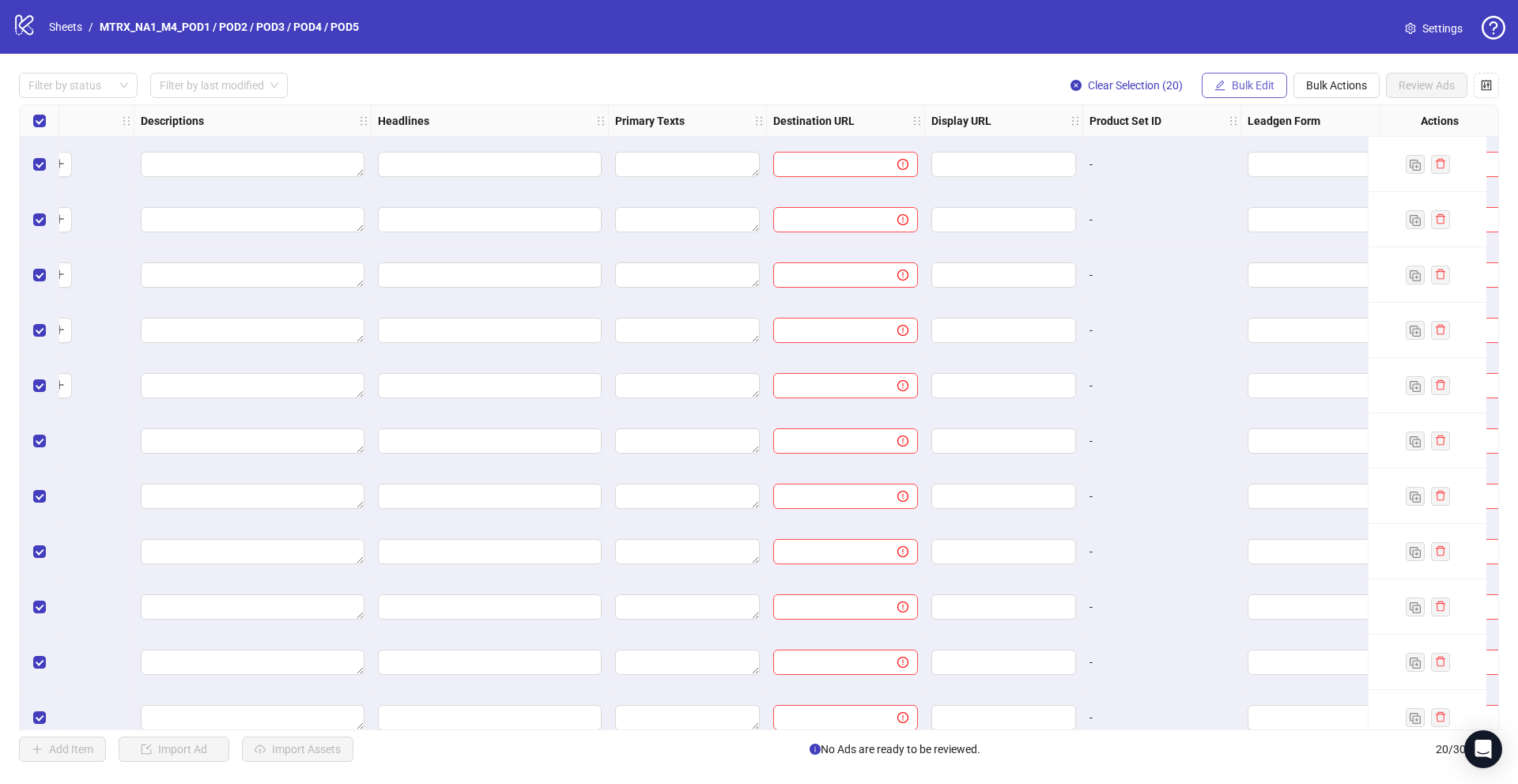
click at [1253, 78] on button "Bulk Edit" at bounding box center [1243, 85] width 85 height 26
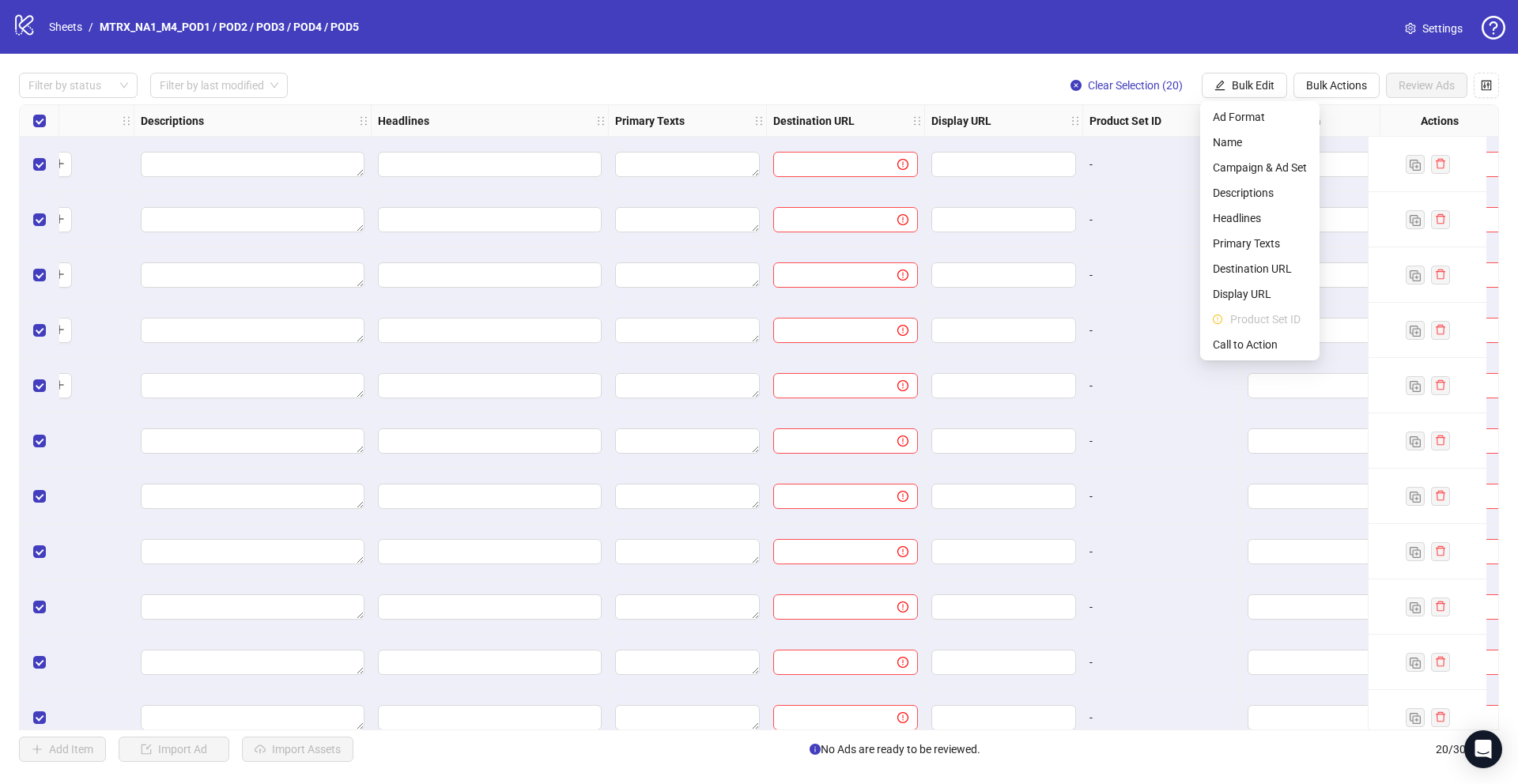
click at [1236, 467] on div "-" at bounding box center [1162, 441] width 158 height 55
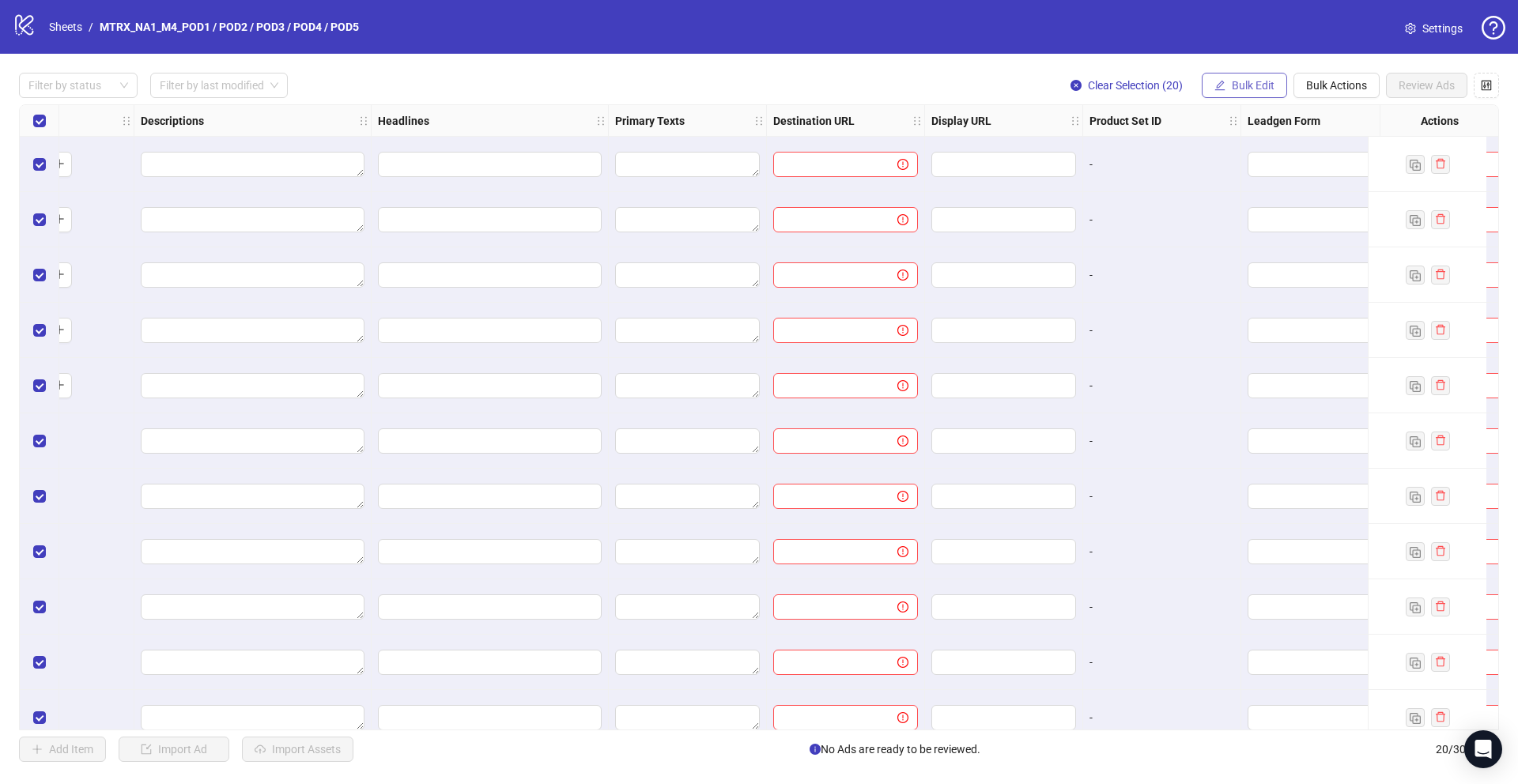
click at [1251, 86] on span "Bulk Edit" at bounding box center [1253, 85] width 43 height 13
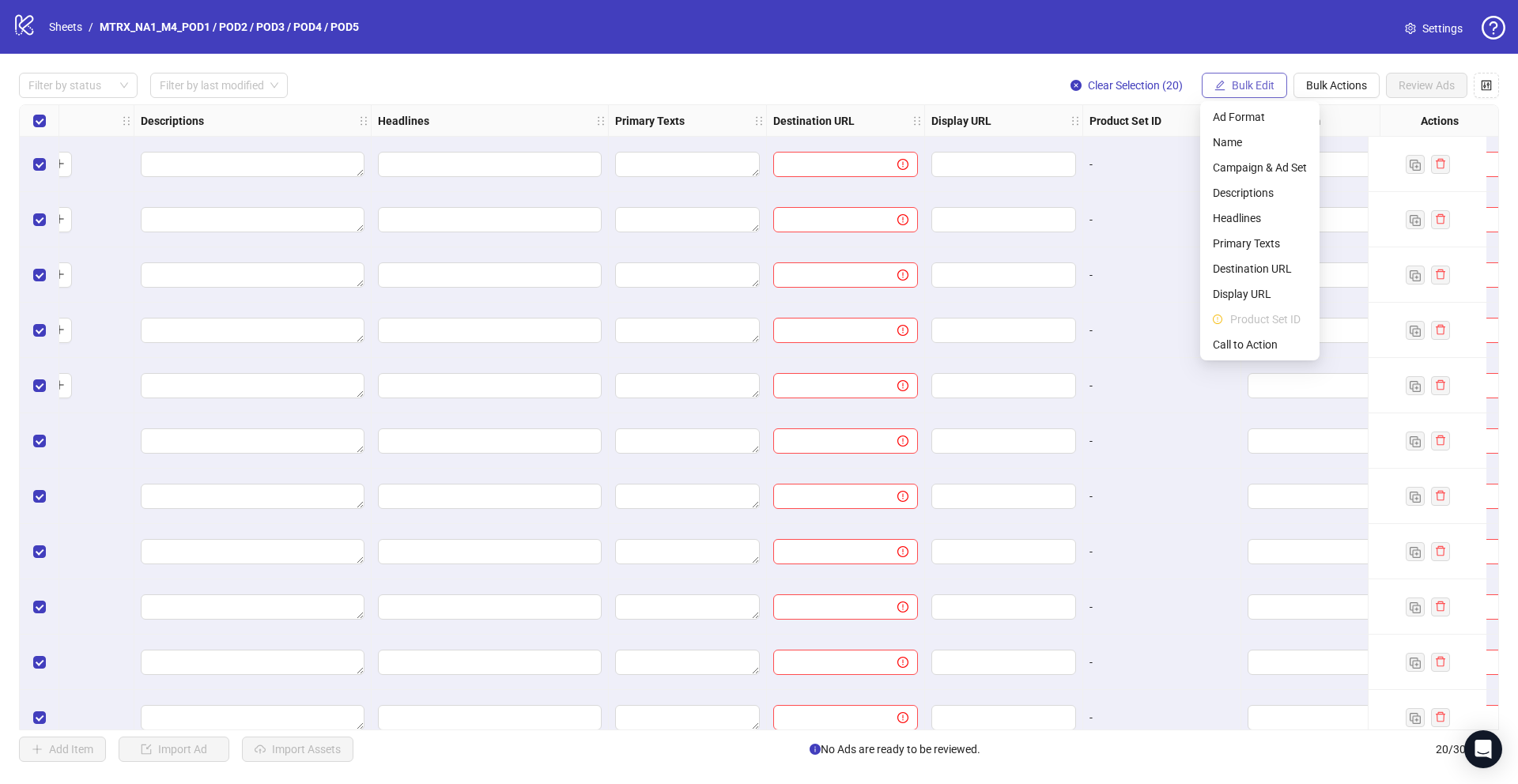
click at [1254, 90] on span "Bulk Edit" at bounding box center [1253, 85] width 43 height 13
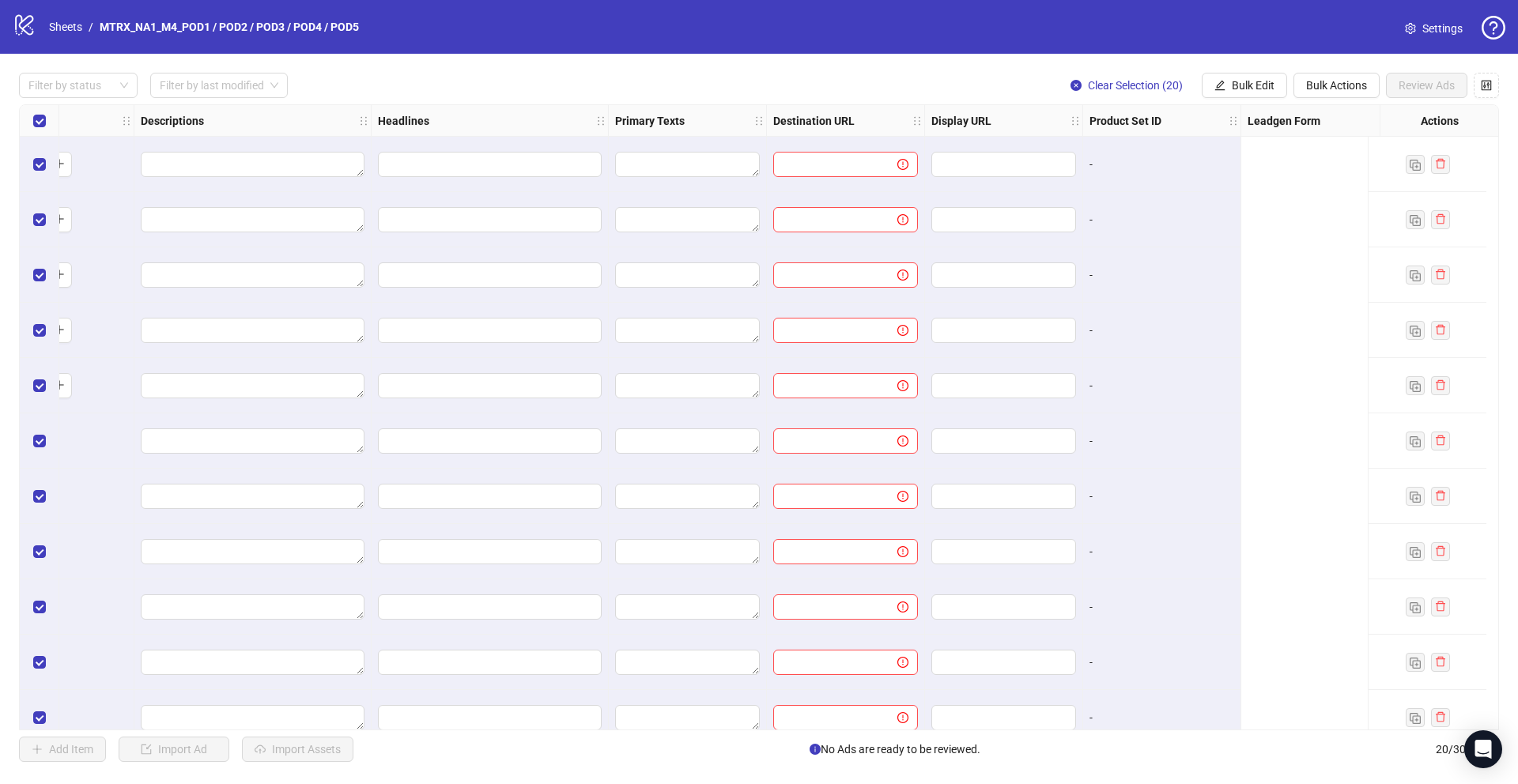
scroll to position [0, 0]
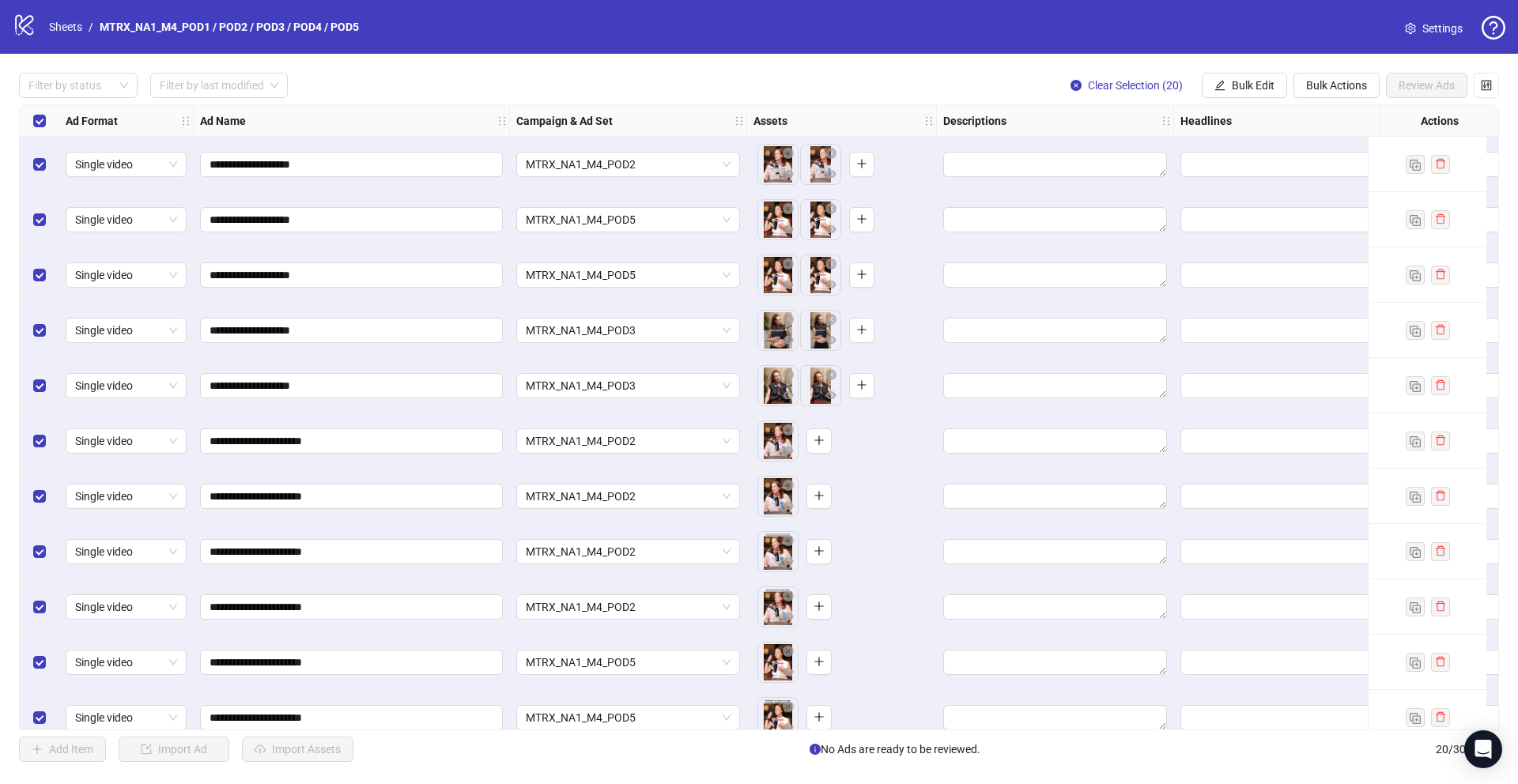
click at [46, 121] on div "Select all rows" at bounding box center [39, 121] width 39 height 31
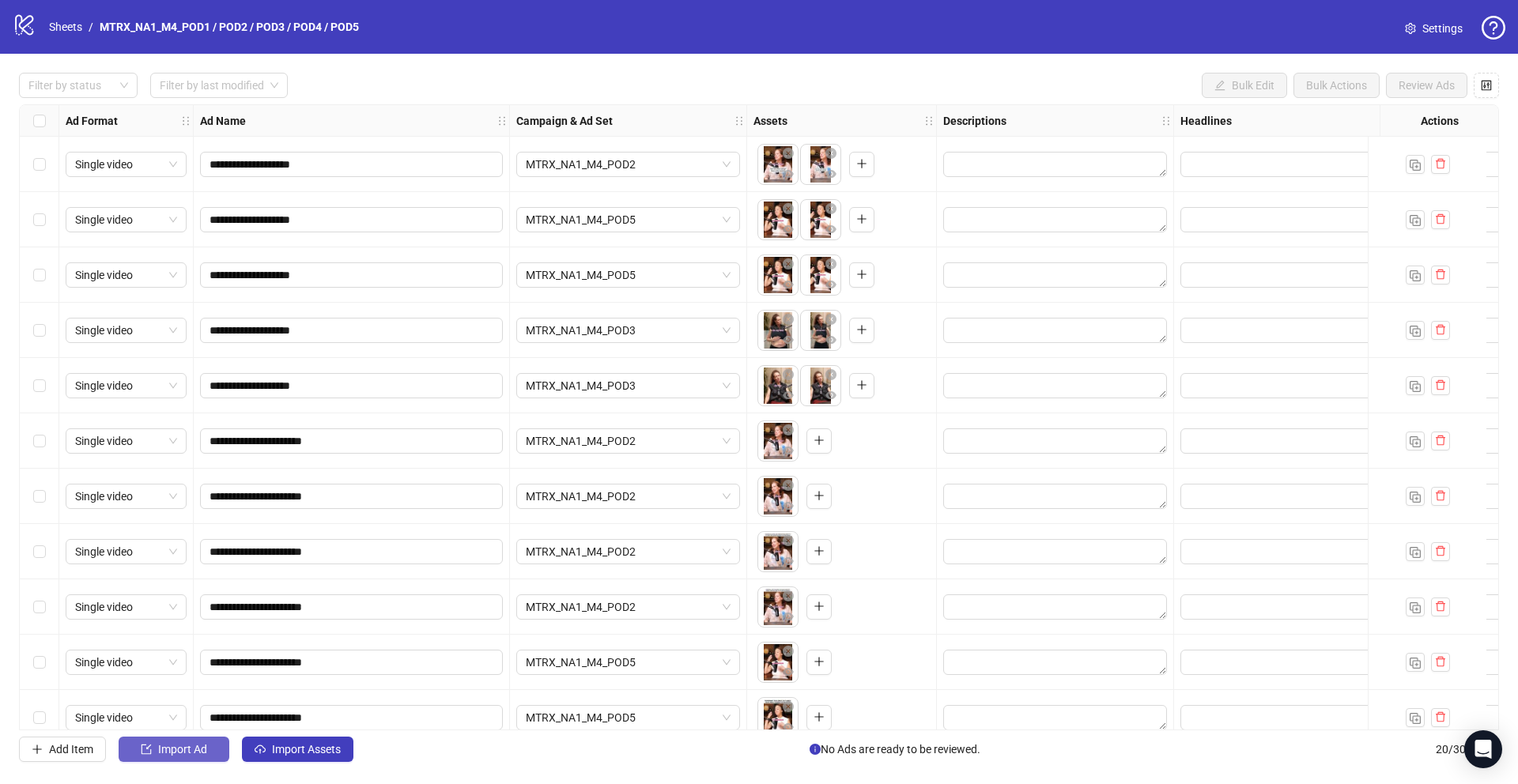
click at [212, 754] on button "Import Ad" at bounding box center [174, 750] width 111 height 26
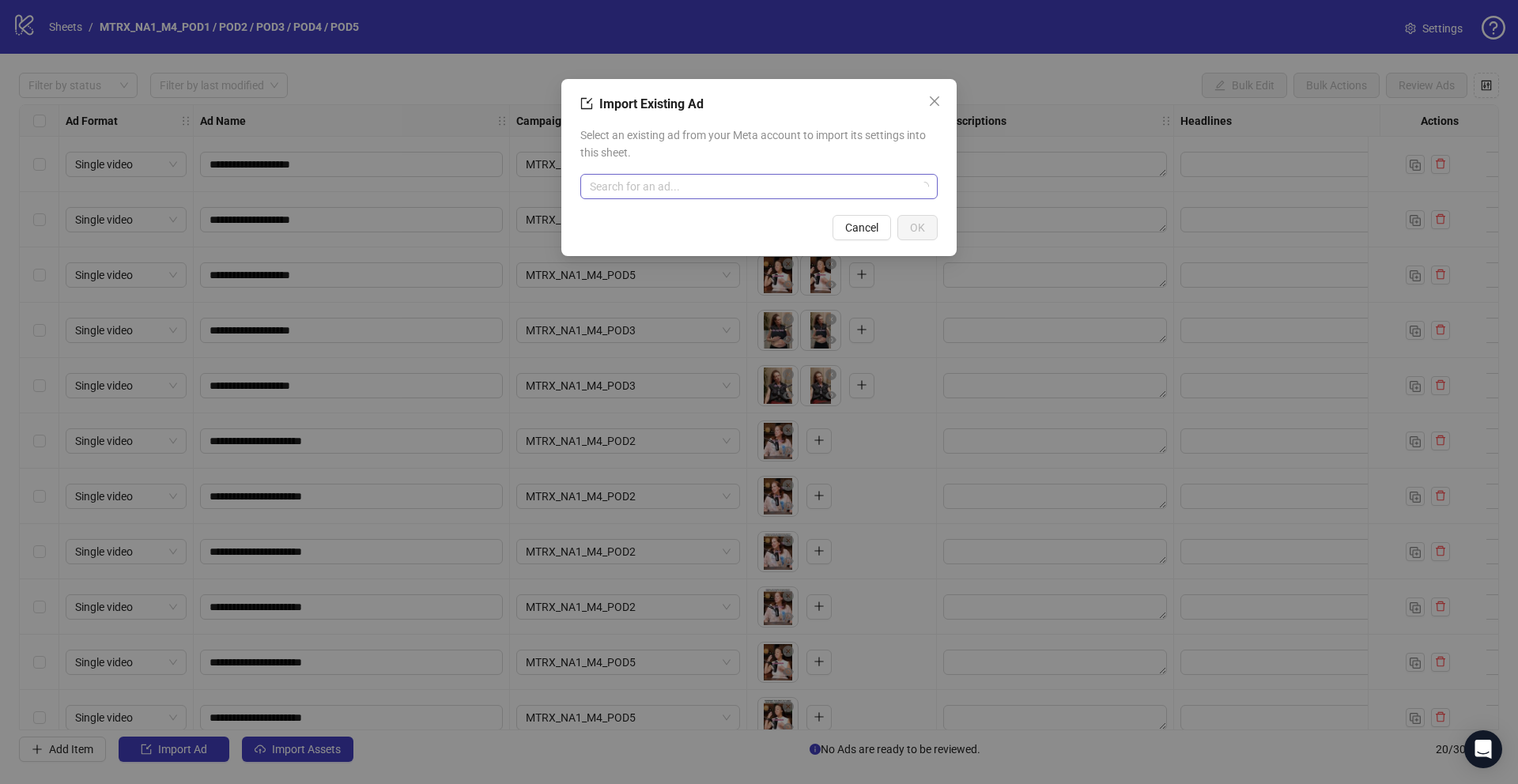
drag, startPoint x: 879, startPoint y: 169, endPoint x: 884, endPoint y: 195, distance: 26.5
click at [881, 171] on div "Select an existing ad from your Meta account to import its settings into this s…" at bounding box center [759, 162] width 357 height 85
click at [883, 181] on input "search" at bounding box center [752, 186] width 324 height 24
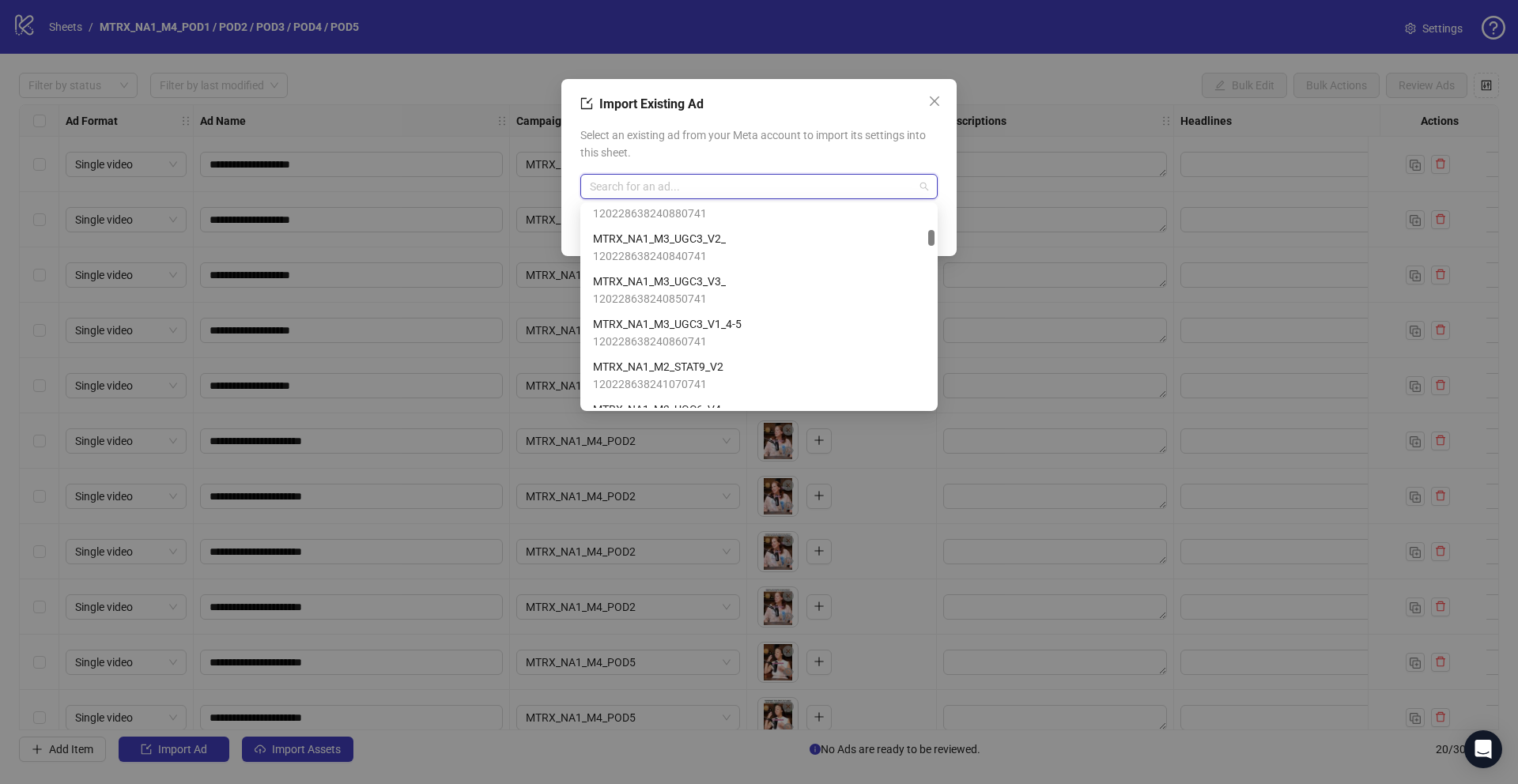
scroll to position [1047, 0]
click at [729, 288] on div "MTRX_NA1_M3_UGC3_V3_ 120228638240850741" at bounding box center [759, 289] width 332 height 34
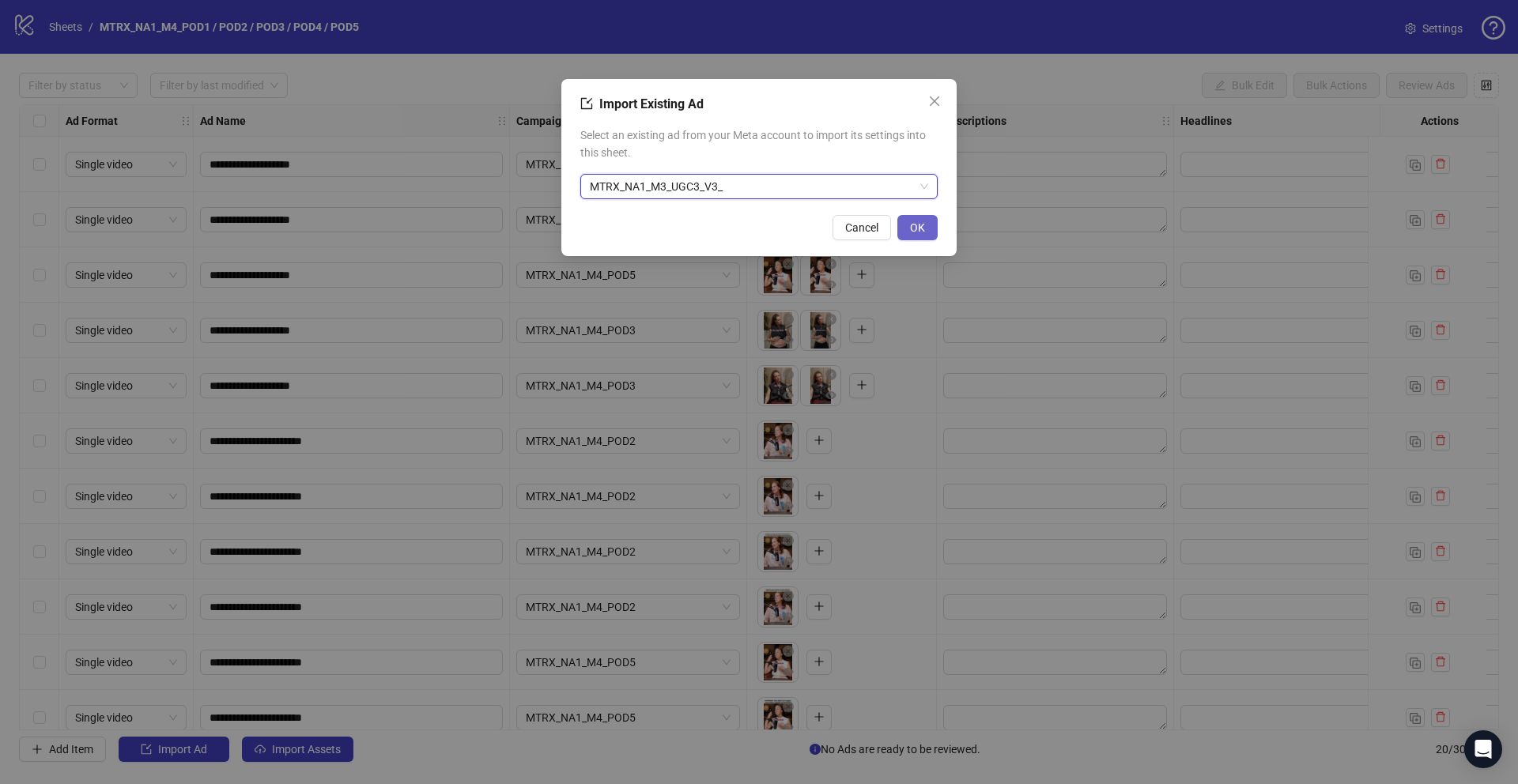
click at [921, 229] on span "OK" at bounding box center [916, 228] width 15 height 13
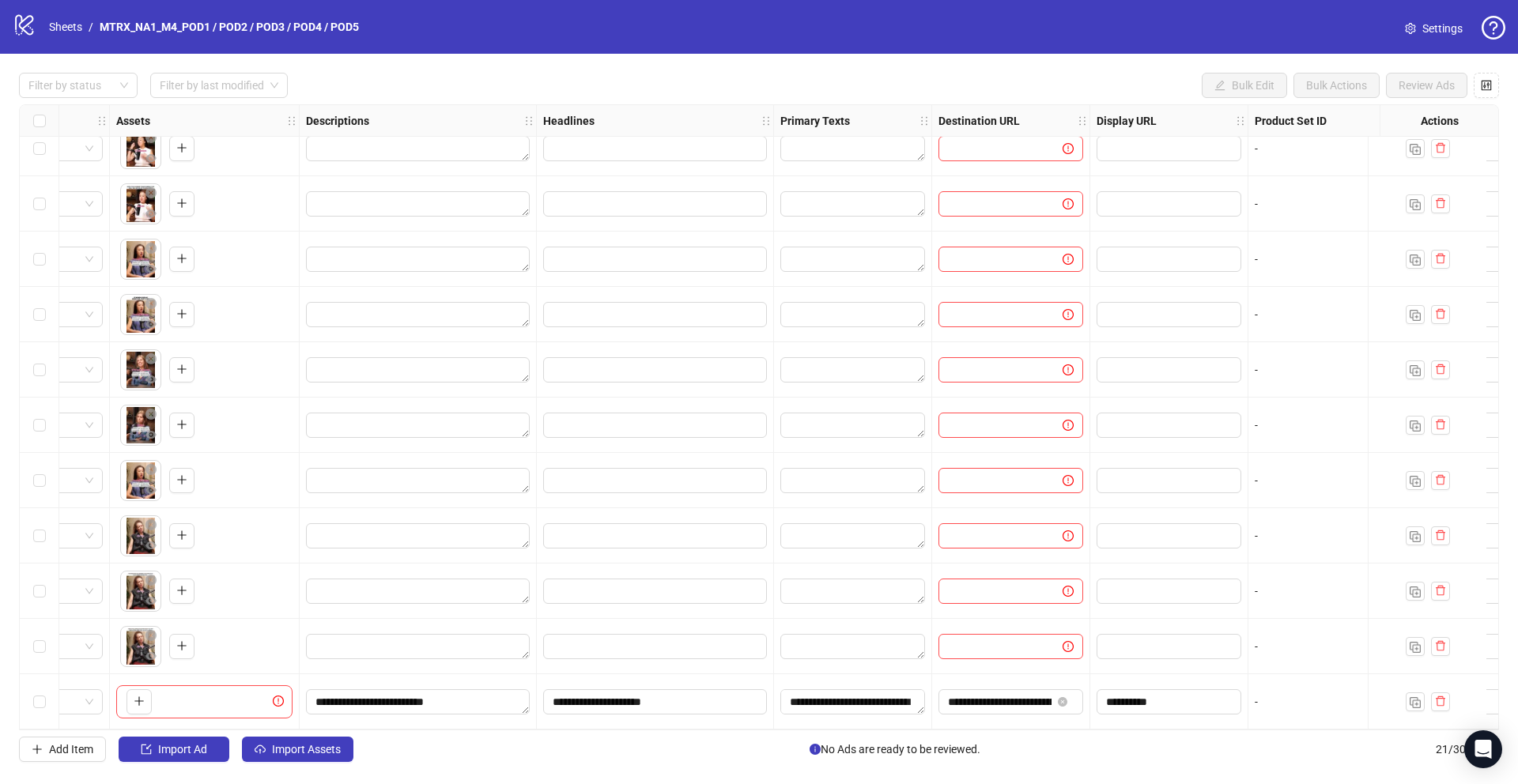
scroll to position [575, 588]
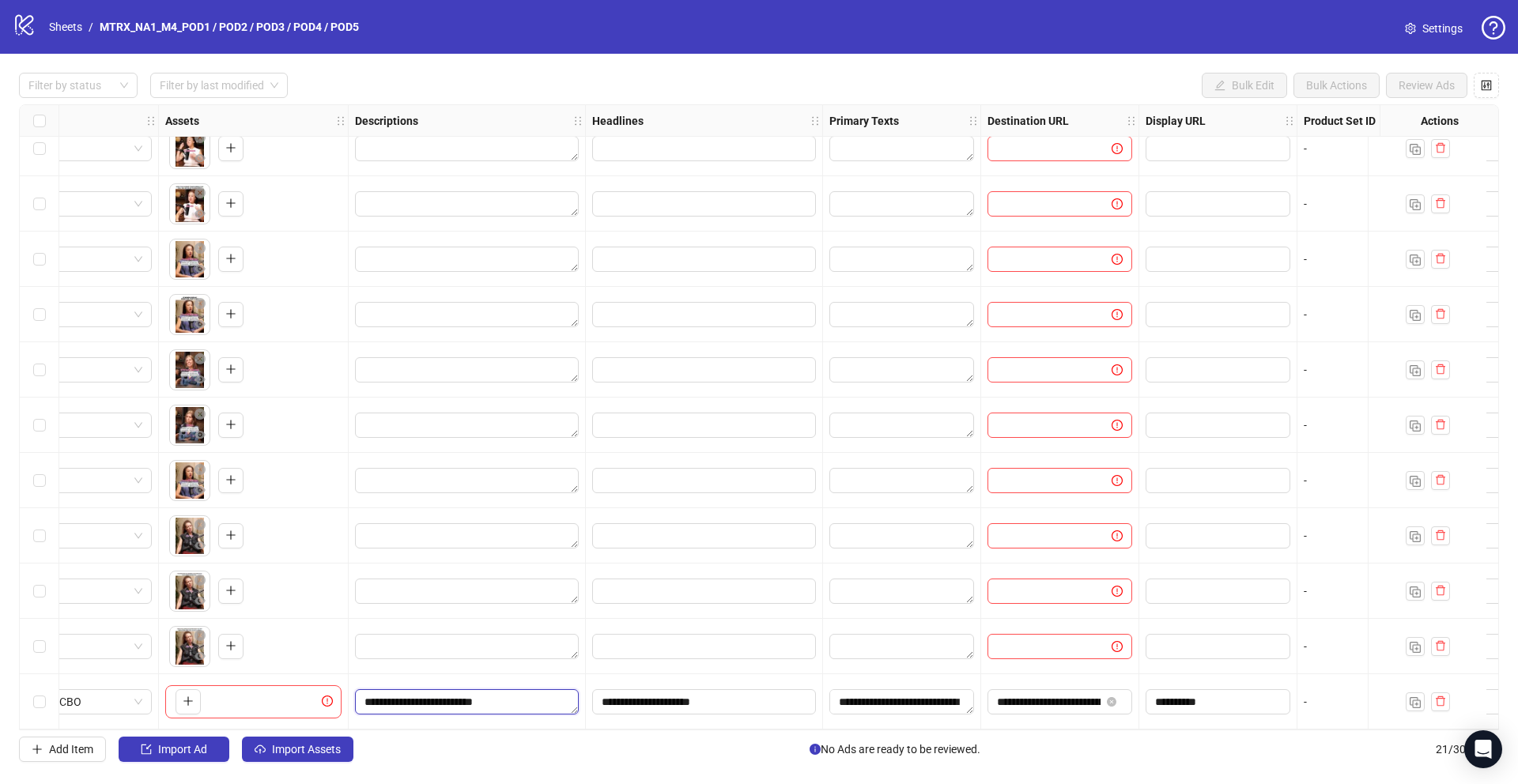
click at [555, 692] on textarea "**********" at bounding box center [467, 702] width 224 height 26
click at [384, 630] on textarea "**********" at bounding box center [373, 634] width 19 height 8
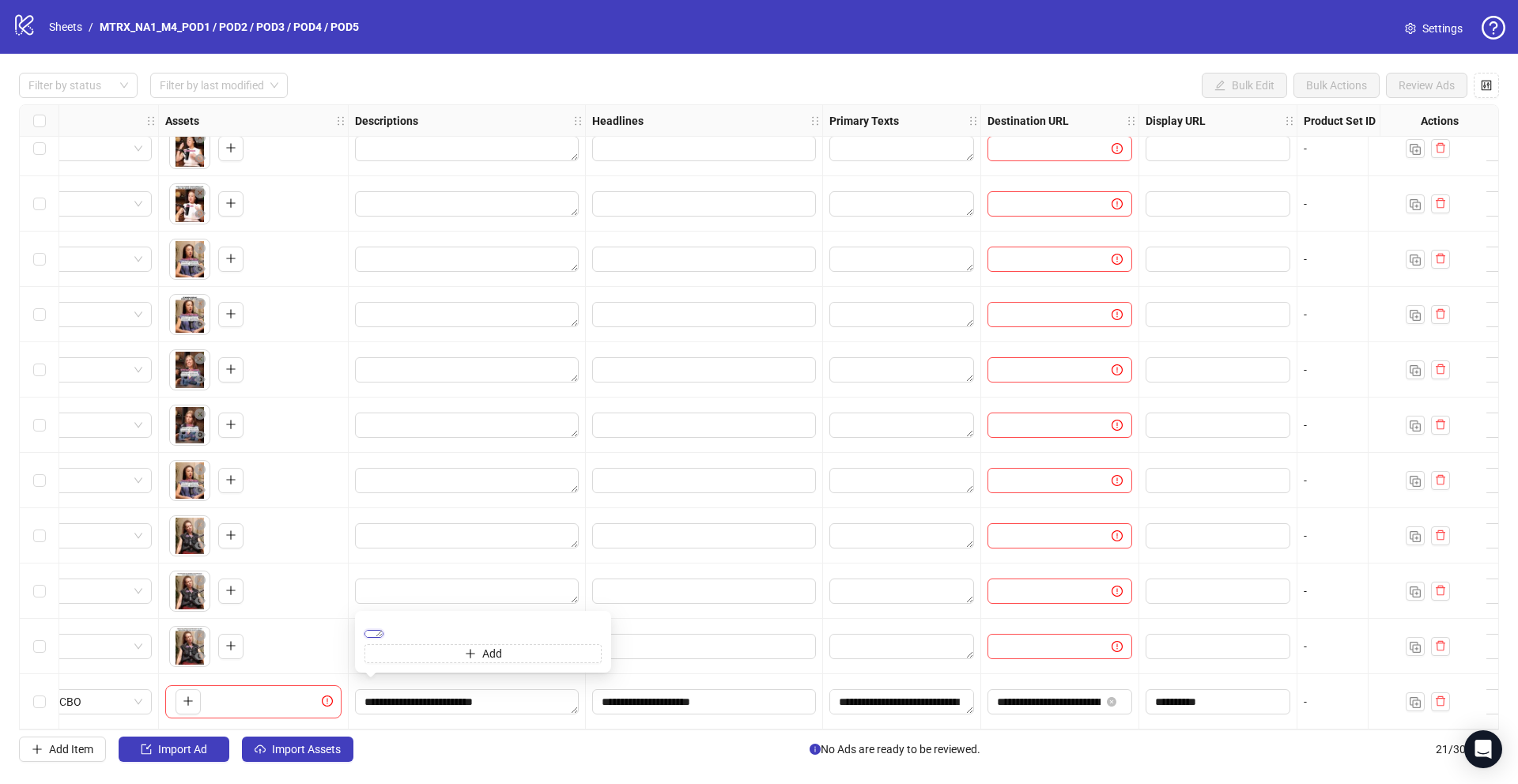
click at [384, 630] on textarea "**********" at bounding box center [373, 634] width 19 height 8
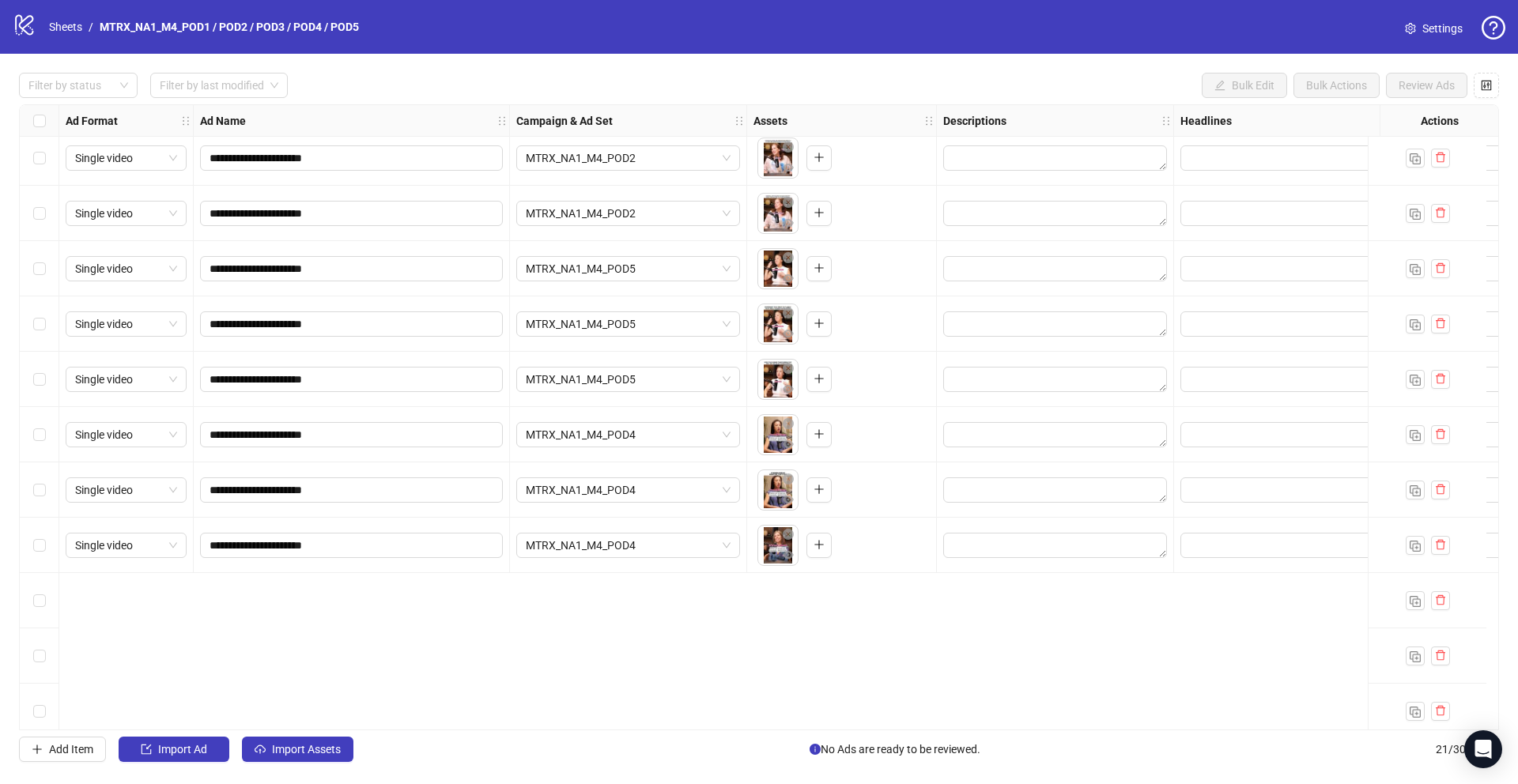
scroll to position [0, 0]
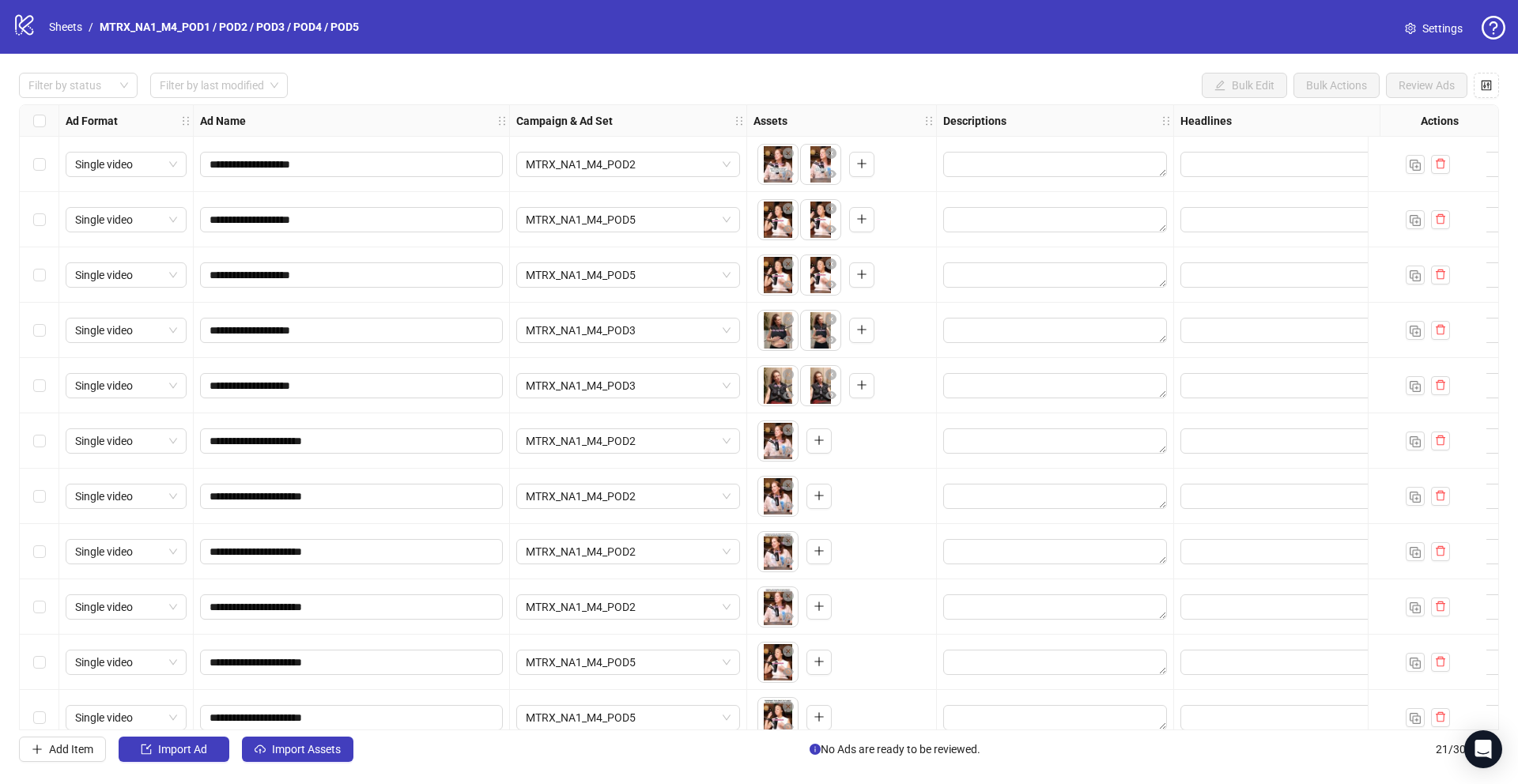
drag, startPoint x: 25, startPoint y: 104, endPoint x: 35, endPoint y: 107, distance: 10.4
click at [25, 105] on div "Select all rows" at bounding box center [39, 121] width 39 height 31
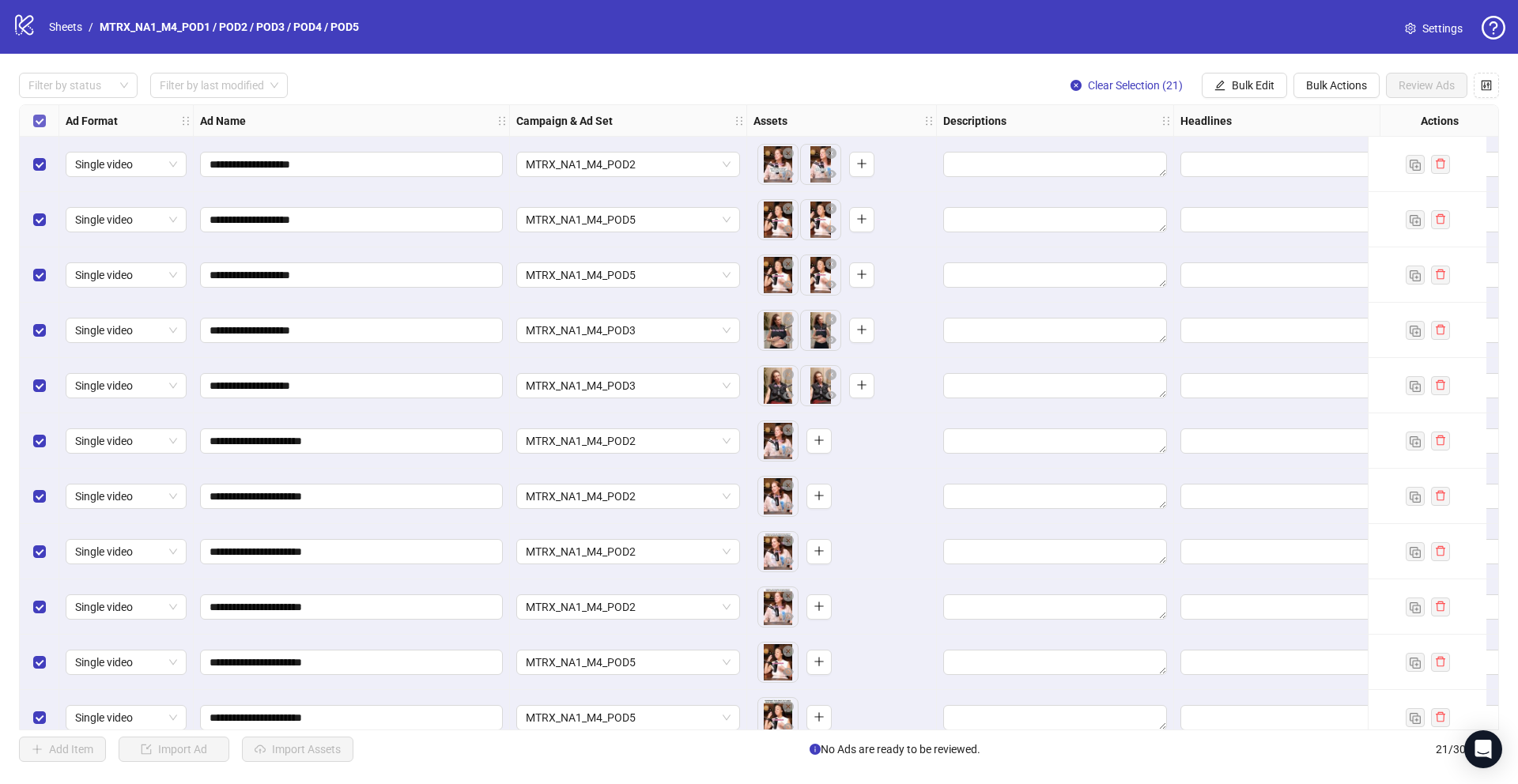
click at [39, 112] on label "Select all rows" at bounding box center [39, 121] width 13 height 18
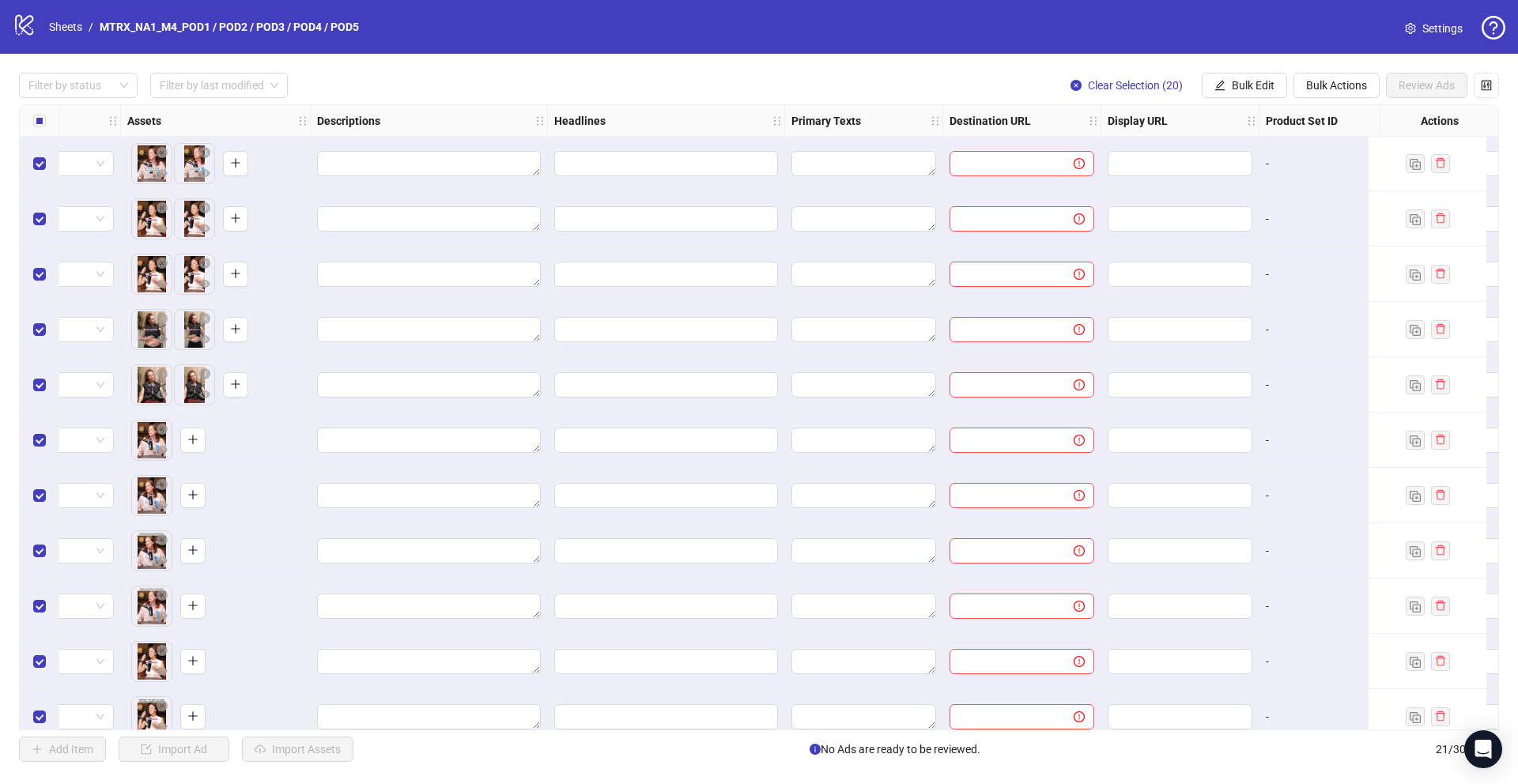
scroll to position [0, 626]
click at [1245, 83] on span "Bulk Edit" at bounding box center [1253, 85] width 43 height 13
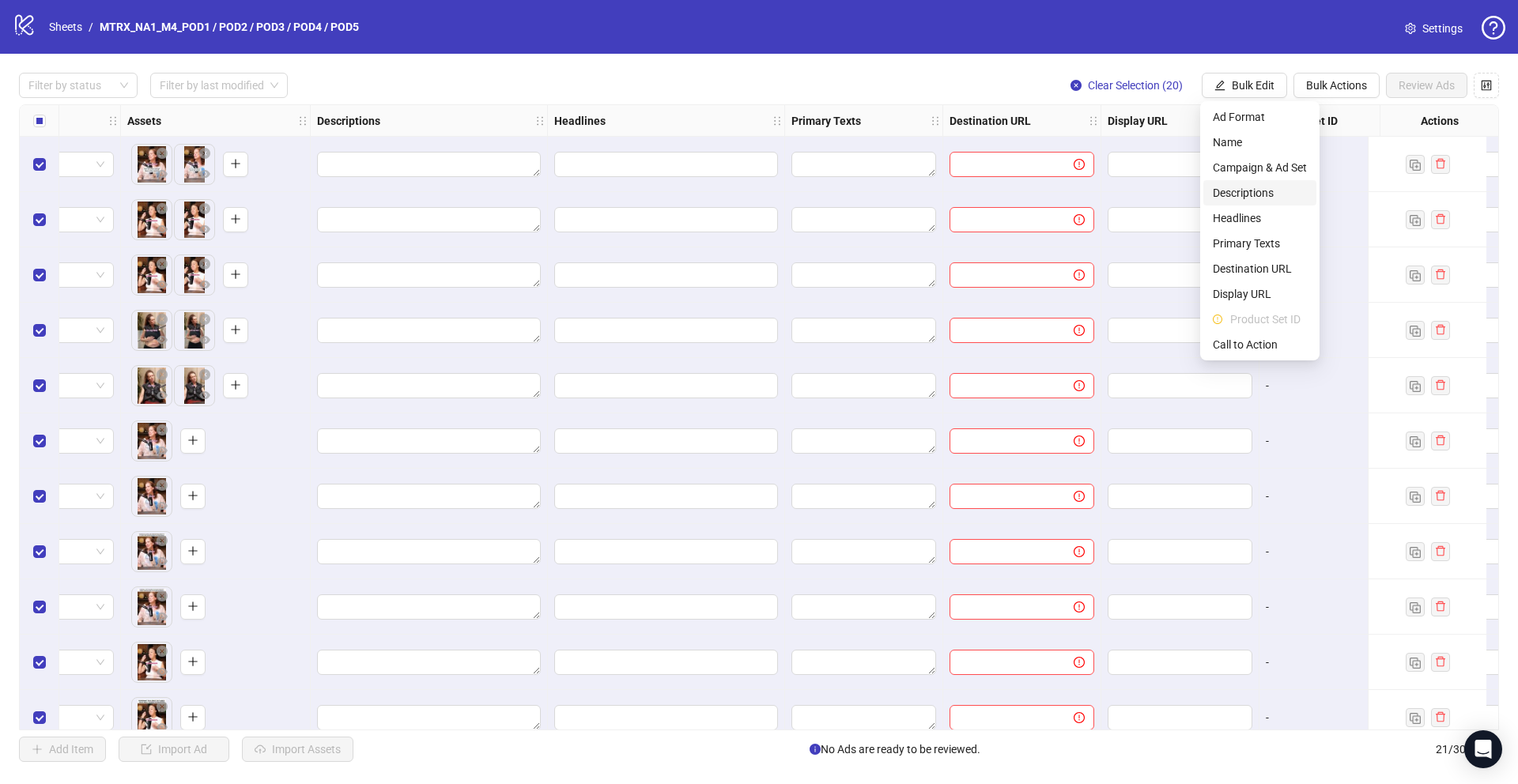
click at [1264, 197] on span "Descriptions" at bounding box center [1260, 193] width 94 height 18
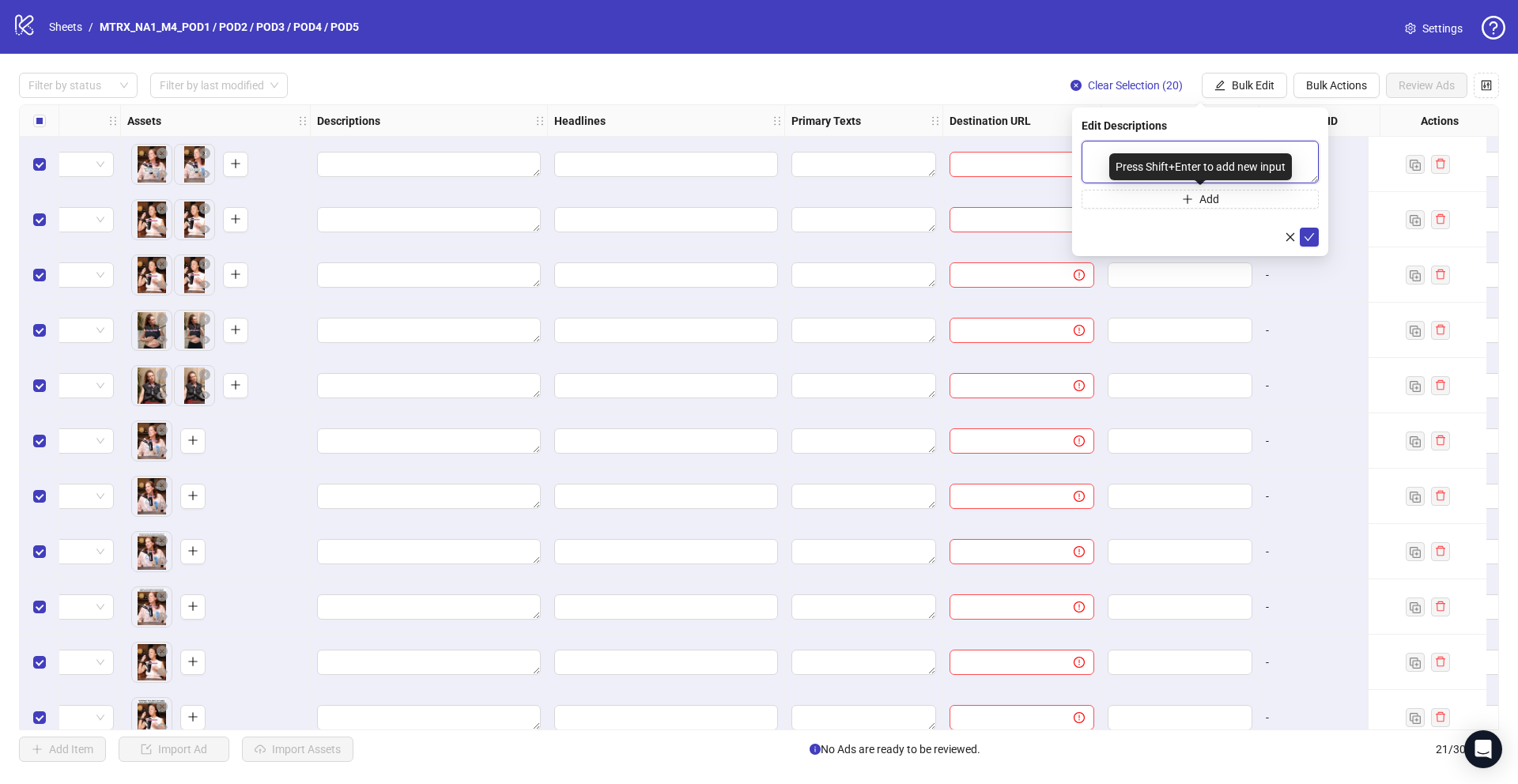
click at [1184, 145] on textarea at bounding box center [1200, 162] width 237 height 43
paste textarea "**********"
type textarea "**********"
click at [1359, 262] on div "-" at bounding box center [1337, 275] width 158 height 55
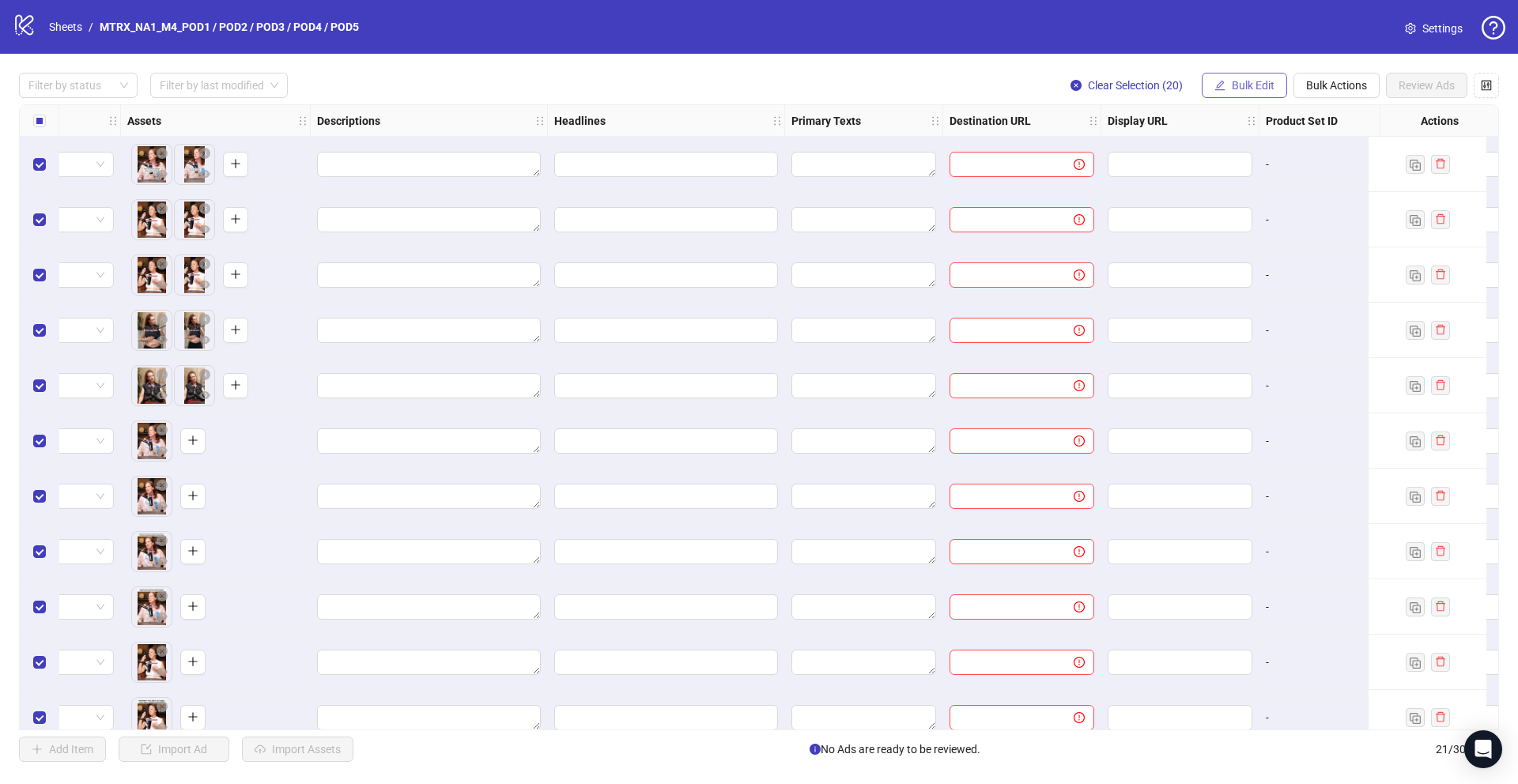
click at [1234, 73] on button "Bulk Edit" at bounding box center [1243, 85] width 85 height 26
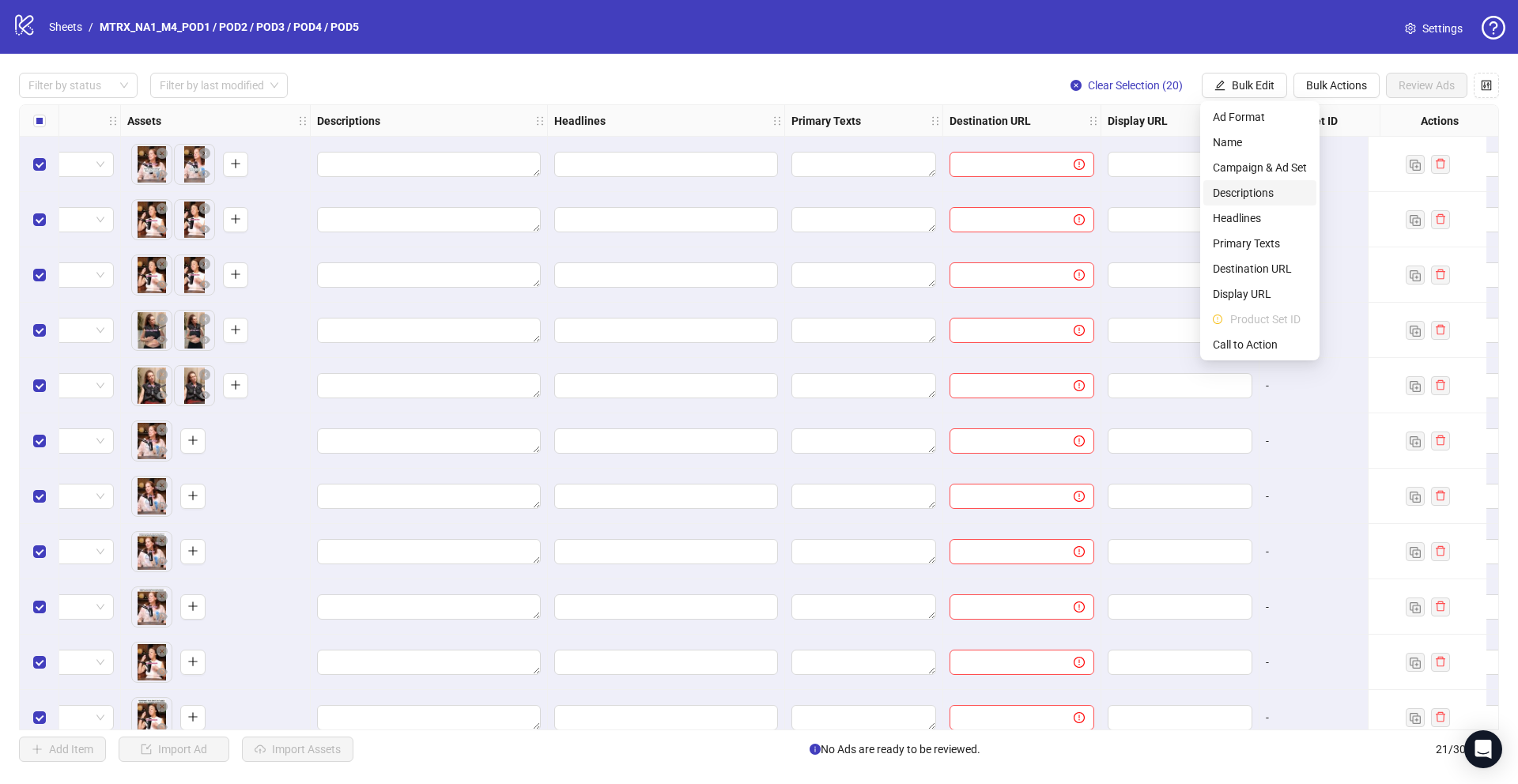
click at [1241, 189] on span "Descriptions" at bounding box center [1260, 193] width 94 height 18
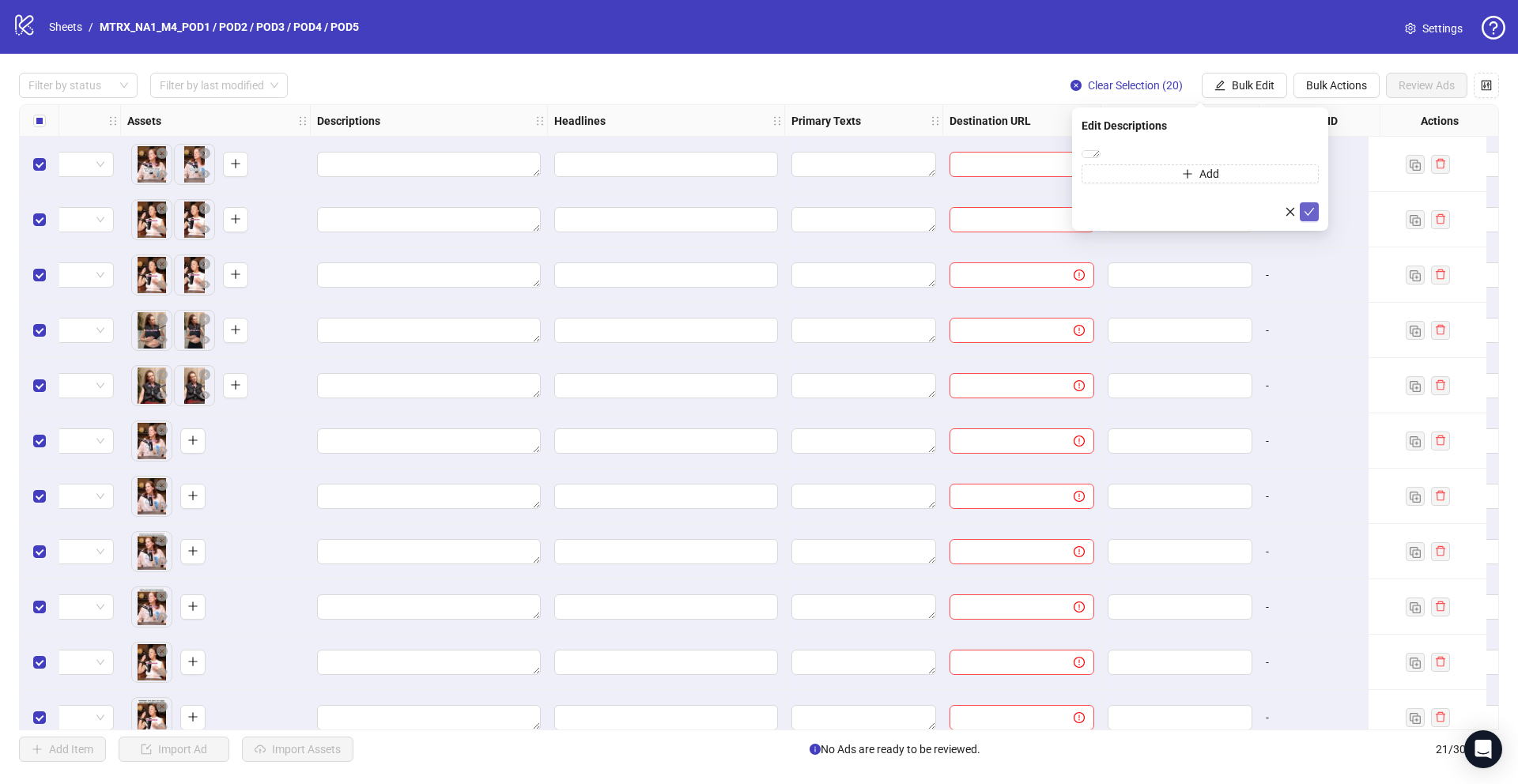
click at [1311, 218] on icon "check" at bounding box center [1308, 211] width 11 height 11
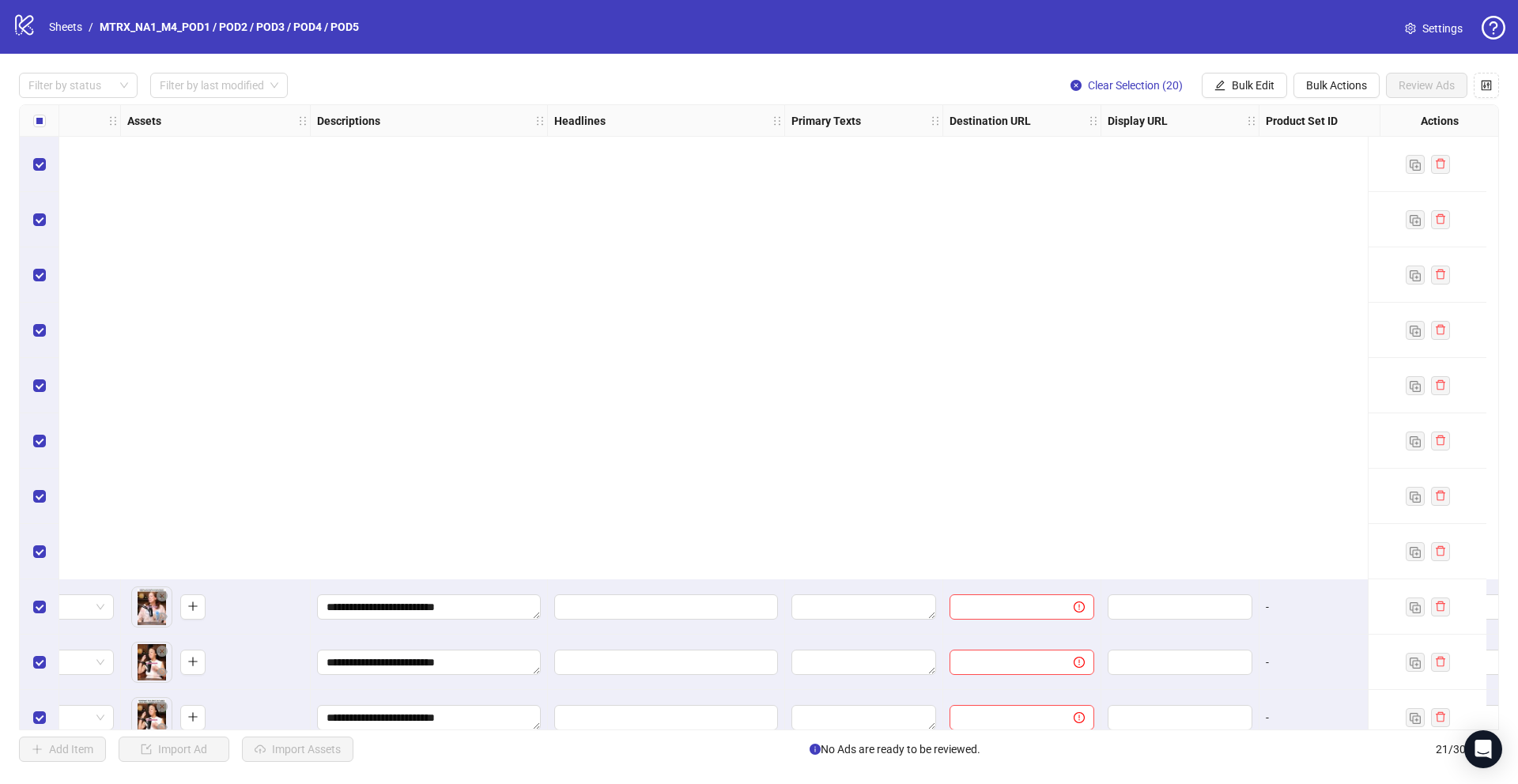
scroll to position [575, 626]
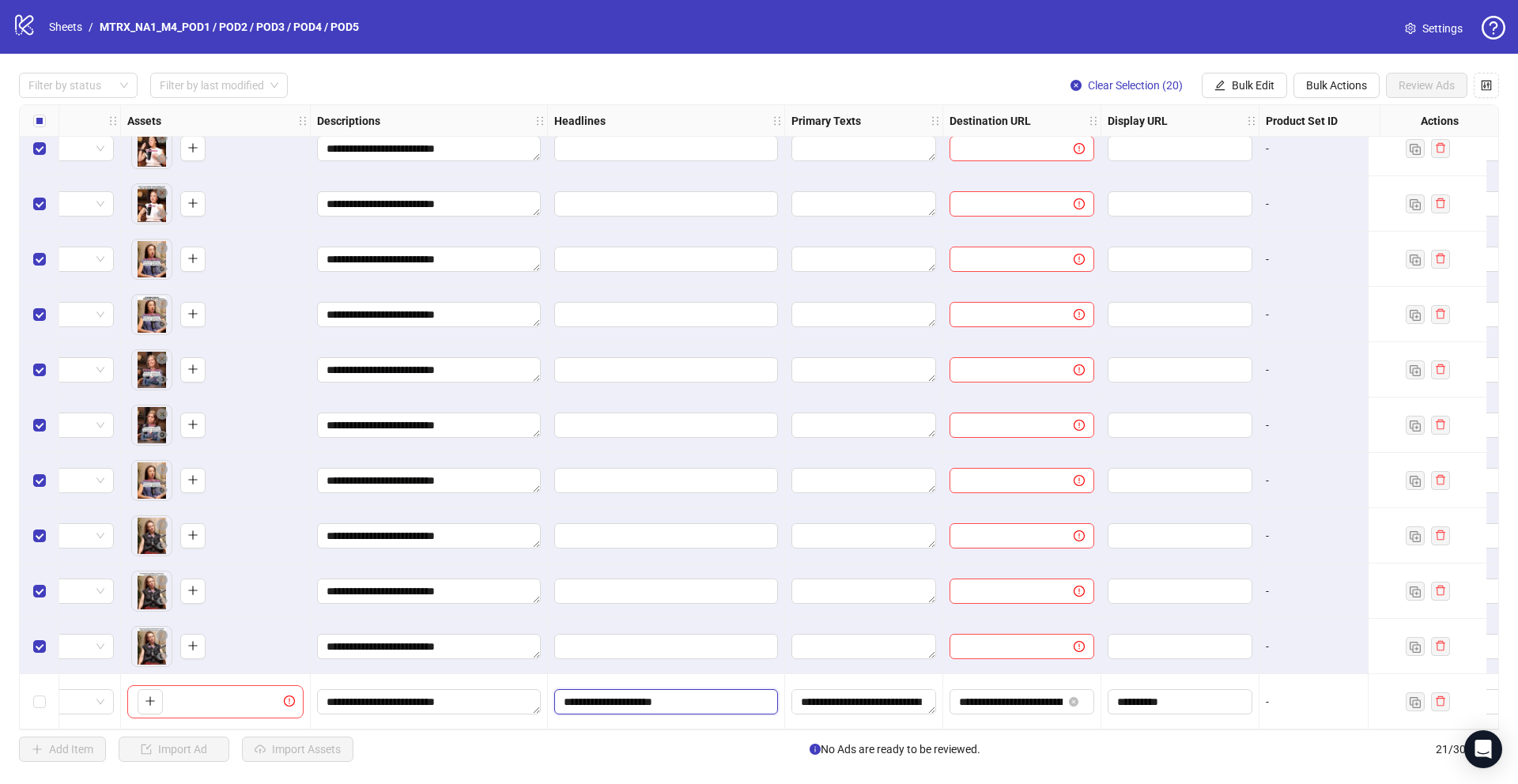
click at [671, 694] on input "**********" at bounding box center [663, 702] width 201 height 18
click at [669, 612] on input "**********" at bounding box center [682, 625] width 237 height 26
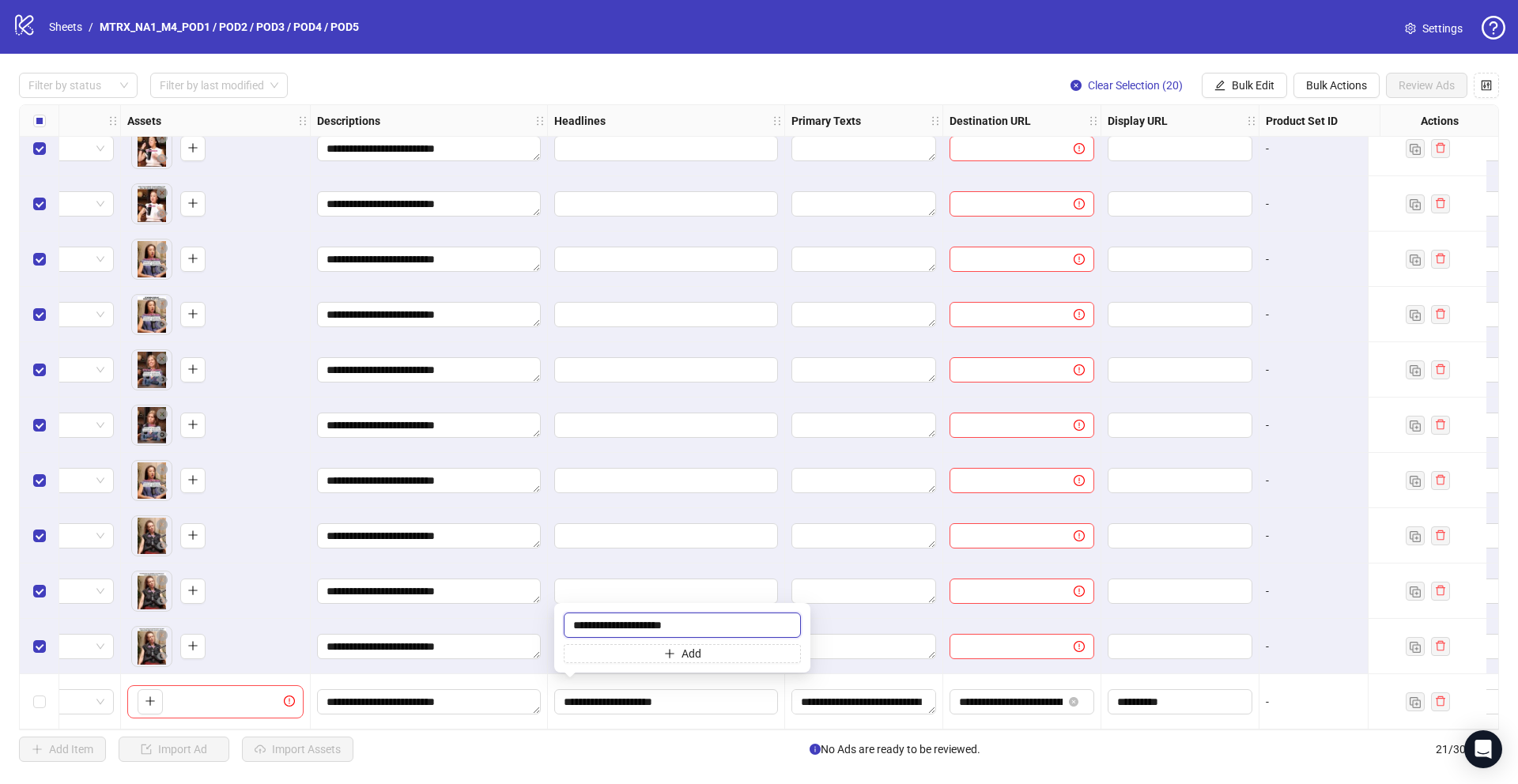
click at [663, 622] on input "**********" at bounding box center [682, 625] width 237 height 26
click at [715, 499] on div at bounding box center [666, 481] width 237 height 55
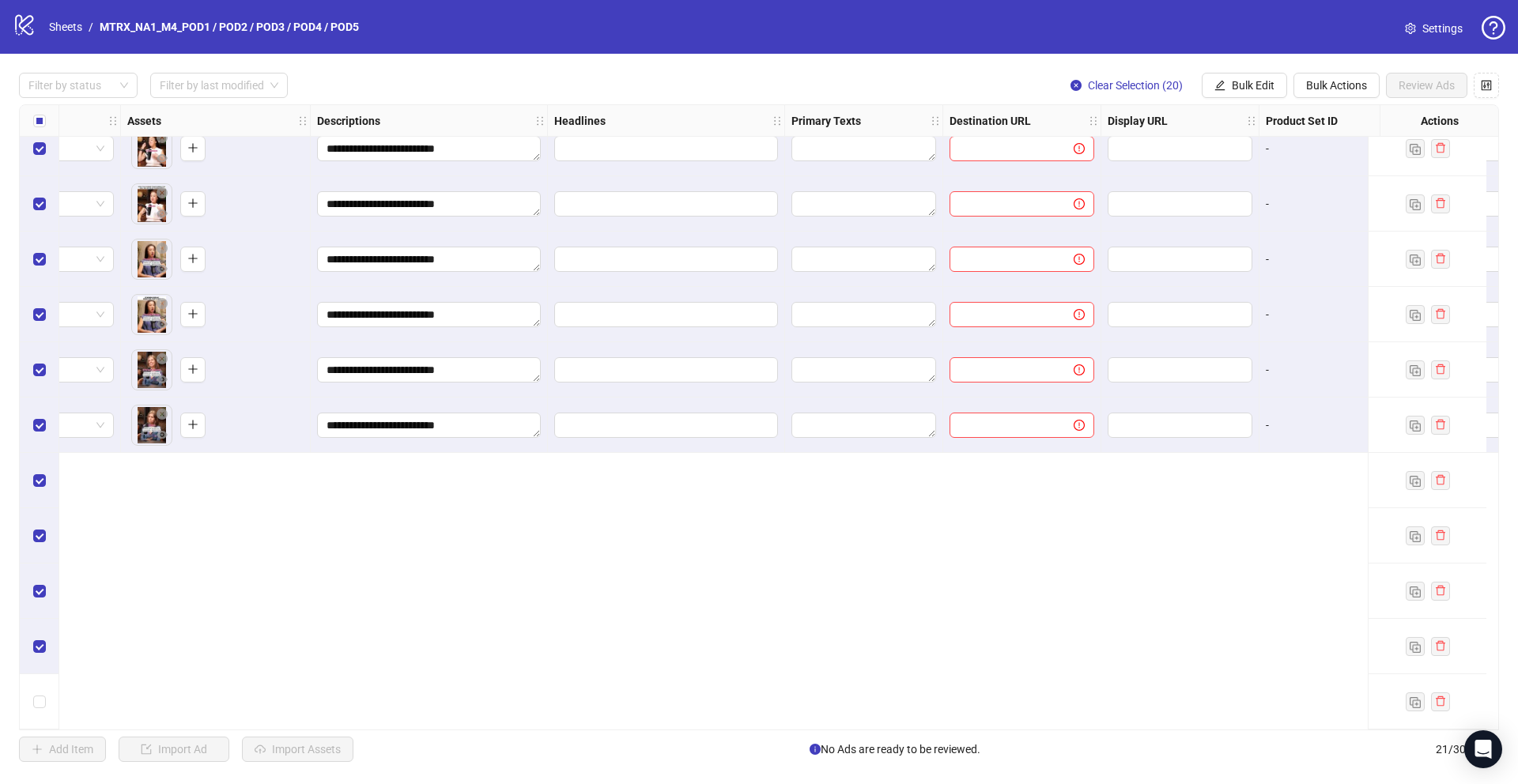
scroll to position [0, 626]
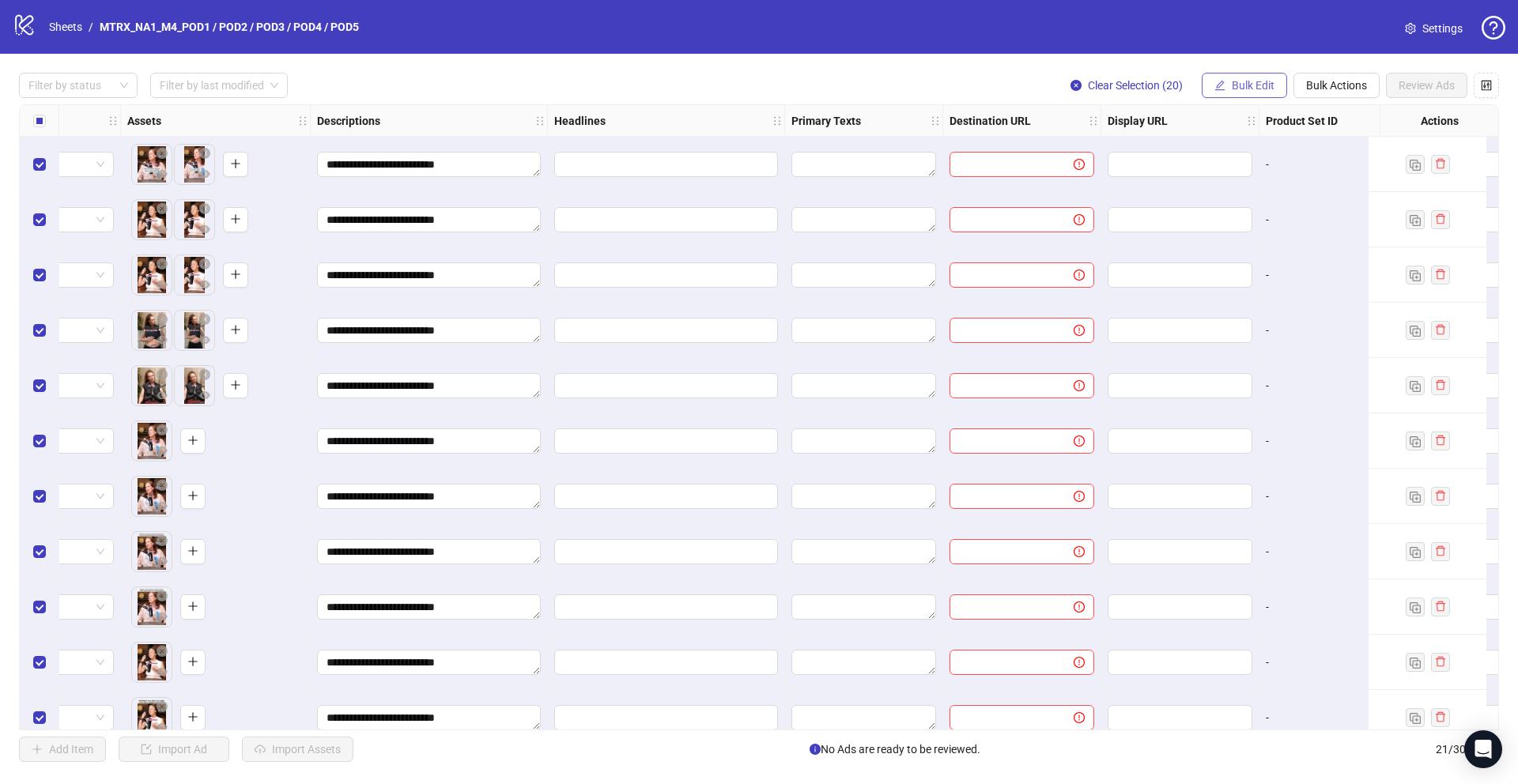
click at [1267, 90] on span "Bulk Edit" at bounding box center [1253, 85] width 43 height 13
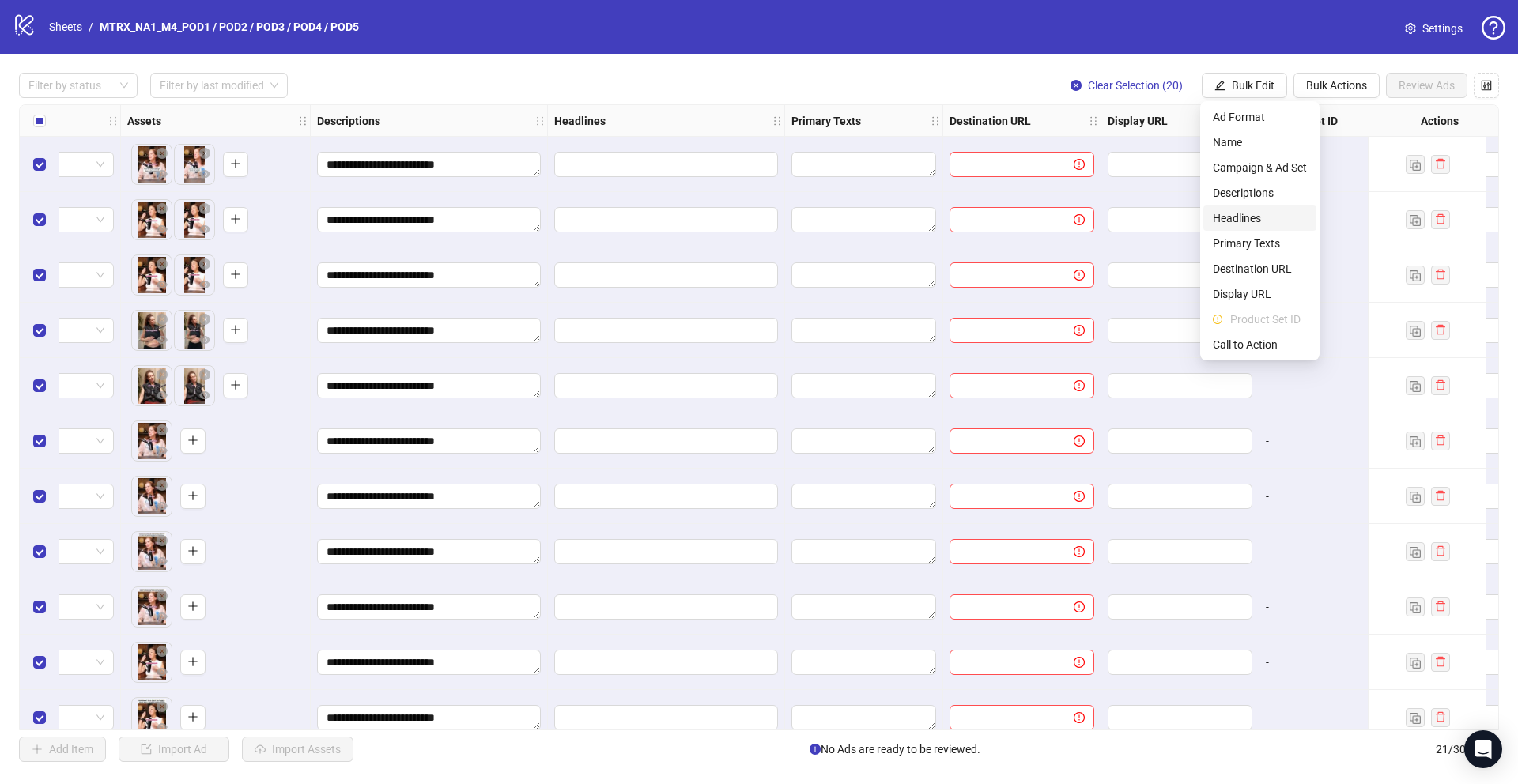
click at [1237, 209] on span "Headlines" at bounding box center [1260, 218] width 94 height 18
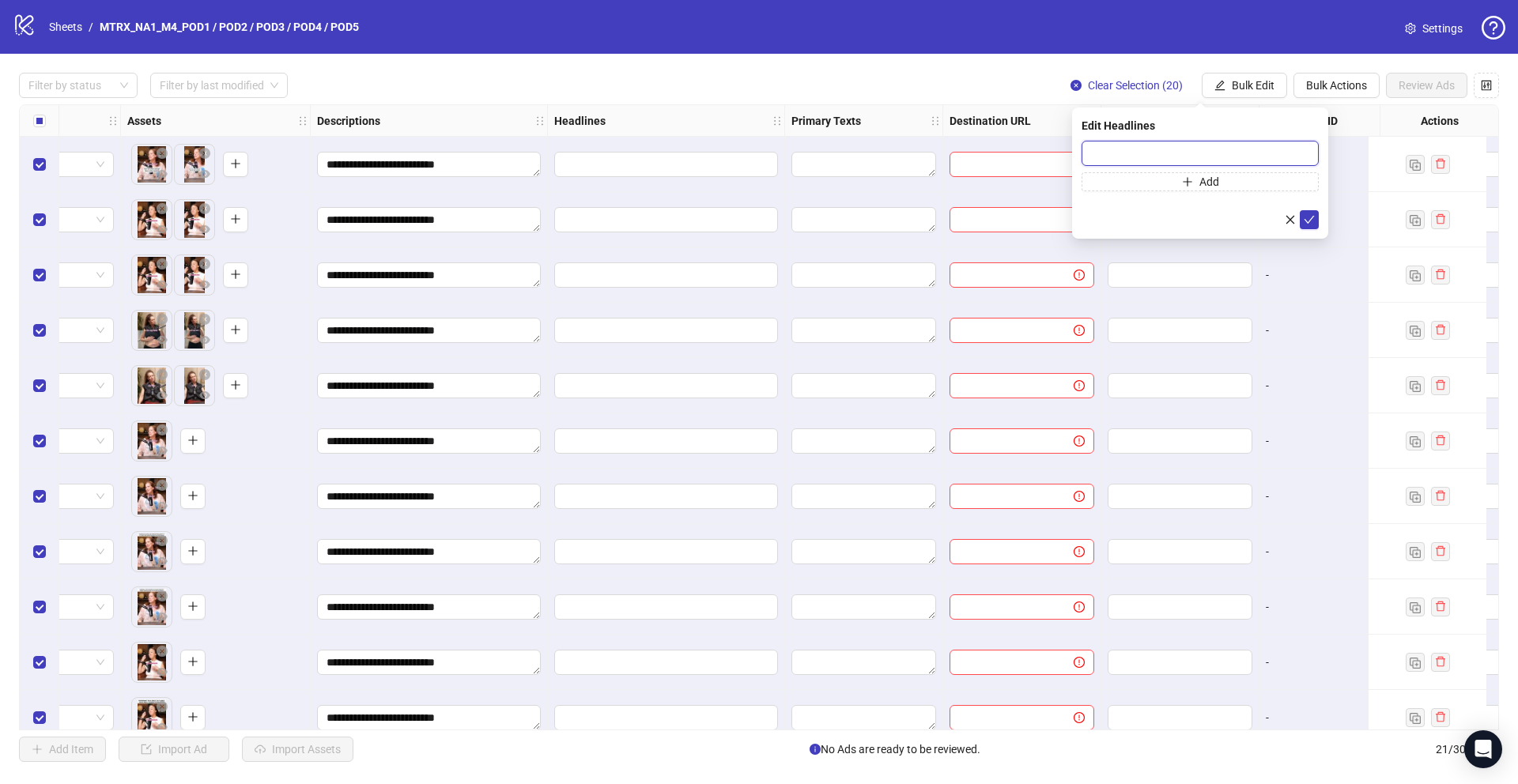
click at [1150, 148] on input "text" at bounding box center [1200, 153] width 237 height 26
paste input "**********"
type input "**********"
click at [1306, 218] on icon "check" at bounding box center [1308, 219] width 11 height 11
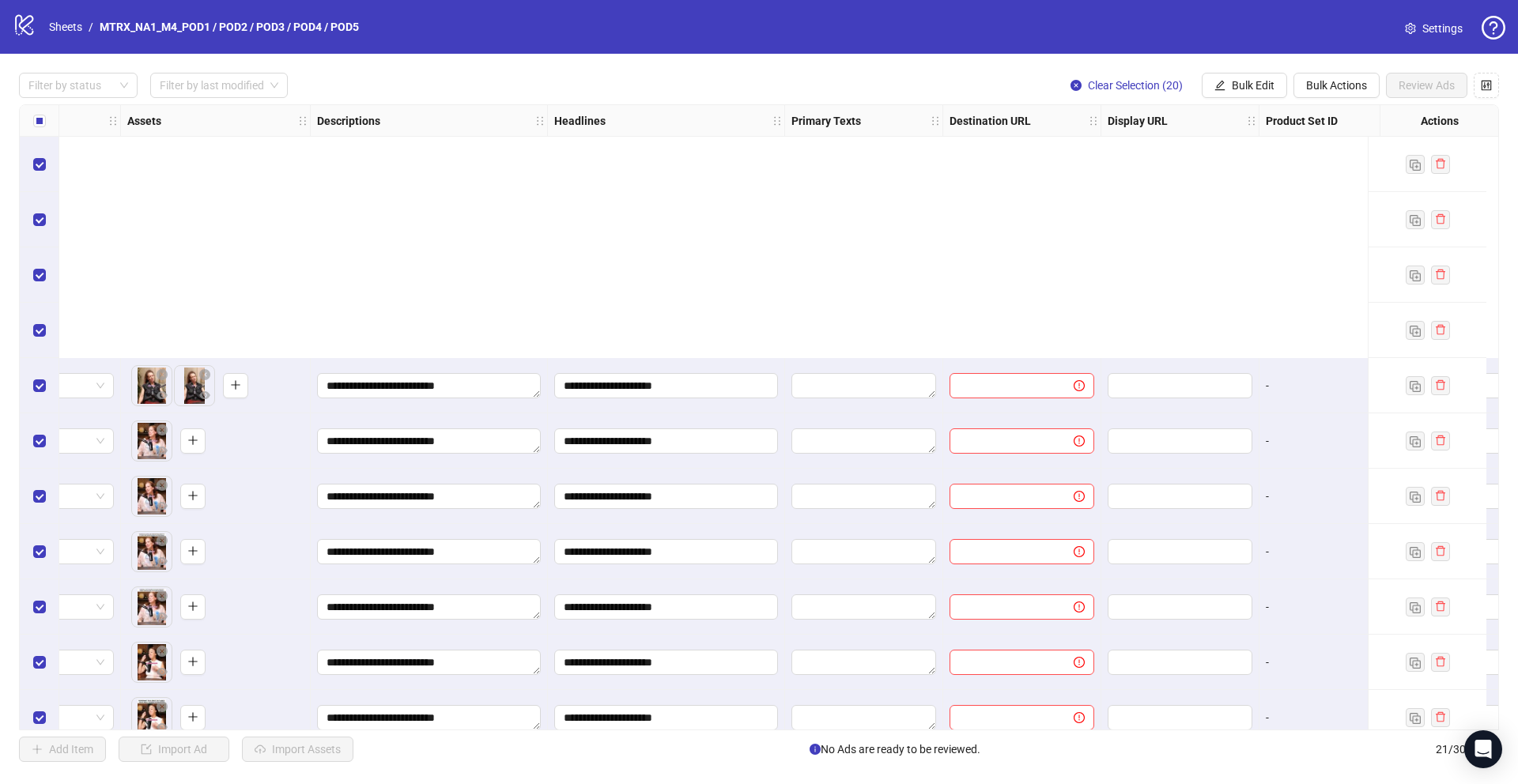
scroll to position [575, 626]
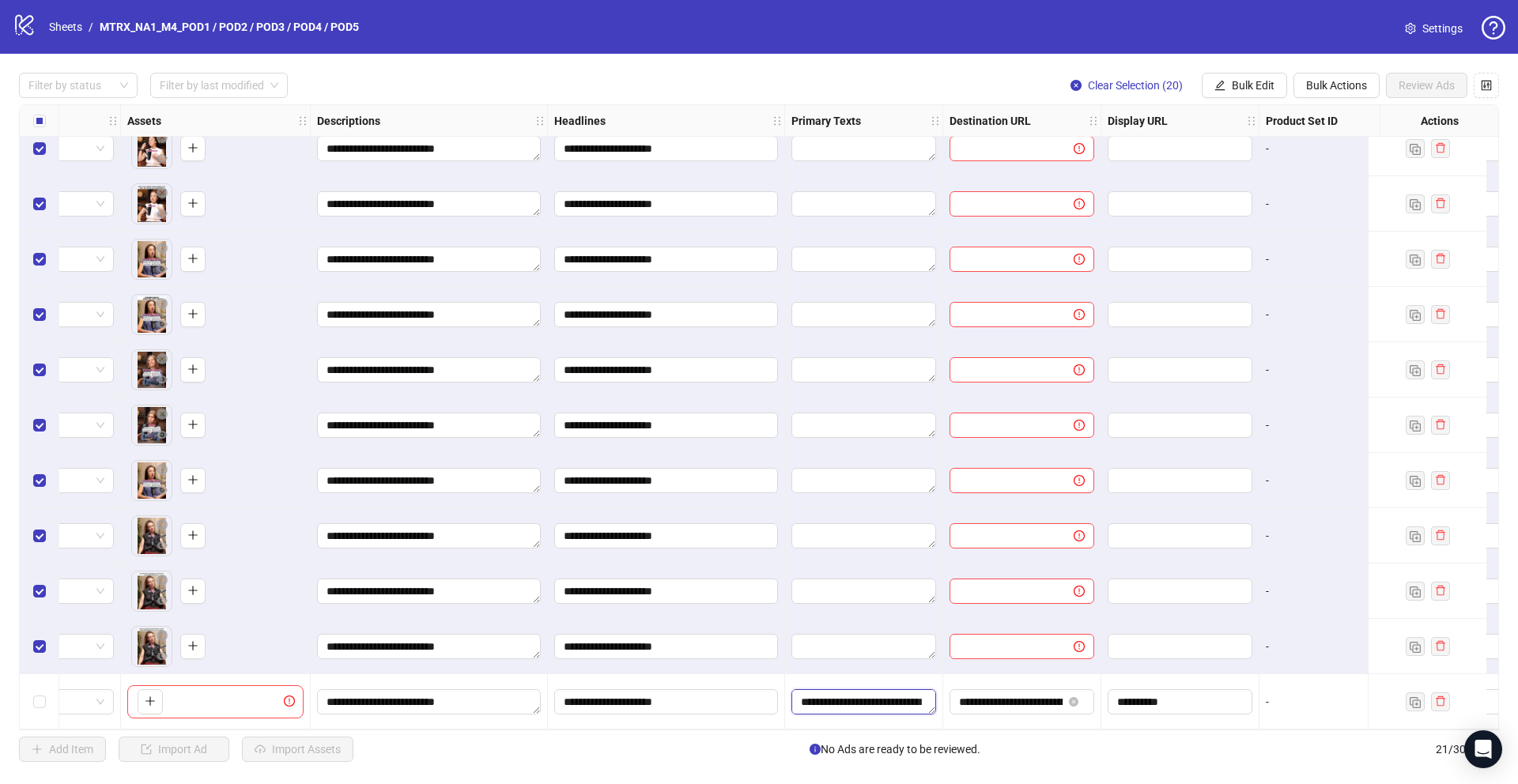
click at [897, 693] on textarea "Edit values" at bounding box center [863, 702] width 144 height 26
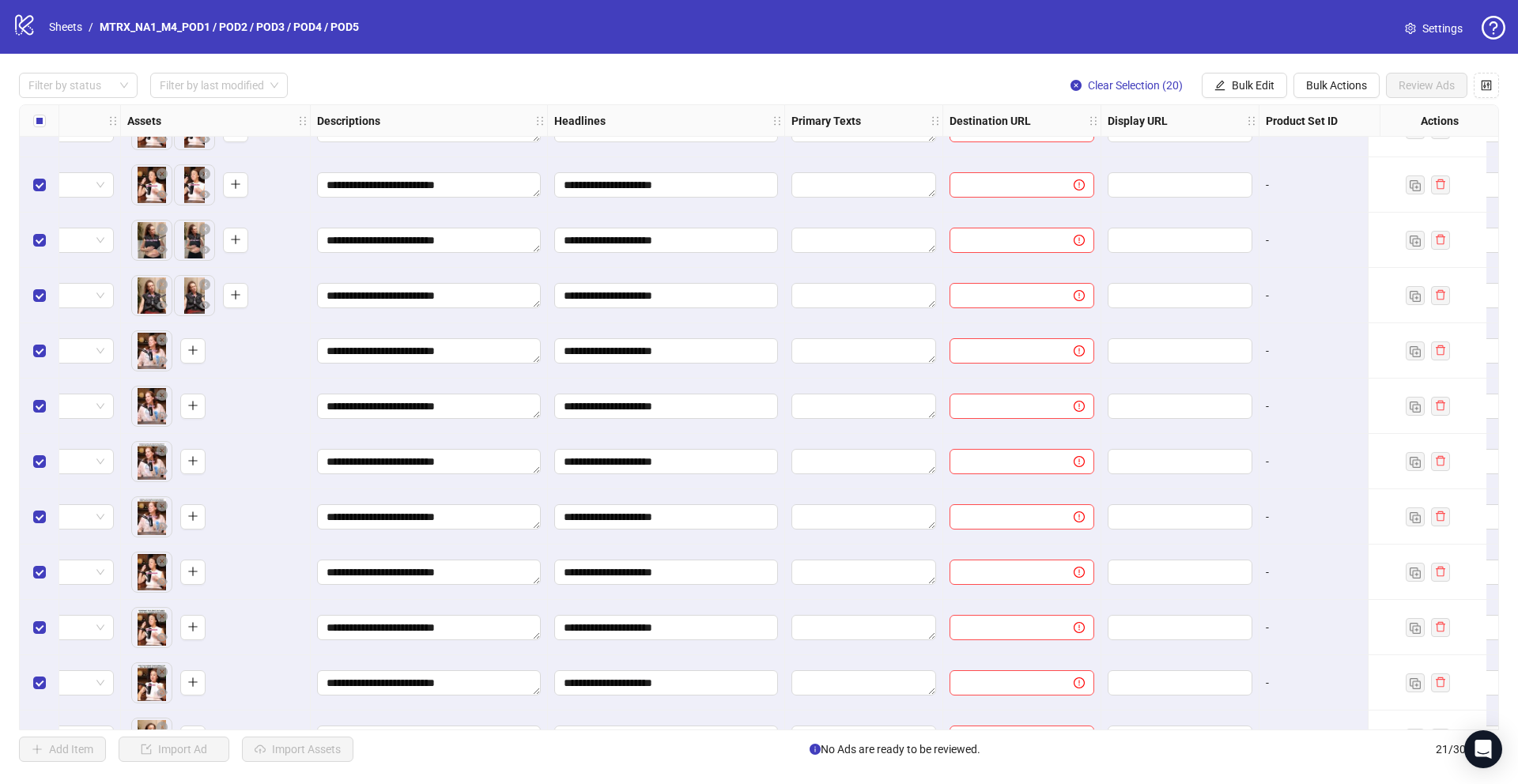
scroll to position [0, 626]
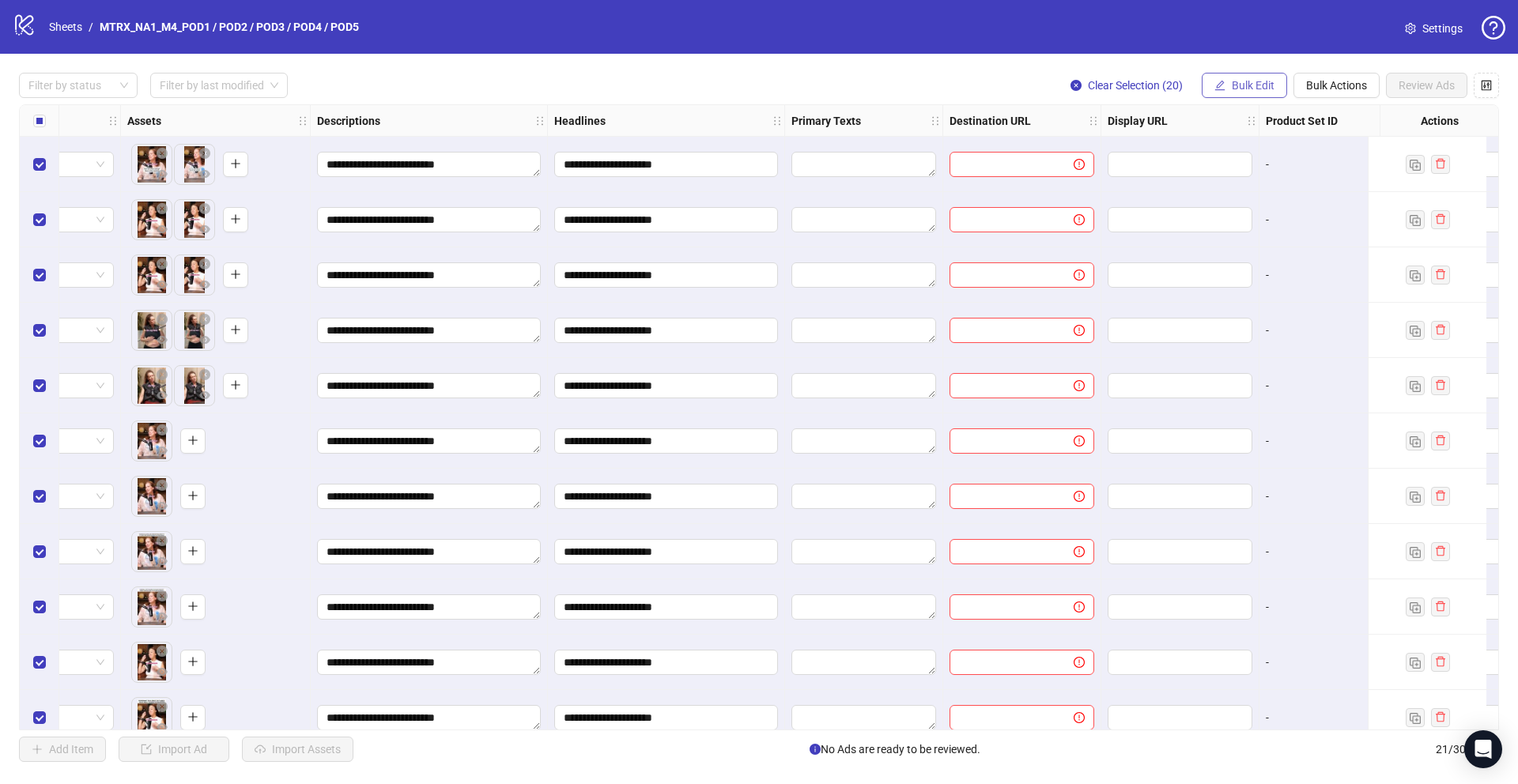
click at [1247, 95] on button "Bulk Edit" at bounding box center [1243, 85] width 85 height 26
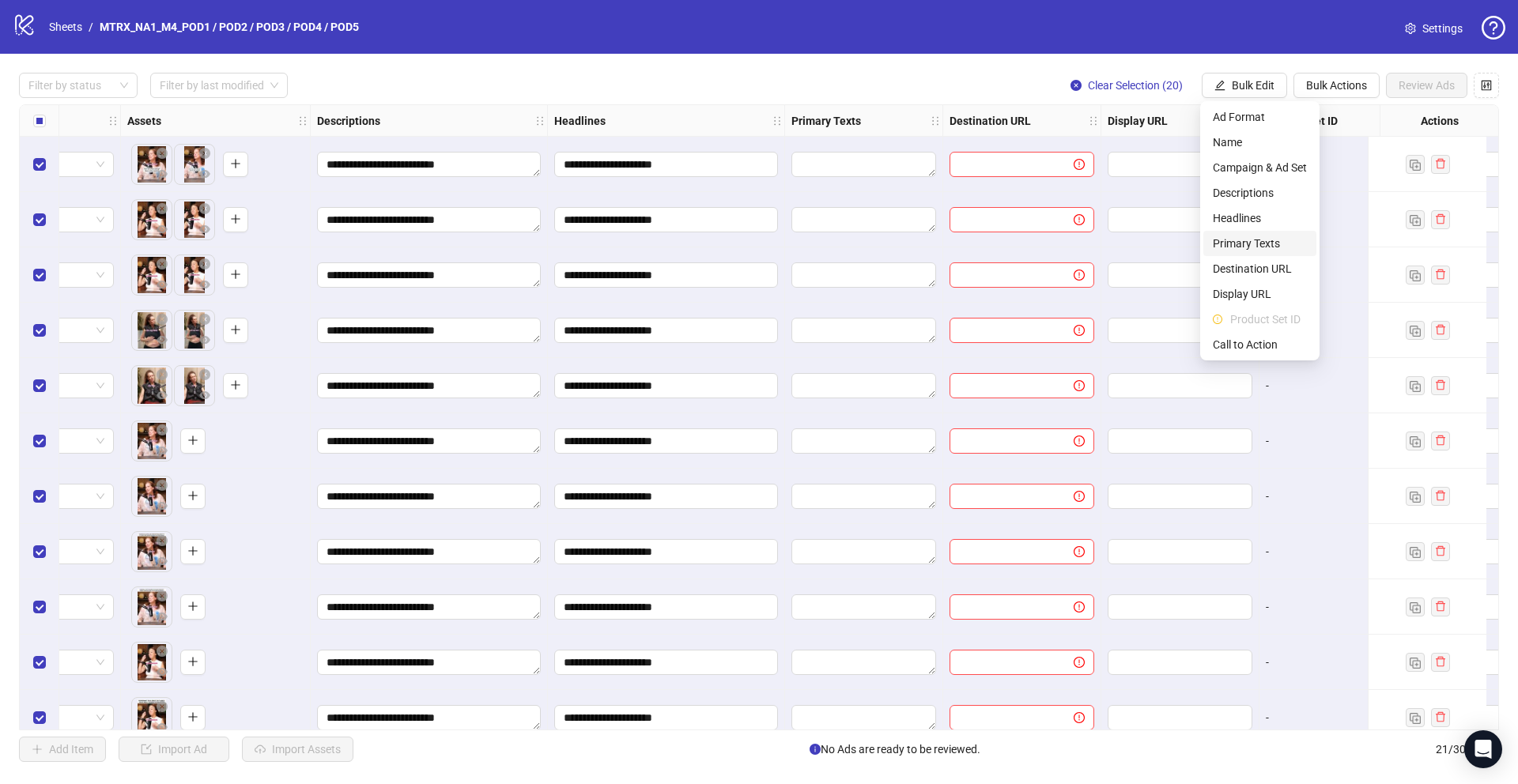
click at [1250, 246] on span "Primary Texts" at bounding box center [1260, 243] width 94 height 18
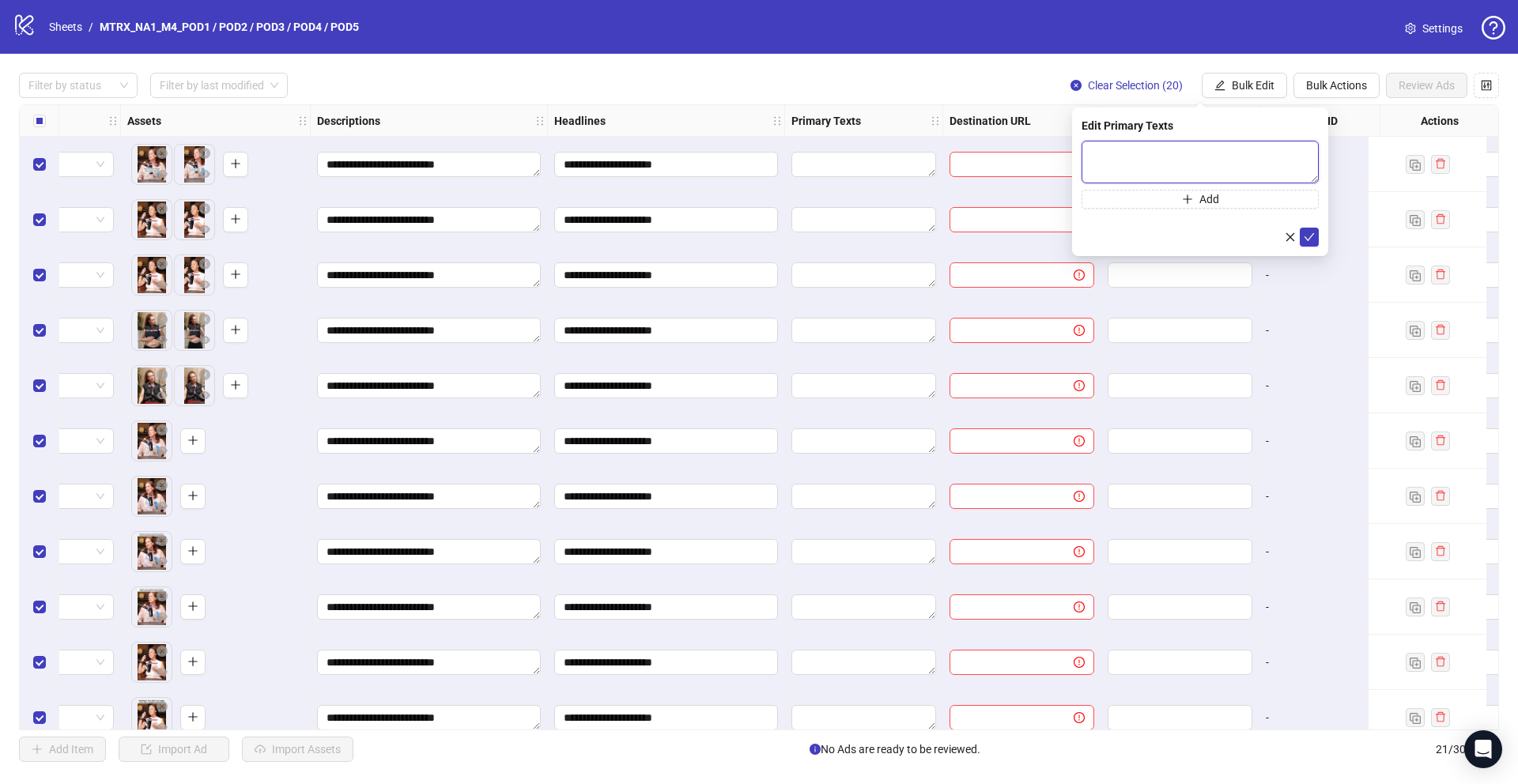
click at [1173, 161] on textarea at bounding box center [1200, 162] width 237 height 43
paste textarea "**********"
type textarea "**********"
click at [1311, 236] on icon "check" at bounding box center [1308, 236] width 11 height 11
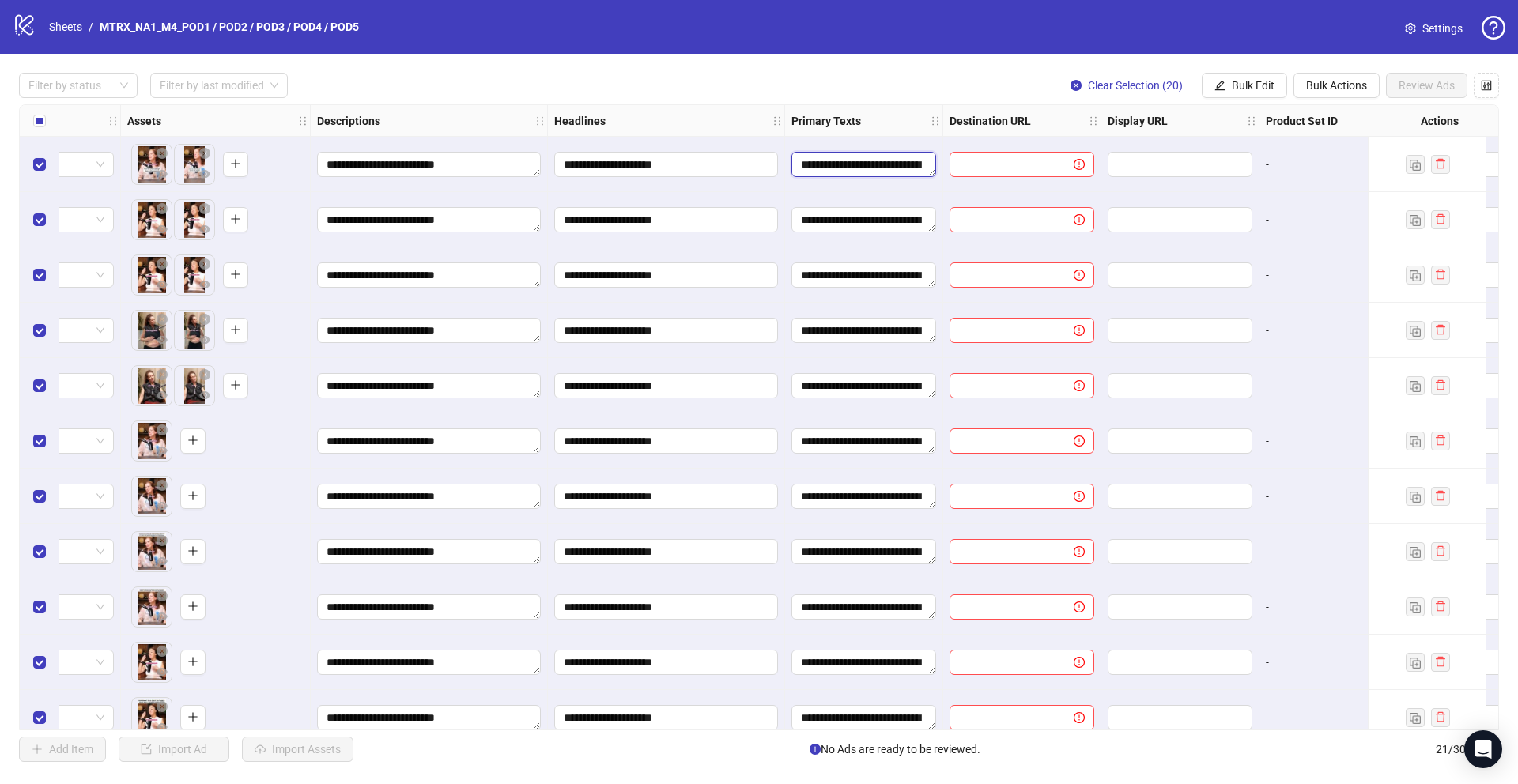
click at [909, 161] on textarea "Edit values" at bounding box center [863, 165] width 144 height 26
click at [915, 218] on textarea at bounding box center [917, 217] width 234 height 42
drag, startPoint x: 806, startPoint y: 209, endPoint x: 856, endPoint y: 228, distance: 53.5
click at [856, 228] on textarea at bounding box center [917, 217] width 234 height 42
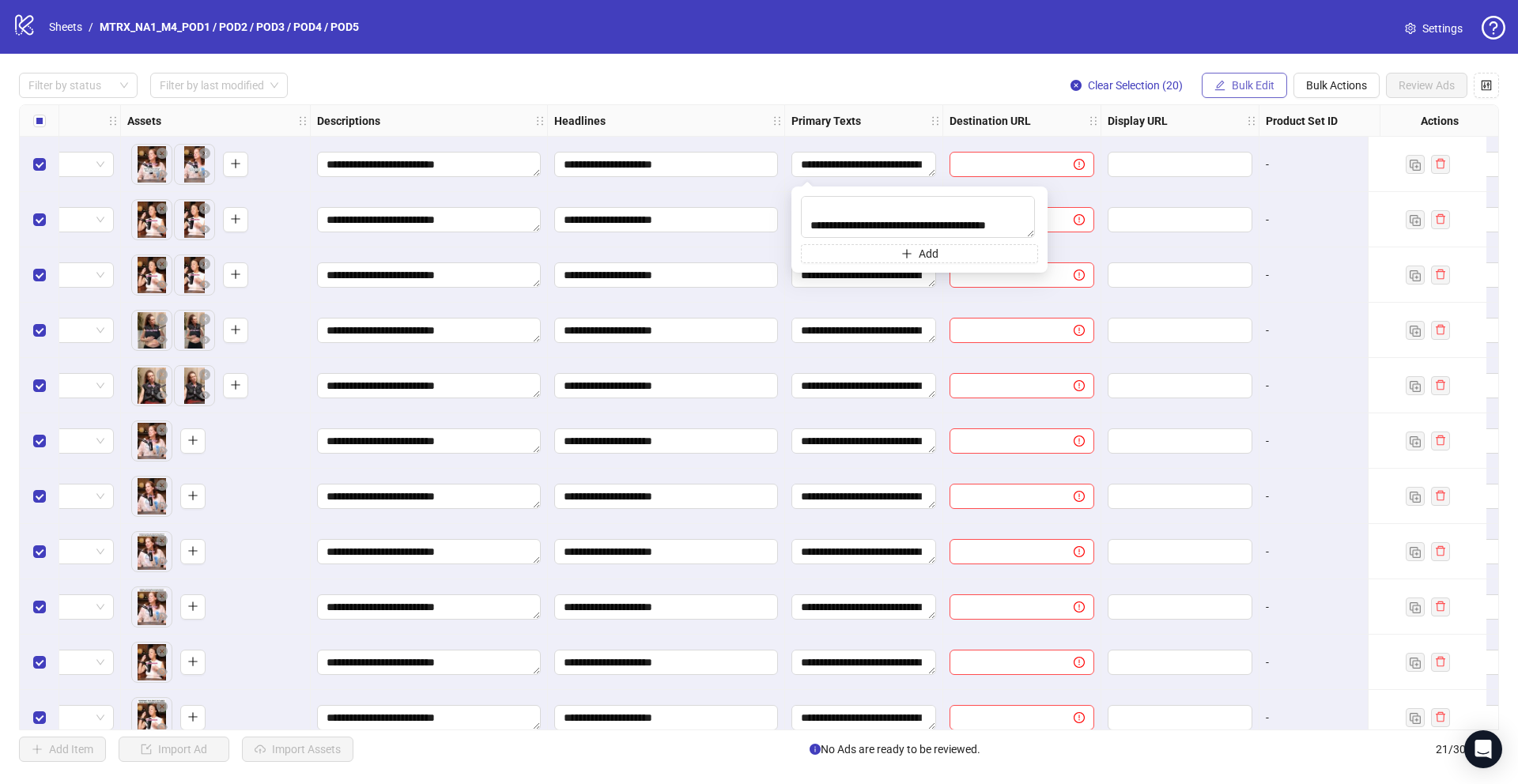
click at [1260, 85] on span "Bulk Edit" at bounding box center [1253, 85] width 43 height 13
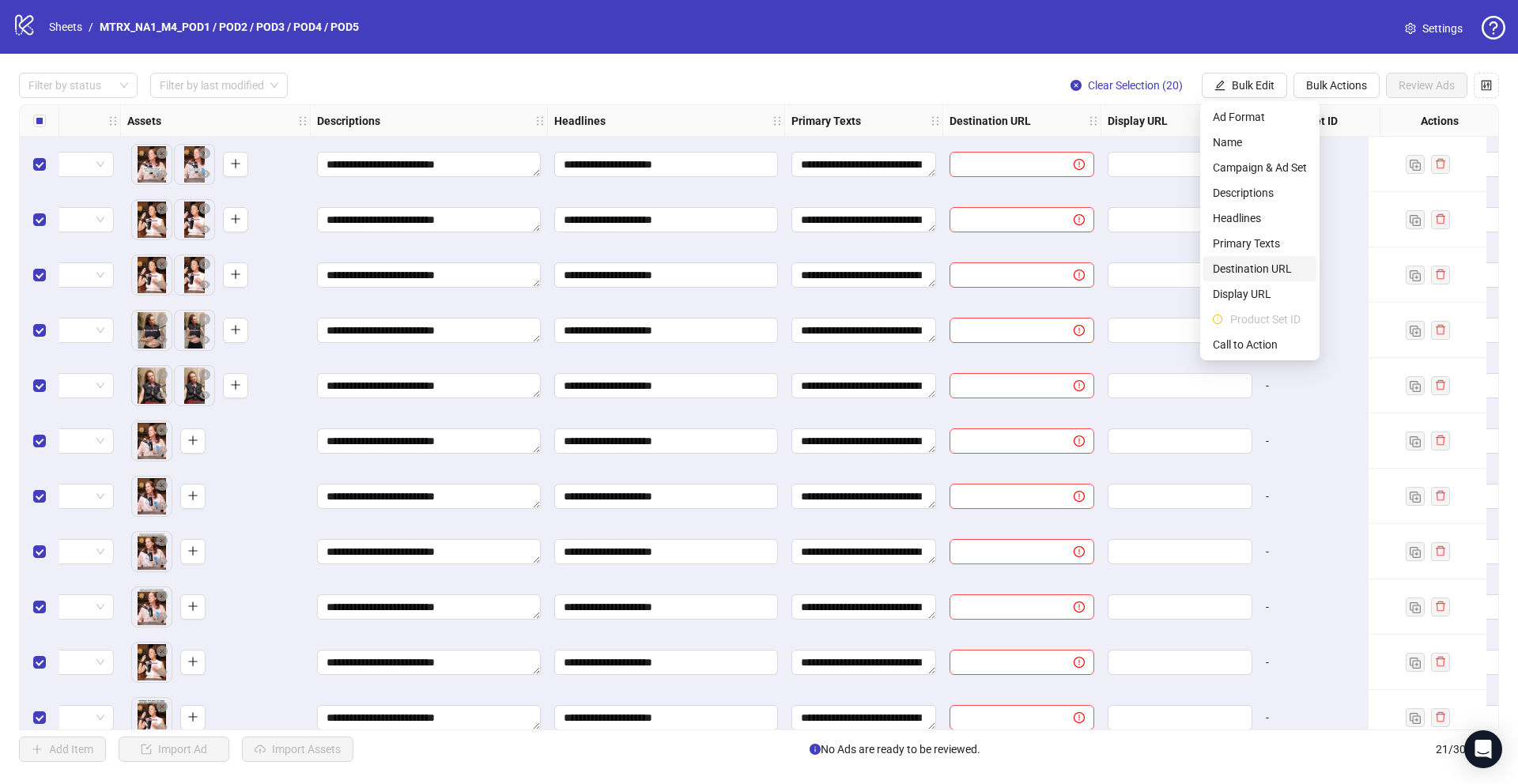
click at [1280, 265] on span "Destination URL" at bounding box center [1260, 269] width 94 height 18
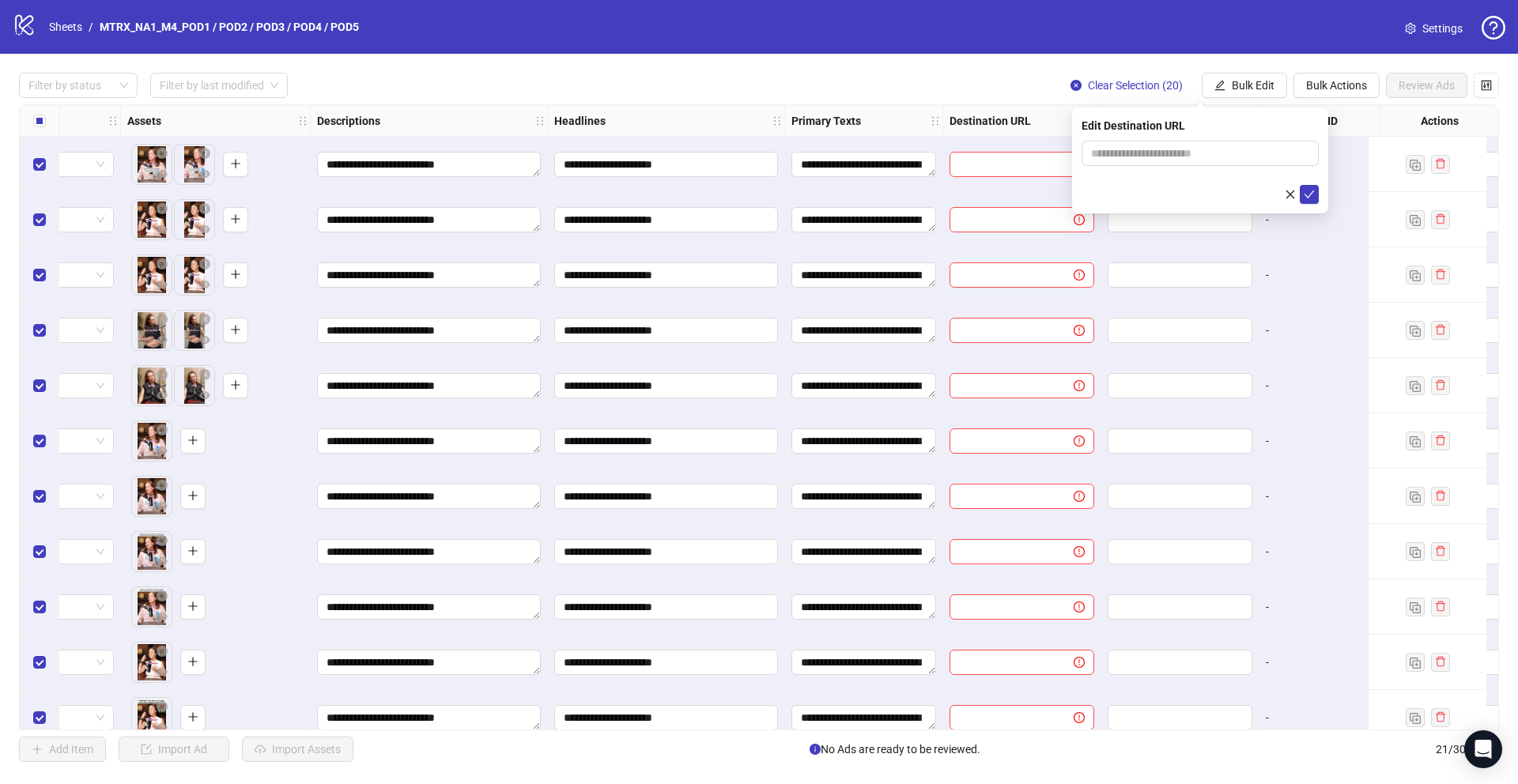
click at [1201, 139] on div "Edit Destination URL" at bounding box center [1199, 161] width 256 height 106
click at [1195, 168] on form at bounding box center [1200, 172] width 237 height 63
click at [1193, 151] on input "text" at bounding box center [1193, 153] width 205 height 18
type input "**********"
click at [1307, 189] on icon "check" at bounding box center [1308, 194] width 11 height 11
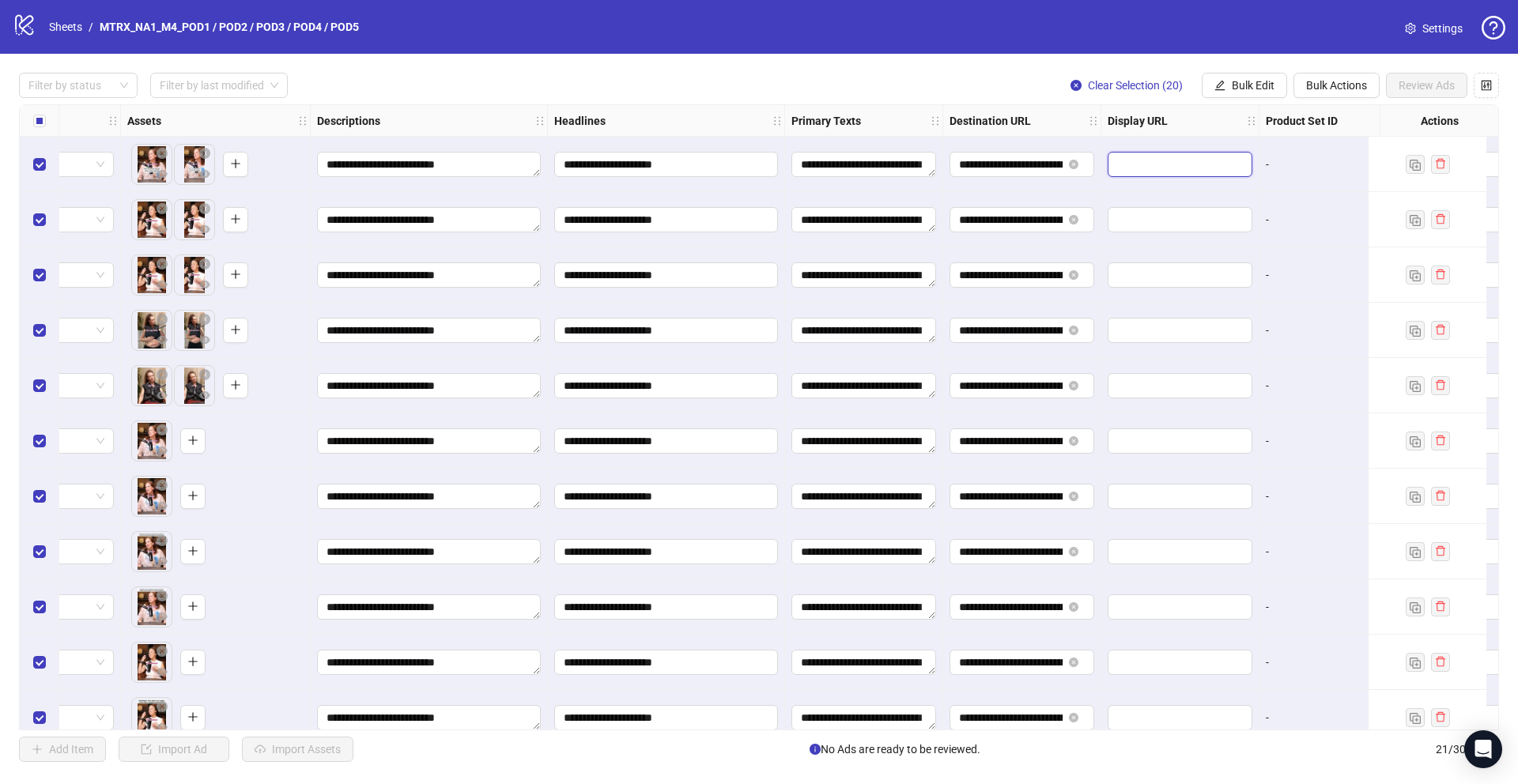
click at [1146, 161] on input "text" at bounding box center [1178, 165] width 123 height 18
click at [1223, 80] on icon "edit" at bounding box center [1219, 84] width 11 height 11
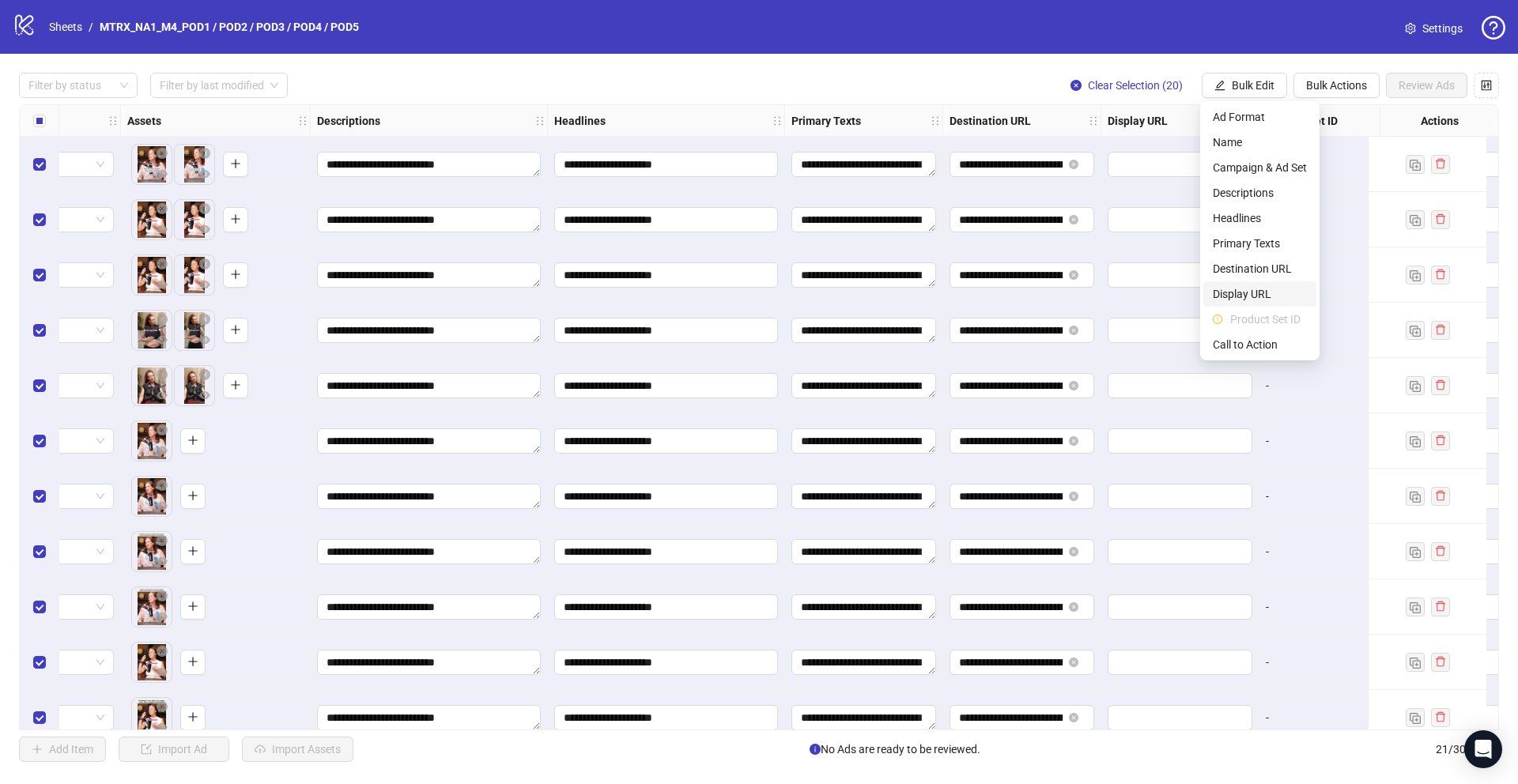
click at [1260, 296] on span "Display URL" at bounding box center [1260, 294] width 94 height 18
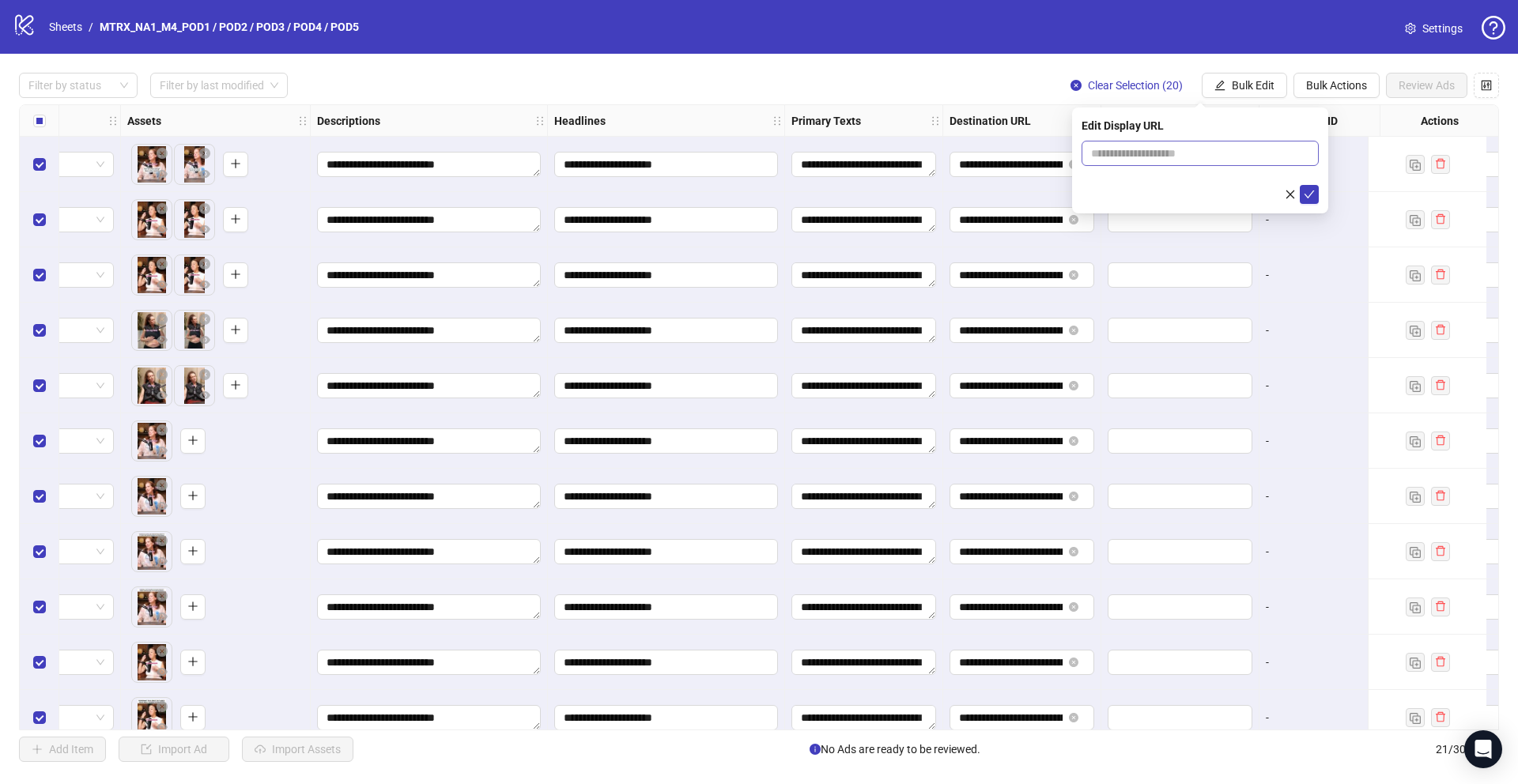
drag, startPoint x: 1173, startPoint y: 170, endPoint x: 1174, endPoint y: 155, distance: 15.0
click at [1174, 155] on form at bounding box center [1200, 172] width 237 height 63
click at [1171, 153] on input "text" at bounding box center [1200, 153] width 237 height 26
type input "**********"
click at [1311, 198] on icon "check" at bounding box center [1308, 194] width 11 height 11
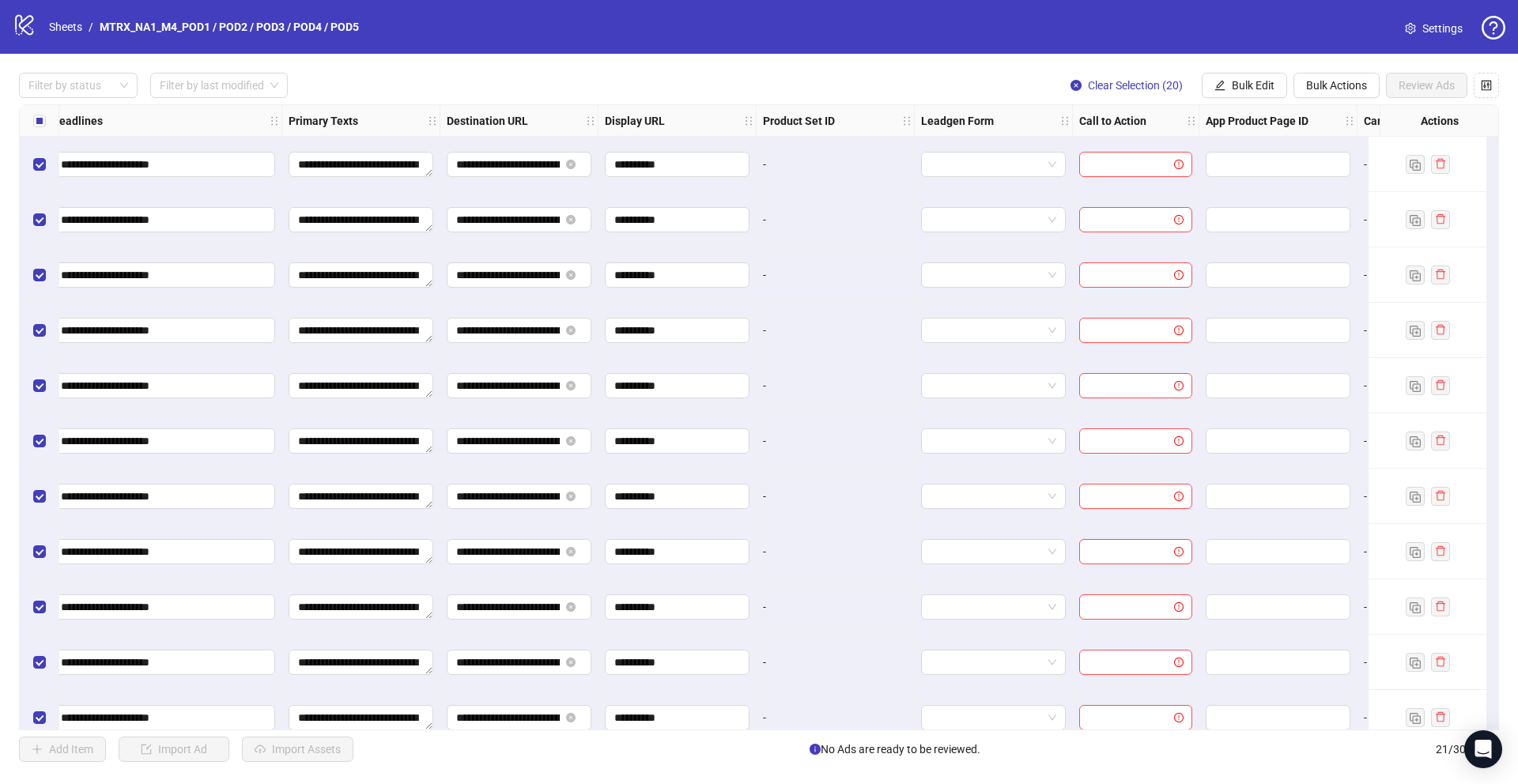
scroll to position [0, 1168]
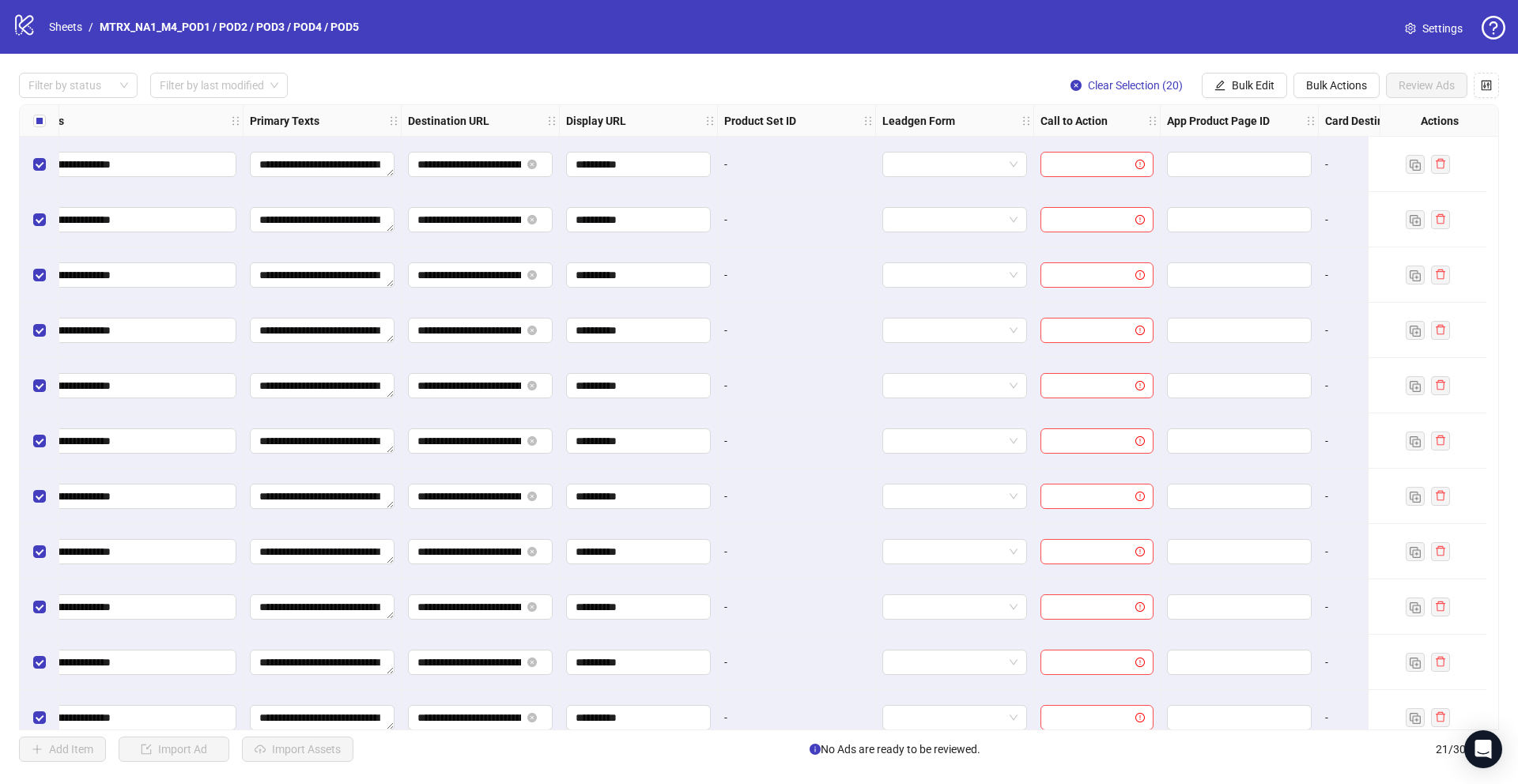
click at [1125, 178] on div at bounding box center [1097, 164] width 127 height 55
click at [1098, 148] on div at bounding box center [1097, 164] width 127 height 55
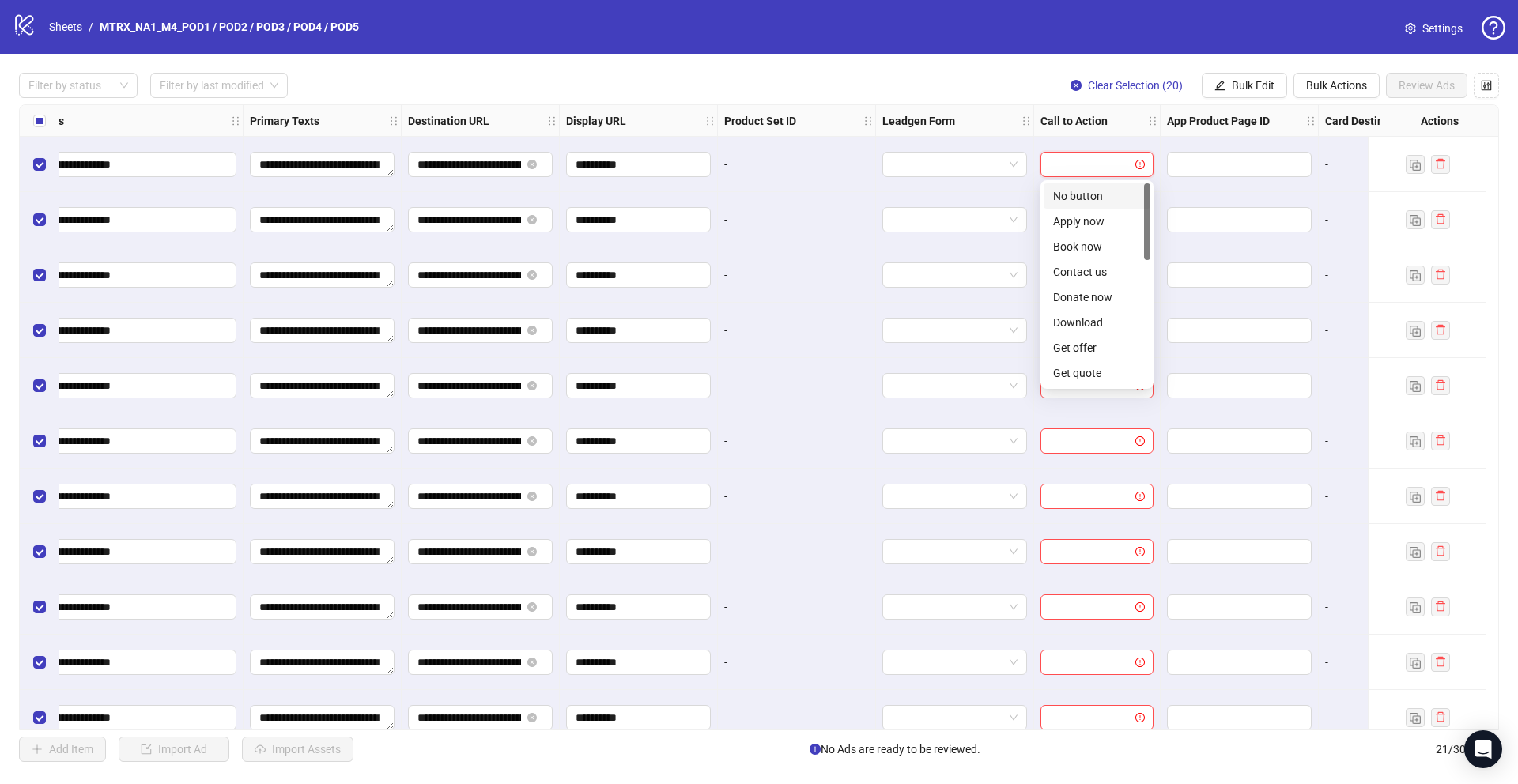
click at [1120, 171] on input "search" at bounding box center [1089, 164] width 79 height 24
click at [1120, 235] on div "Learn more" at bounding box center [1096, 232] width 87 height 18
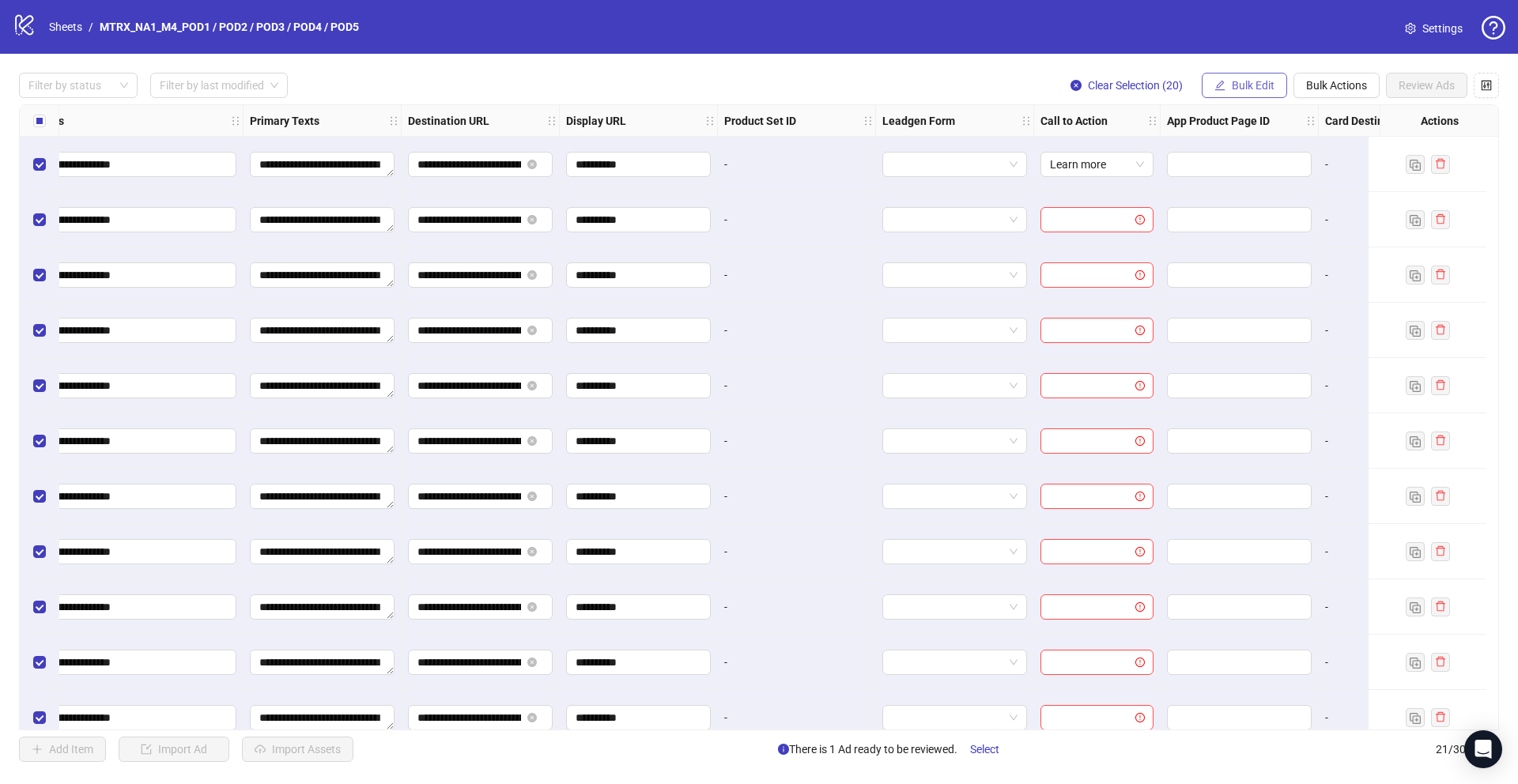
click at [1268, 81] on span "Bulk Edit" at bounding box center [1253, 85] width 43 height 13
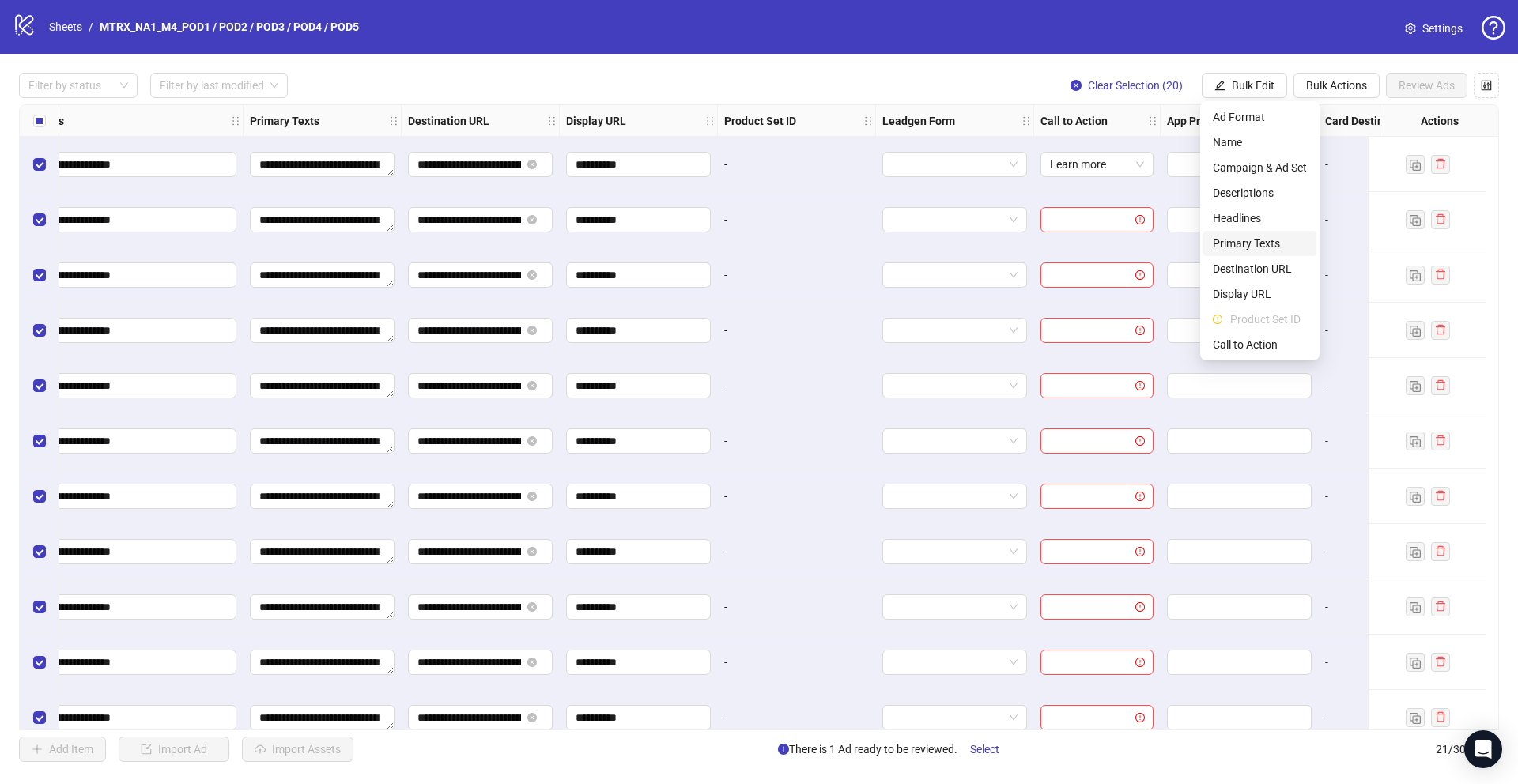
click at [1249, 244] on span "Primary Texts" at bounding box center [1260, 243] width 94 height 18
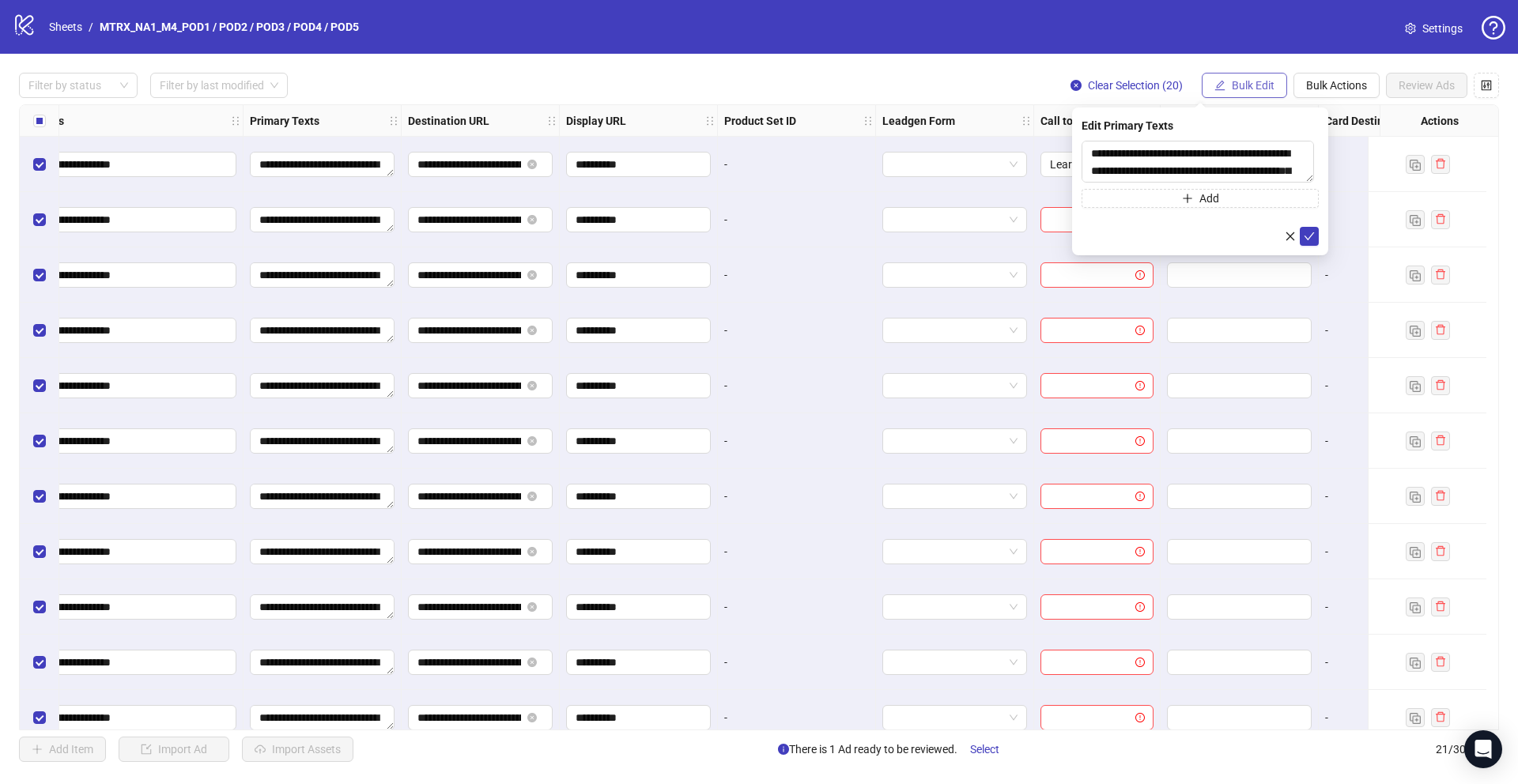
click at [1281, 83] on button "Bulk Edit" at bounding box center [1243, 85] width 85 height 26
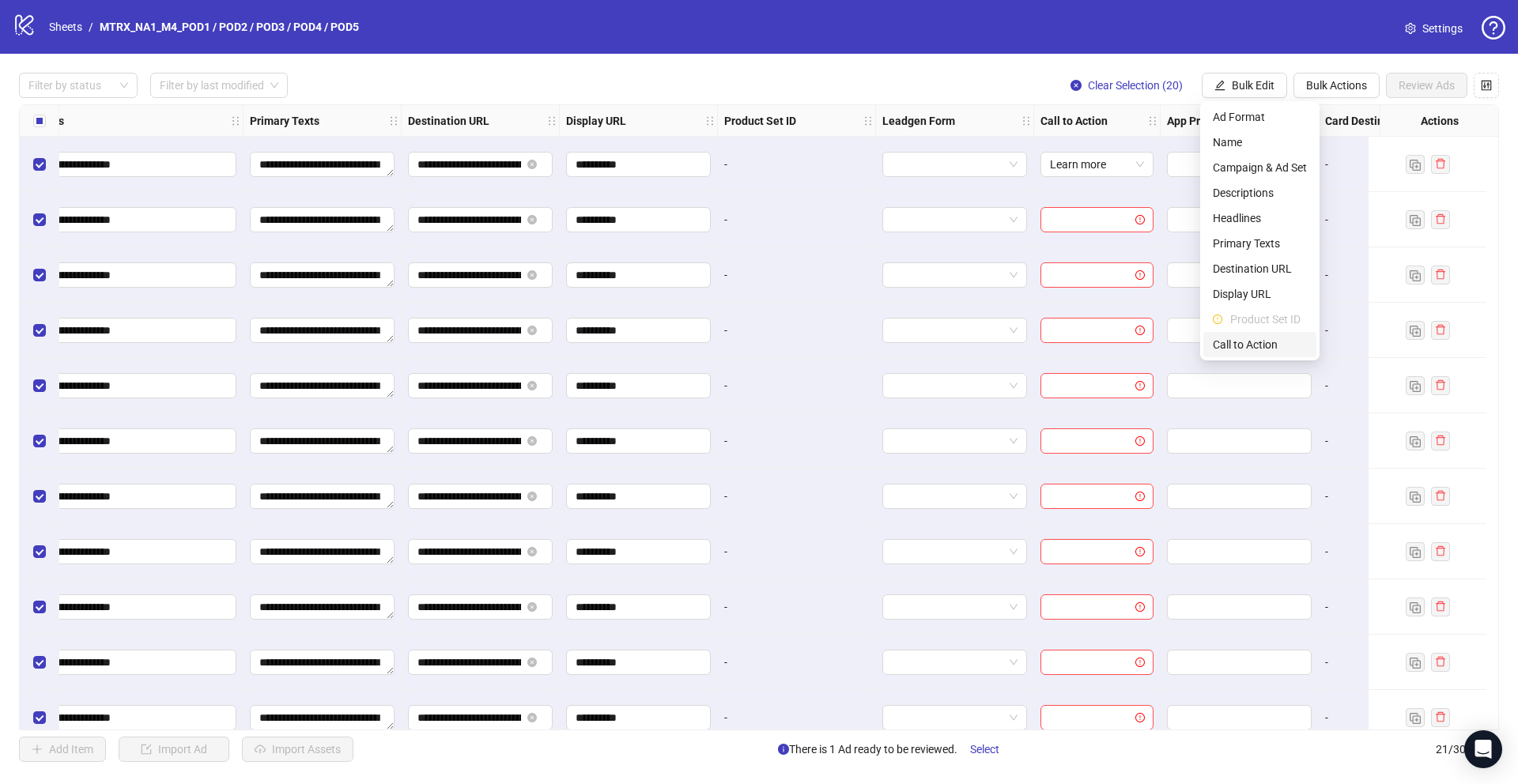
click at [1258, 340] on span "Call to Action" at bounding box center [1260, 344] width 94 height 18
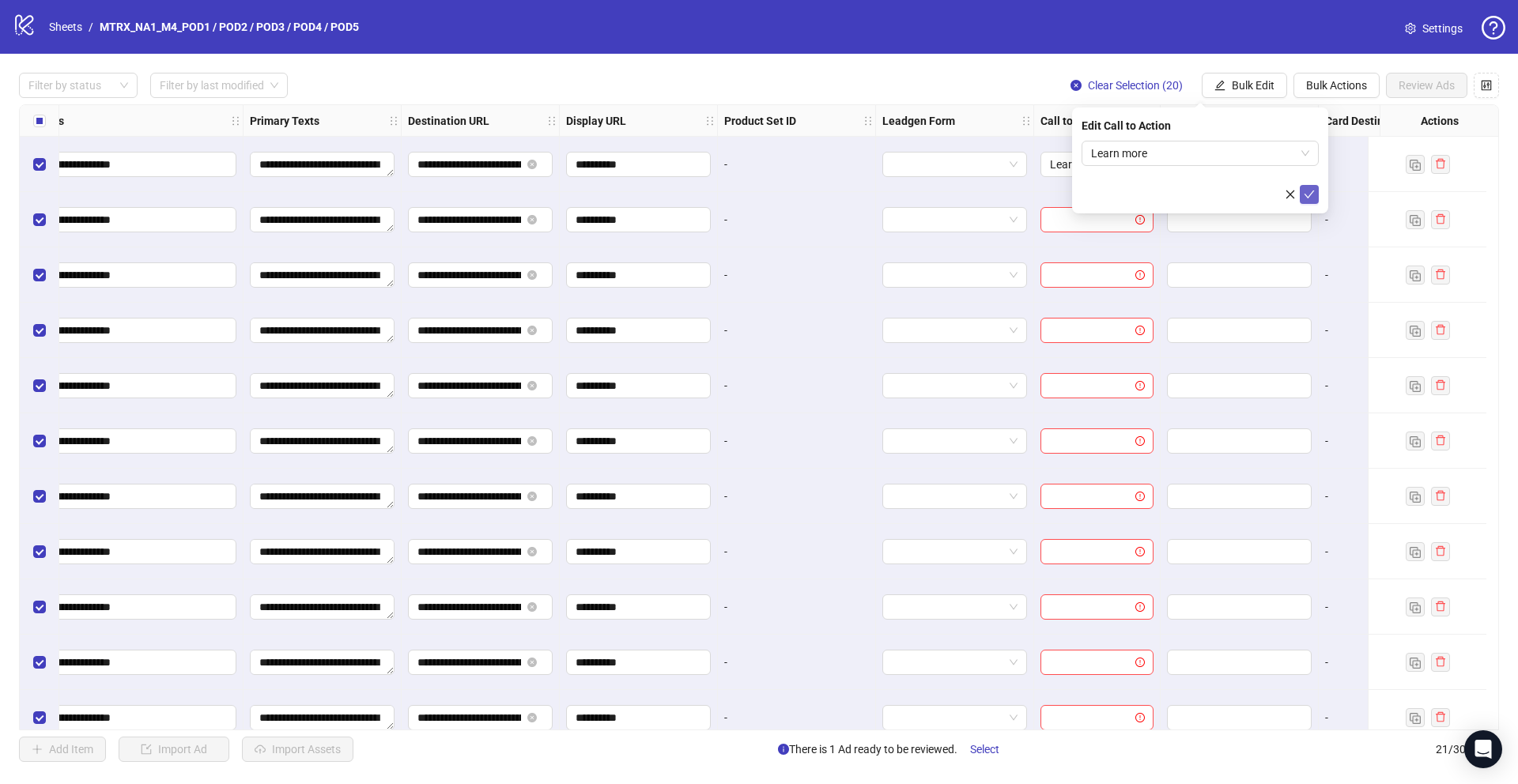
click at [1303, 193] on icon "check" at bounding box center [1308, 194] width 11 height 11
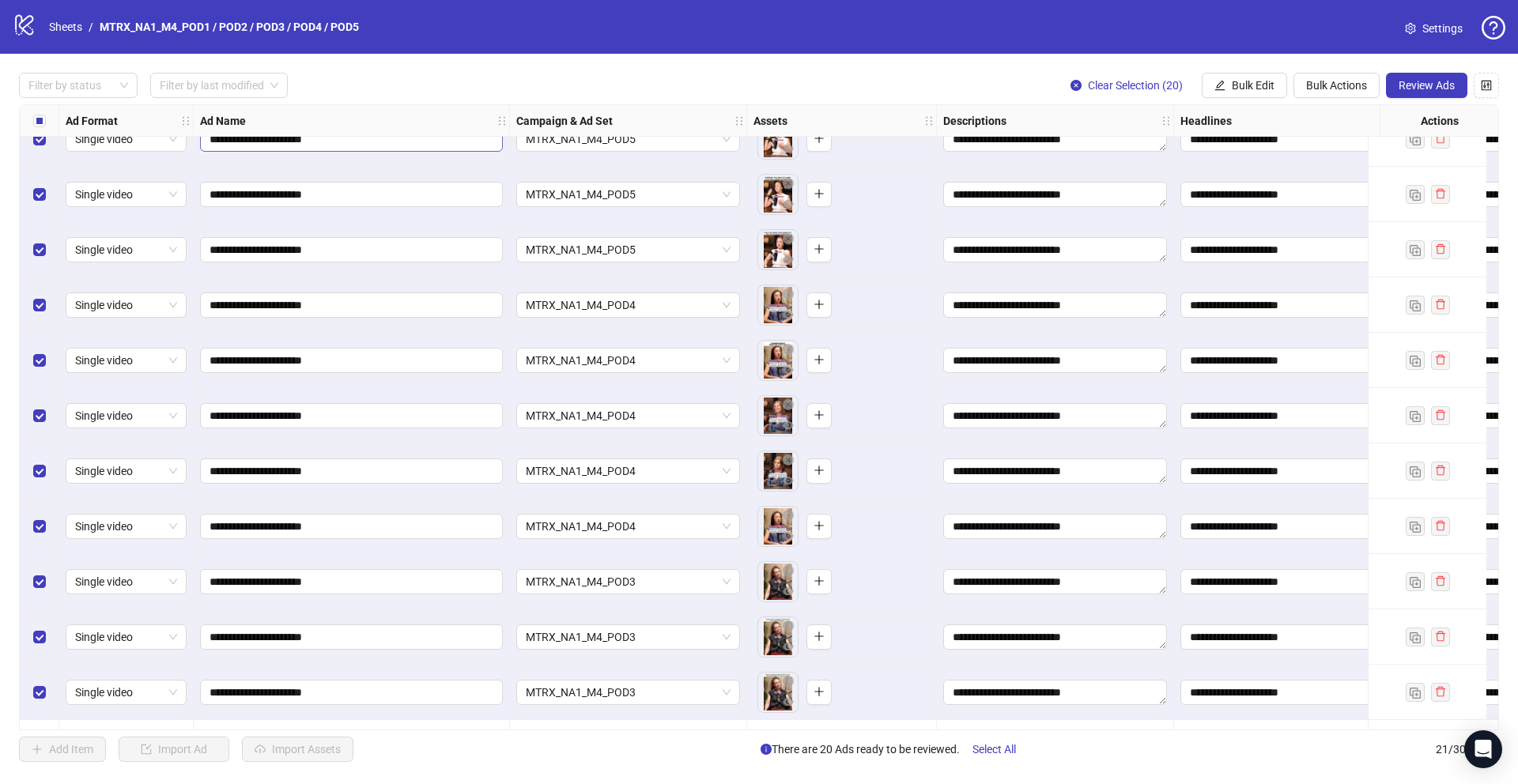
scroll to position [575, 0]
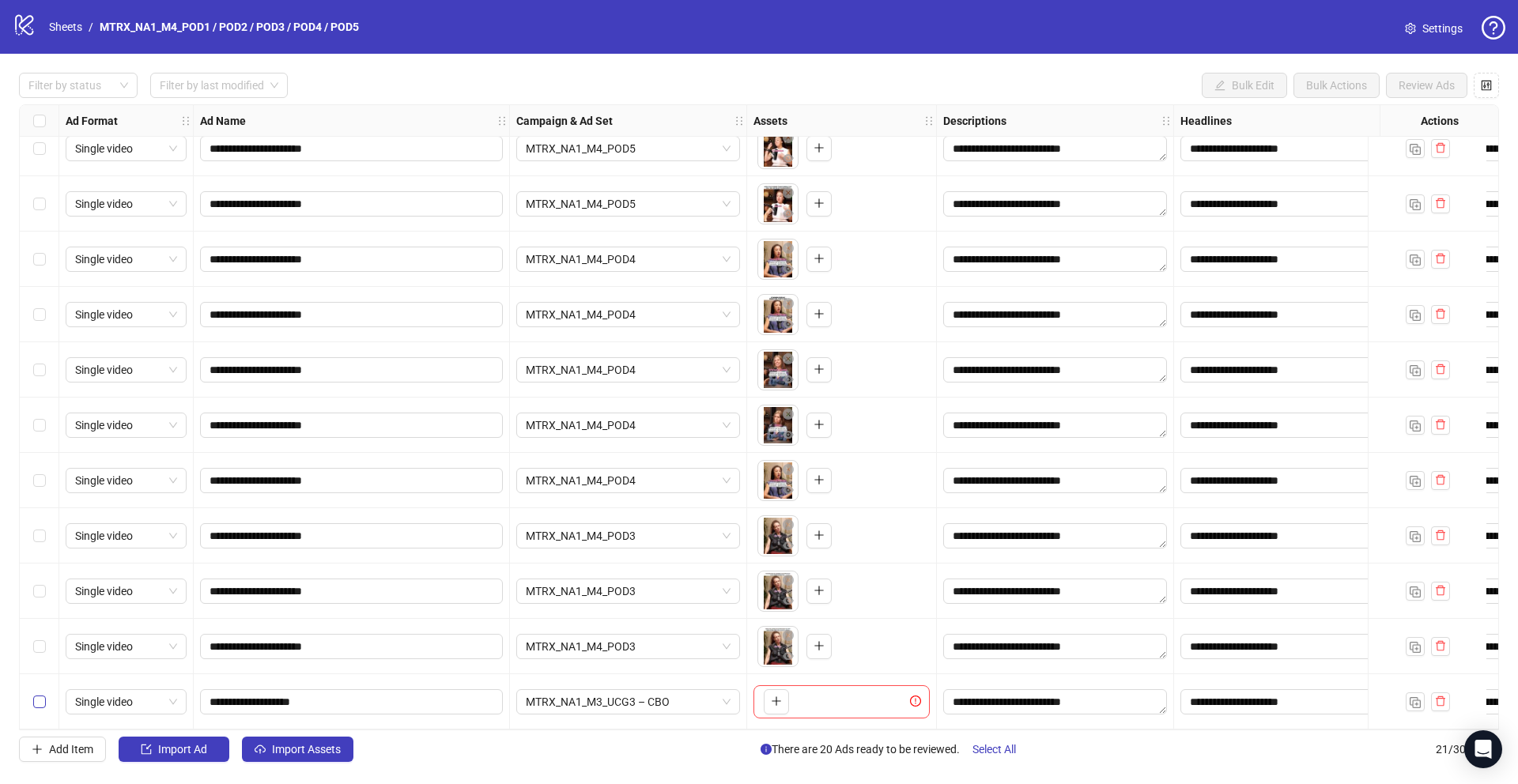
click at [37, 702] on label "Select row 21" at bounding box center [39, 702] width 13 height 18
click at [1451, 706] on div at bounding box center [1427, 702] width 119 height 55
click at [1441, 696] on icon "delete" at bounding box center [1439, 701] width 11 height 11
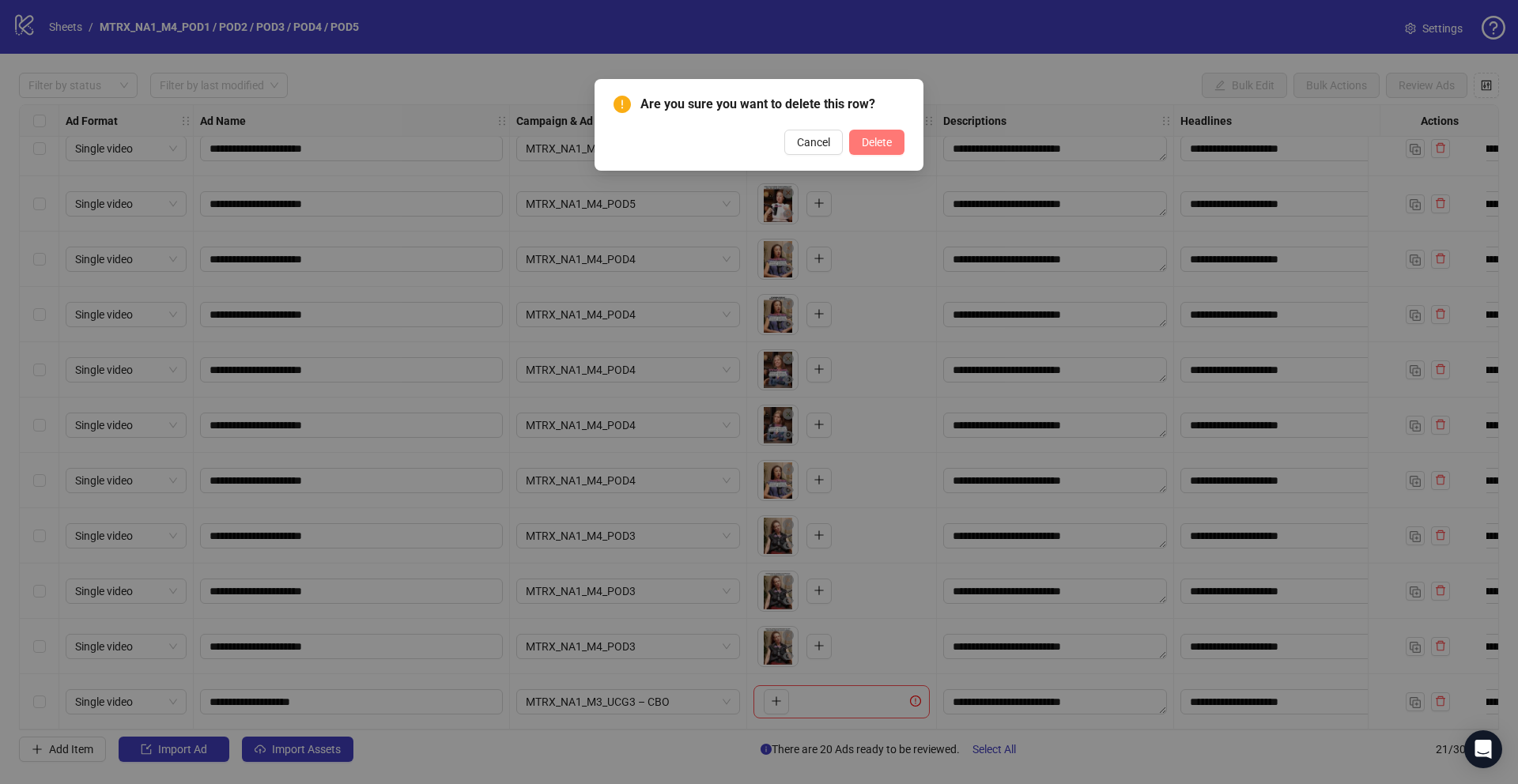
click at [885, 144] on span "Delete" at bounding box center [876, 142] width 30 height 13
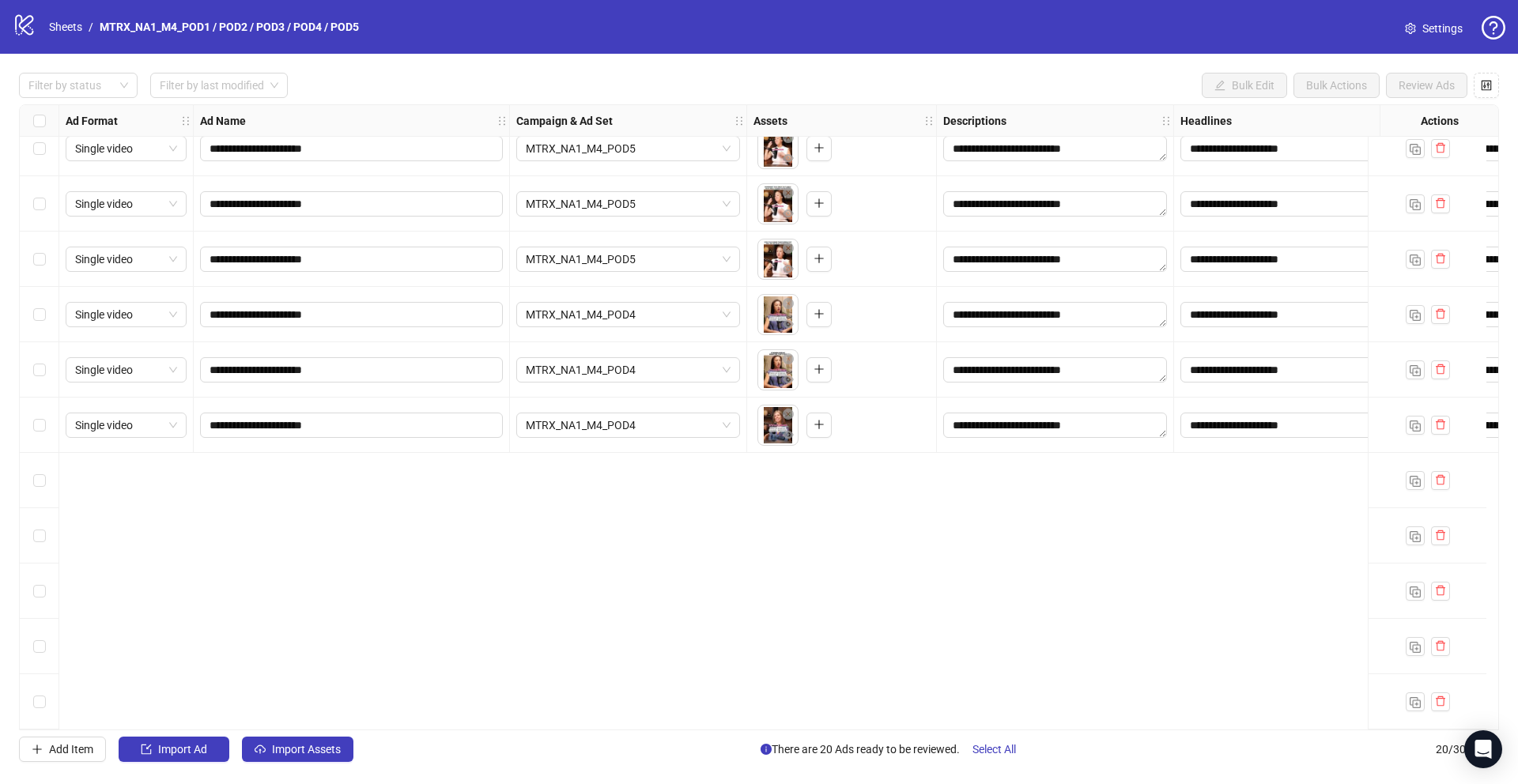
scroll to position [0, 0]
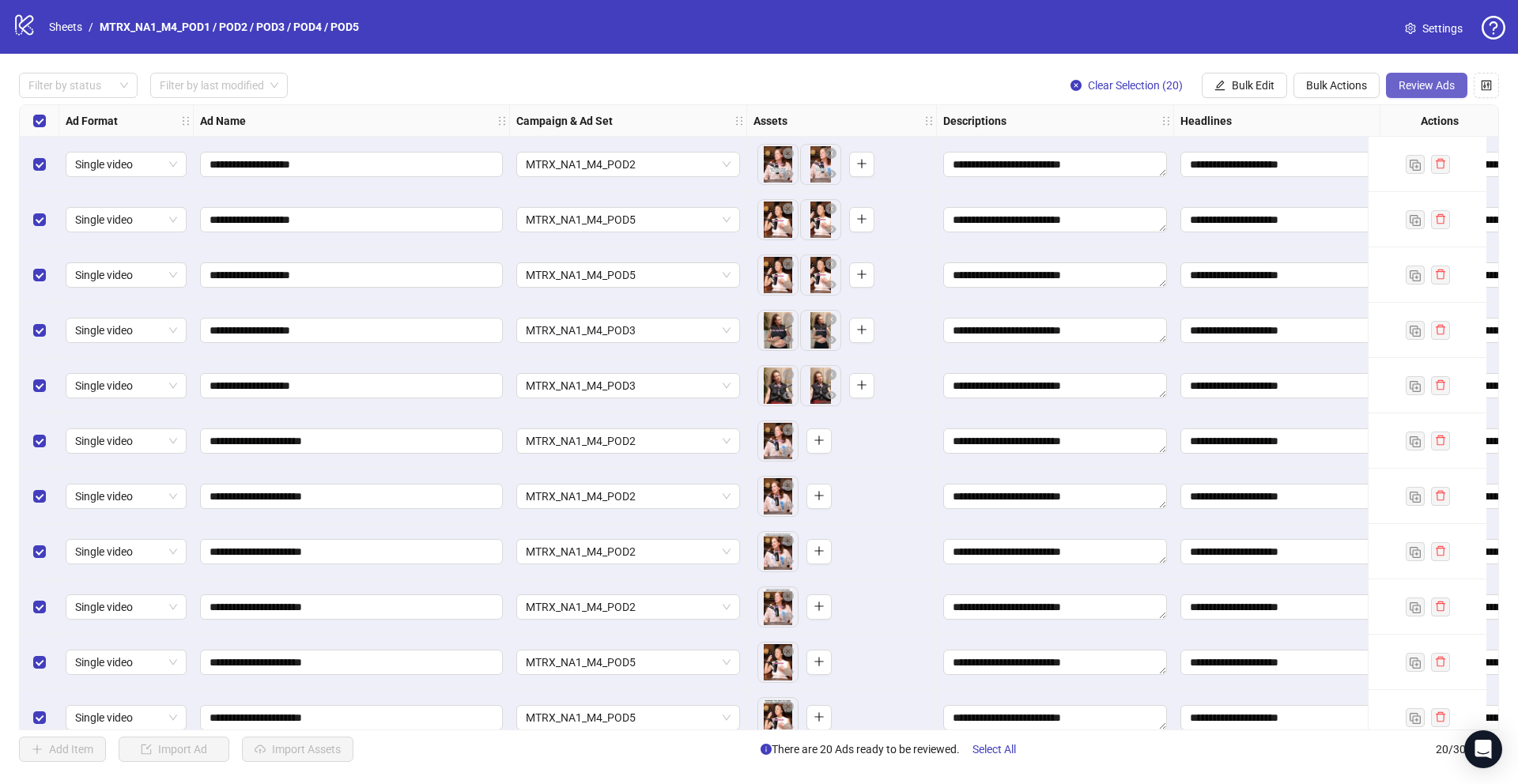
click at [1429, 96] on button "Review Ads" at bounding box center [1426, 85] width 81 height 26
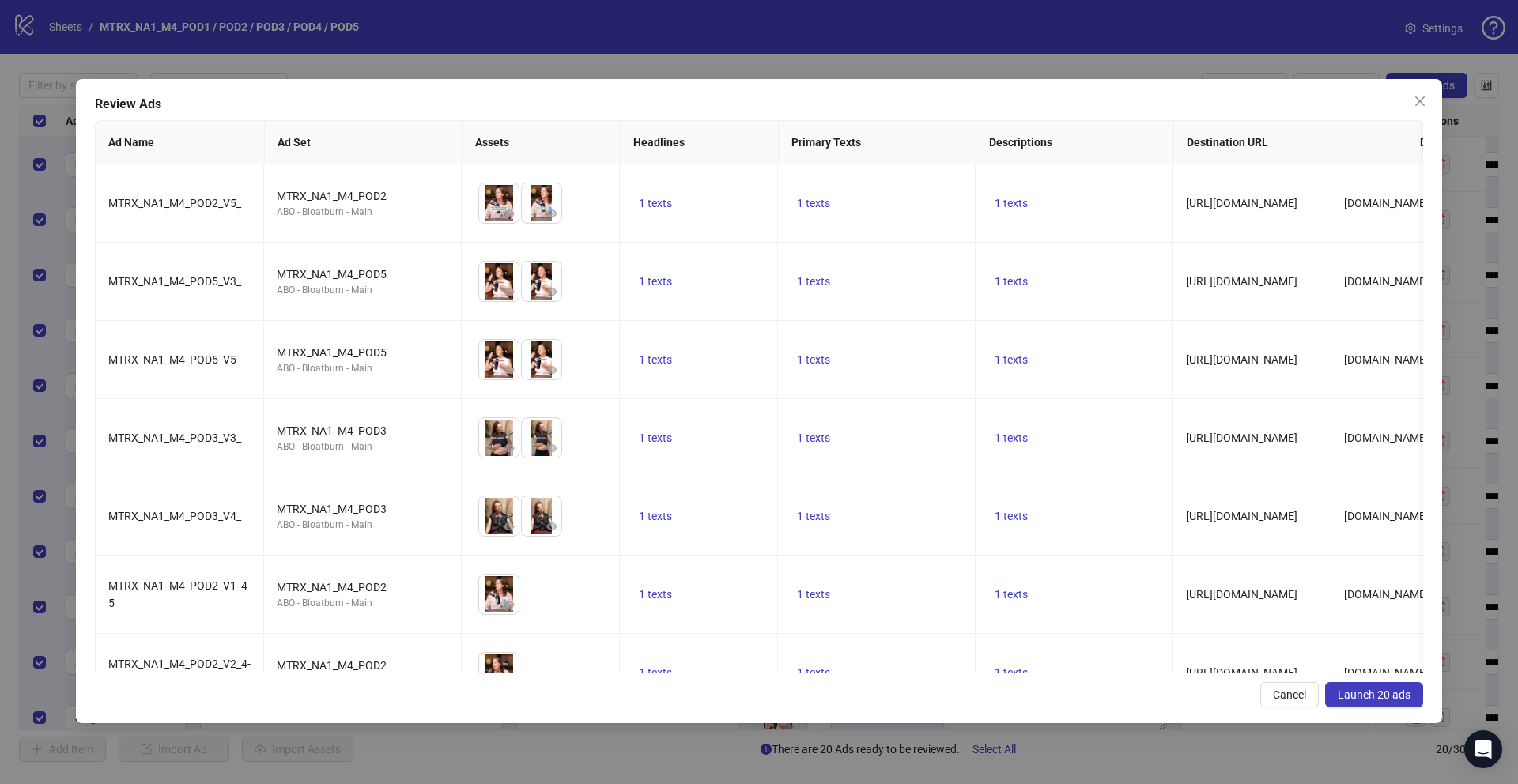
click at [1360, 702] on button "Launch 20 ads" at bounding box center [1374, 695] width 98 height 26
